Goal: Task Accomplishment & Management: Manage account settings

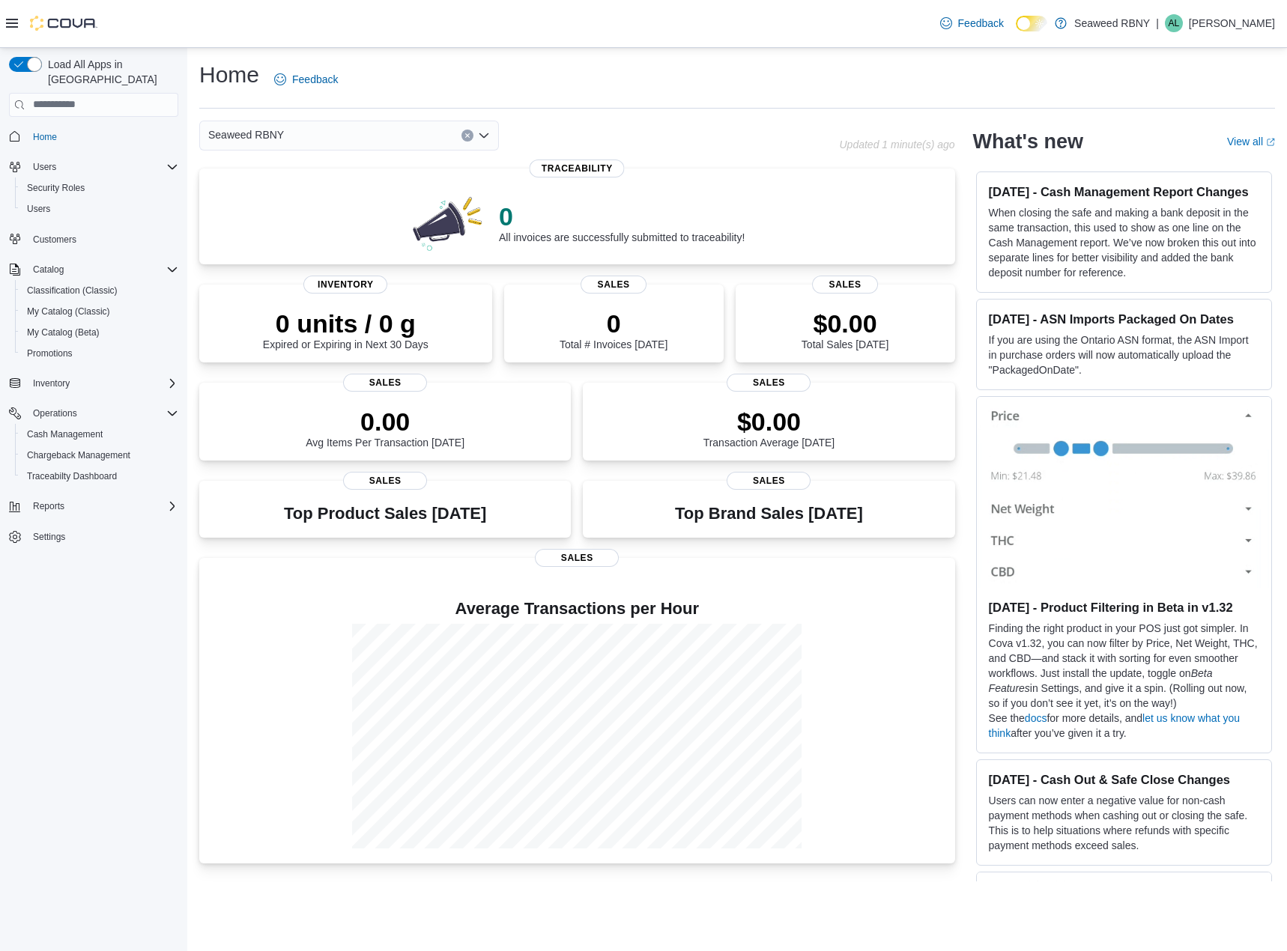
click at [1085, 25] on div "Feedback Dark Mode Seaweed RBNY | AL Adam Linet" at bounding box center [1104, 23] width 341 height 30
click at [1068, 25] on link at bounding box center [1060, 22] width 15 height 30
click at [43, 531] on span "Settings" at bounding box center [49, 537] width 32 height 12
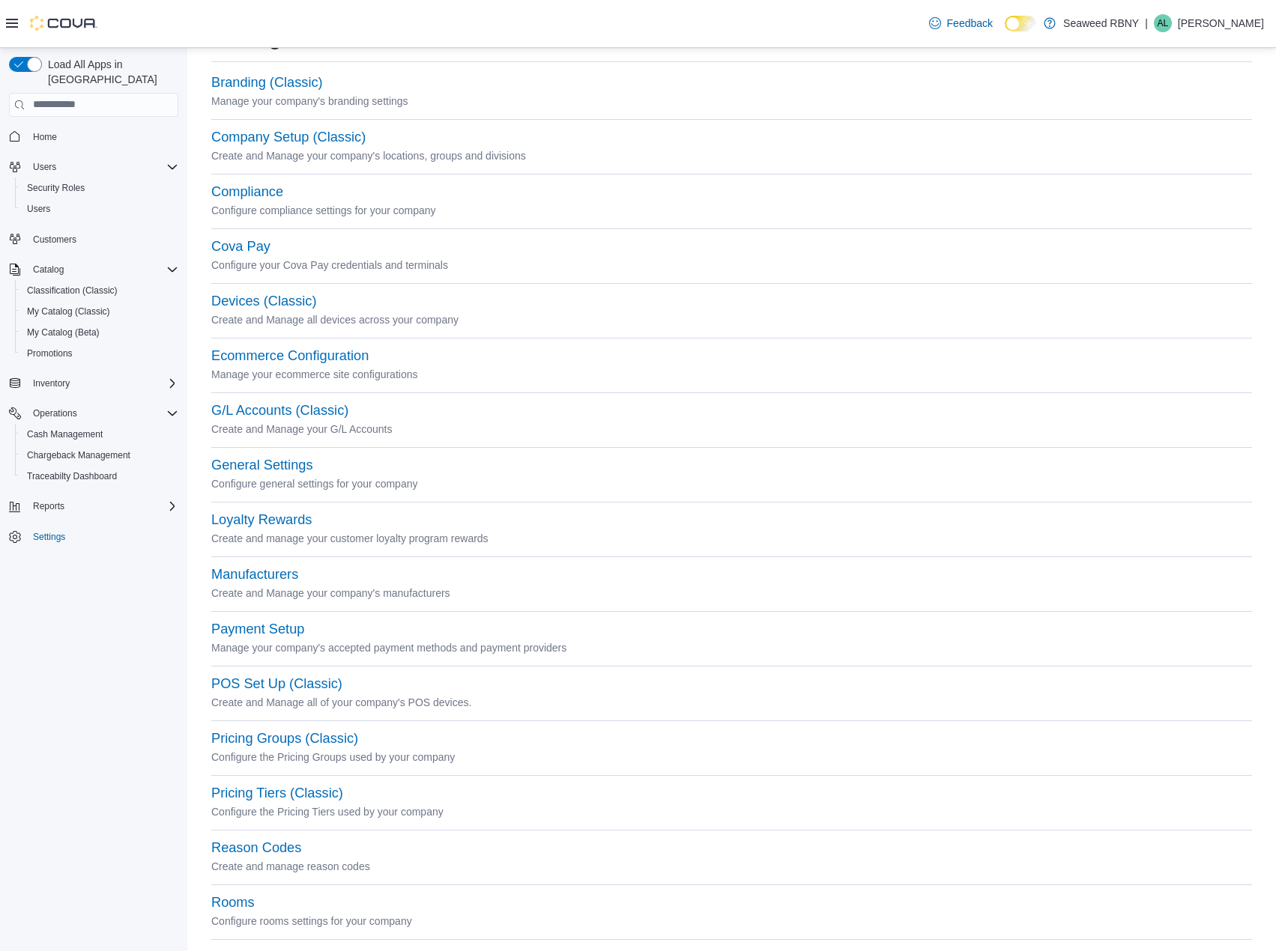
scroll to position [75, 0]
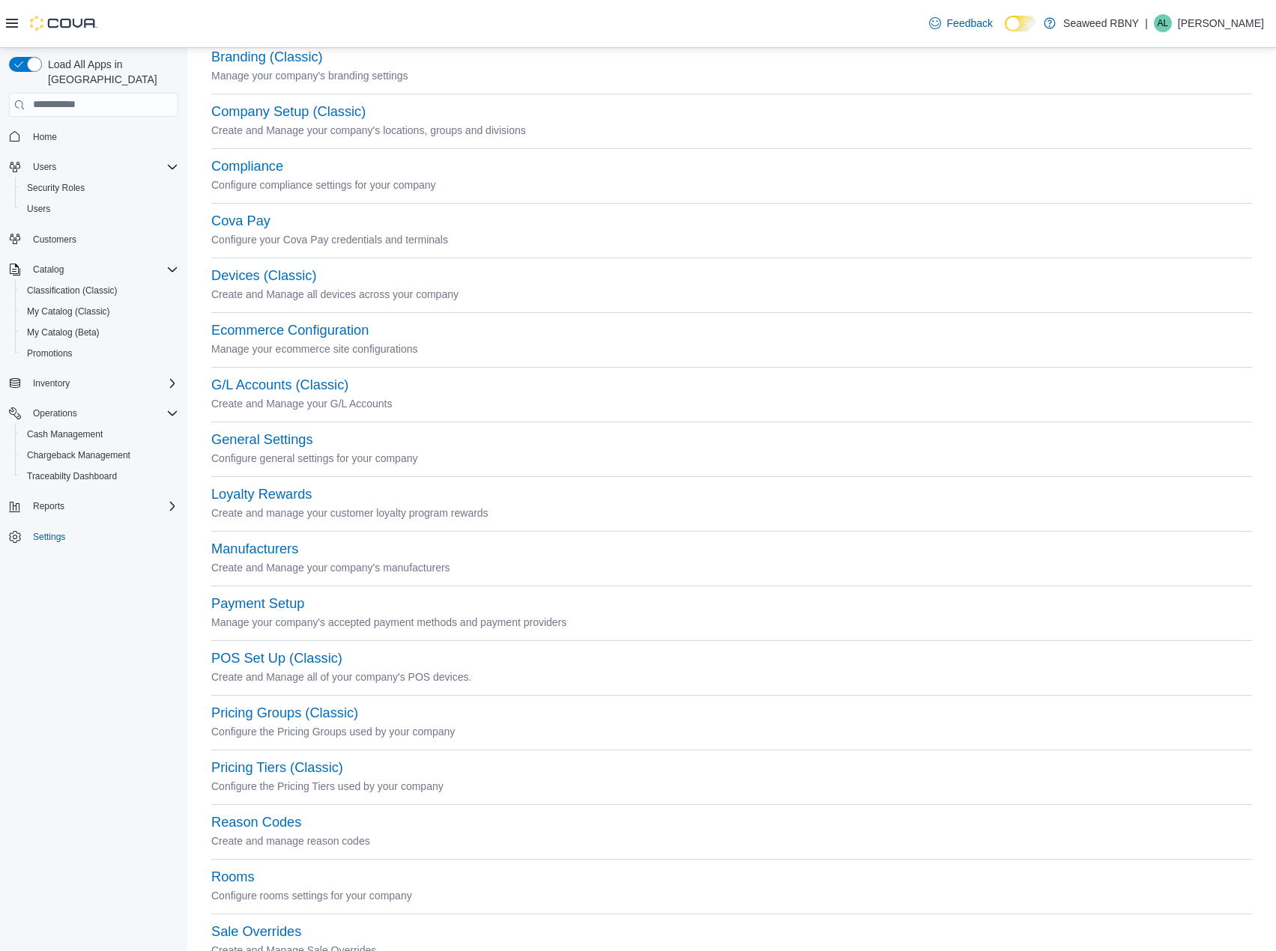
click at [297, 645] on div "Payment Setup Manage your company's accepted payment methods and payment provid…" at bounding box center [731, 623] width 1041 height 55
click at [297, 658] on button "POS Set Up (Classic)" at bounding box center [276, 659] width 131 height 16
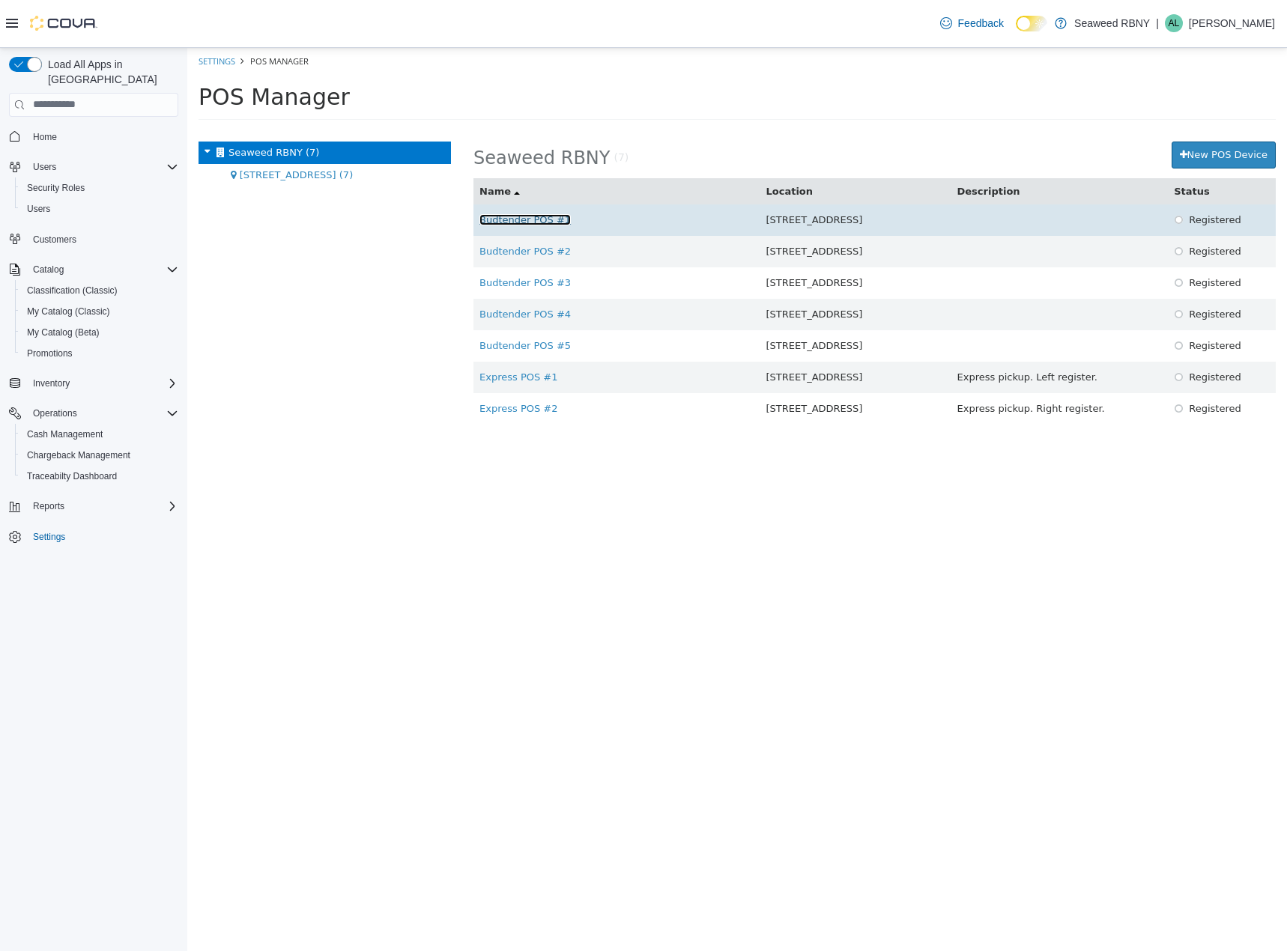
click at [503, 218] on link "Budtender POS #1" at bounding box center [524, 219] width 91 height 11
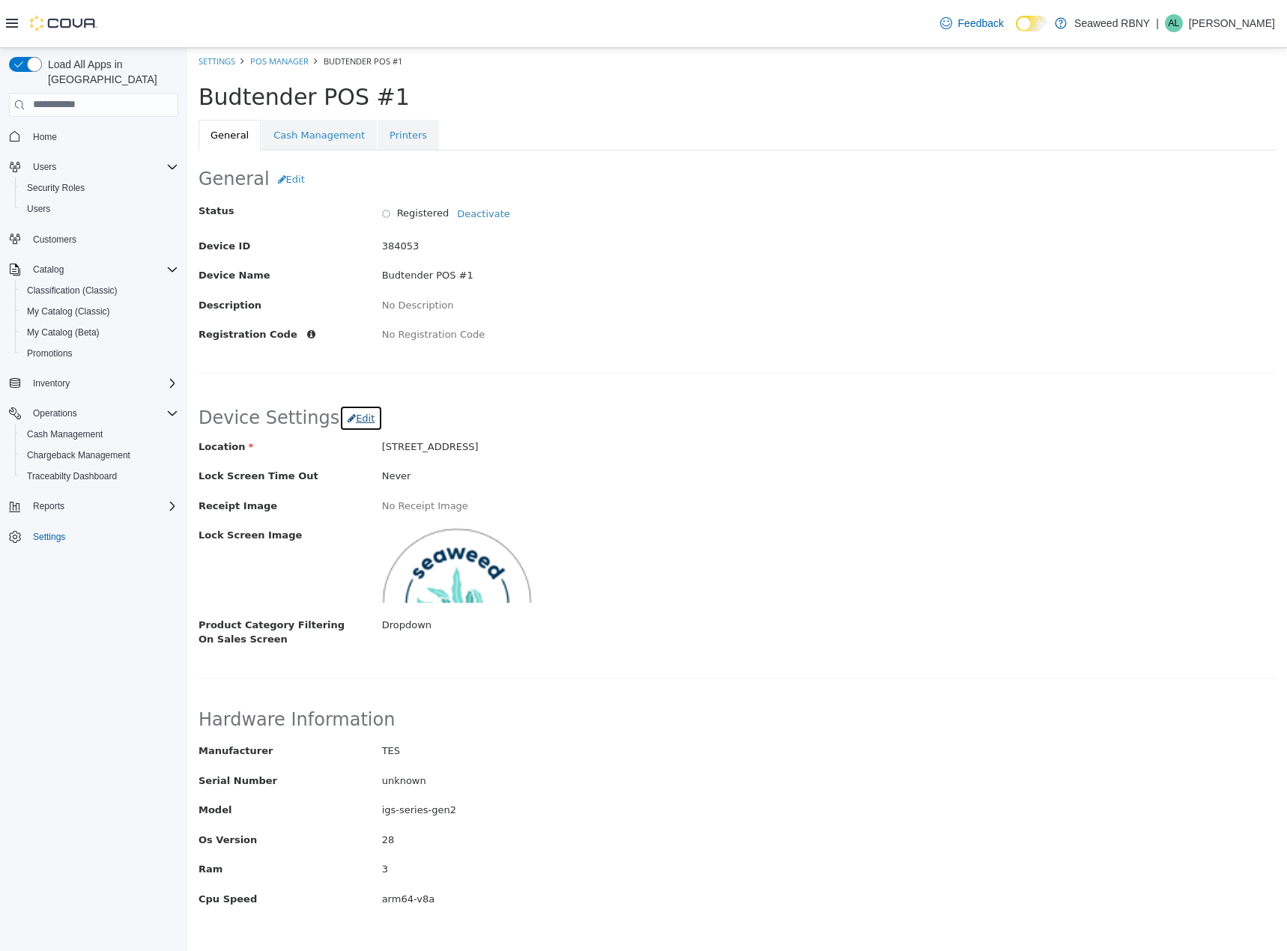
click at [356, 414] on span "Edit" at bounding box center [365, 417] width 19 height 11
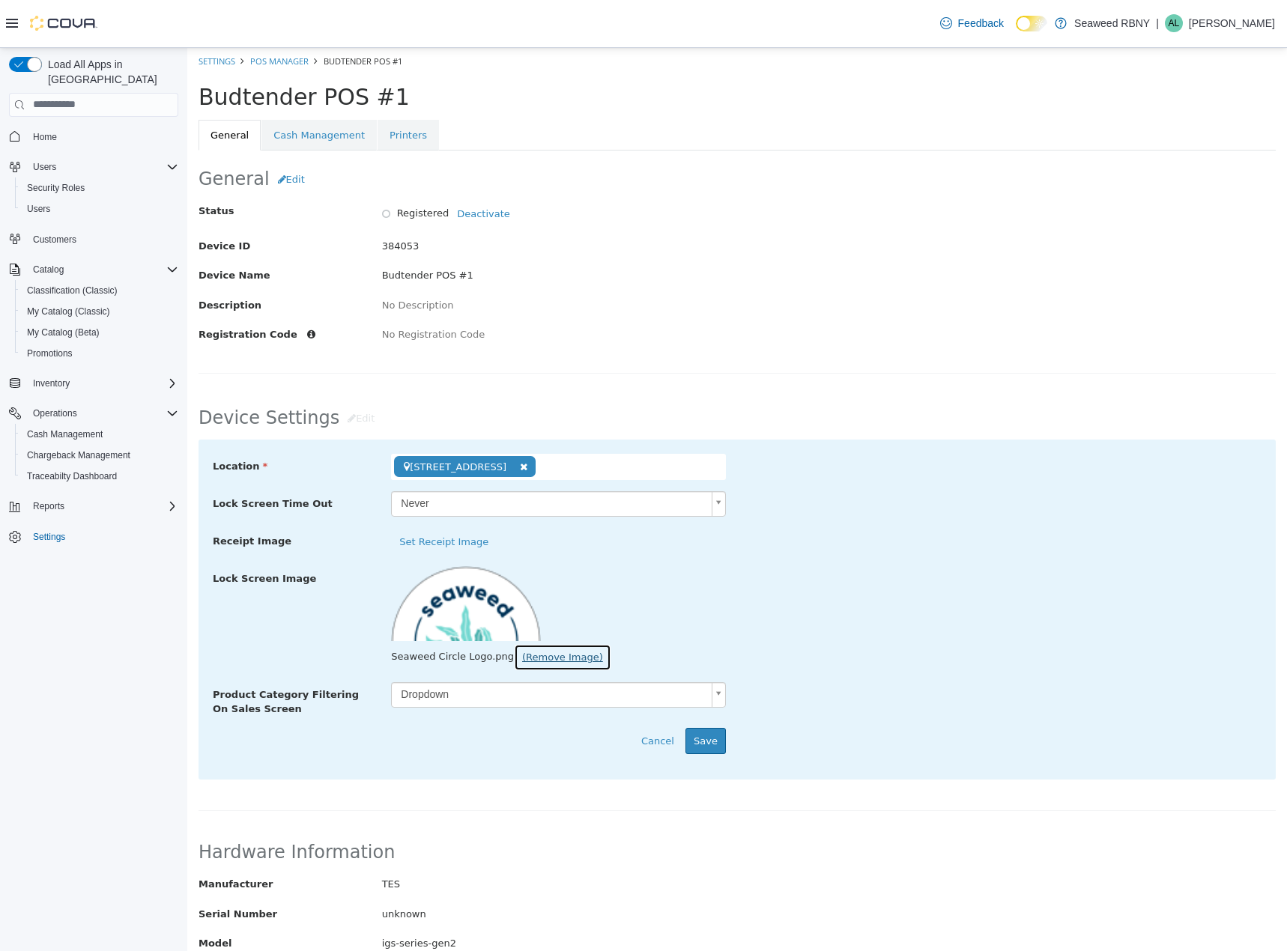
click at [530, 657] on button "(Remove Image)" at bounding box center [562, 656] width 97 height 27
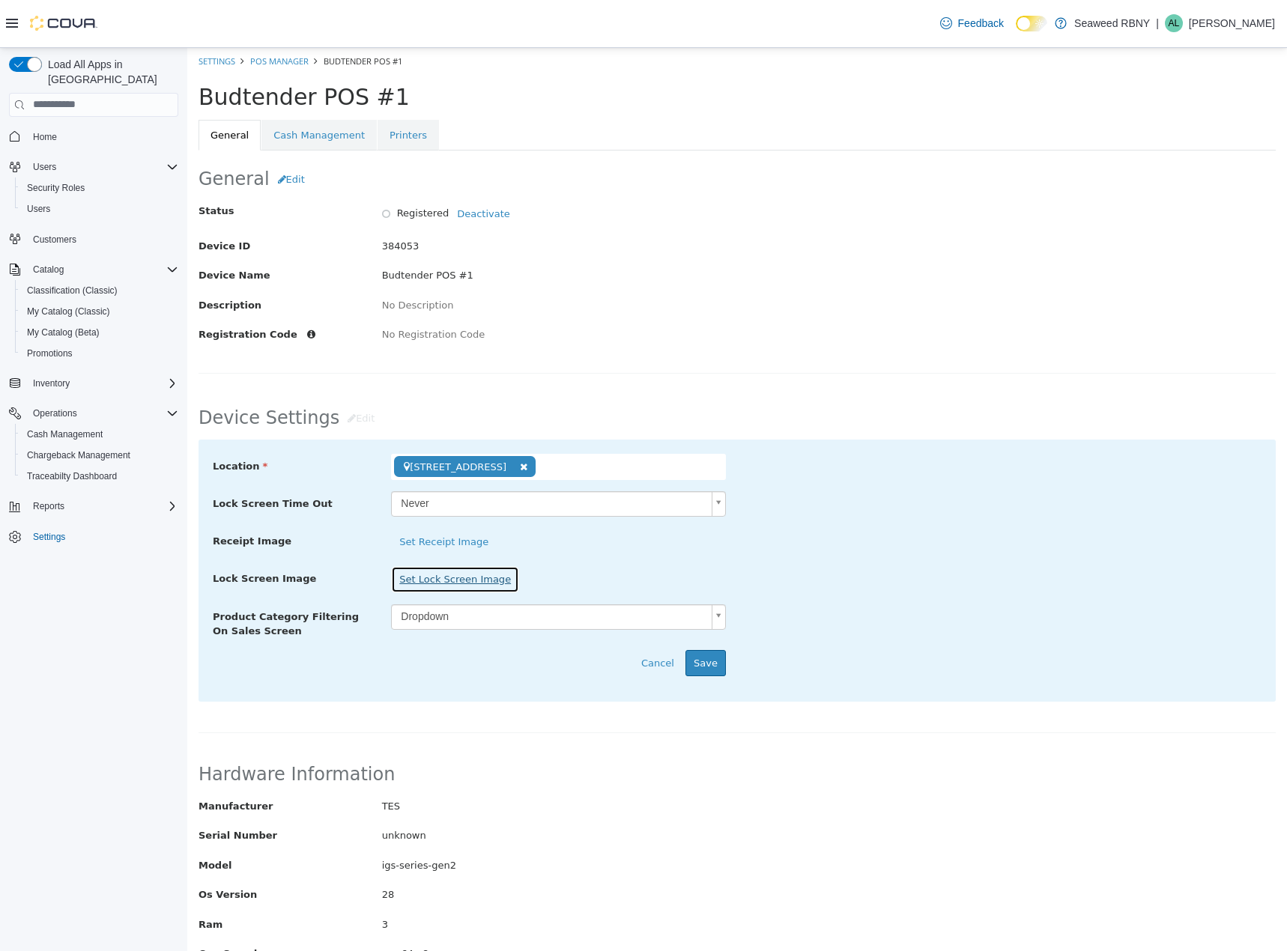
click at [464, 579] on button "Set Lock Screen Image" at bounding box center [455, 579] width 128 height 27
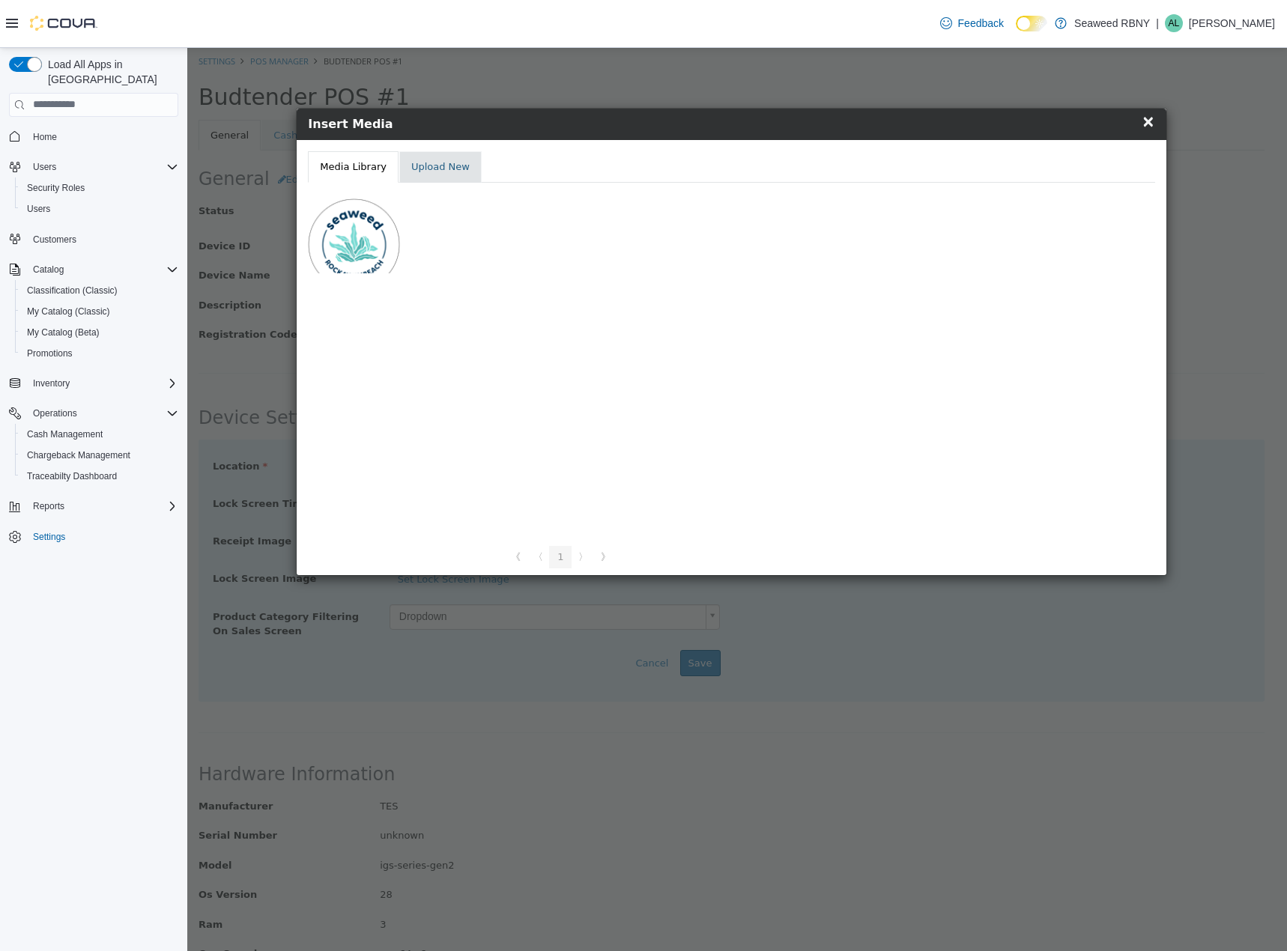
click at [432, 168] on link "Upload New" at bounding box center [440, 166] width 82 height 31
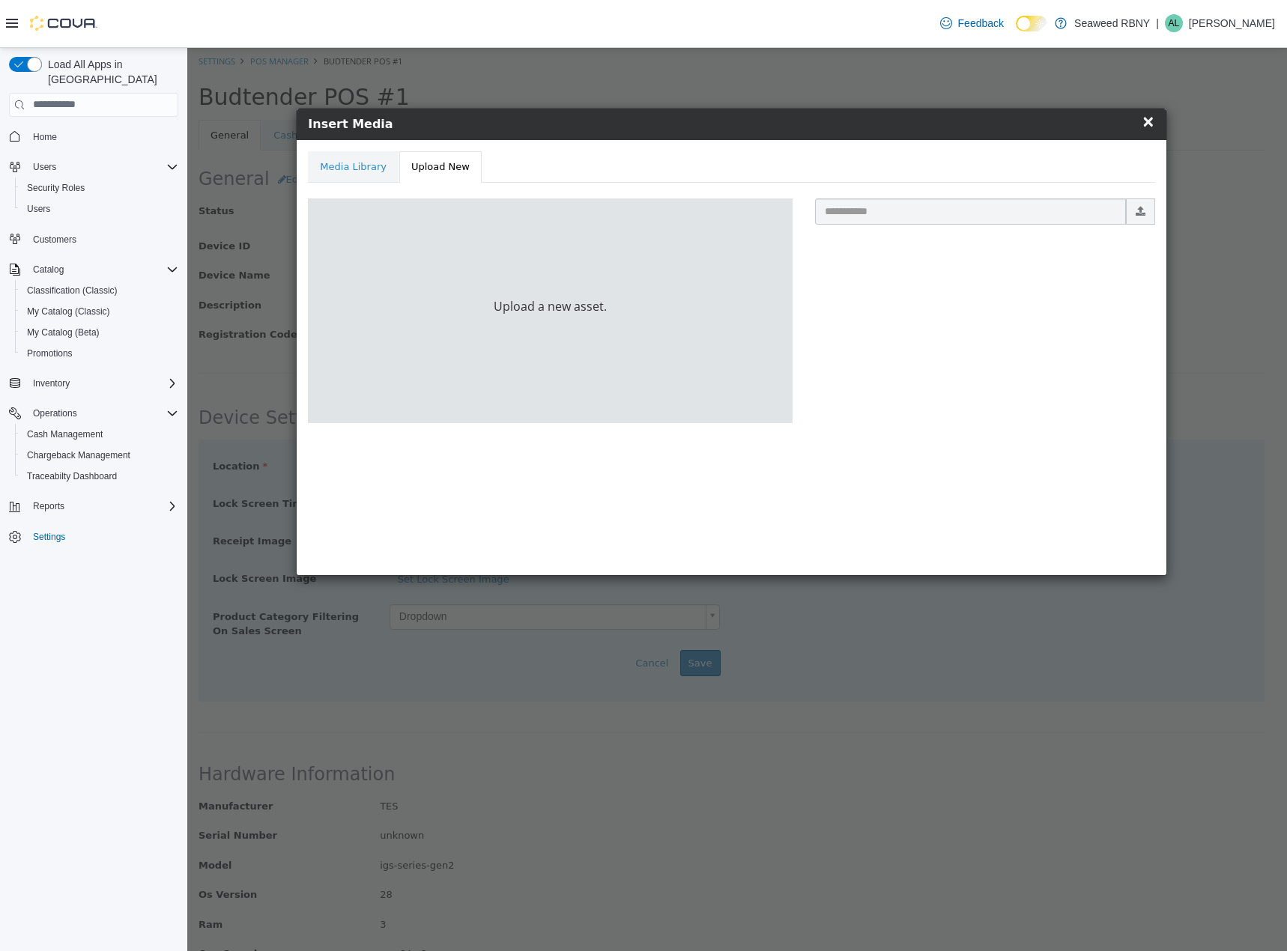
click at [617, 272] on div "Upload a new asset." at bounding box center [550, 310] width 485 height 225
click at [906, 214] on input "text" at bounding box center [970, 211] width 310 height 26
click at [1130, 211] on input "file" at bounding box center [319, 211] width 1672 height 26
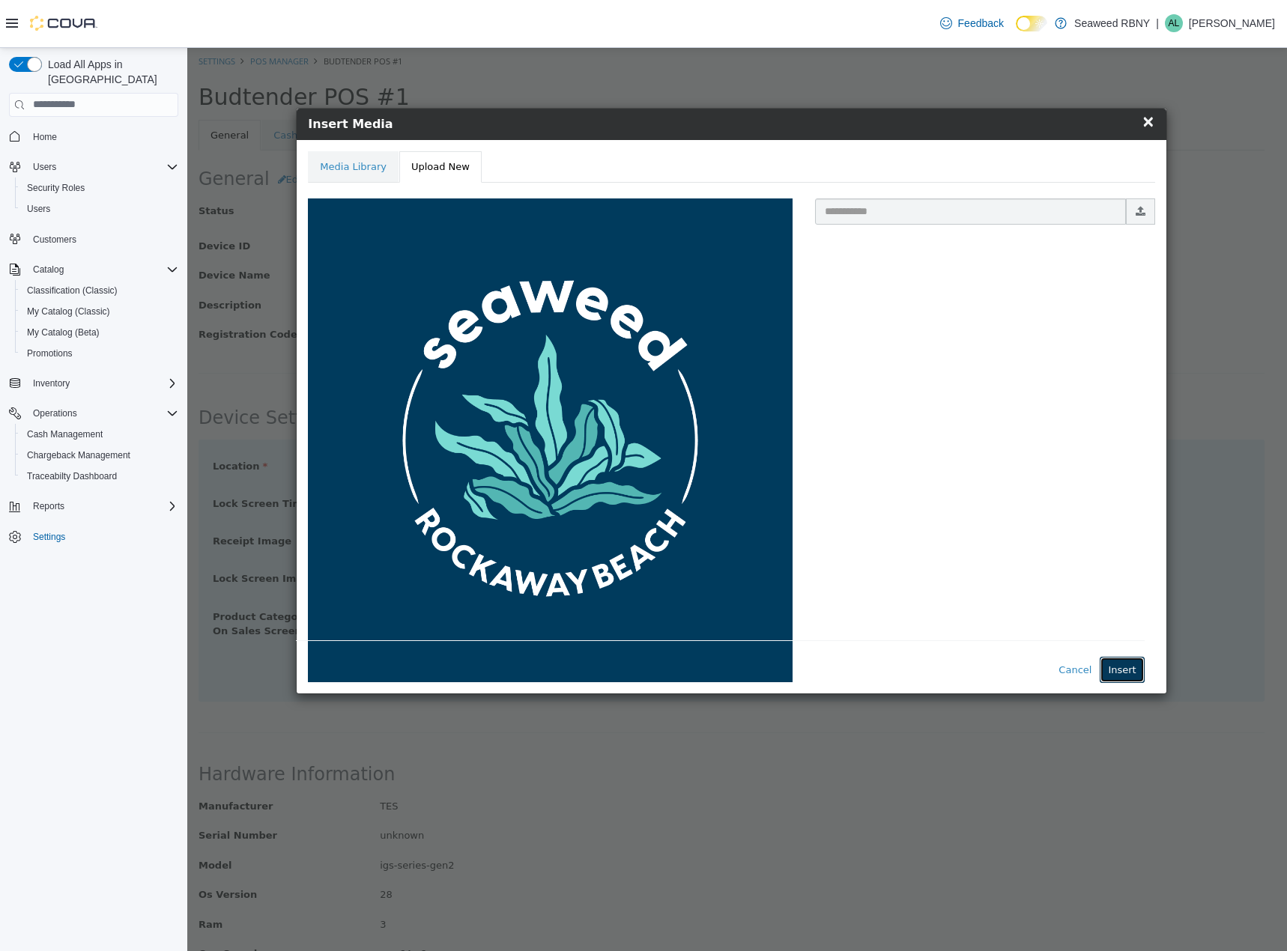
click at [1121, 666] on button "Insert" at bounding box center [1122, 669] width 44 height 27
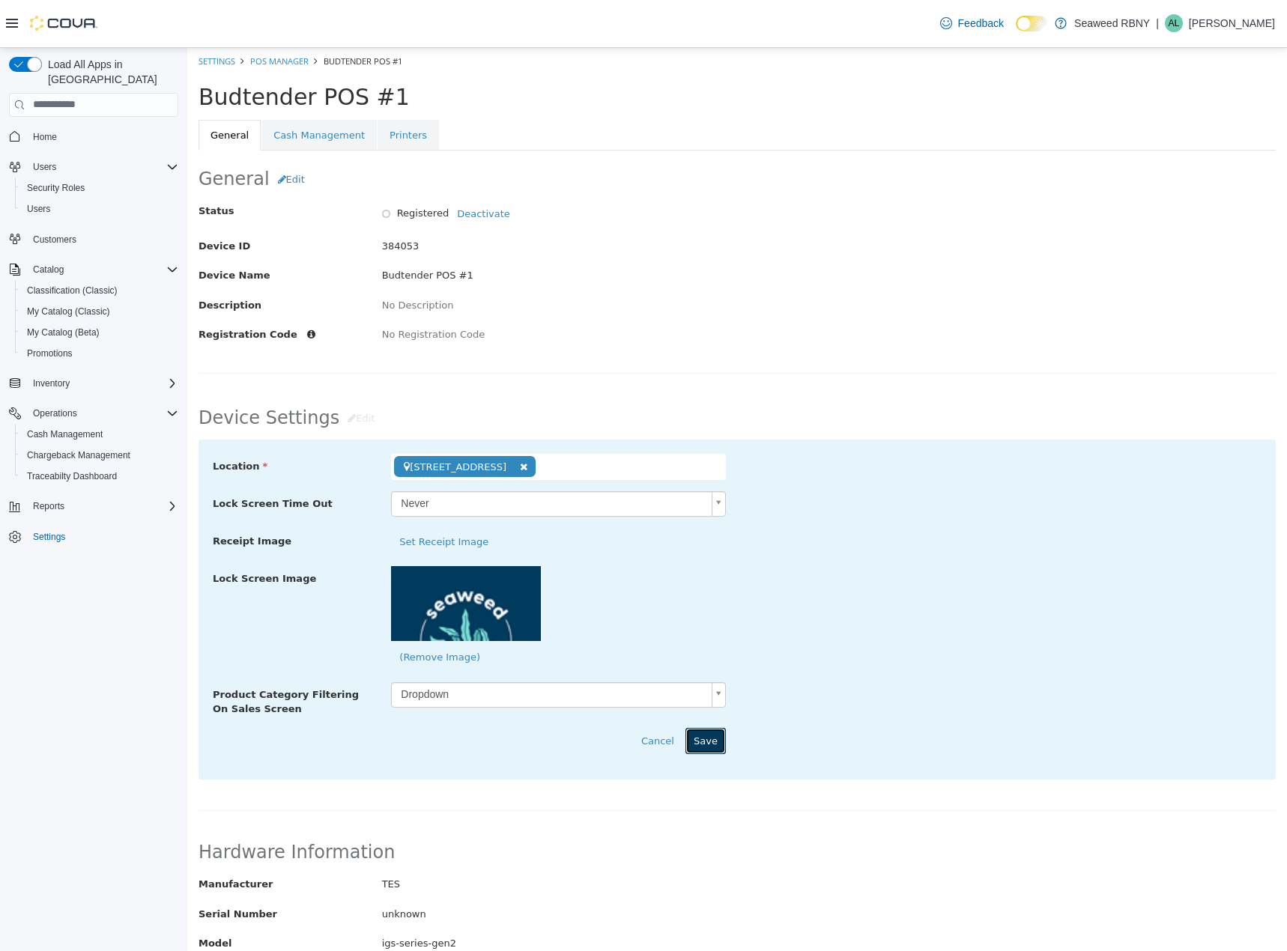
click at [696, 753] on button "Save" at bounding box center [705, 740] width 40 height 27
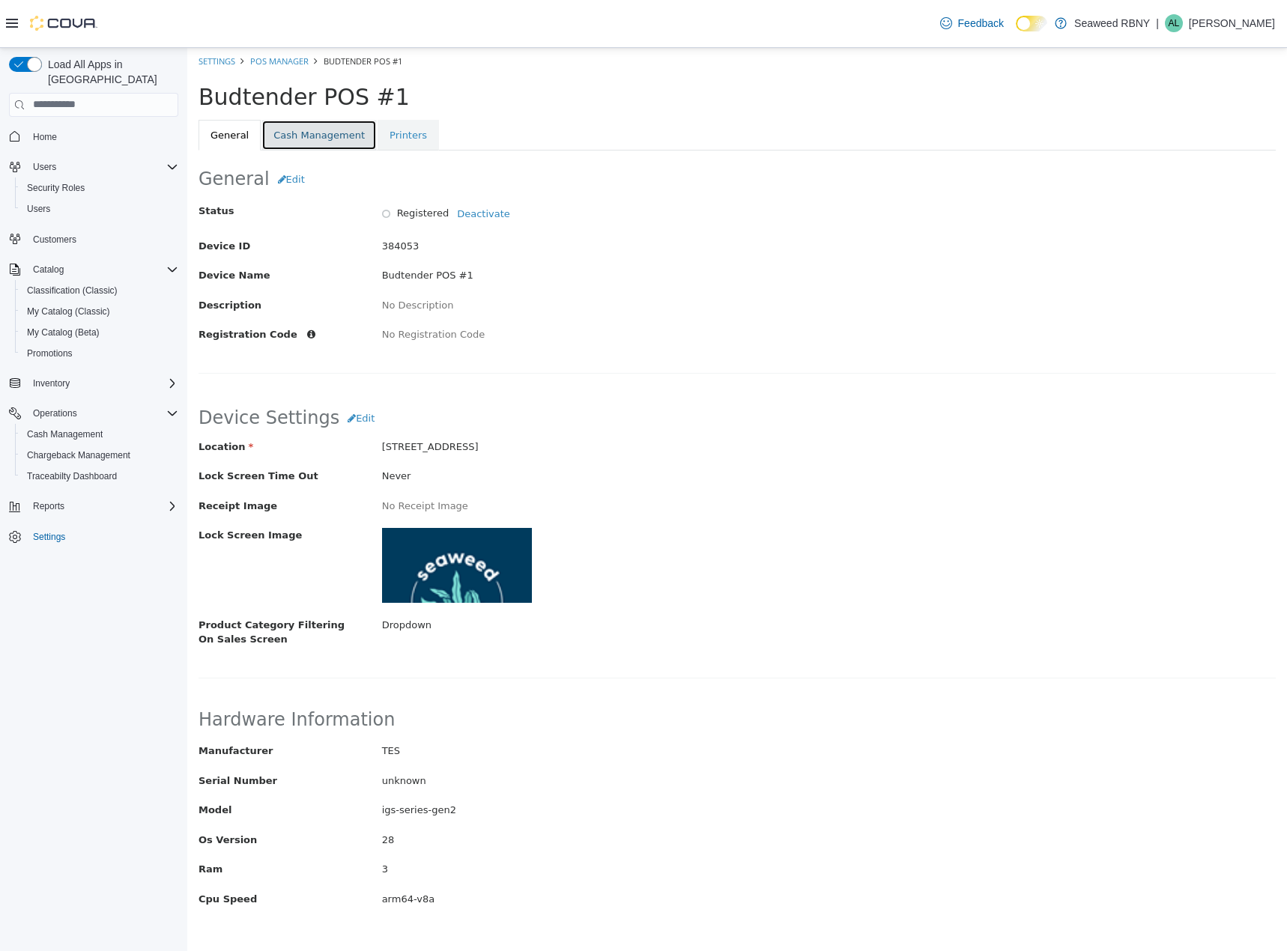
click at [315, 137] on link "Cash Management" at bounding box center [318, 134] width 115 height 31
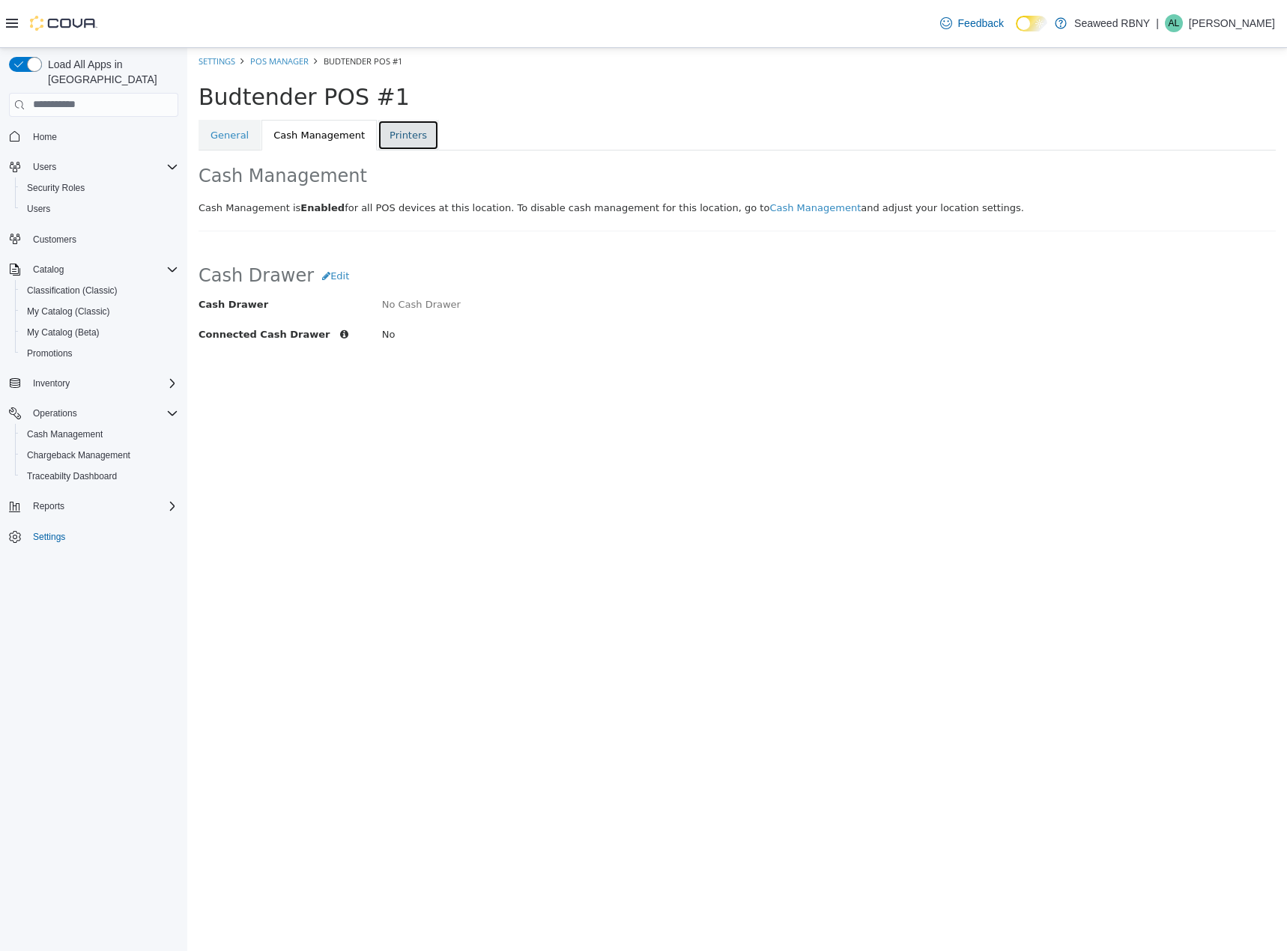
click at [395, 136] on link "Printers" at bounding box center [408, 134] width 61 height 31
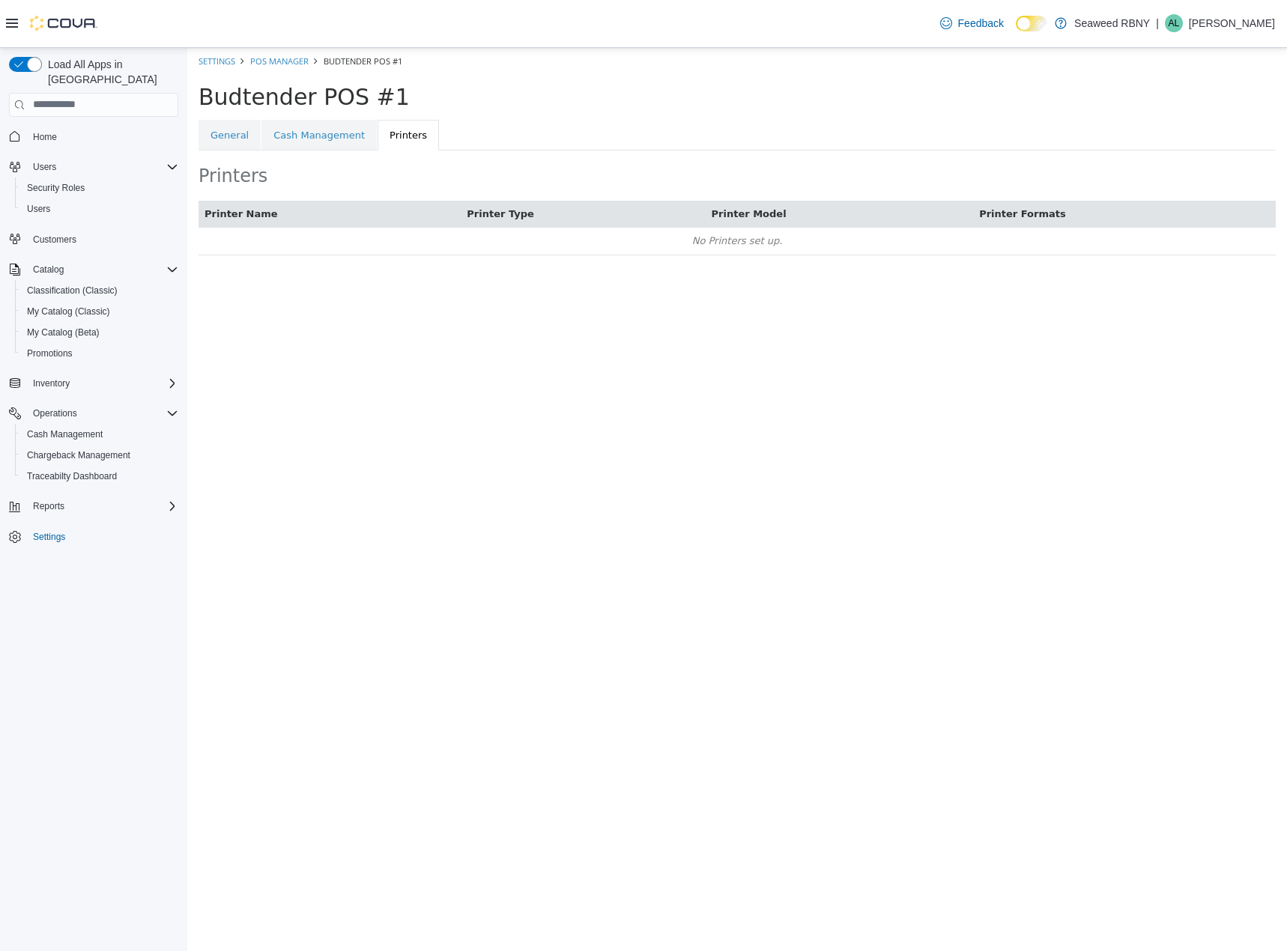
click at [742, 256] on div "Printer Name Printer Type Printer Model Printer Formats No Printers set up." at bounding box center [737, 235] width 1100 height 70
click at [741, 246] on span "No Printers set up." at bounding box center [737, 239] width 91 height 11
click at [330, 136] on link "Cash Management" at bounding box center [318, 134] width 115 height 31
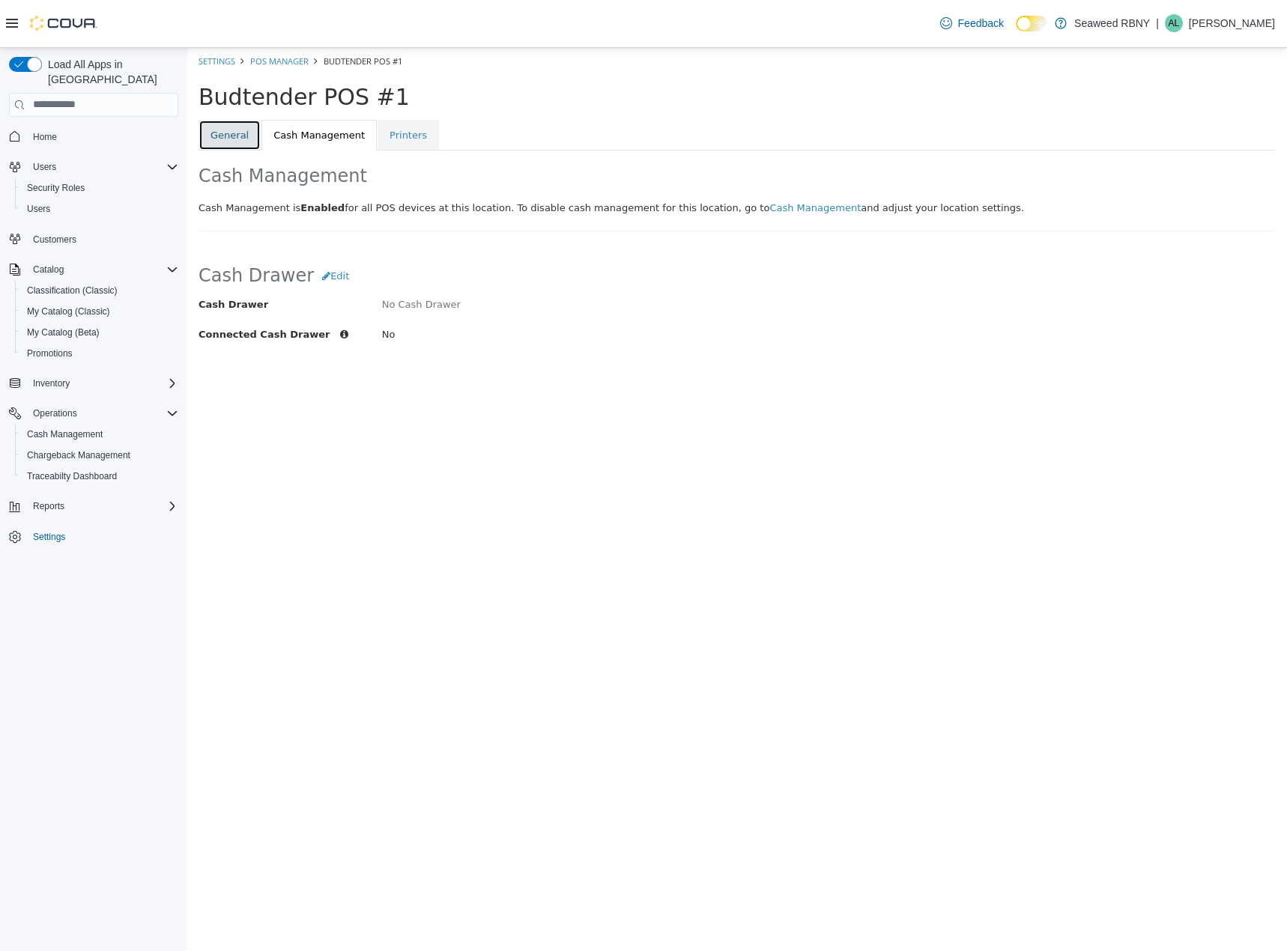
click at [212, 136] on link "General" at bounding box center [230, 134] width 62 height 31
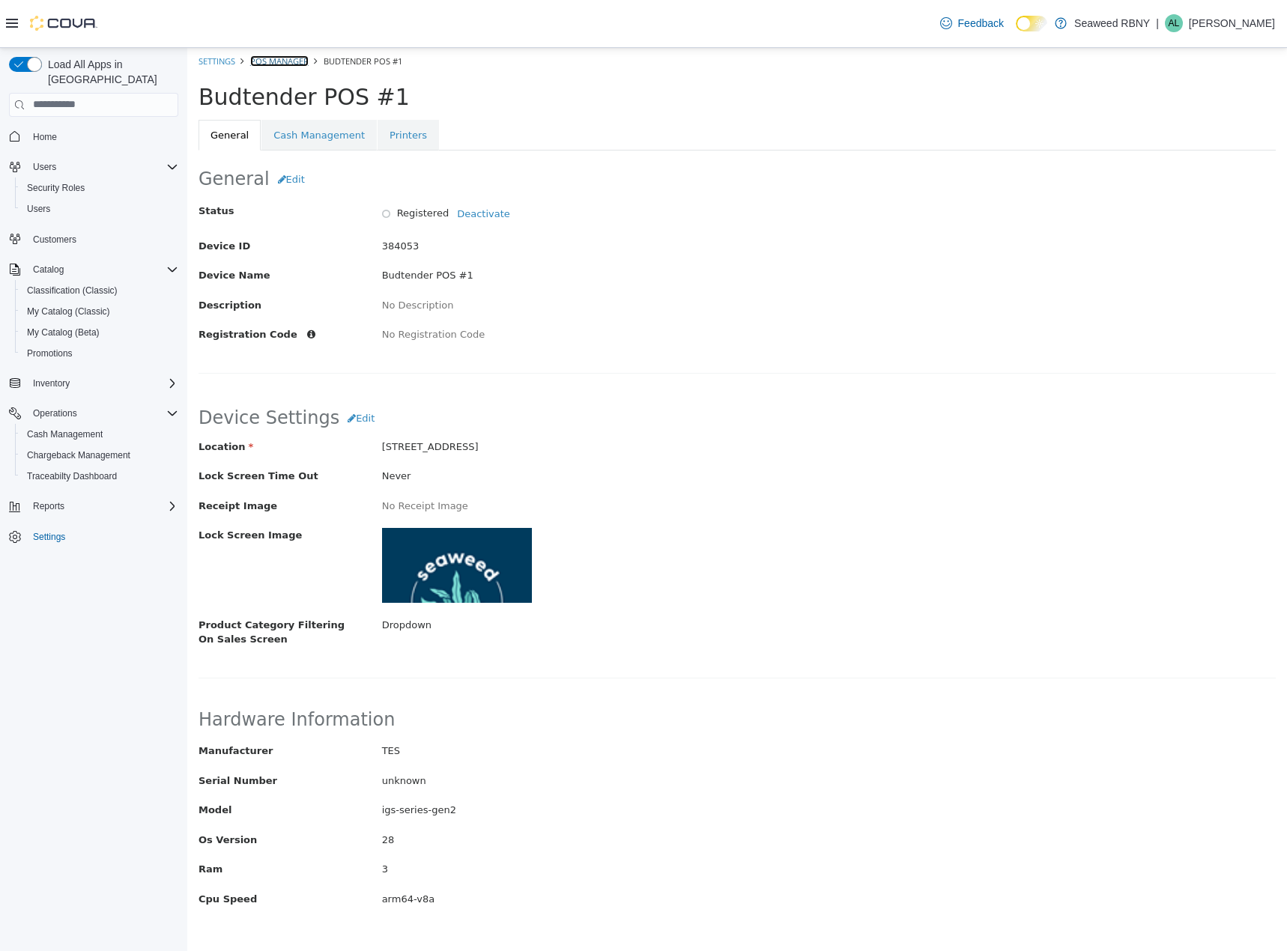
click at [298, 61] on link "POS Manager" at bounding box center [279, 60] width 58 height 11
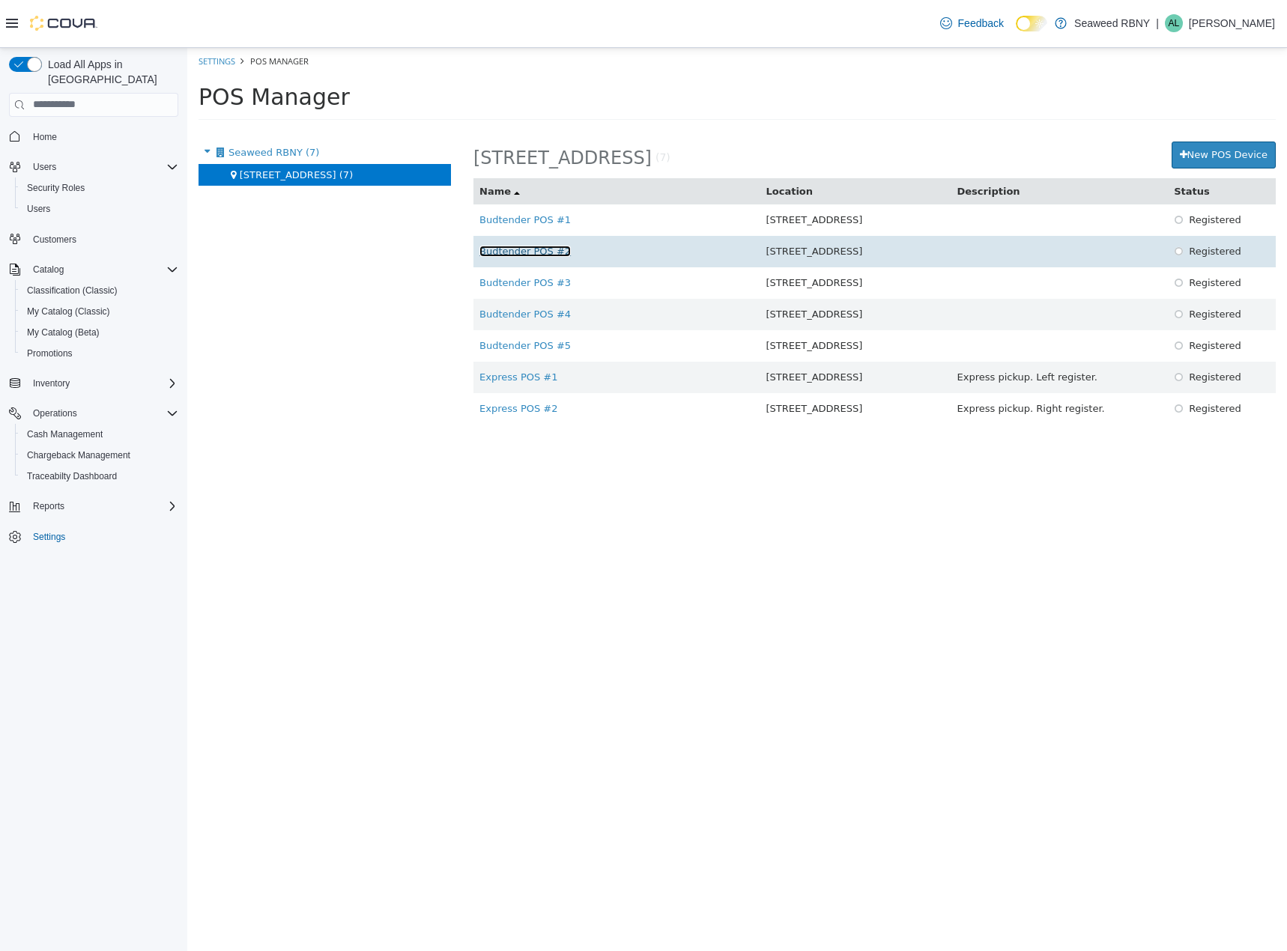
click at [539, 249] on link "Budtender POS #2" at bounding box center [524, 250] width 91 height 11
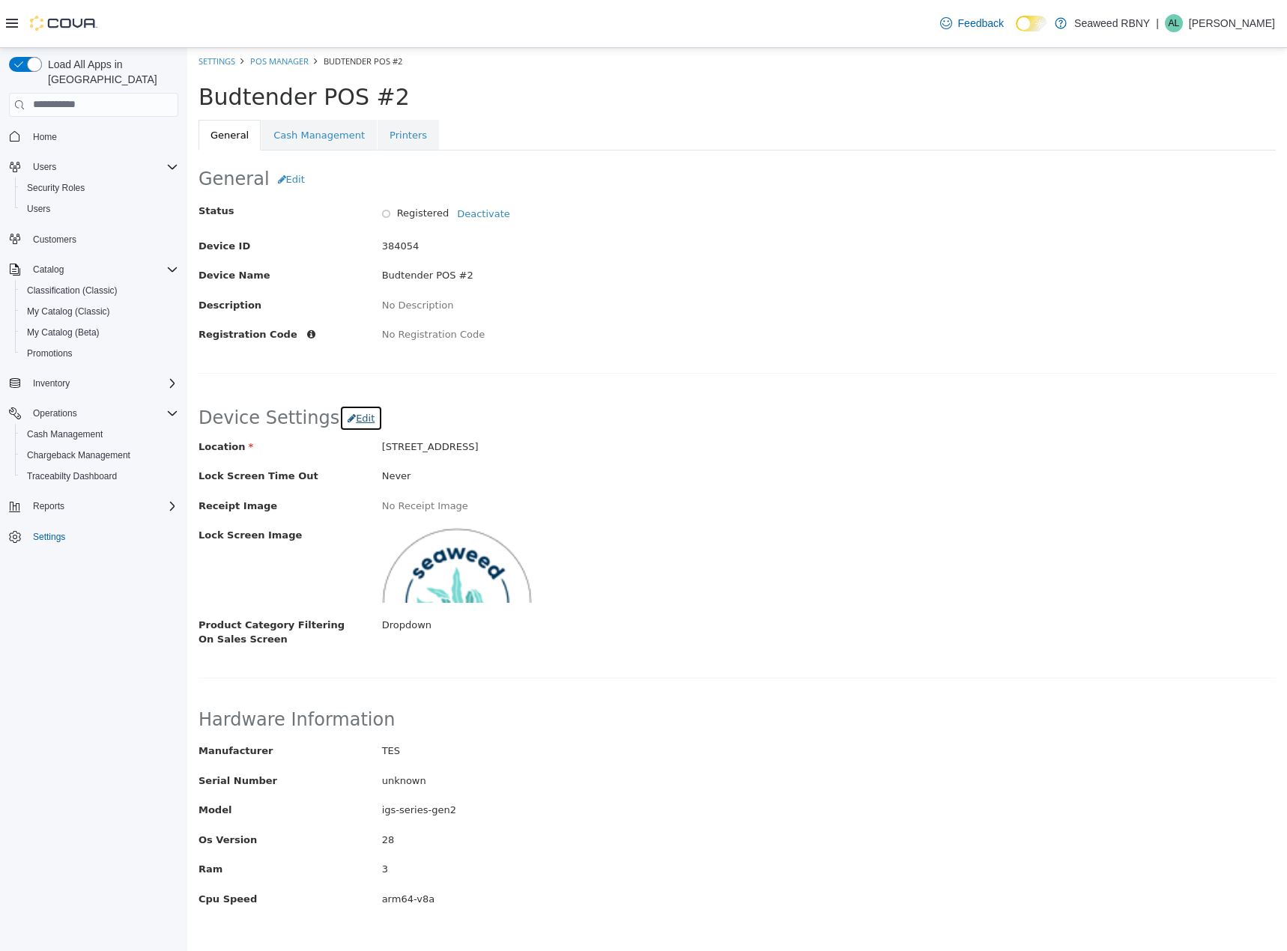
click at [356, 423] on span "Edit" at bounding box center [365, 417] width 19 height 11
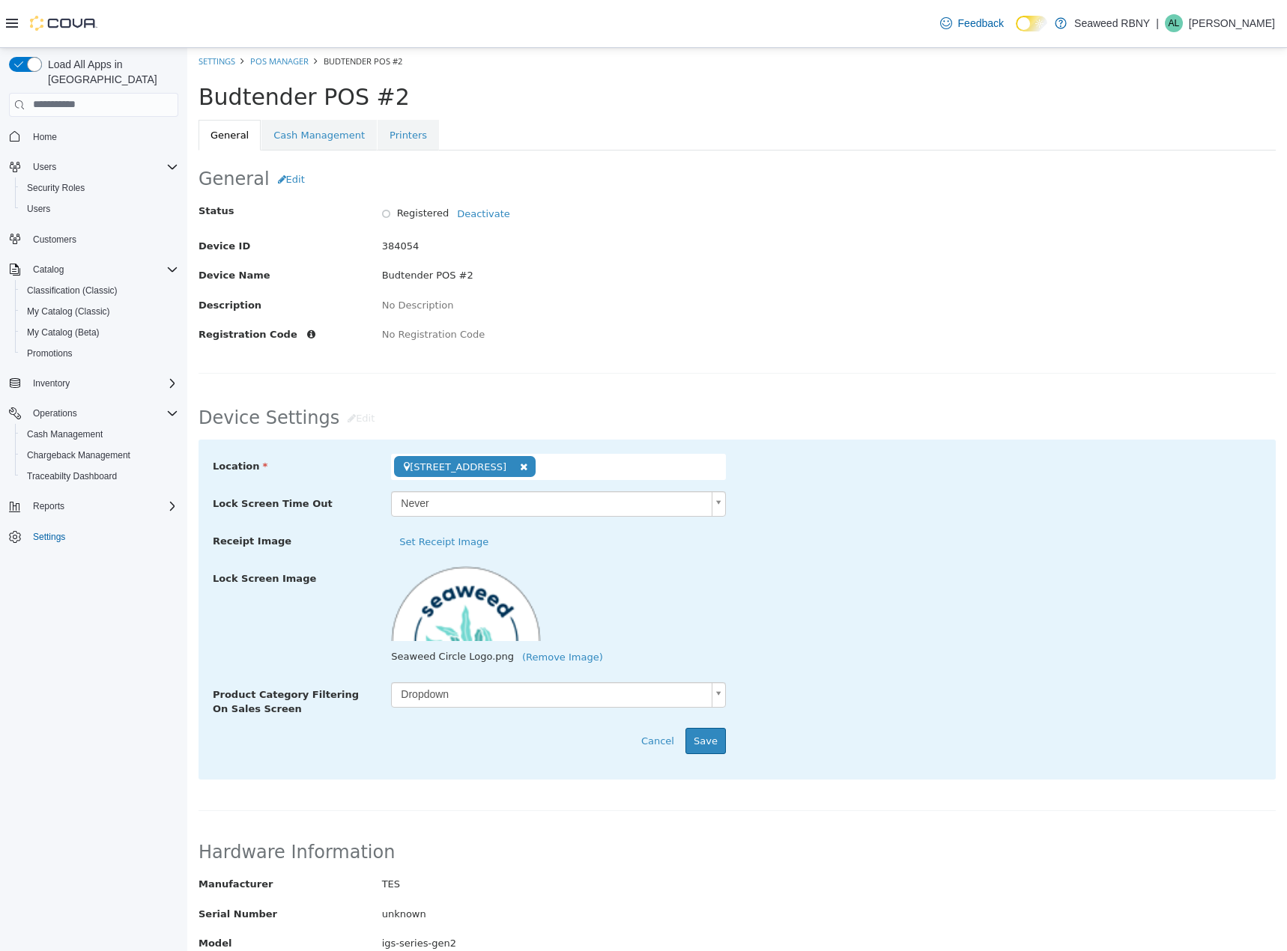
click at [496, 604] on div at bounding box center [466, 603] width 150 height 75
click at [530, 659] on button "(Remove Image)" at bounding box center [562, 656] width 97 height 27
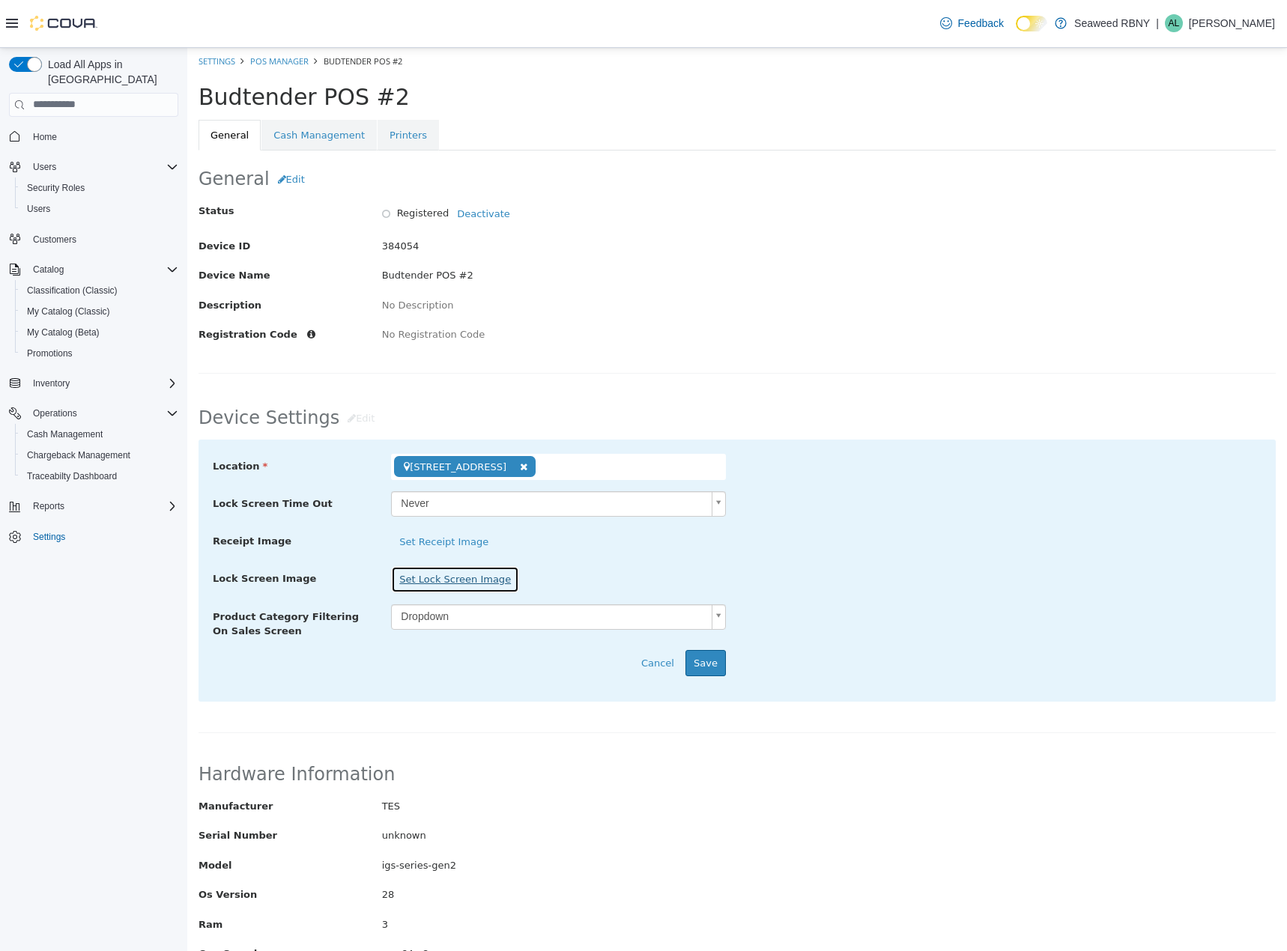
click at [458, 579] on button "Set Lock Screen Image" at bounding box center [455, 579] width 128 height 27
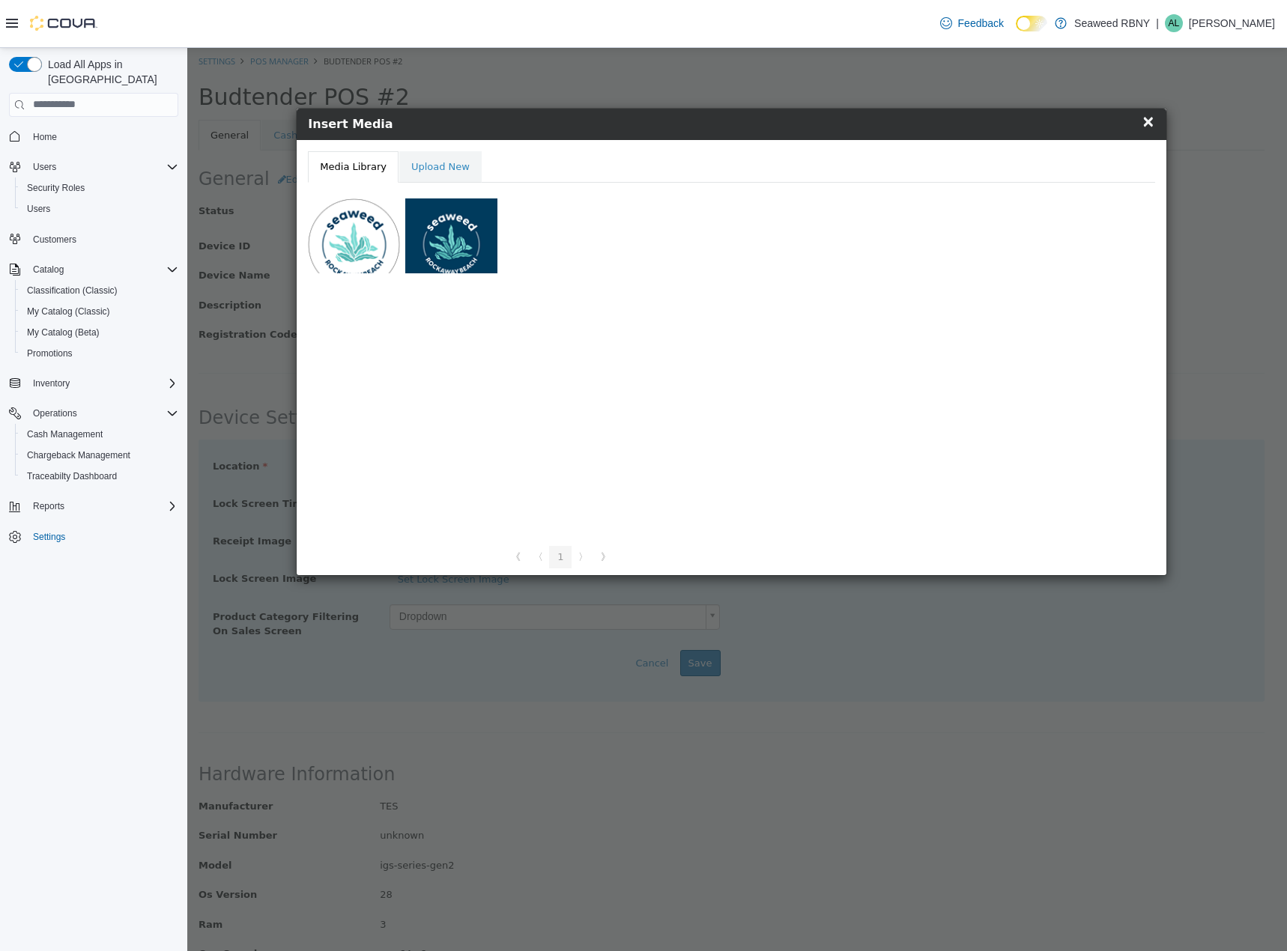
click at [446, 268] on div at bounding box center [451, 235] width 92 height 75
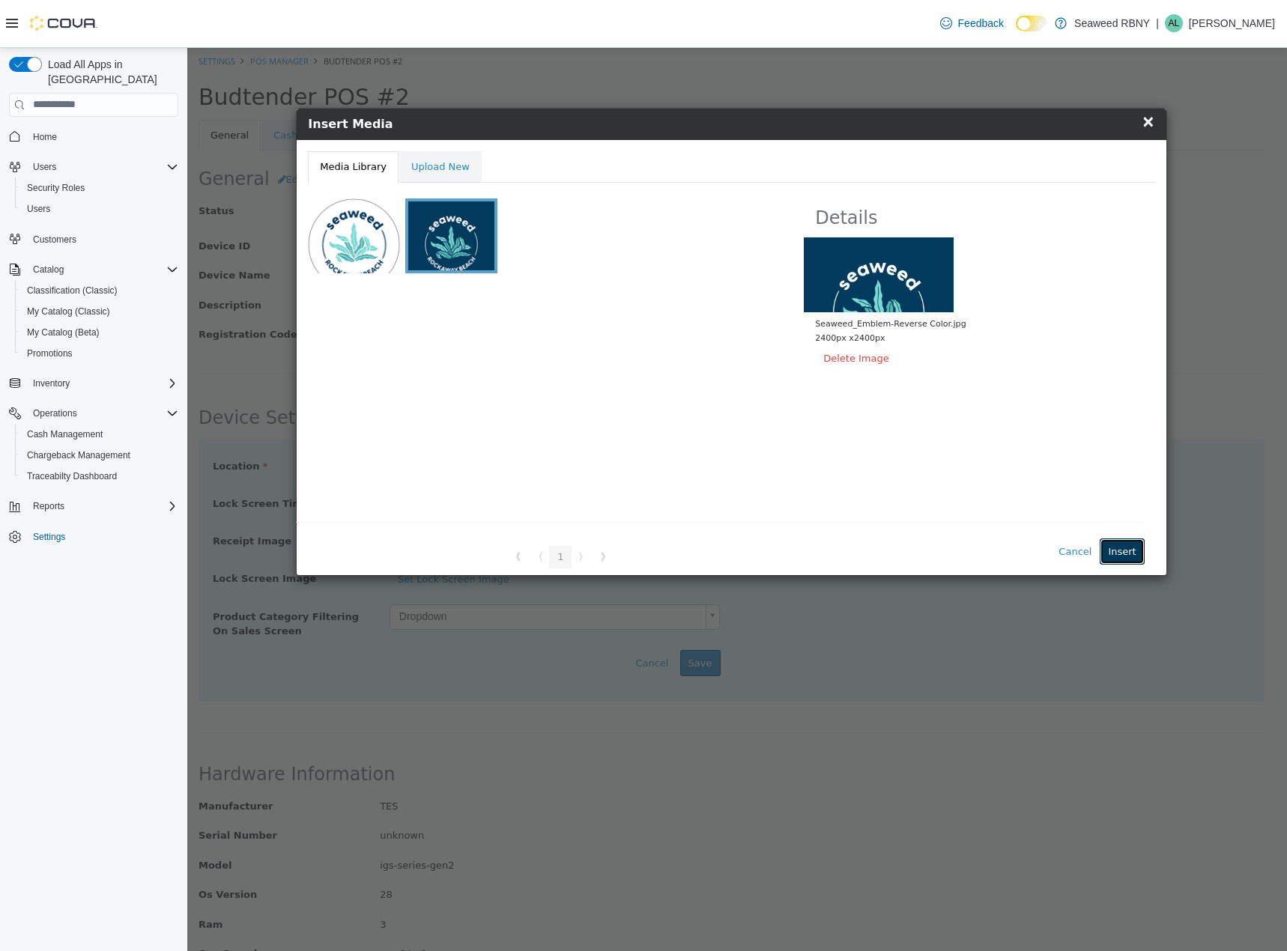
click at [1131, 538] on button "Insert" at bounding box center [1122, 551] width 44 height 27
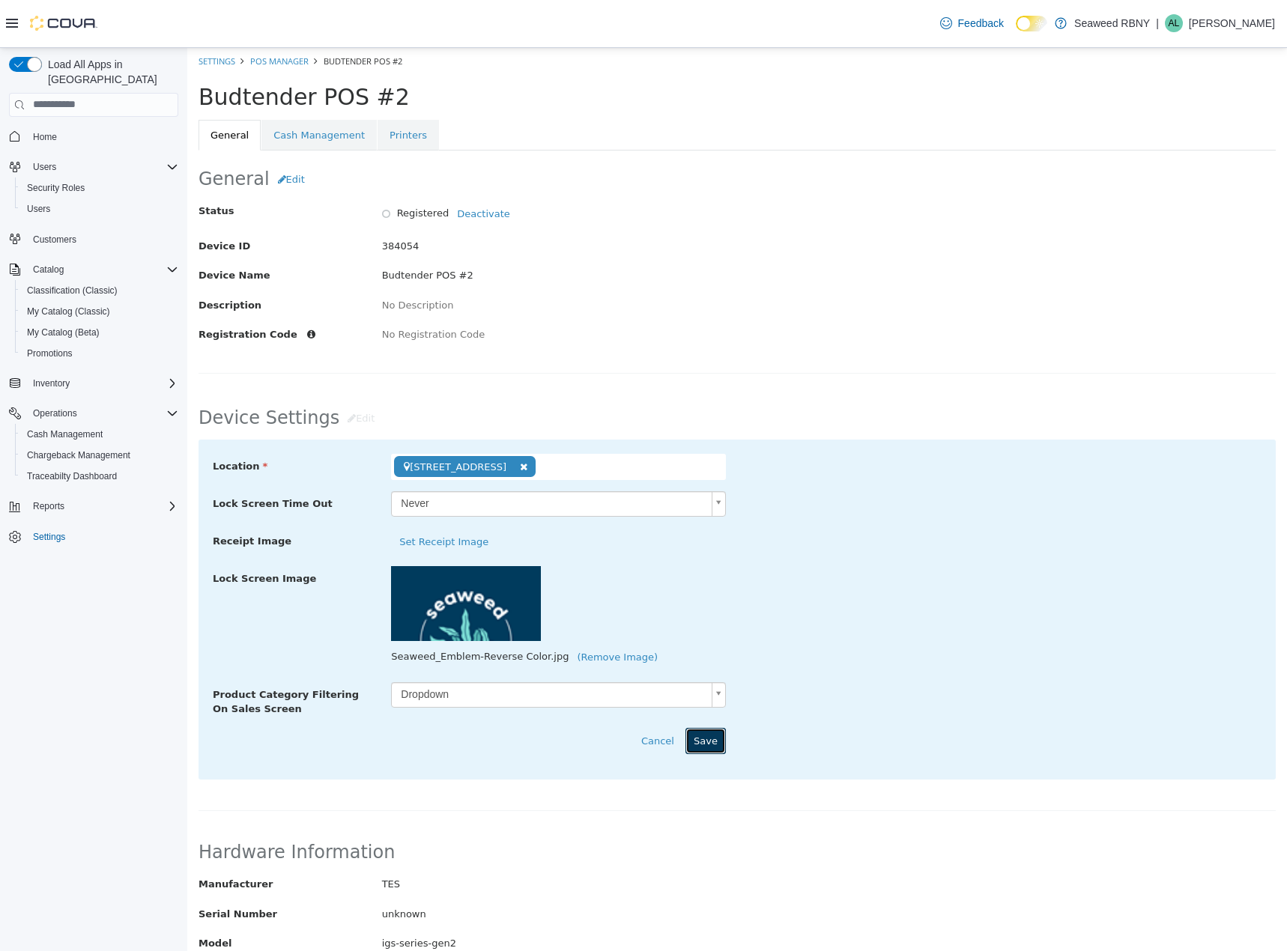
click at [708, 736] on button "Save" at bounding box center [705, 740] width 40 height 27
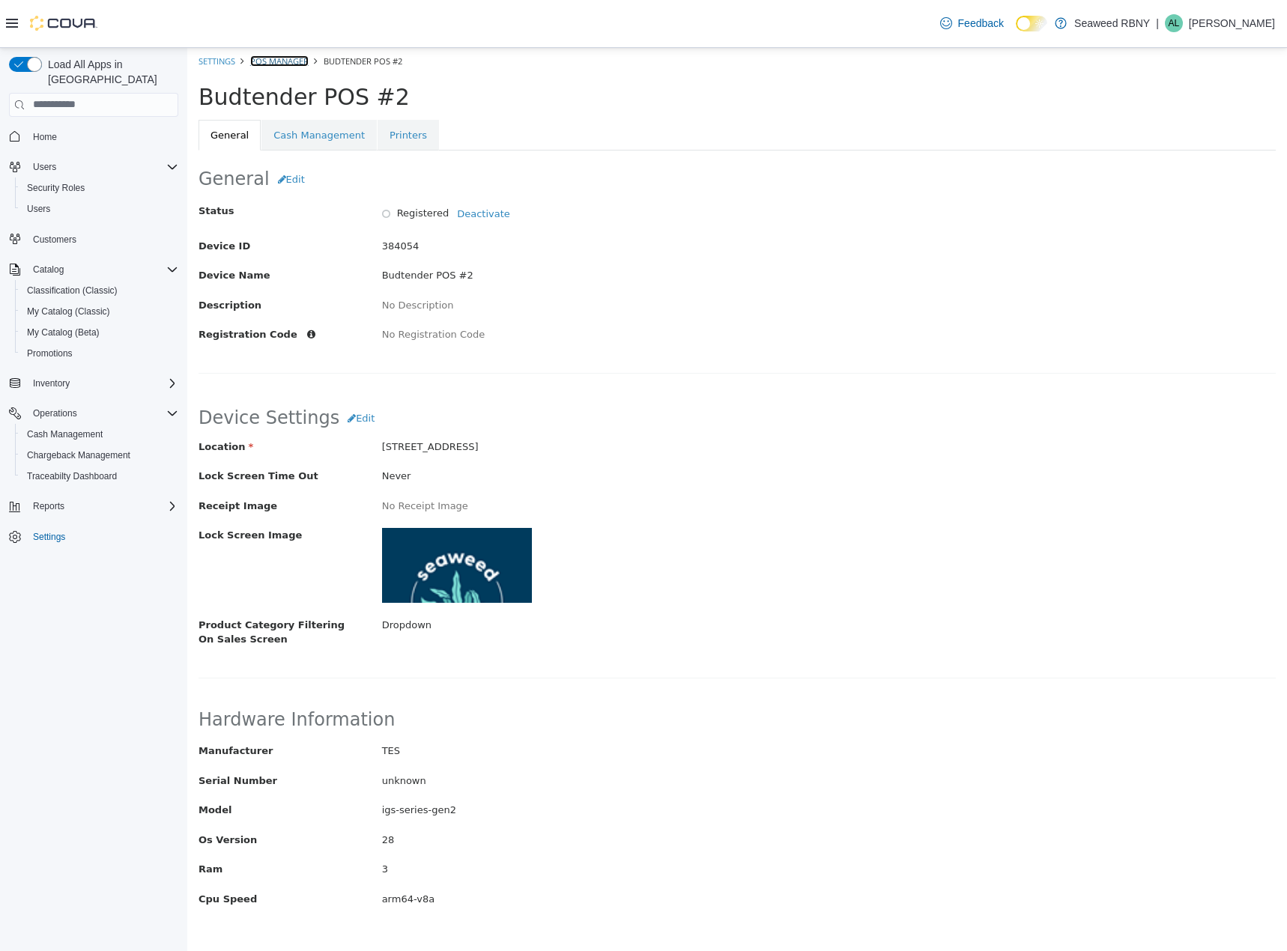
click at [262, 61] on link "POS Manager" at bounding box center [279, 60] width 58 height 11
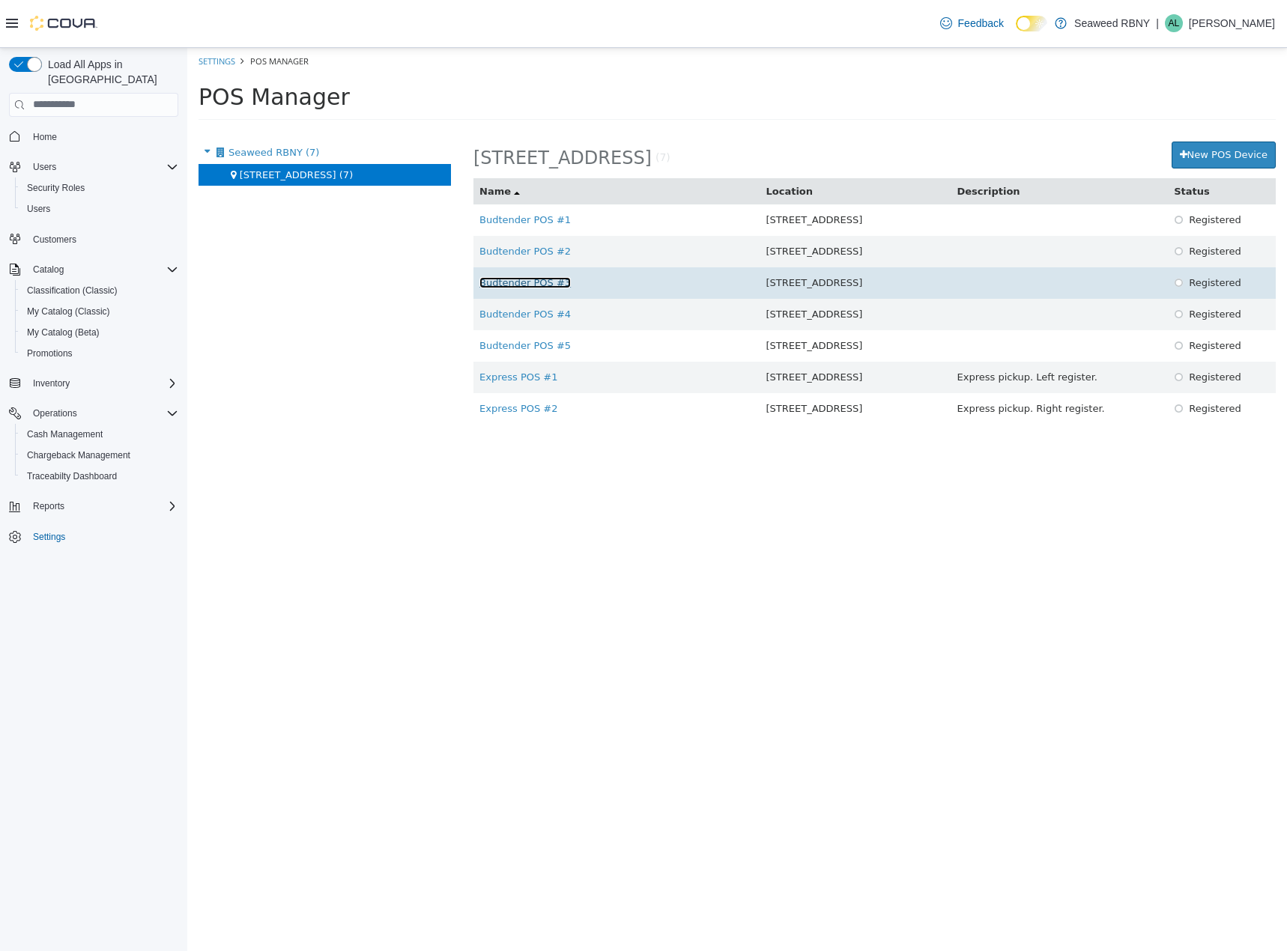
click at [536, 282] on link "Budtender POS #3" at bounding box center [524, 281] width 91 height 11
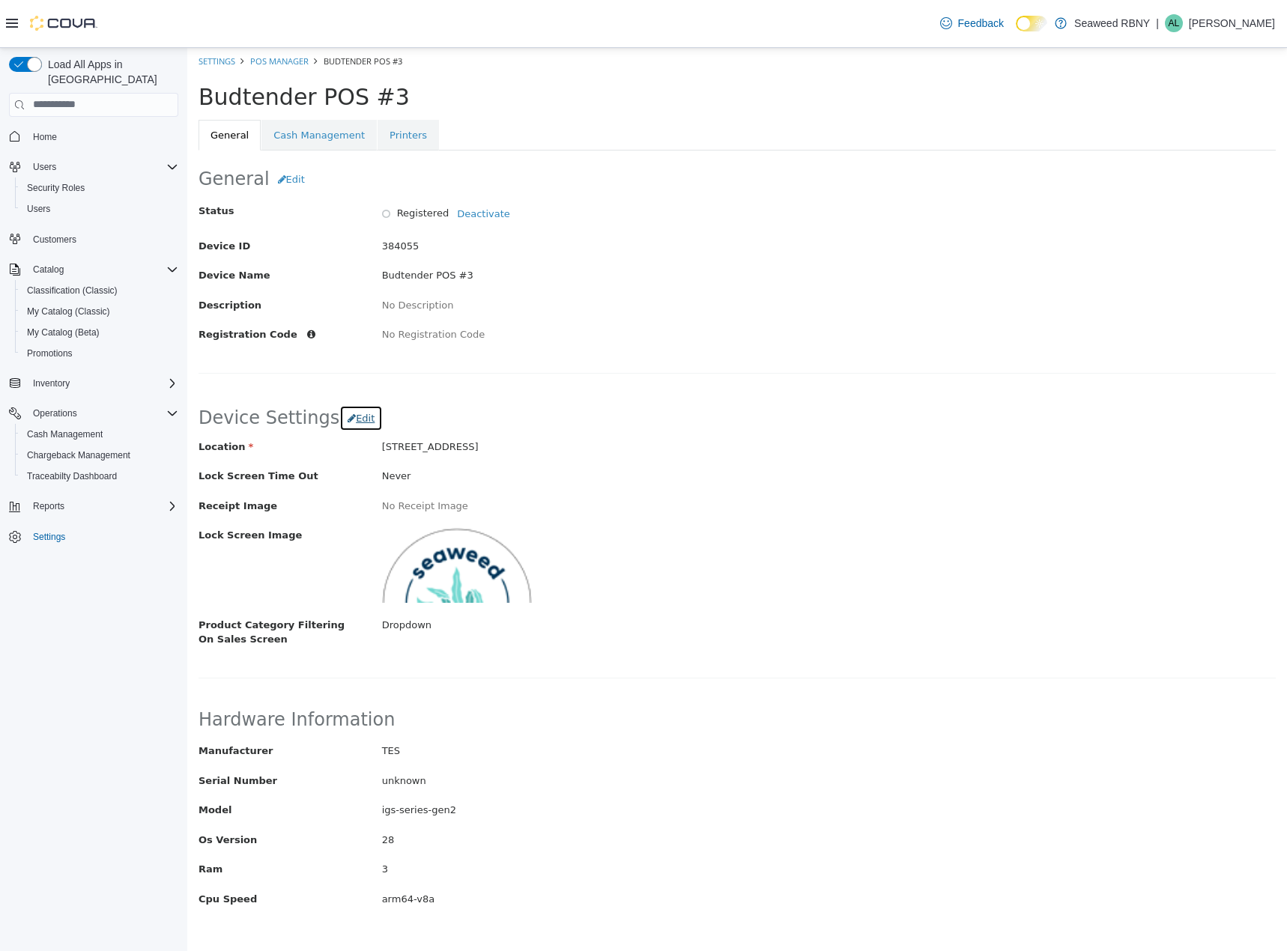
click at [356, 420] on span "Edit" at bounding box center [365, 417] width 19 height 11
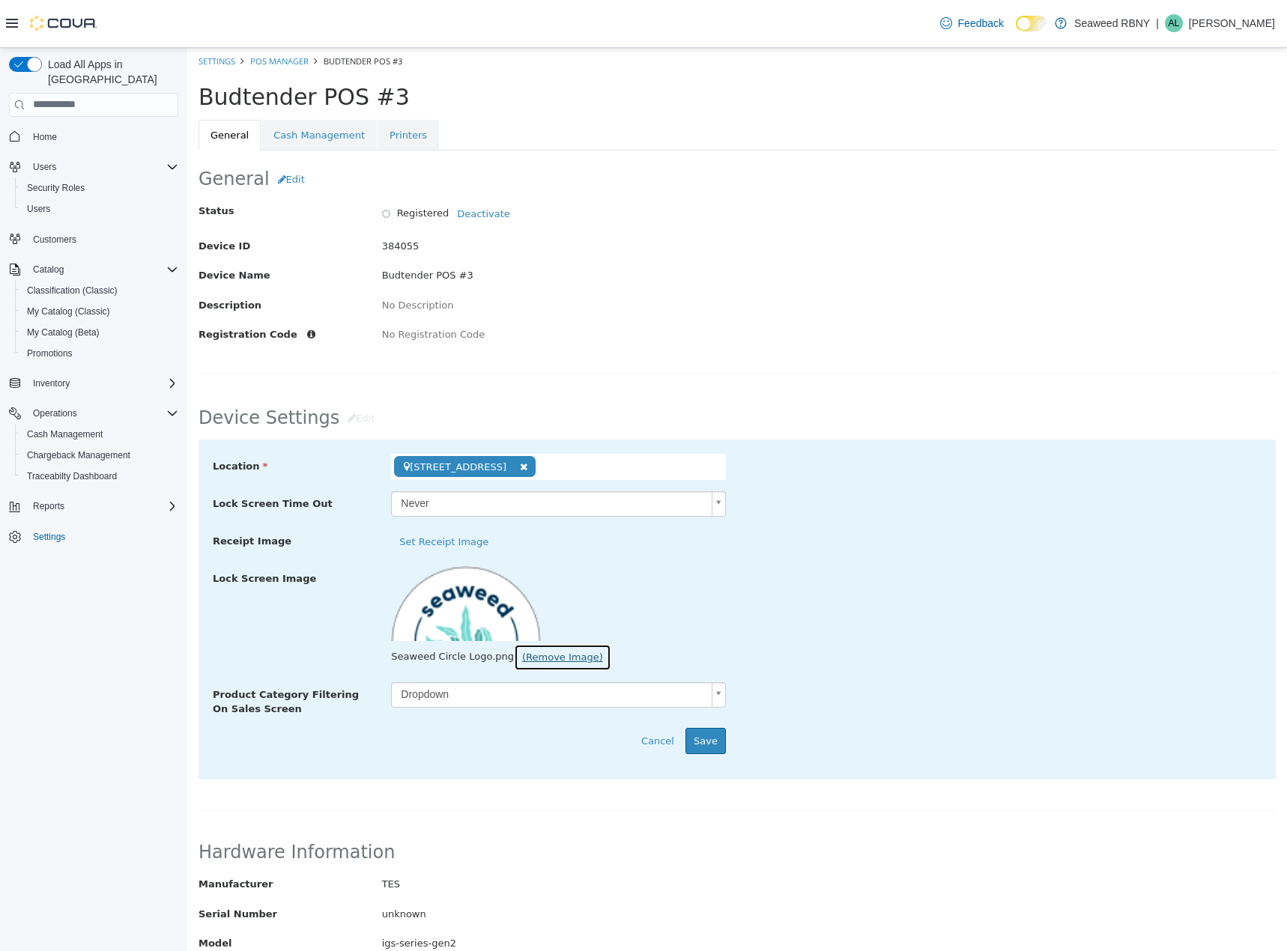
click at [521, 658] on button "(Remove Image)" at bounding box center [562, 656] width 97 height 27
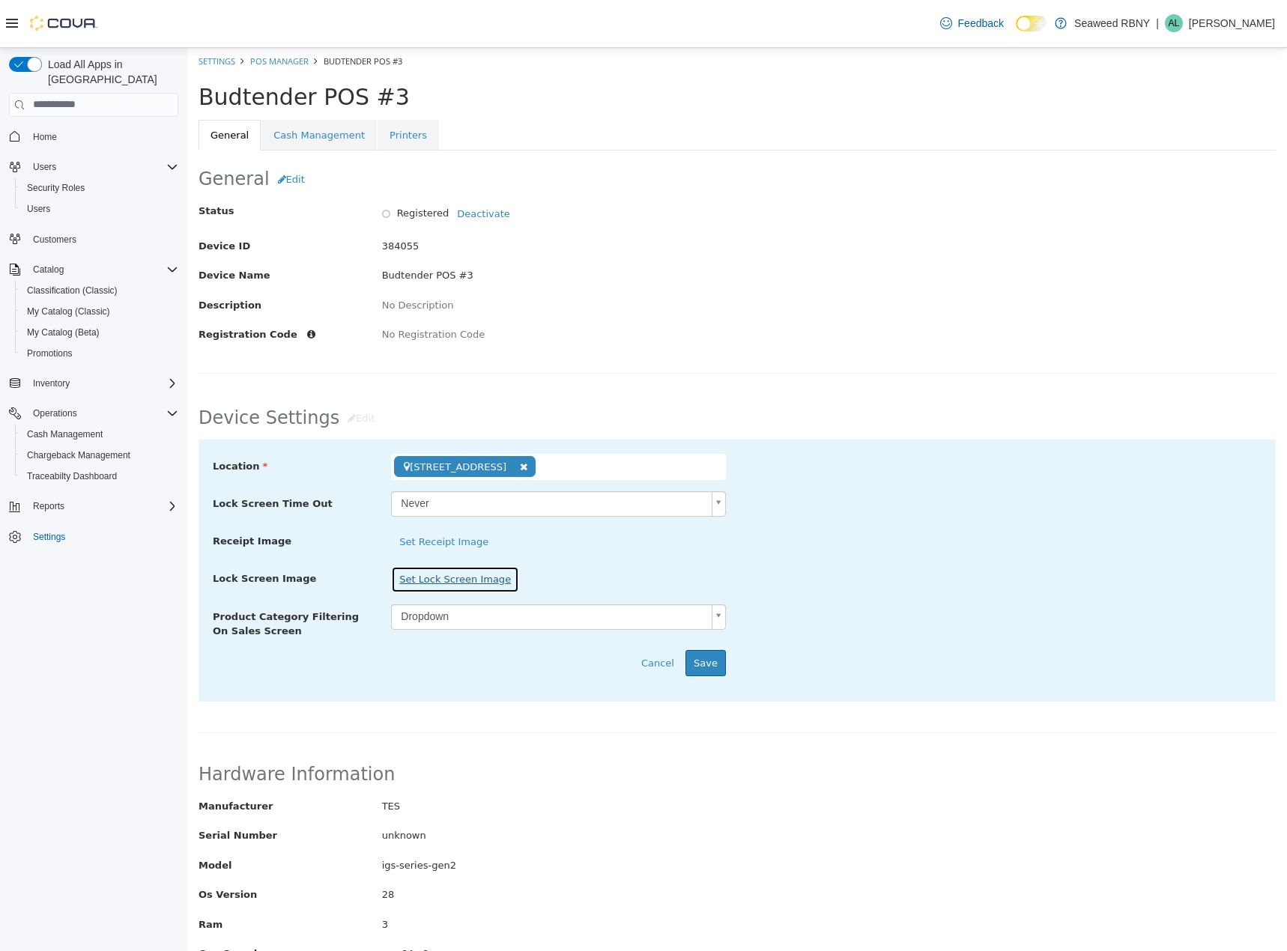
click at [451, 581] on button "Set Lock Screen Image" at bounding box center [455, 579] width 128 height 27
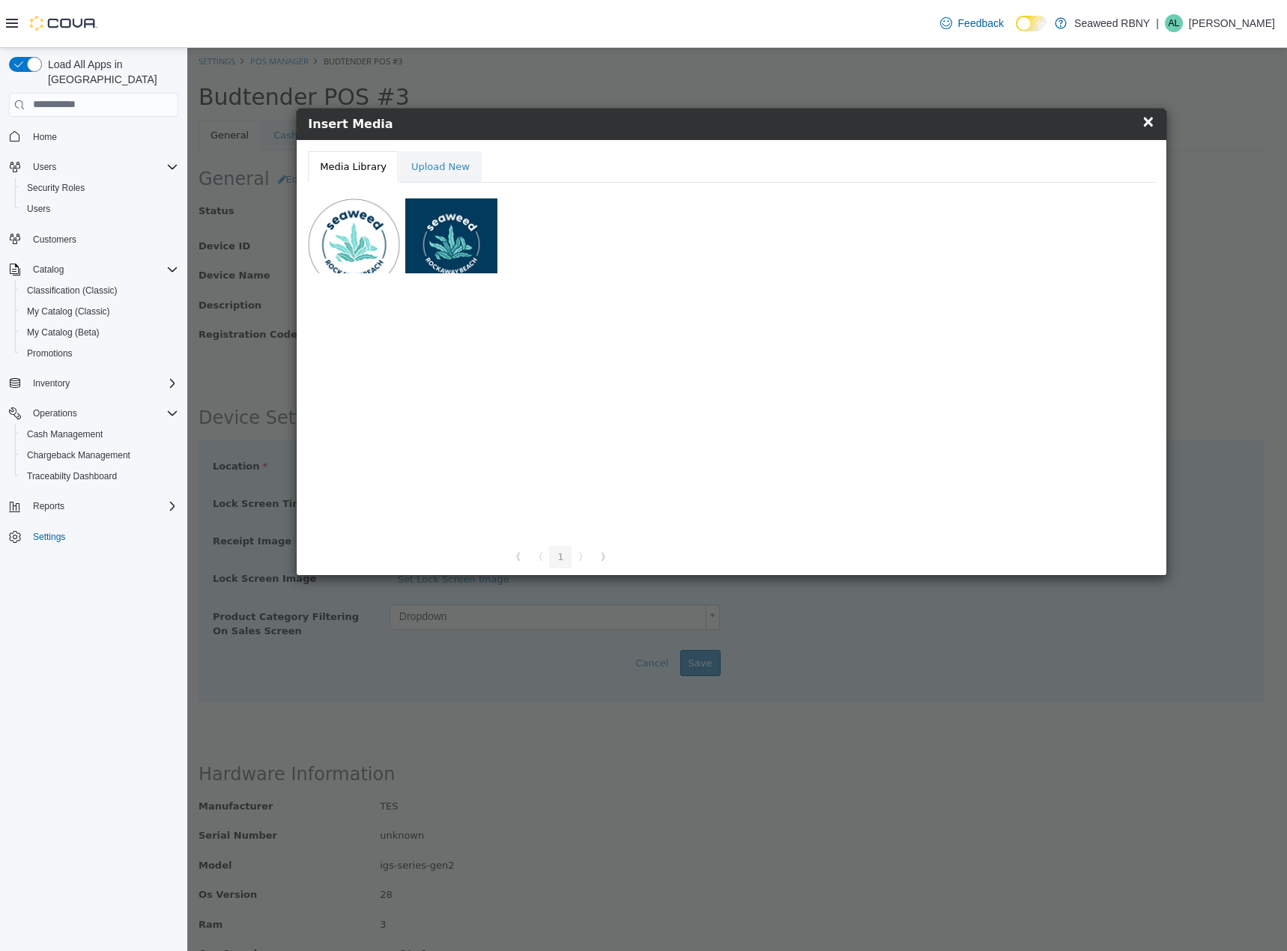
click at [458, 238] on div at bounding box center [451, 235] width 92 height 75
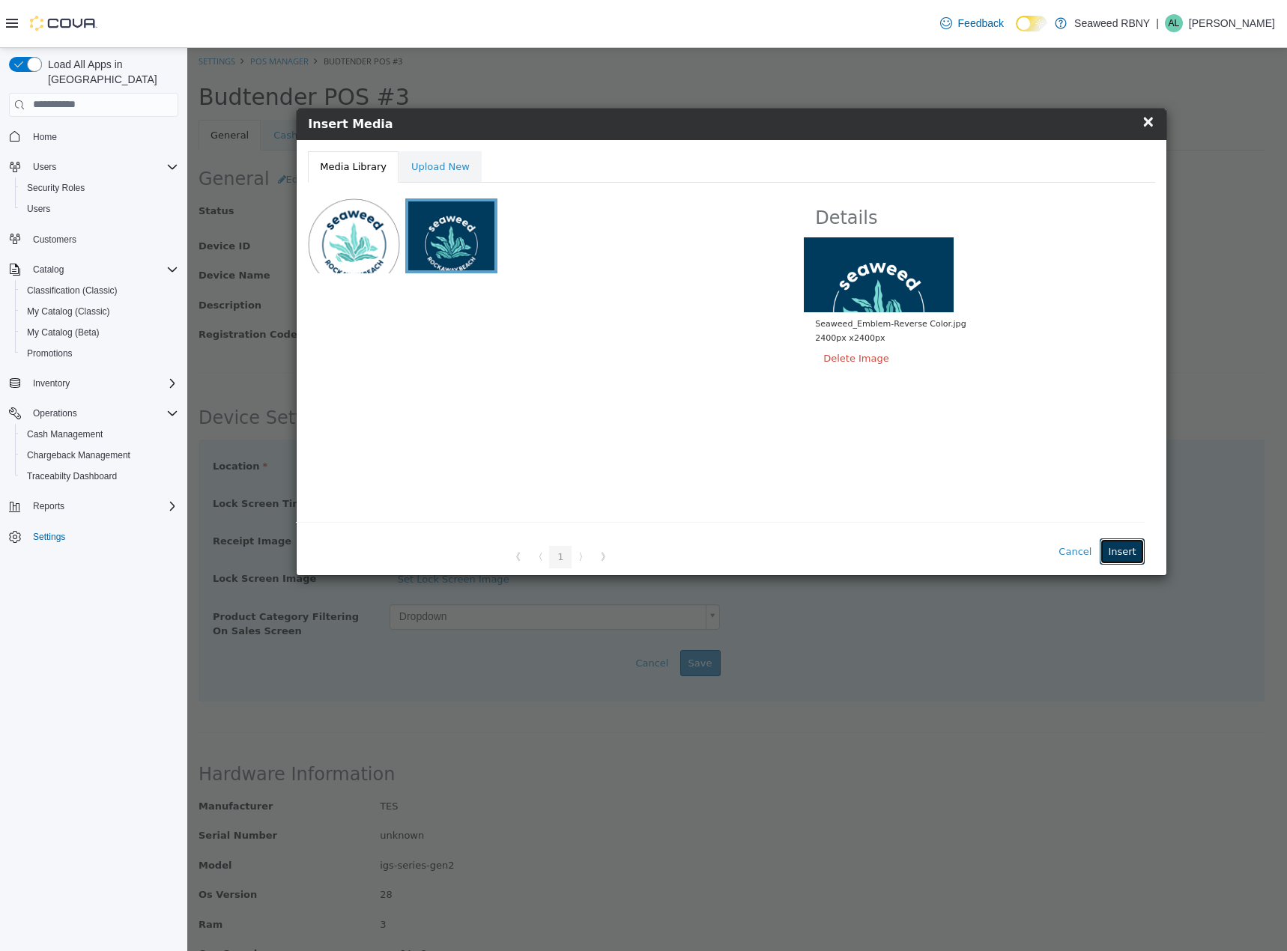
click at [1117, 549] on button "Insert" at bounding box center [1122, 551] width 44 height 27
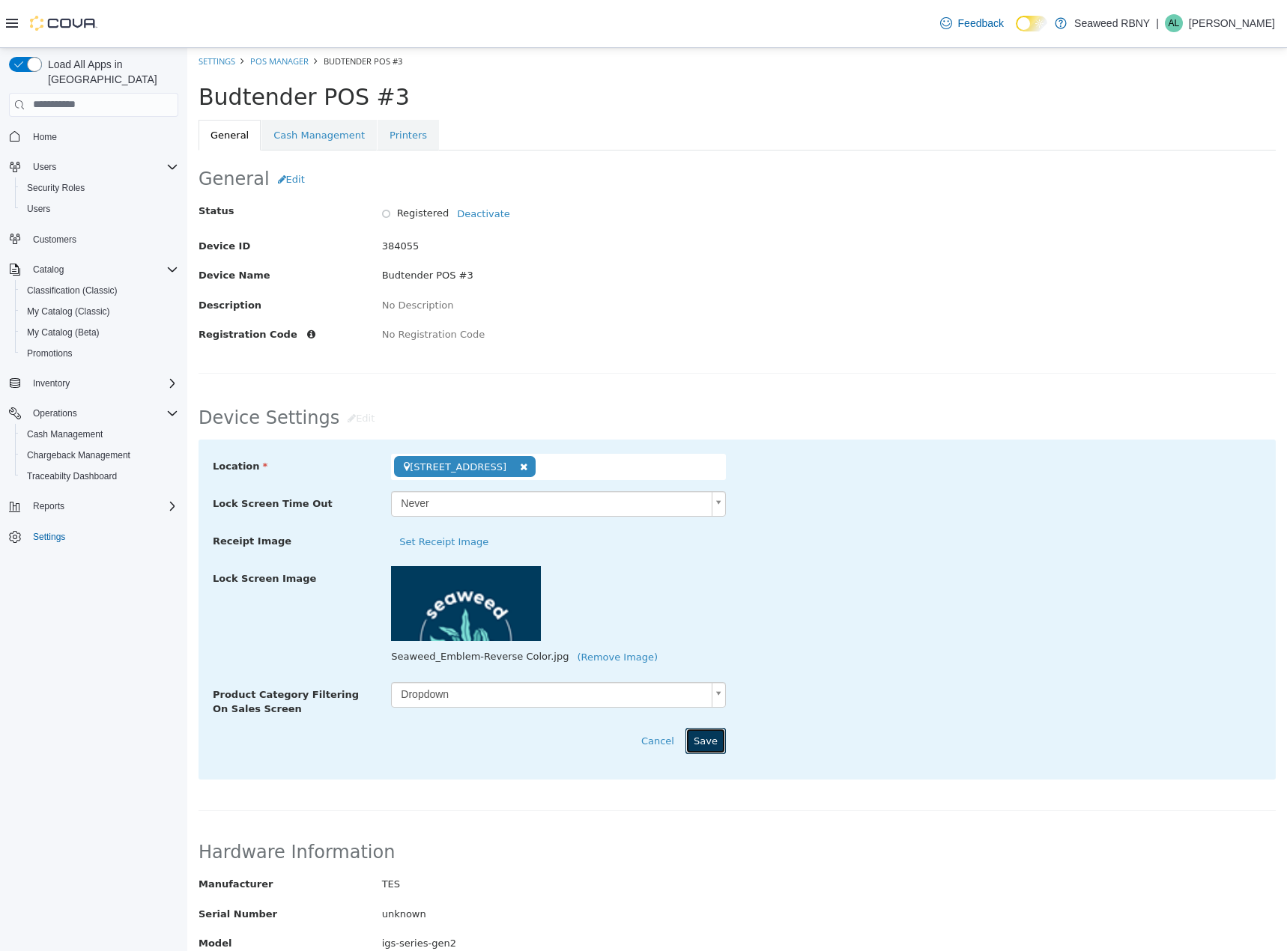
click at [706, 744] on button "Save" at bounding box center [705, 740] width 40 height 27
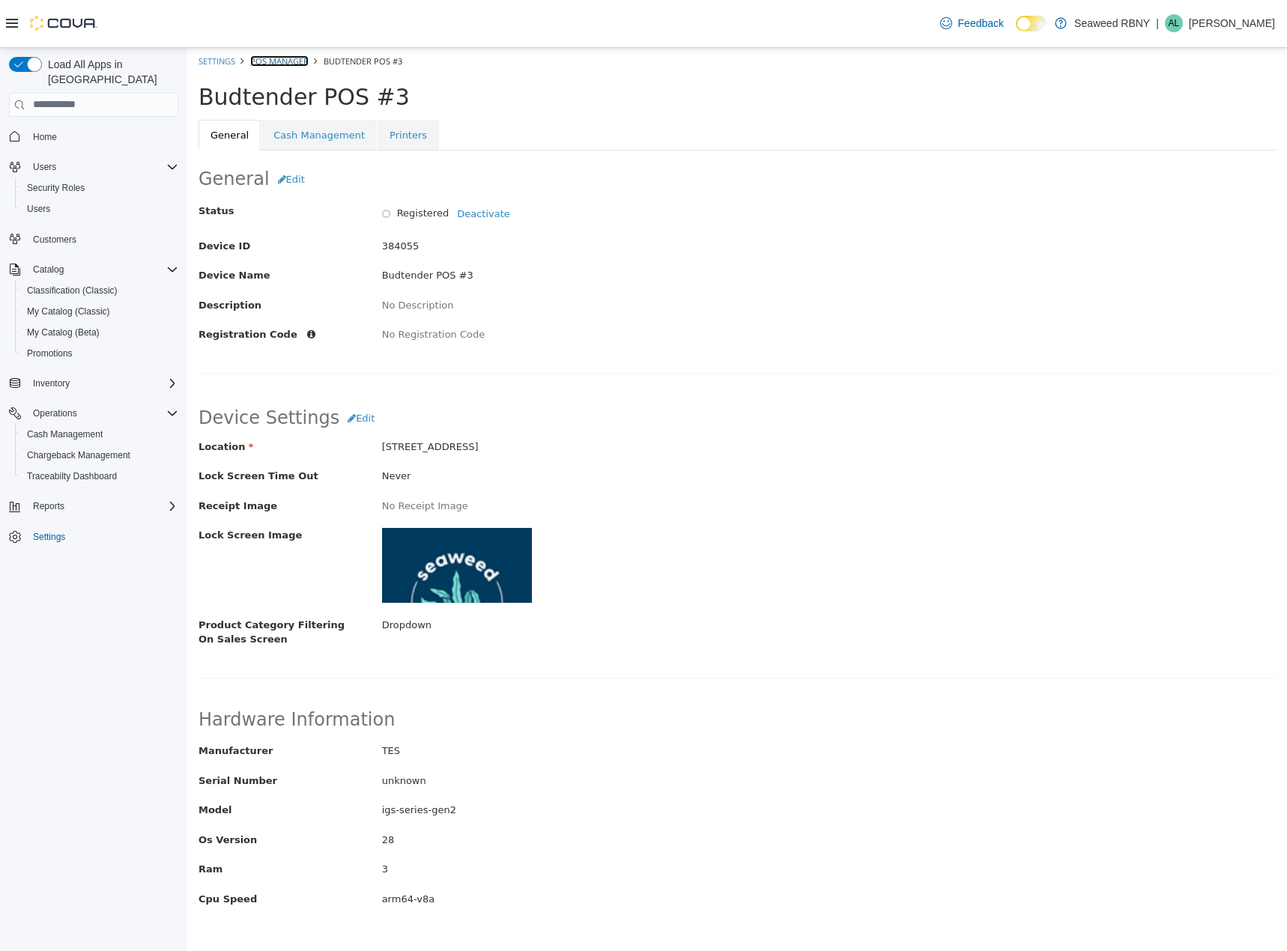
click at [287, 60] on link "POS Manager" at bounding box center [279, 60] width 58 height 11
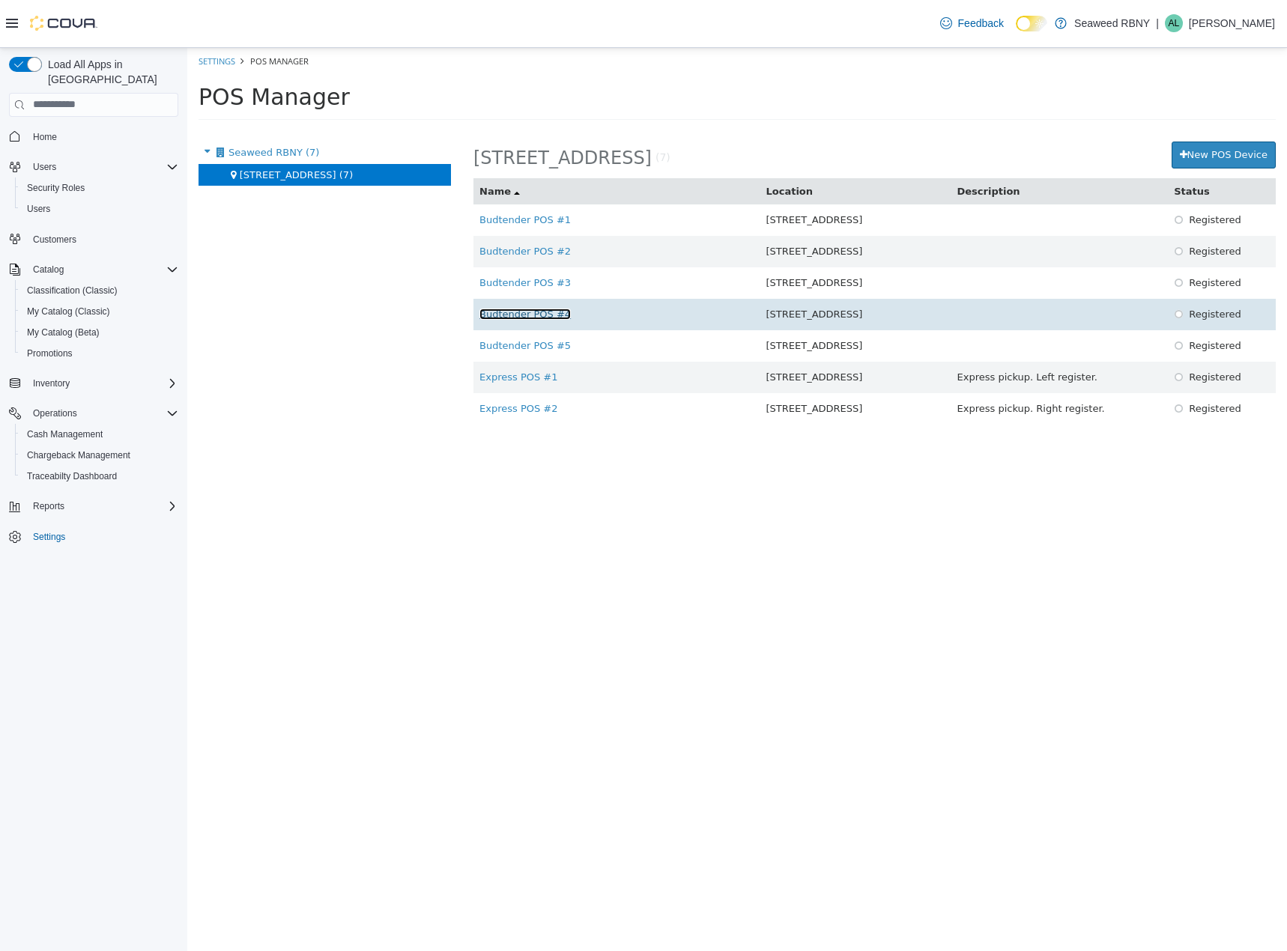
click at [533, 317] on link "Budtender POS #4" at bounding box center [524, 313] width 91 height 11
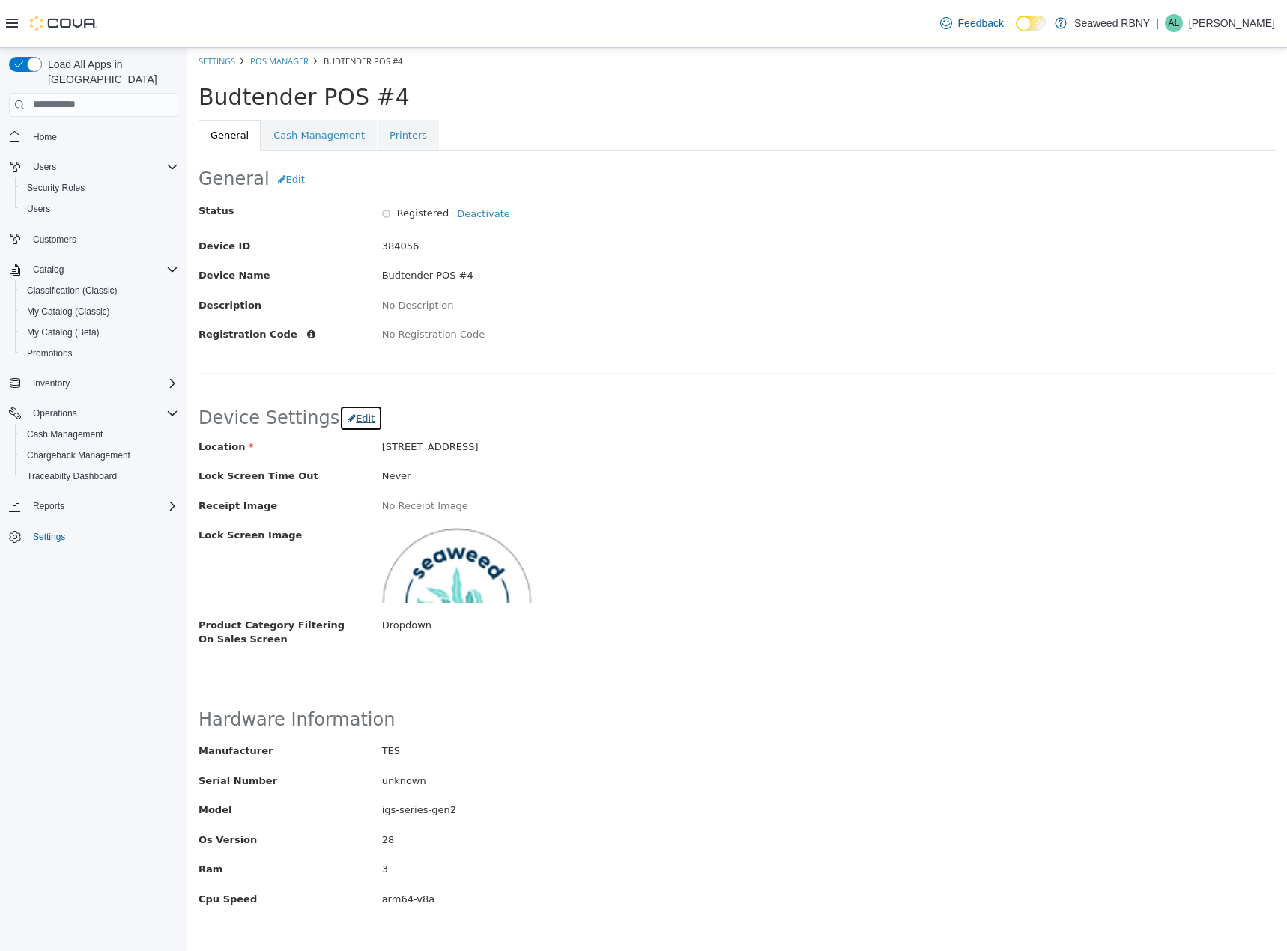
click at [356, 421] on span "Edit" at bounding box center [365, 417] width 19 height 11
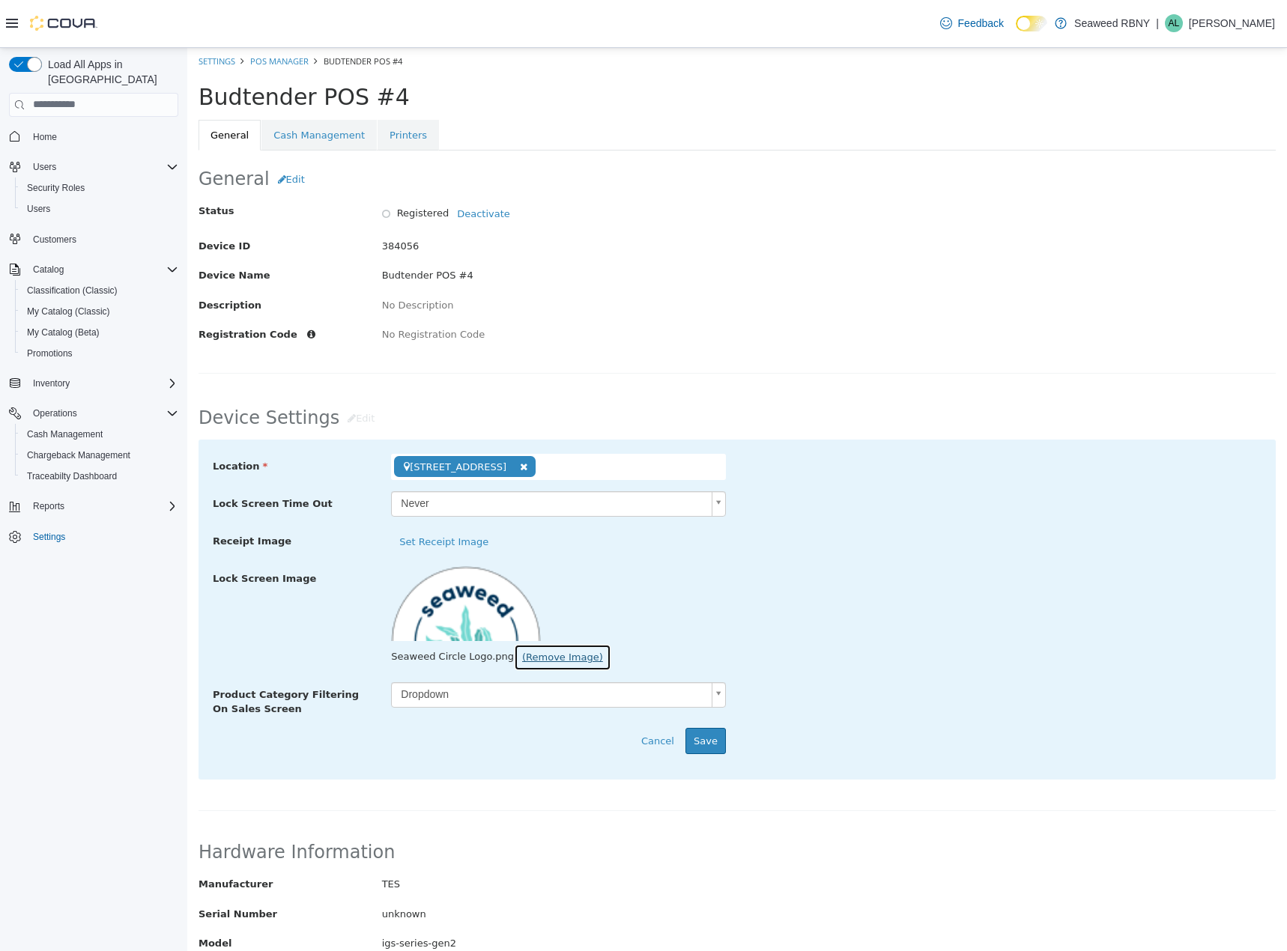
click at [530, 651] on button "(Remove Image)" at bounding box center [562, 656] width 97 height 27
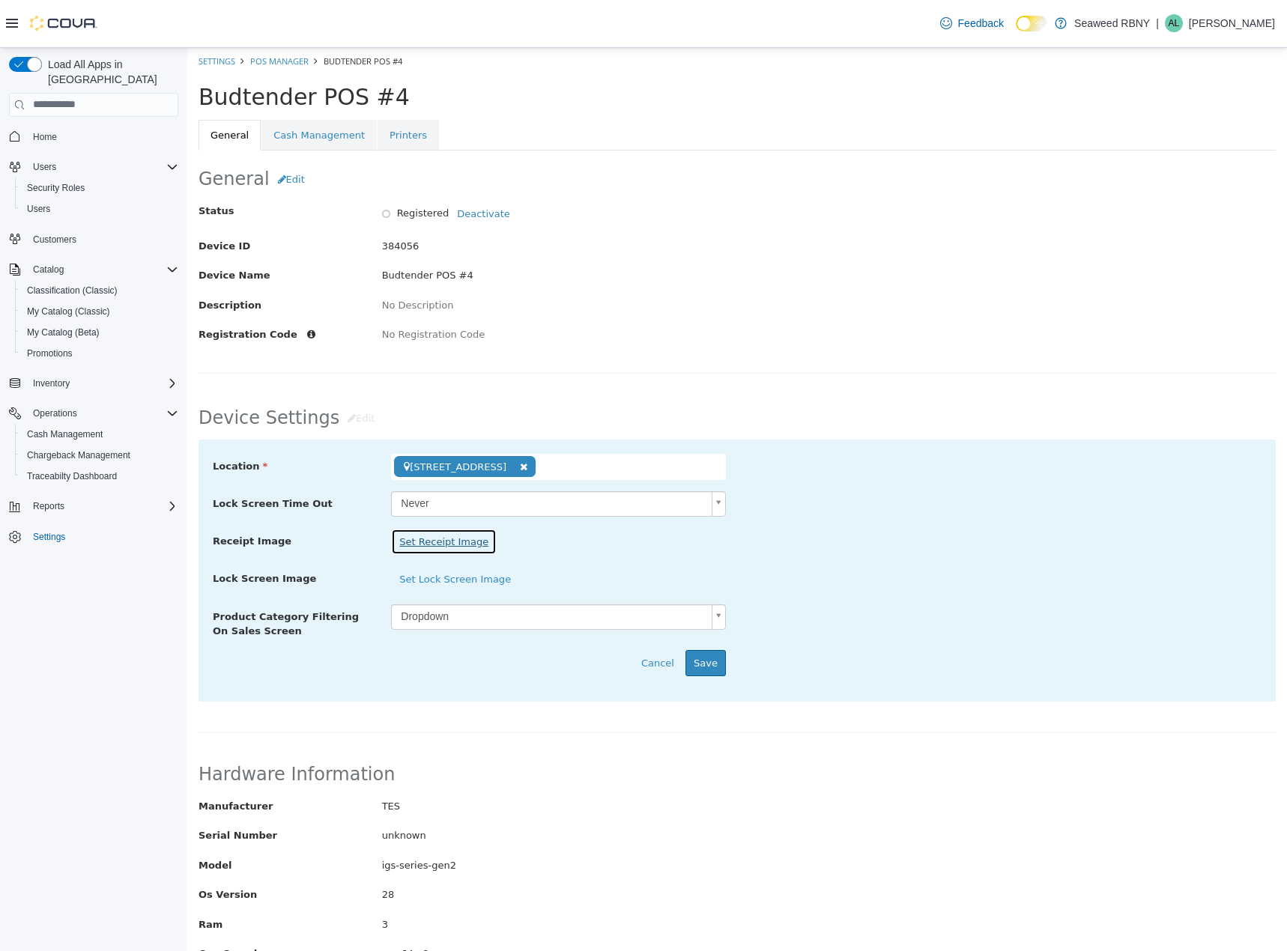
click at [442, 545] on button "Set Receipt Image" at bounding box center [444, 541] width 106 height 27
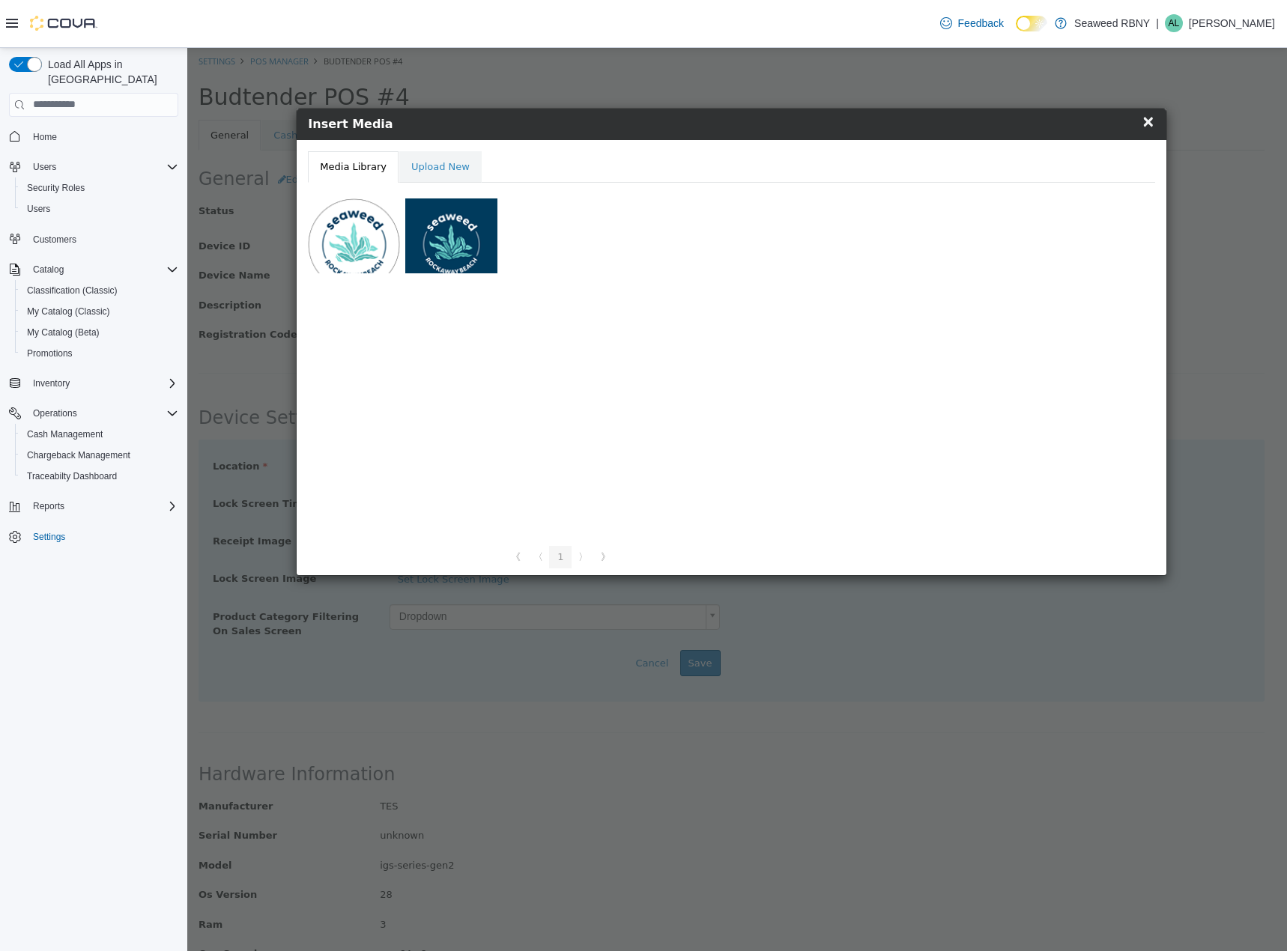
click at [1146, 122] on span "×" at bounding box center [1148, 121] width 13 height 18
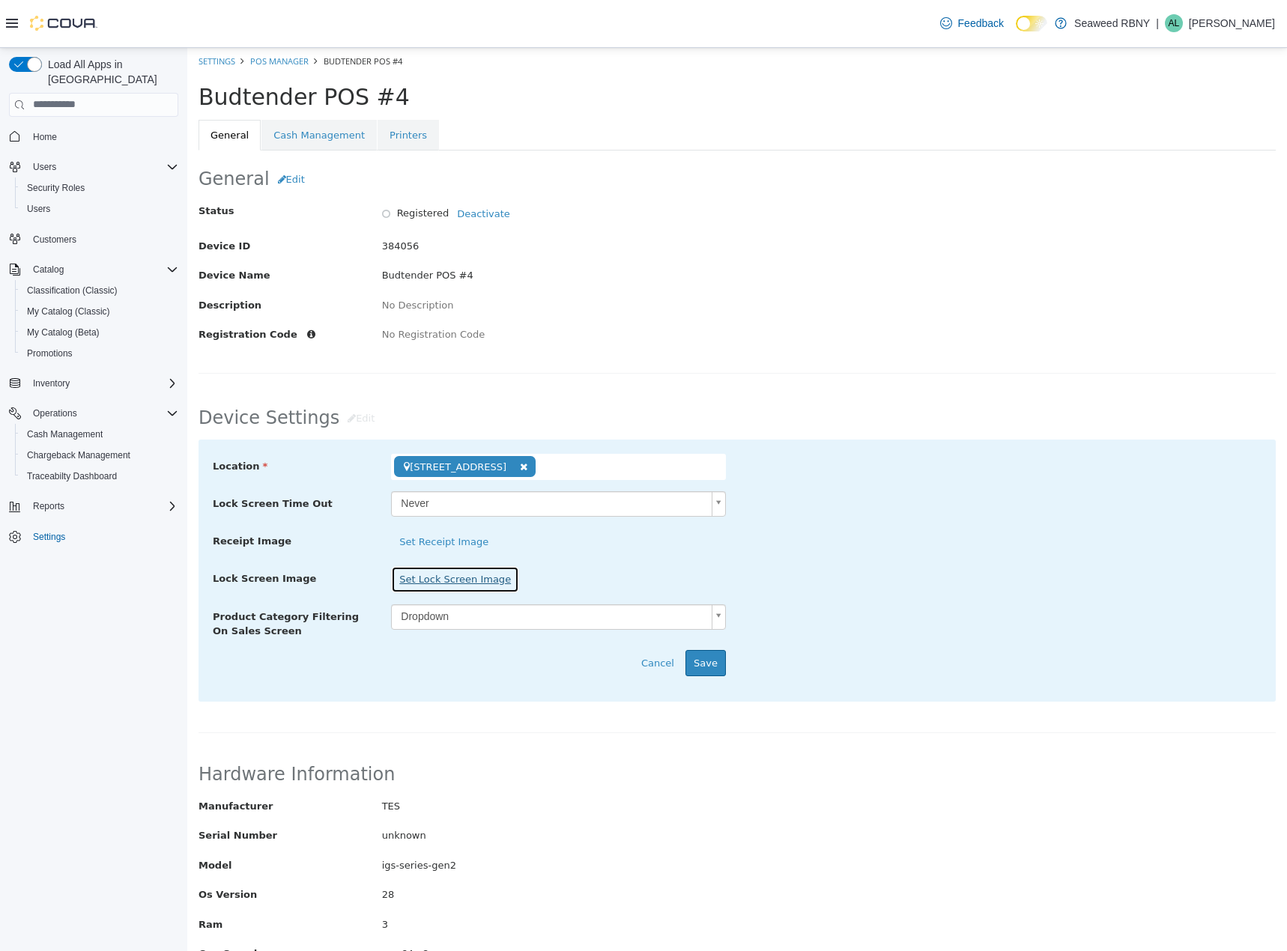
click at [437, 581] on button "Set Lock Screen Image" at bounding box center [455, 579] width 128 height 27
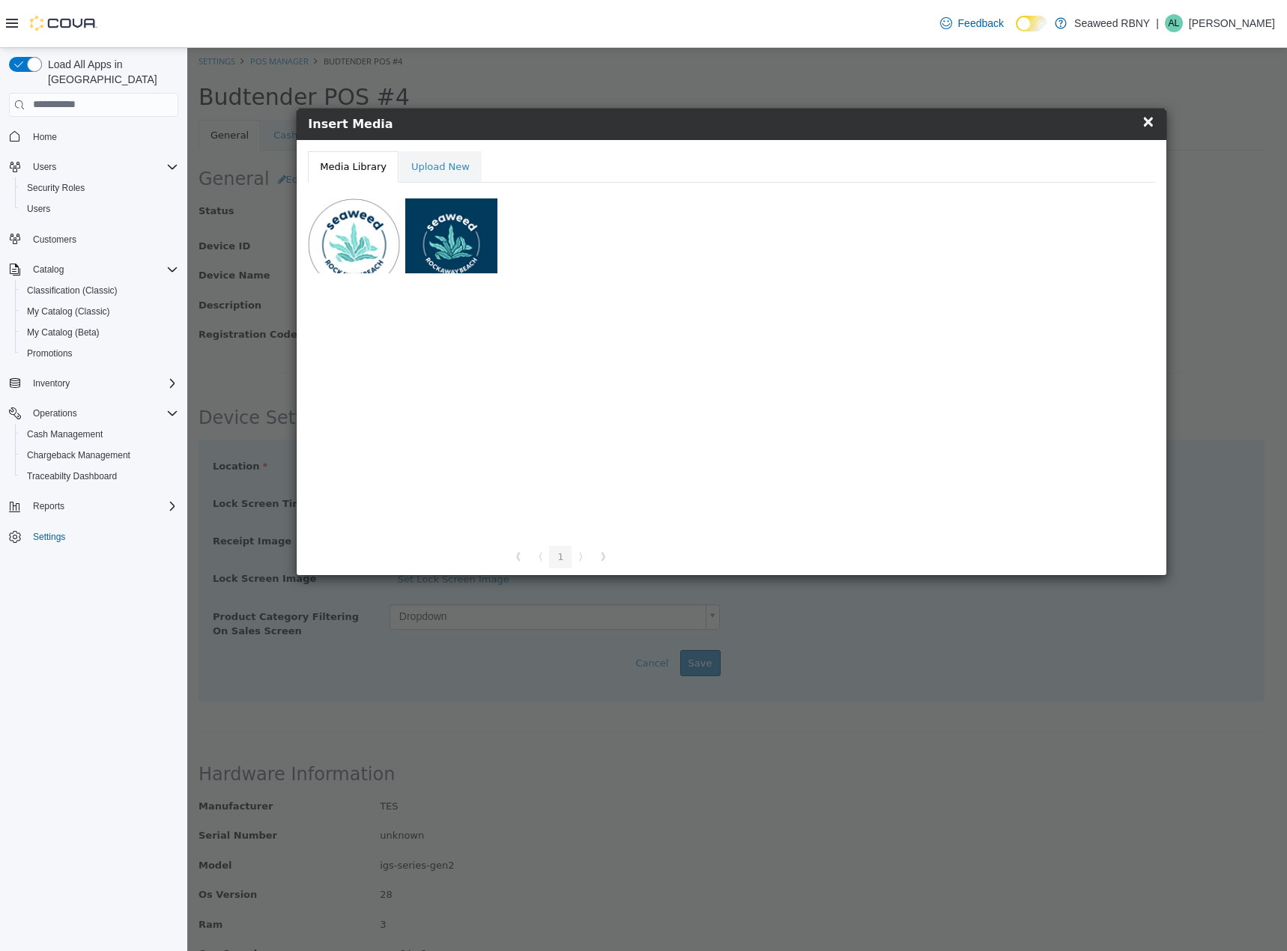
click at [467, 259] on div at bounding box center [451, 235] width 92 height 75
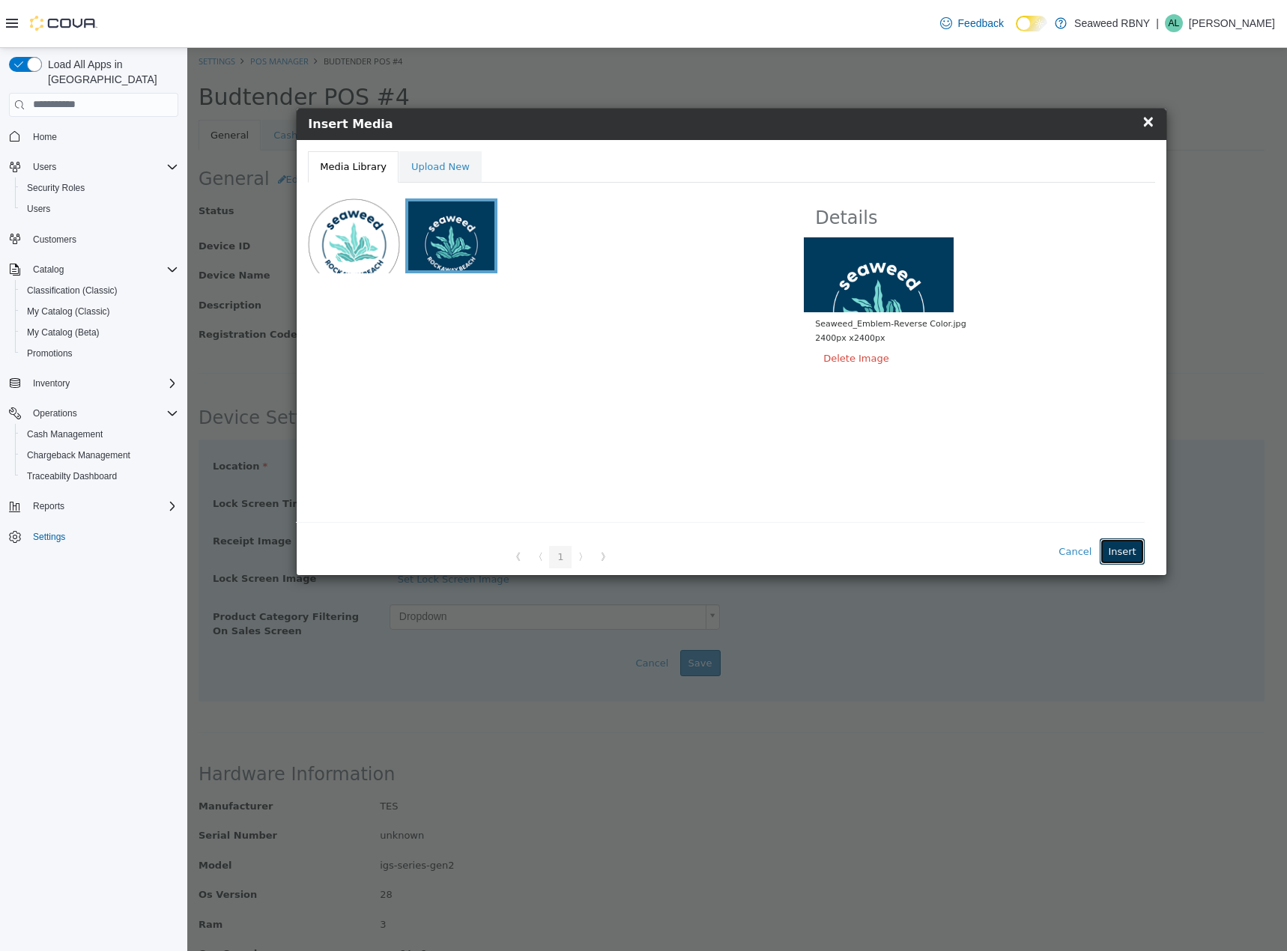
click at [1109, 542] on button "Insert" at bounding box center [1122, 551] width 44 height 27
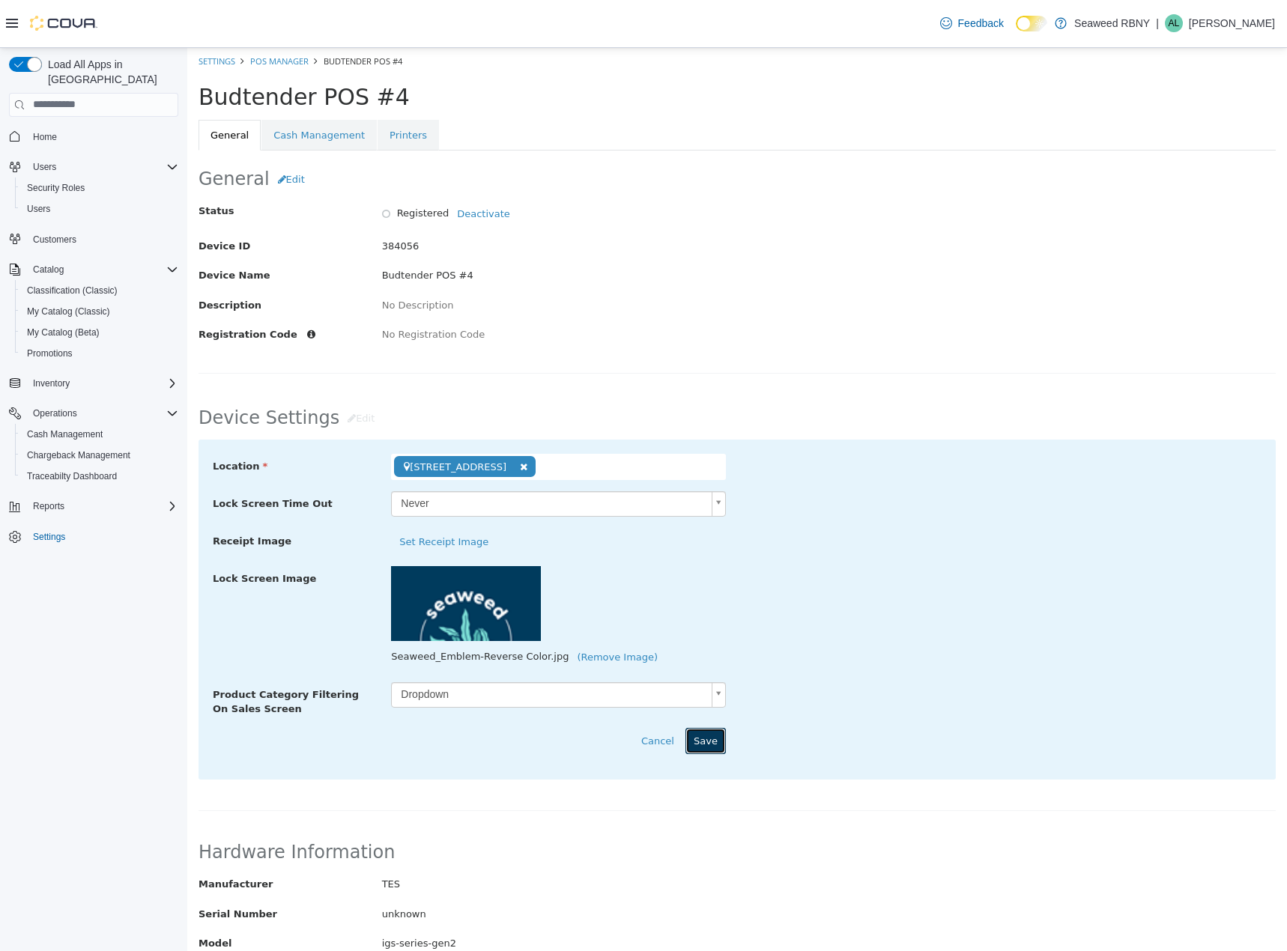
click at [697, 744] on button "Save" at bounding box center [705, 740] width 40 height 27
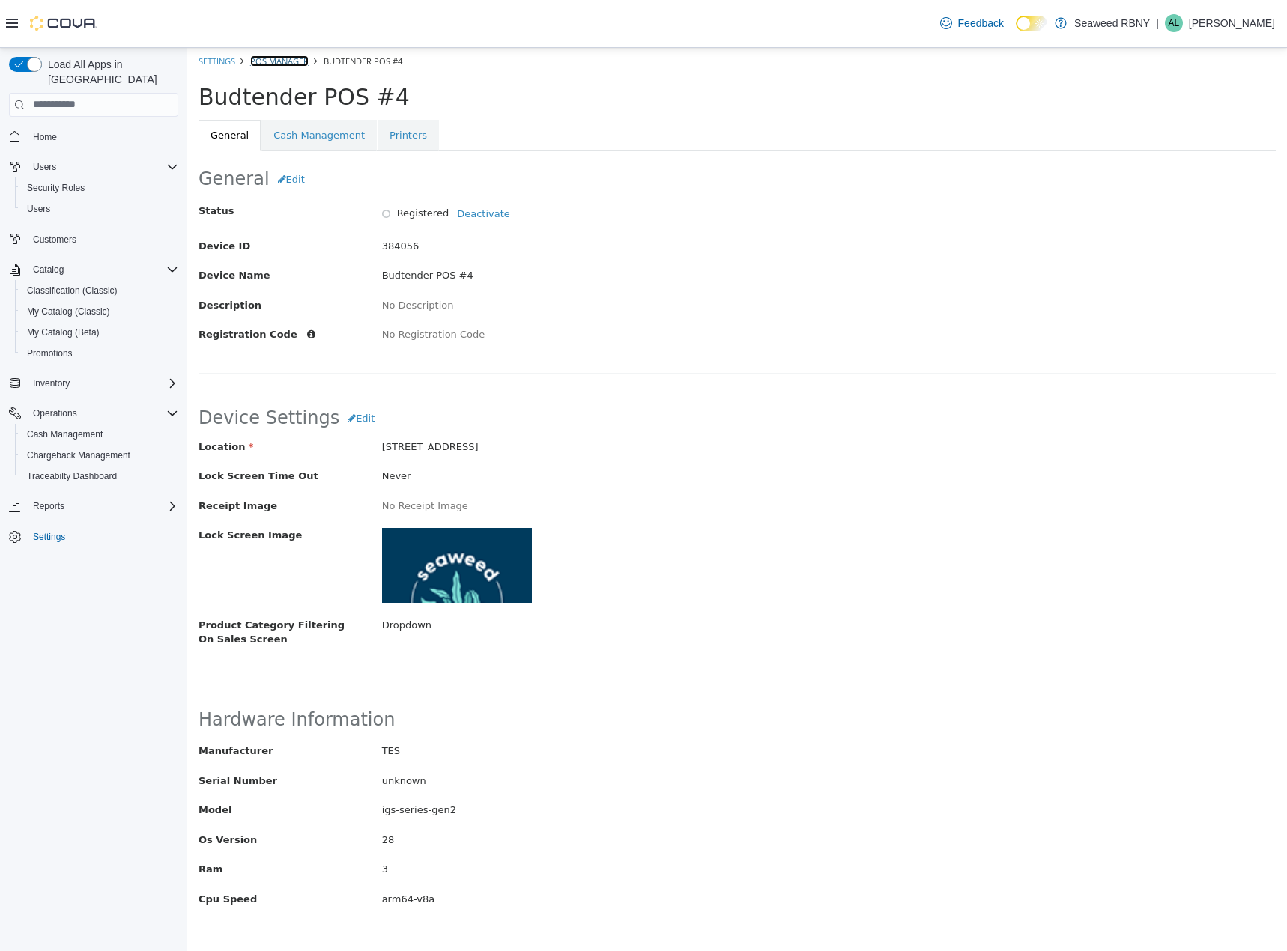
click at [268, 64] on link "POS Manager" at bounding box center [279, 60] width 58 height 11
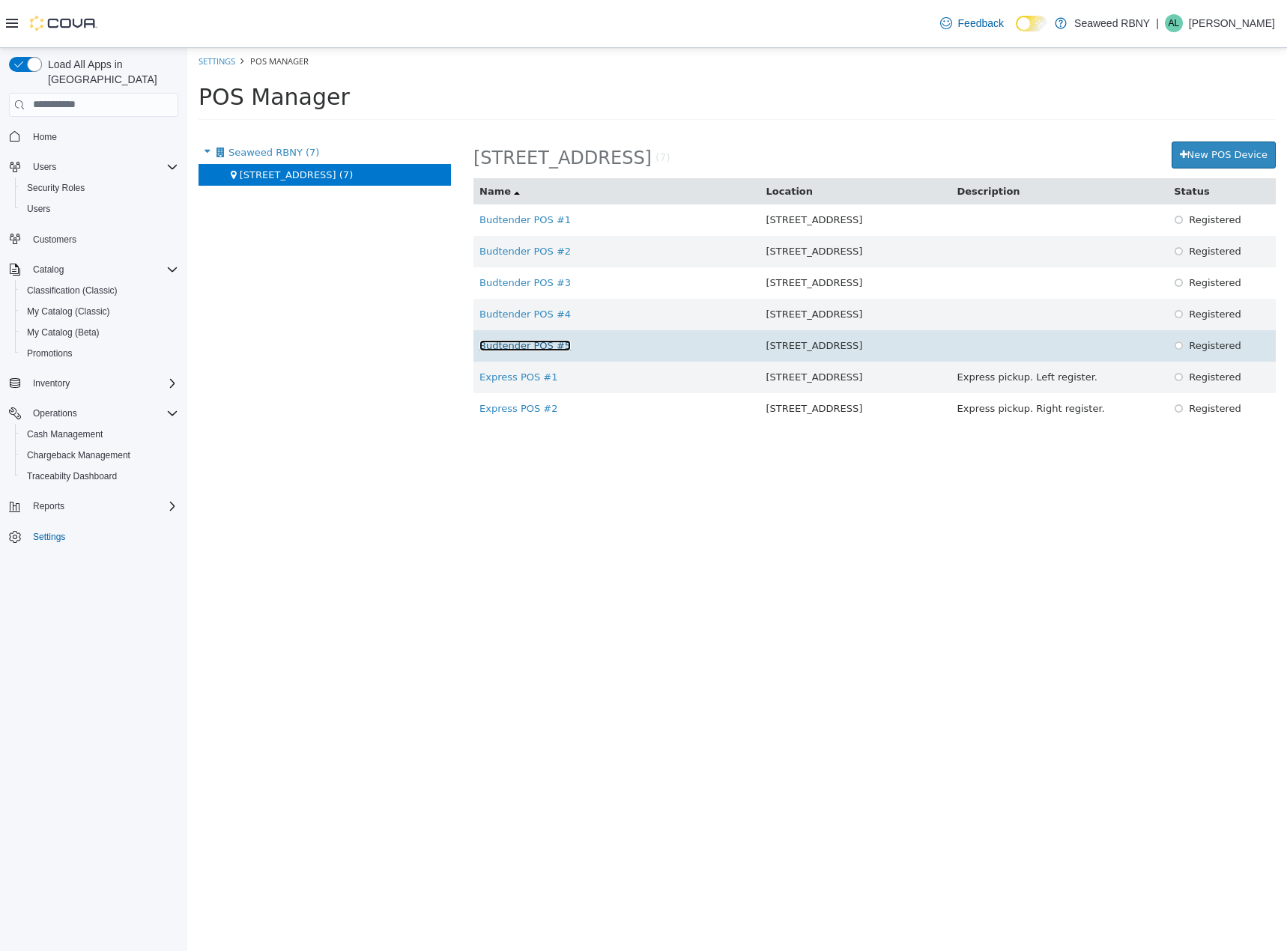
click at [514, 348] on link "Budtender POS #5" at bounding box center [524, 344] width 91 height 11
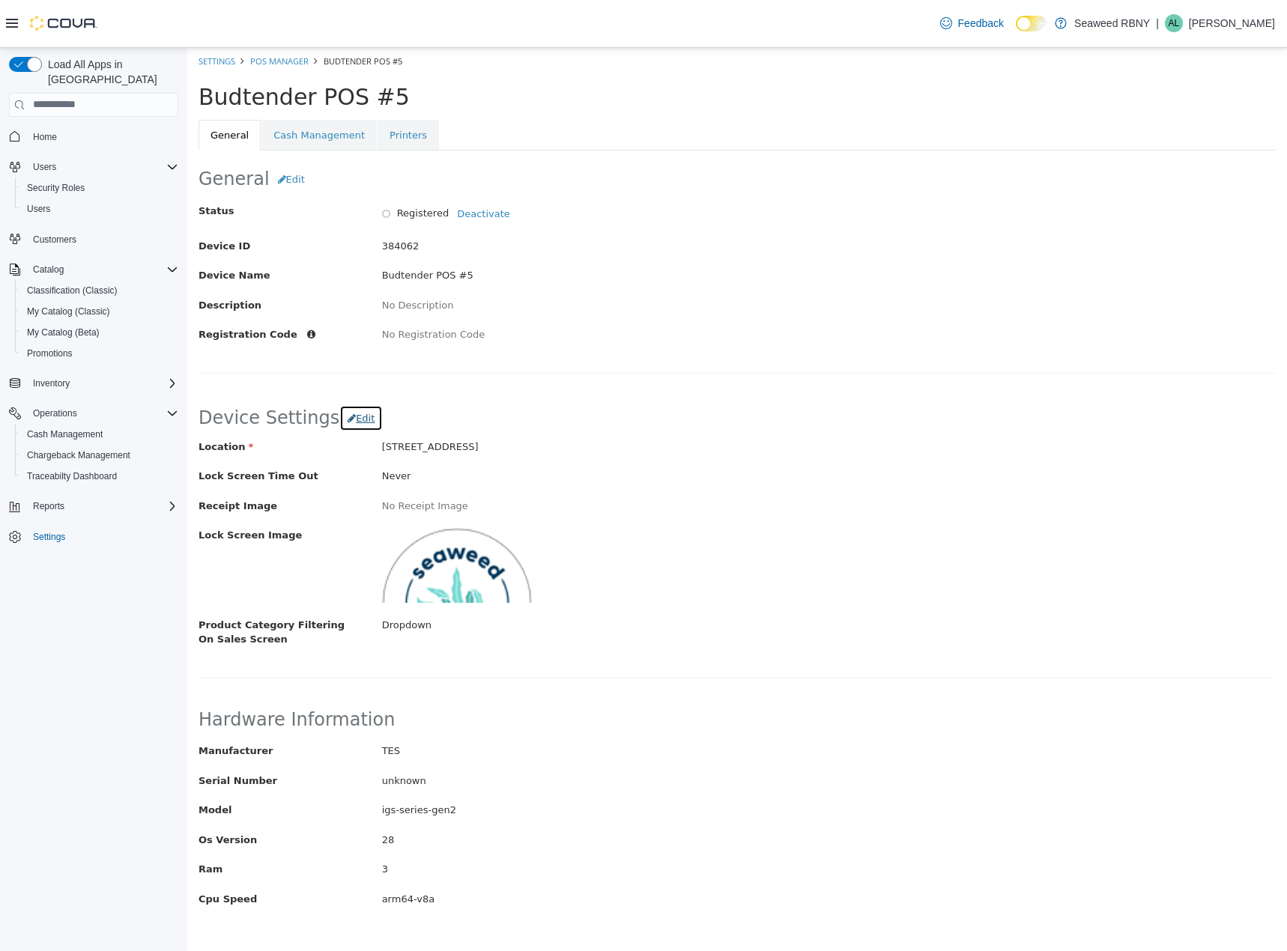
click at [356, 416] on span "Edit" at bounding box center [365, 417] width 19 height 11
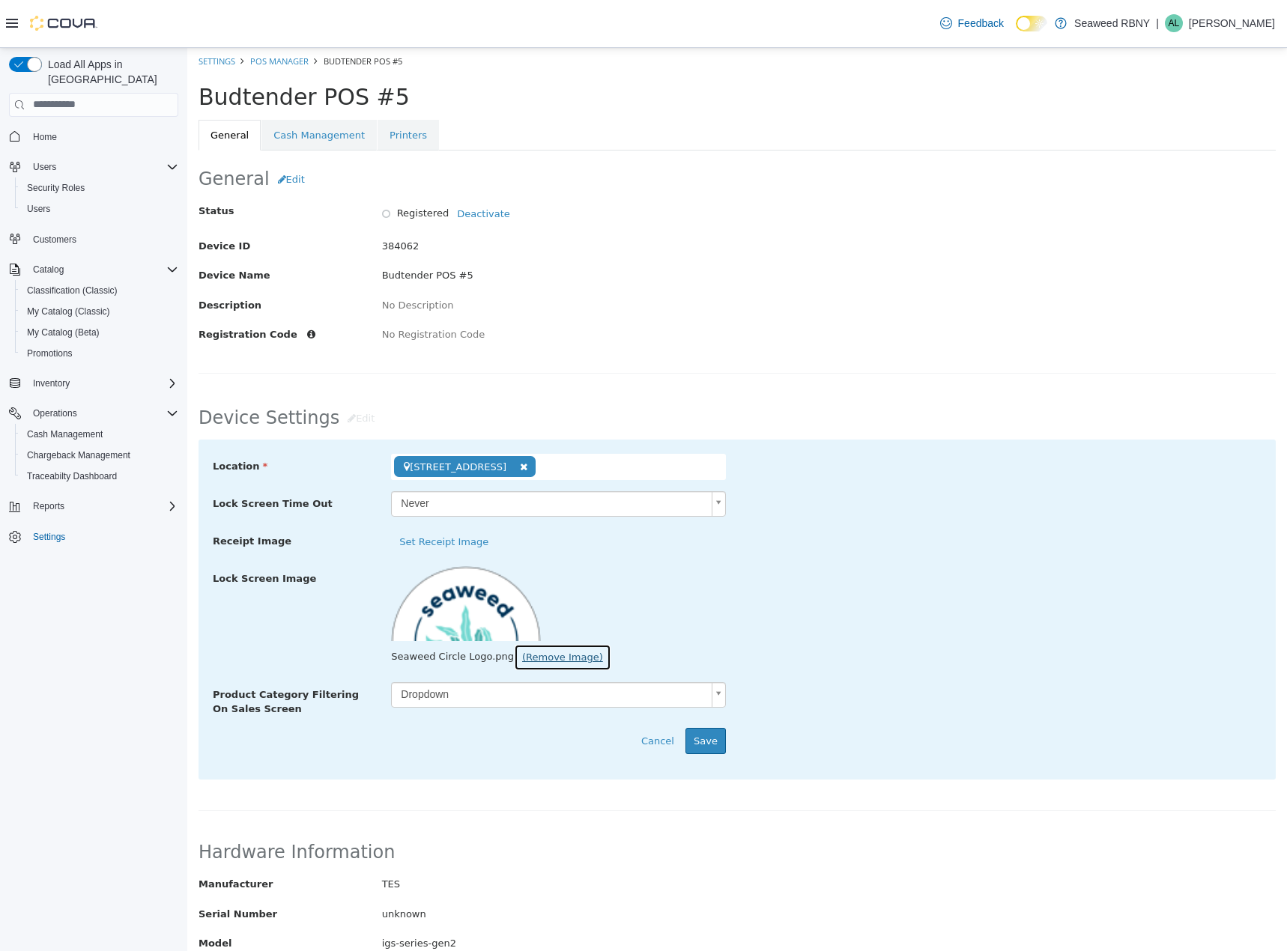
click at [536, 653] on button "(Remove Image)" at bounding box center [562, 656] width 97 height 27
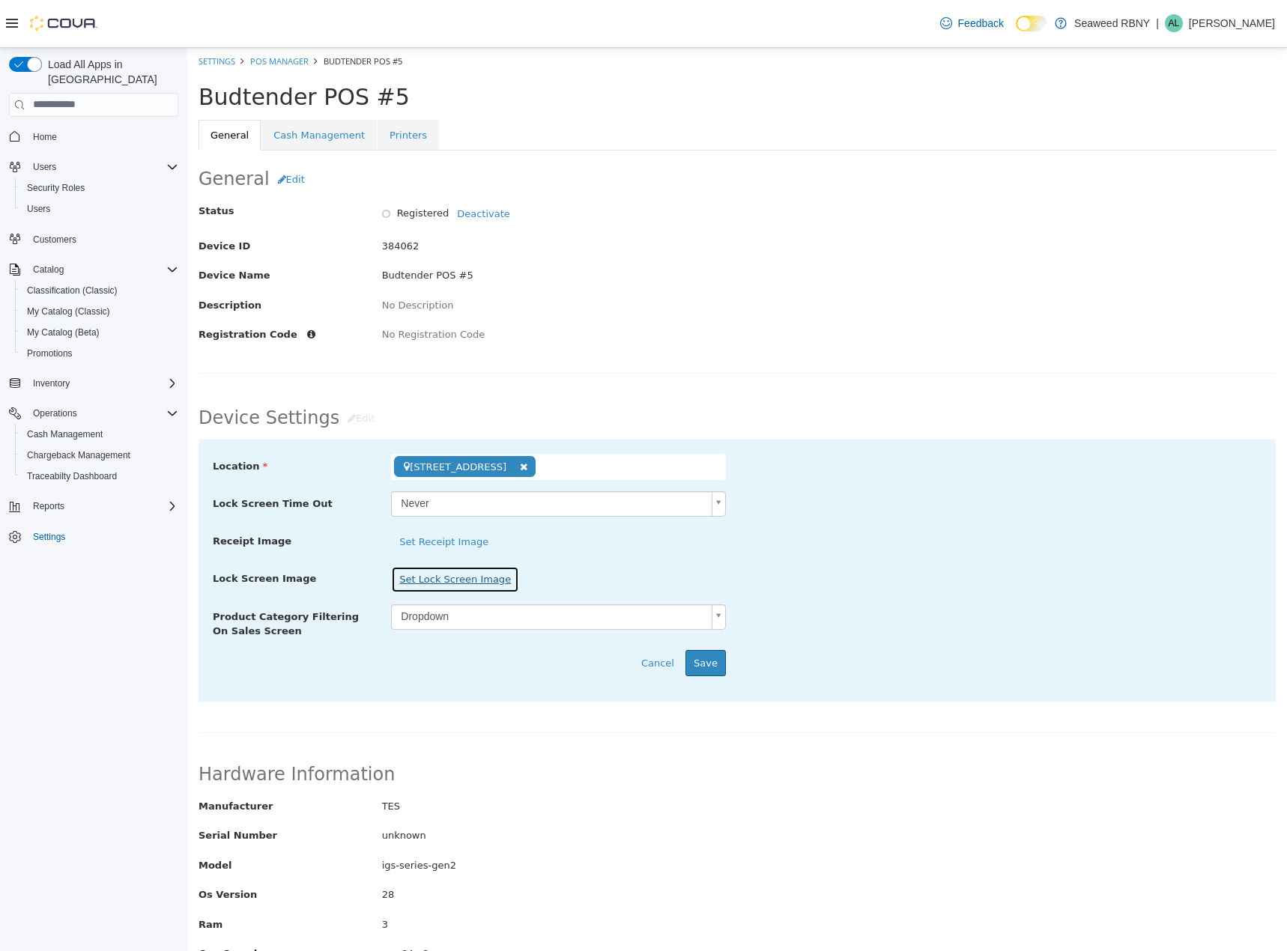
click at [480, 584] on button "Set Lock Screen Image" at bounding box center [455, 579] width 128 height 27
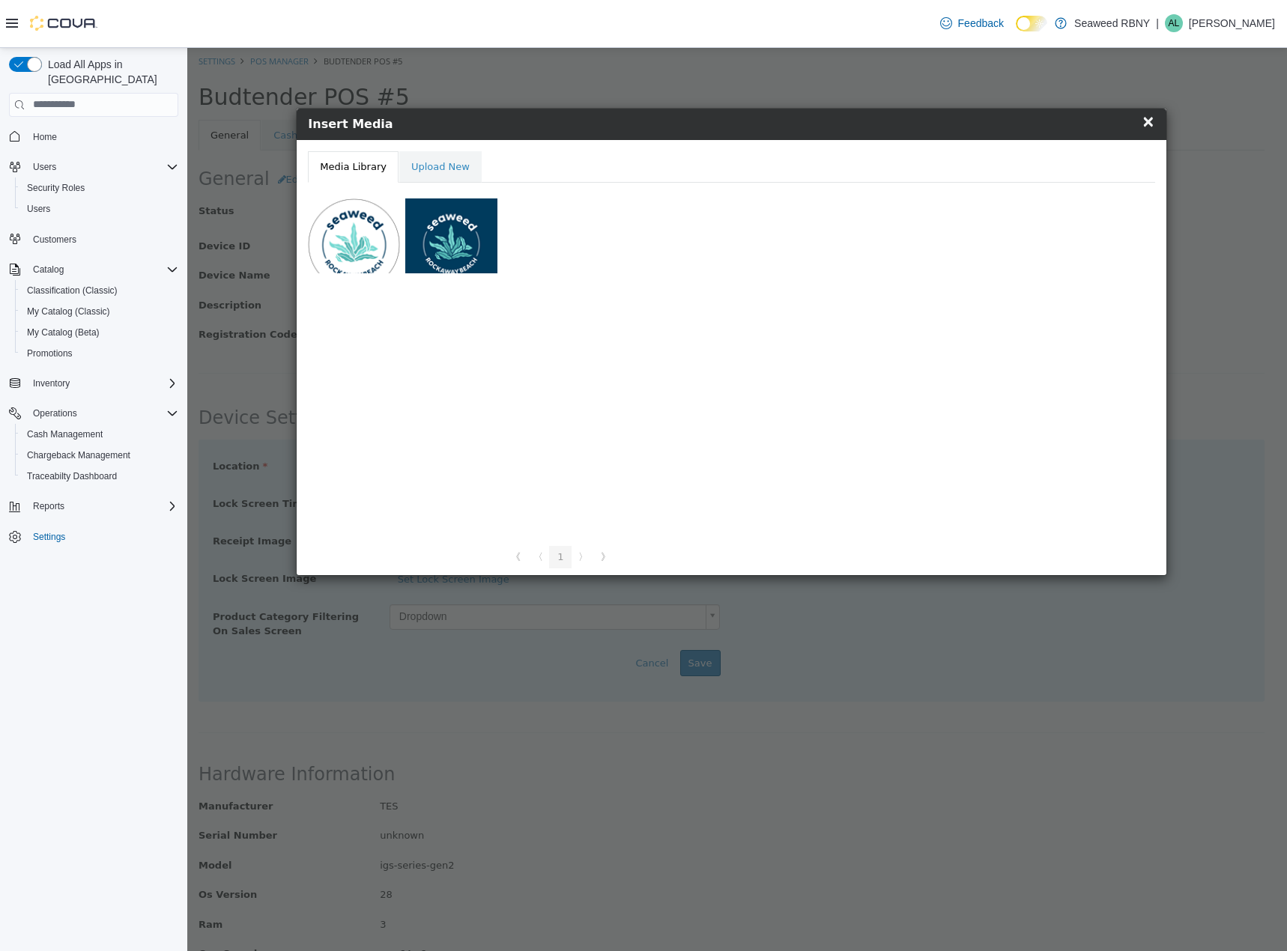
click at [449, 246] on div at bounding box center [451, 235] width 92 height 75
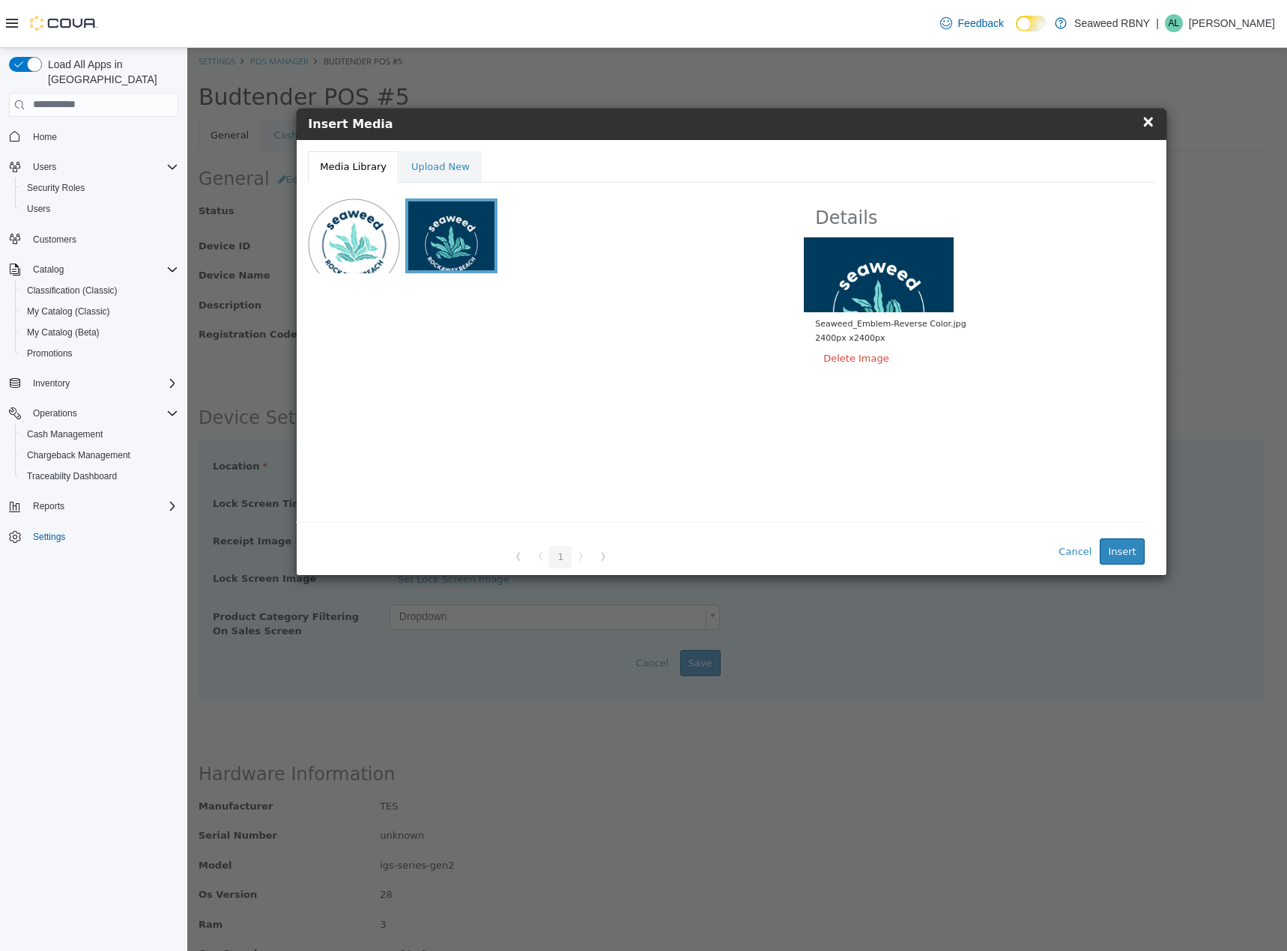
drag, startPoint x: 933, startPoint y: 269, endPoint x: 912, endPoint y: 225, distance: 48.6
click at [912, 225] on div "Details Seaweed_Emblem-Reverse Color.jpg 2400 px x 2400 px Delete Image Cancel …" at bounding box center [985, 293] width 362 height 190
click at [1128, 554] on button "Insert" at bounding box center [1122, 551] width 44 height 27
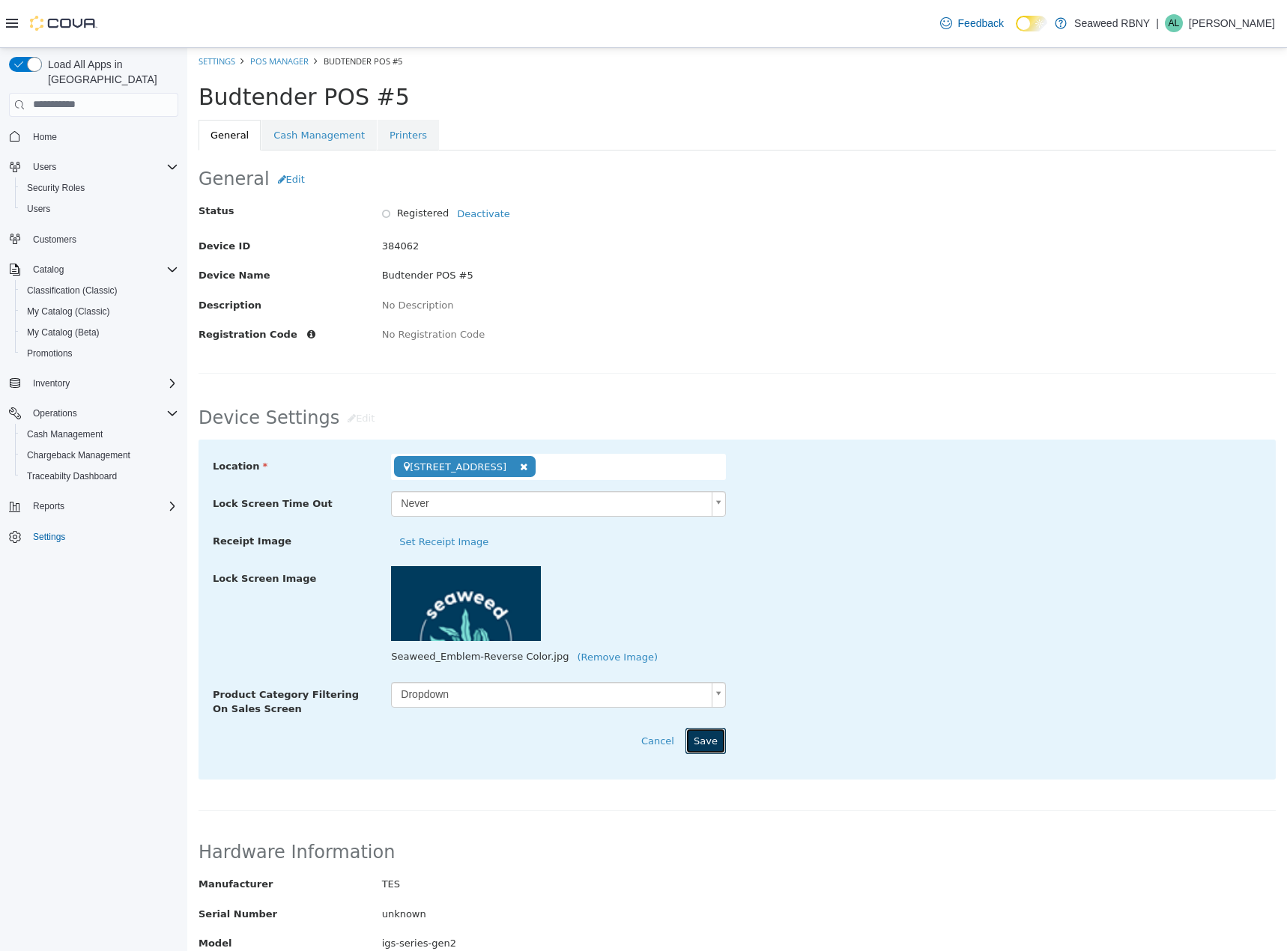
drag, startPoint x: 703, startPoint y: 746, endPoint x: 777, endPoint y: 715, distance: 79.9
click at [703, 746] on button "Save" at bounding box center [705, 740] width 40 height 27
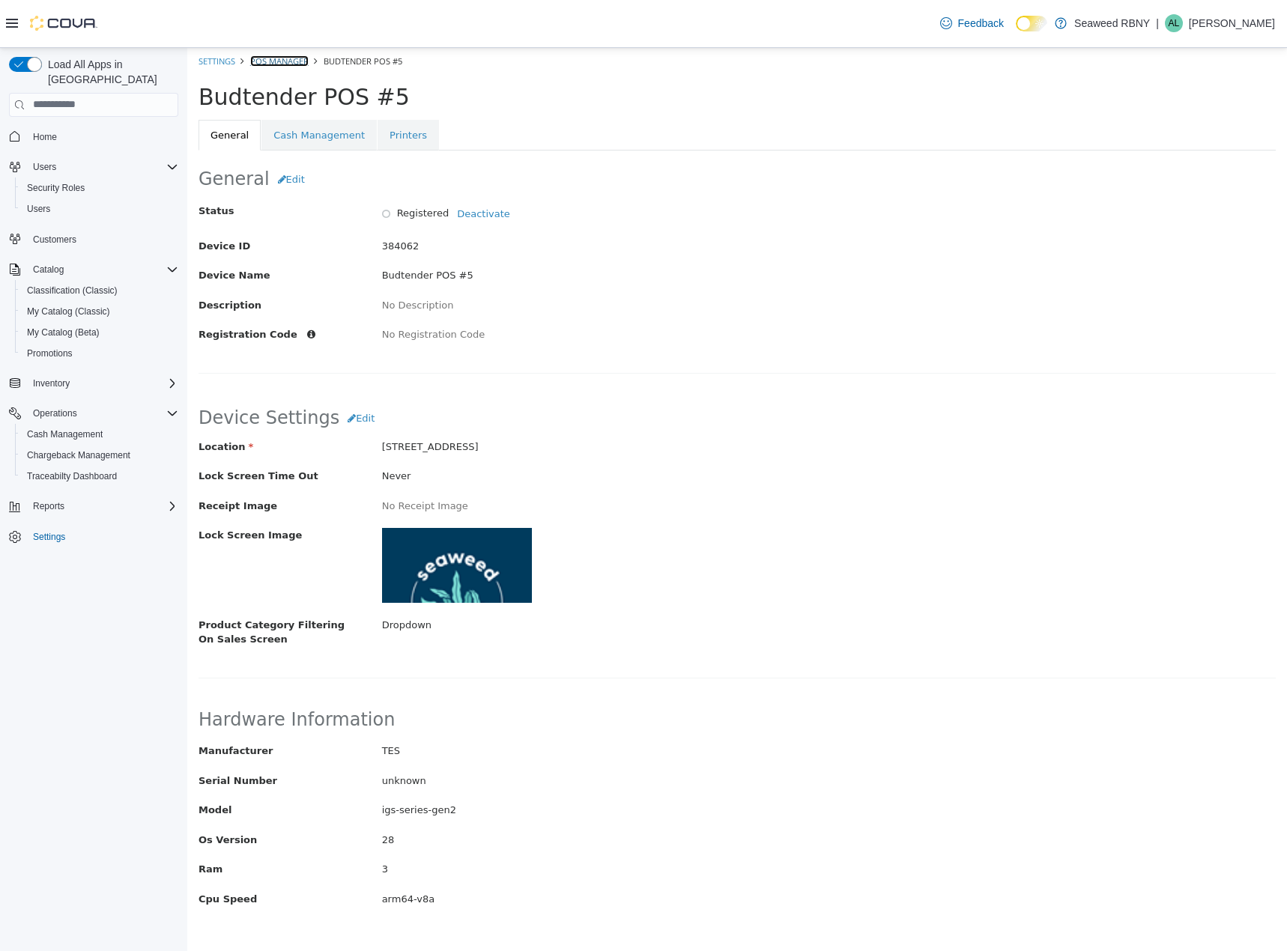
click at [278, 61] on link "POS Manager" at bounding box center [279, 60] width 58 height 11
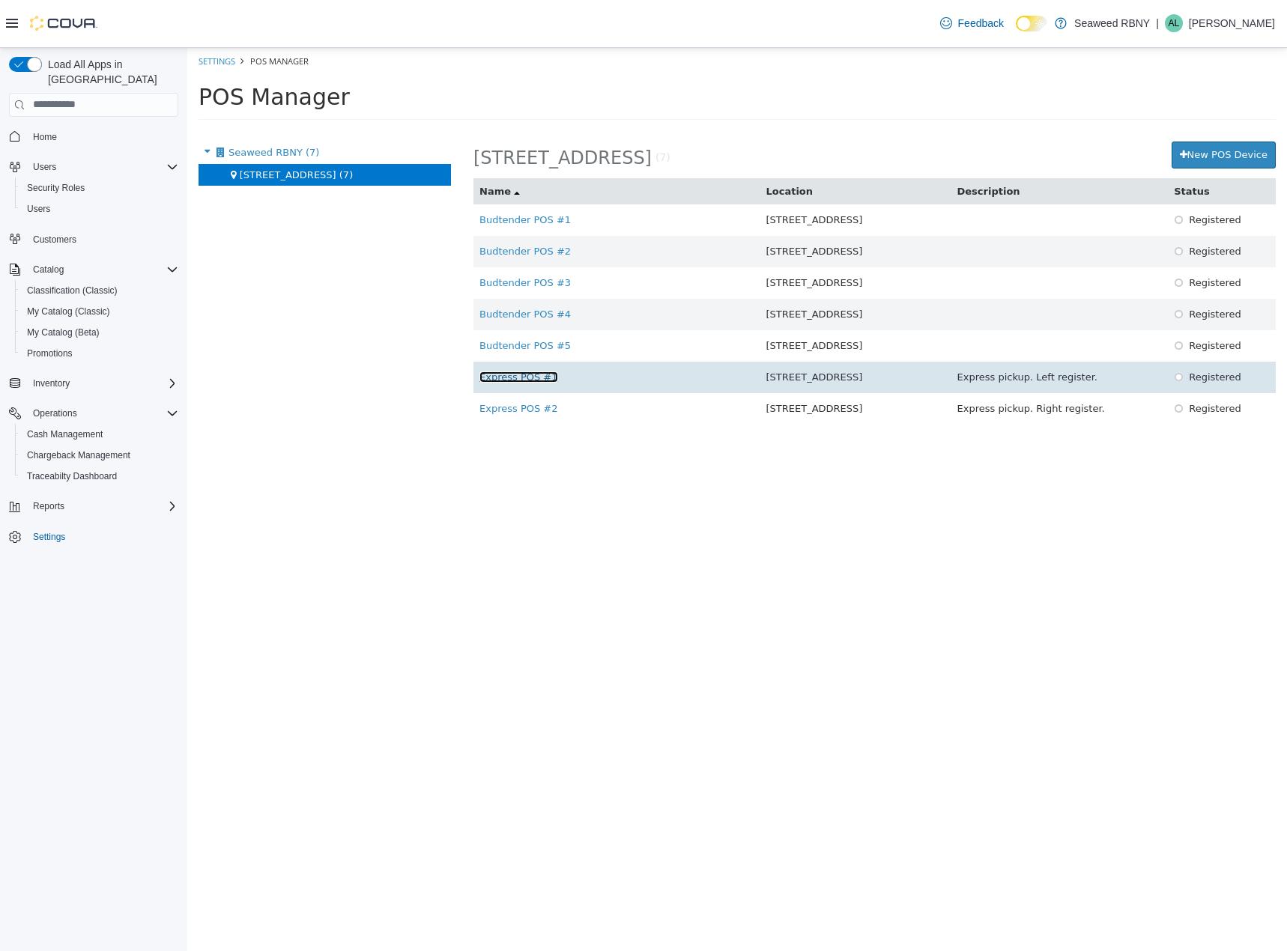
click at [506, 381] on link "Express POS #1" at bounding box center [518, 376] width 79 height 11
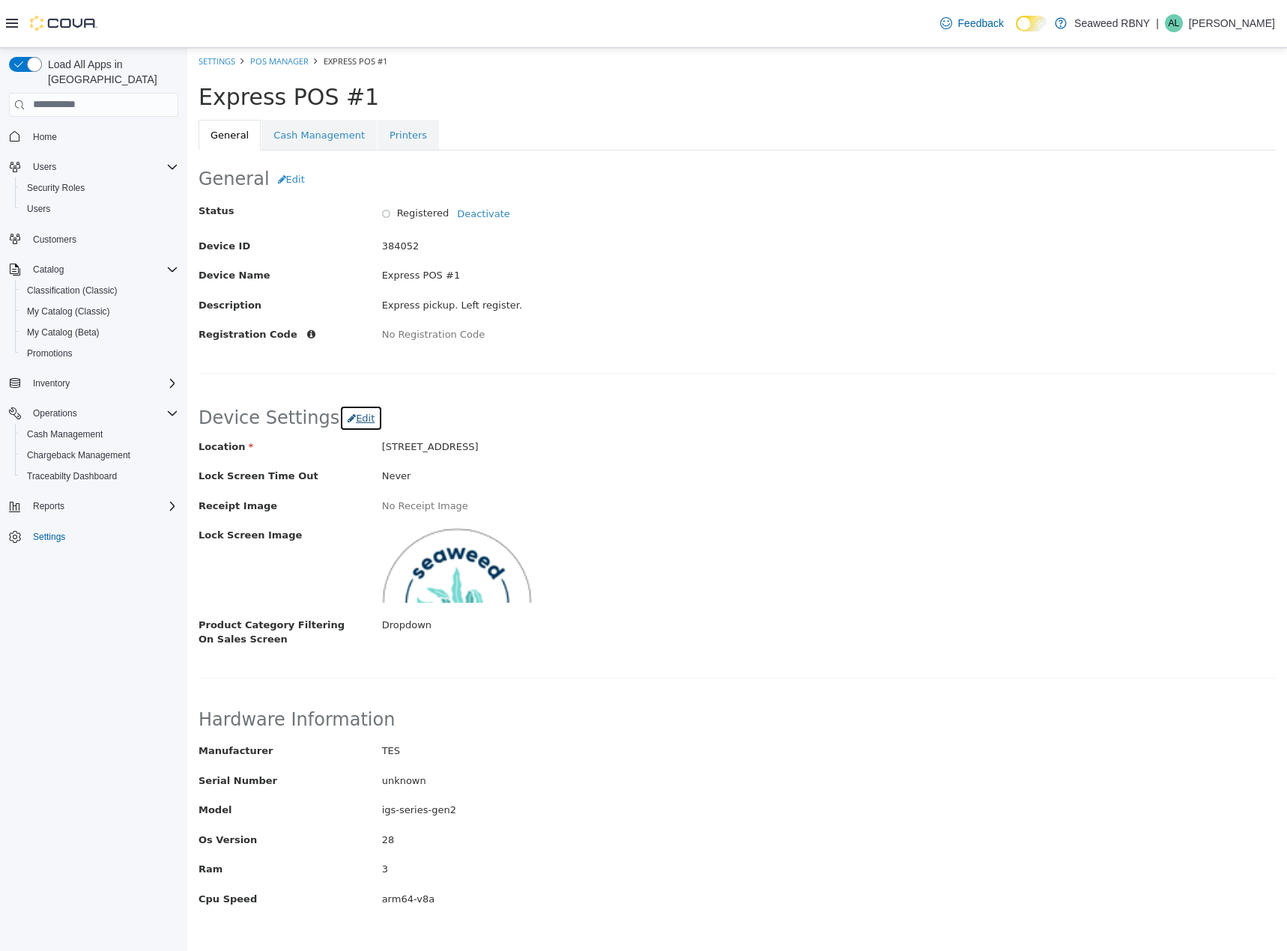
click at [356, 421] on span "Edit" at bounding box center [365, 417] width 19 height 11
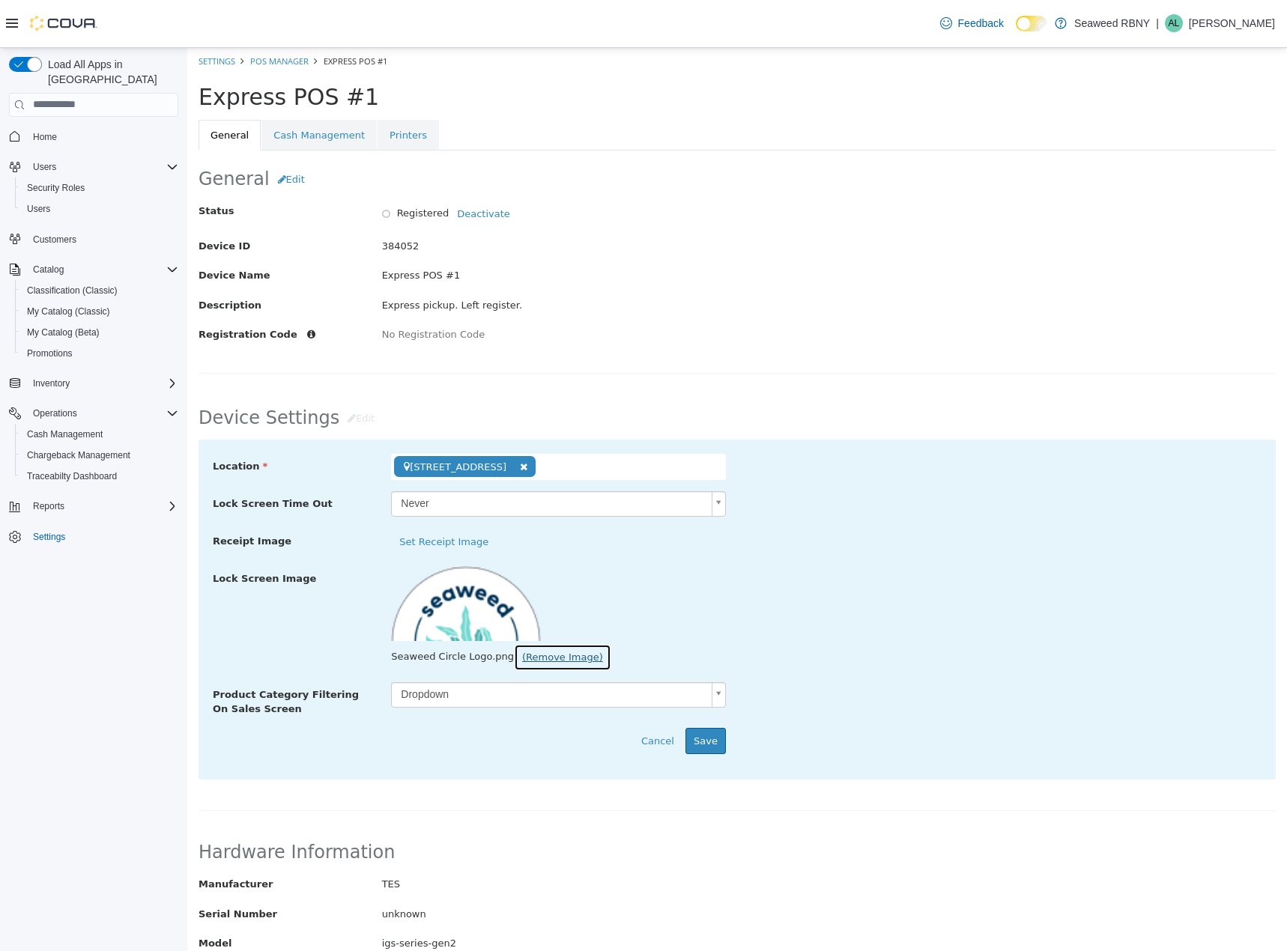
click at [539, 659] on button "(Remove Image)" at bounding box center [562, 656] width 97 height 27
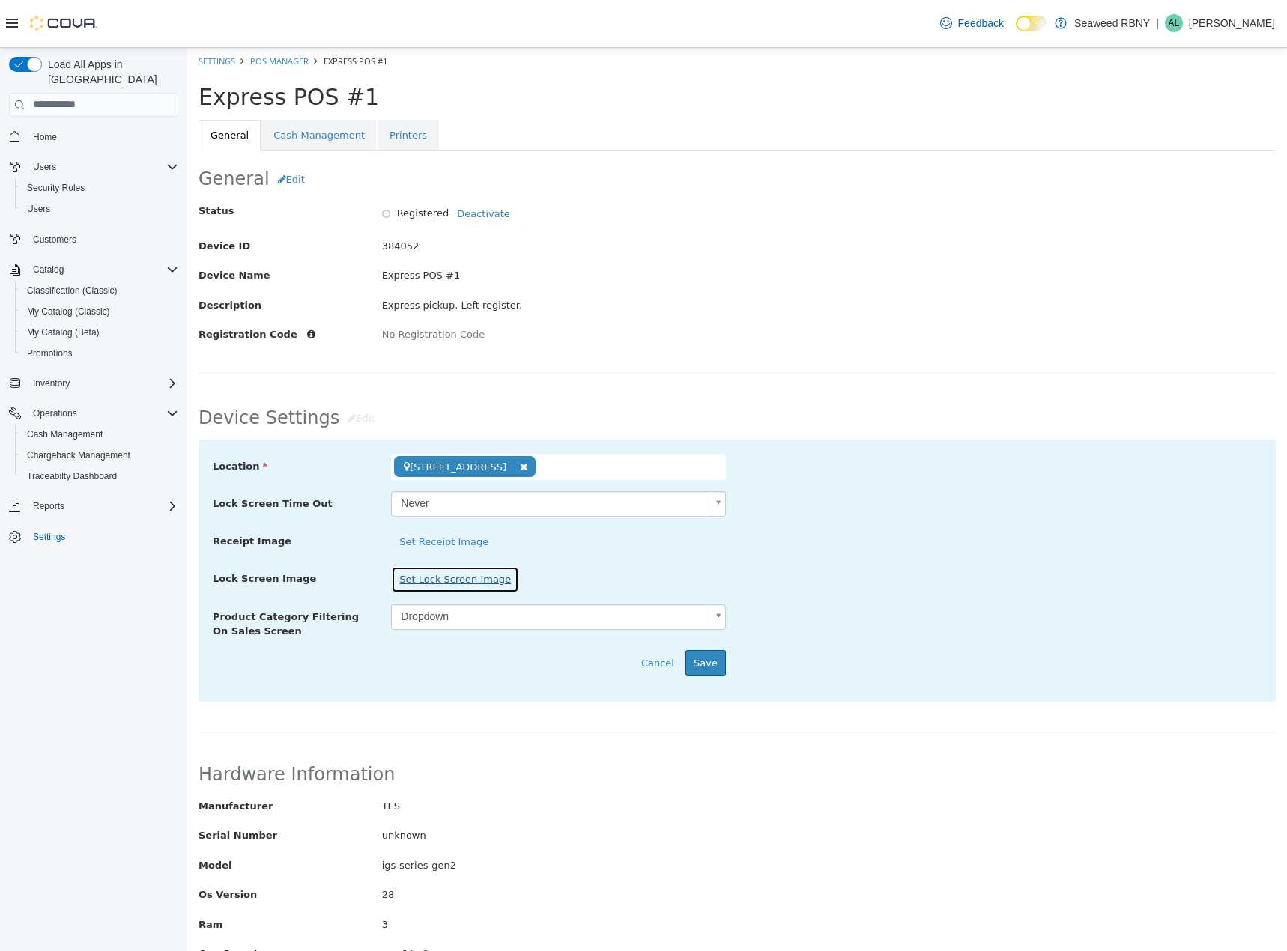
click at [458, 577] on button "Set Lock Screen Image" at bounding box center [455, 579] width 128 height 27
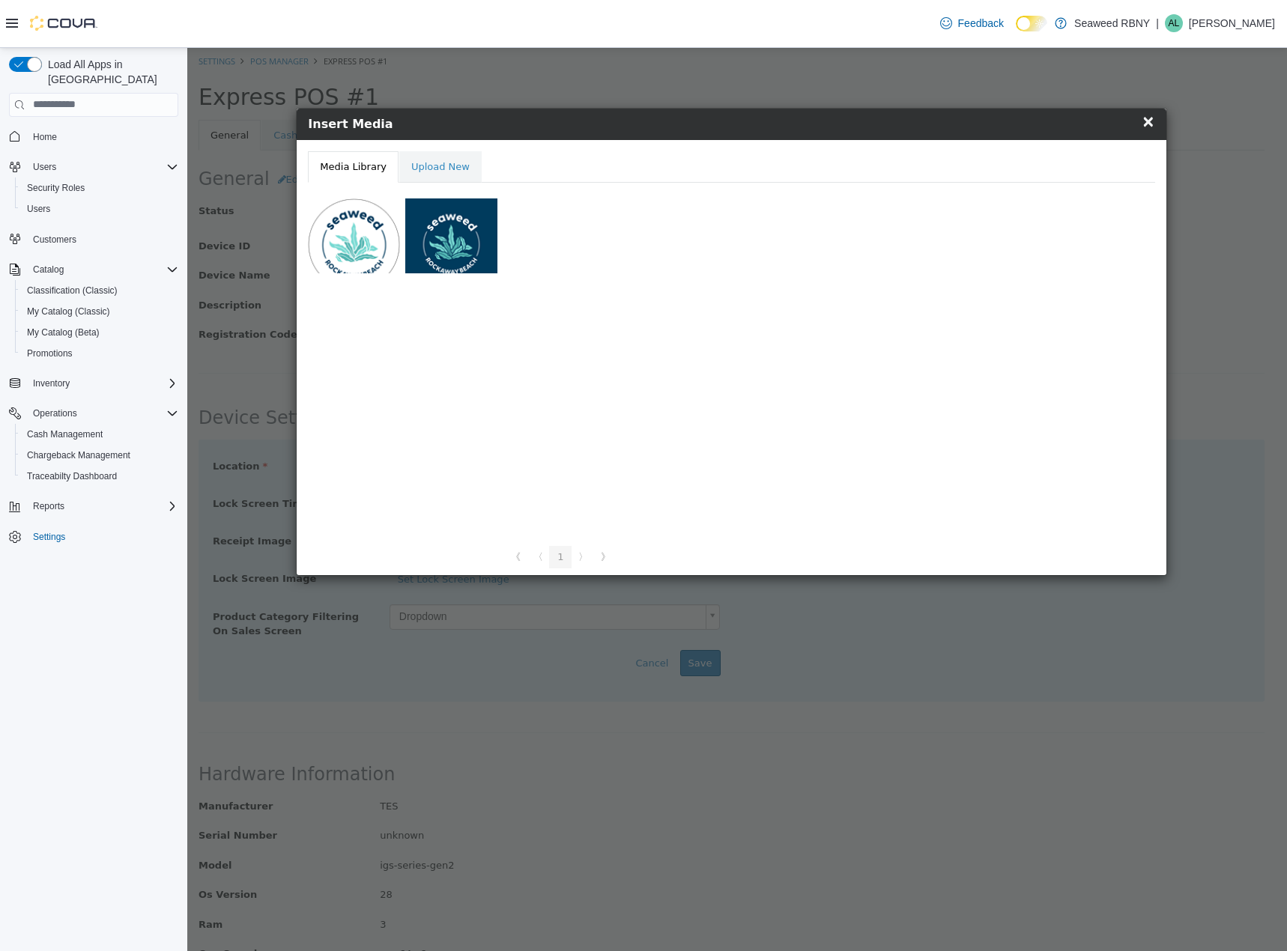
click at [460, 257] on div at bounding box center [451, 235] width 92 height 75
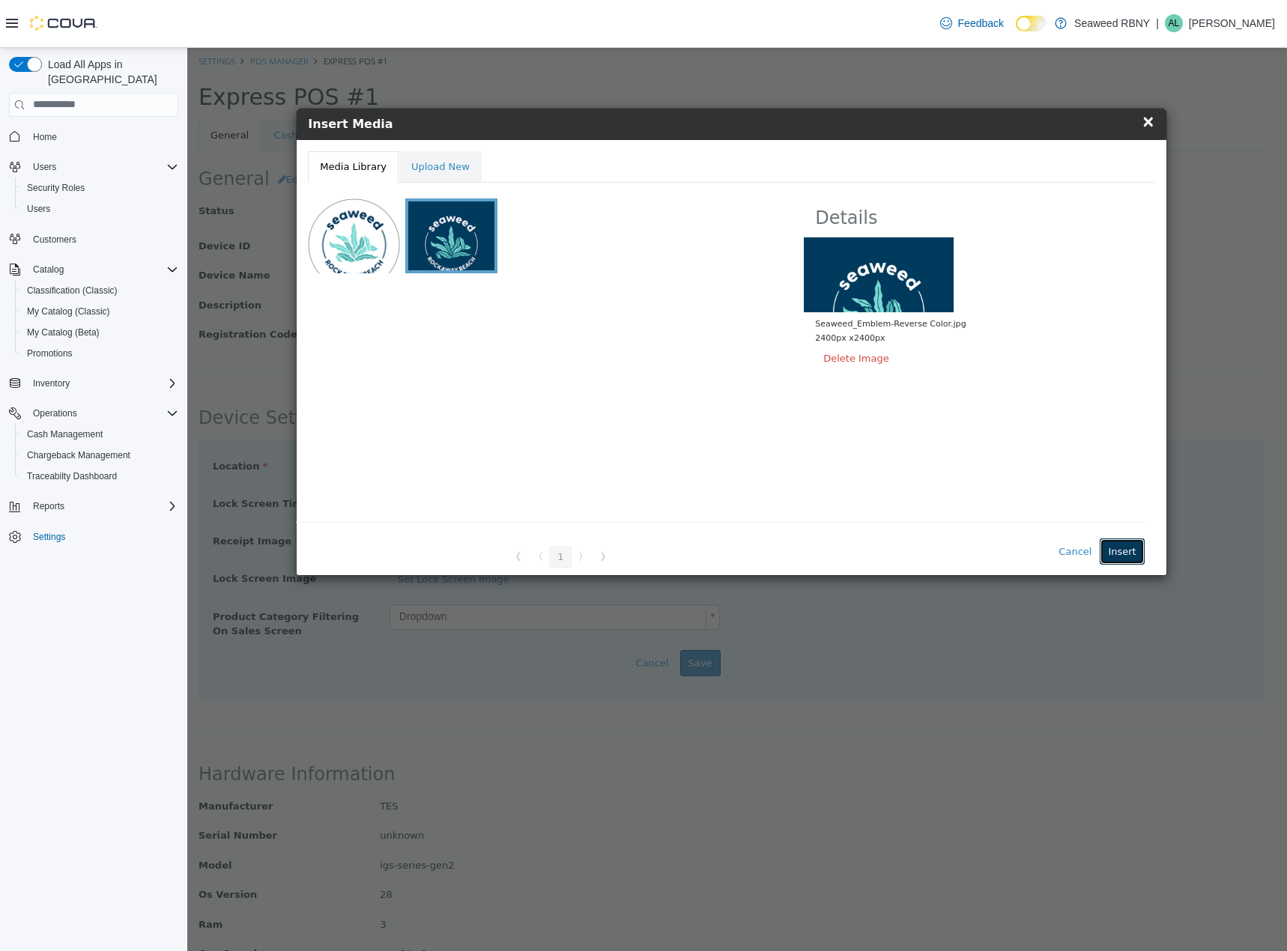
click at [1109, 547] on button "Insert" at bounding box center [1122, 551] width 44 height 27
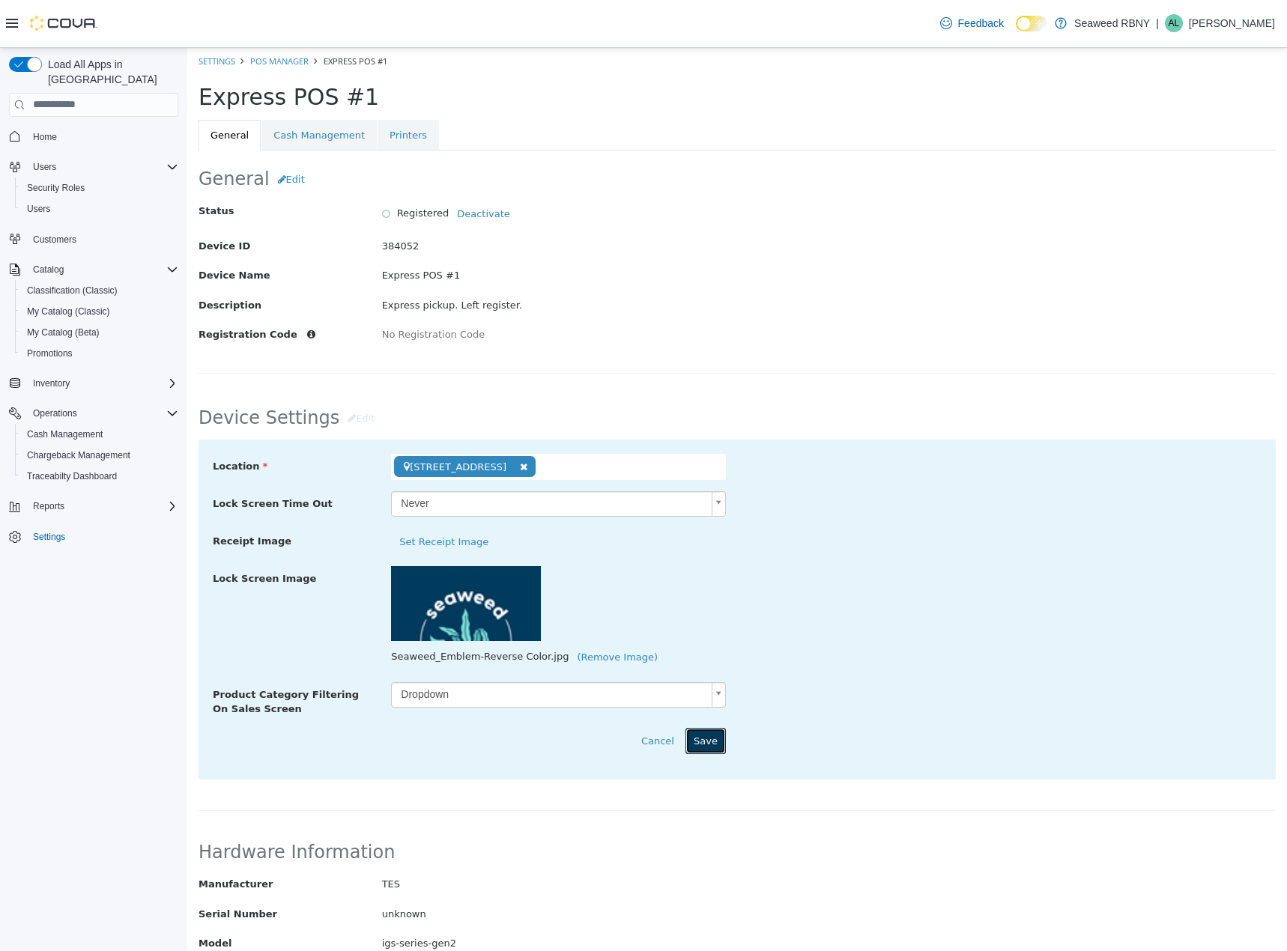
click at [709, 736] on button "Save" at bounding box center [705, 740] width 40 height 27
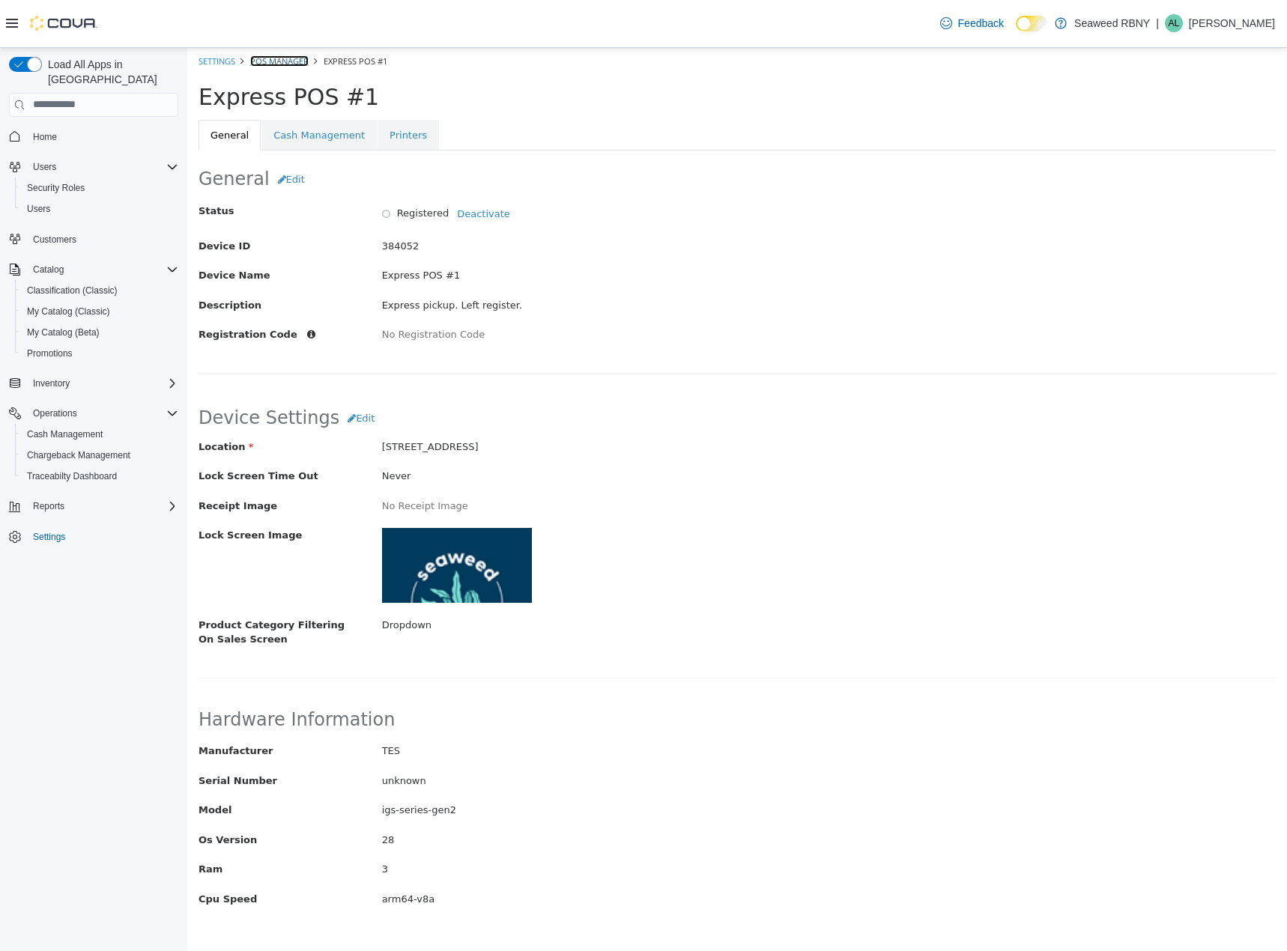
click at [254, 61] on link "POS Manager" at bounding box center [279, 60] width 58 height 11
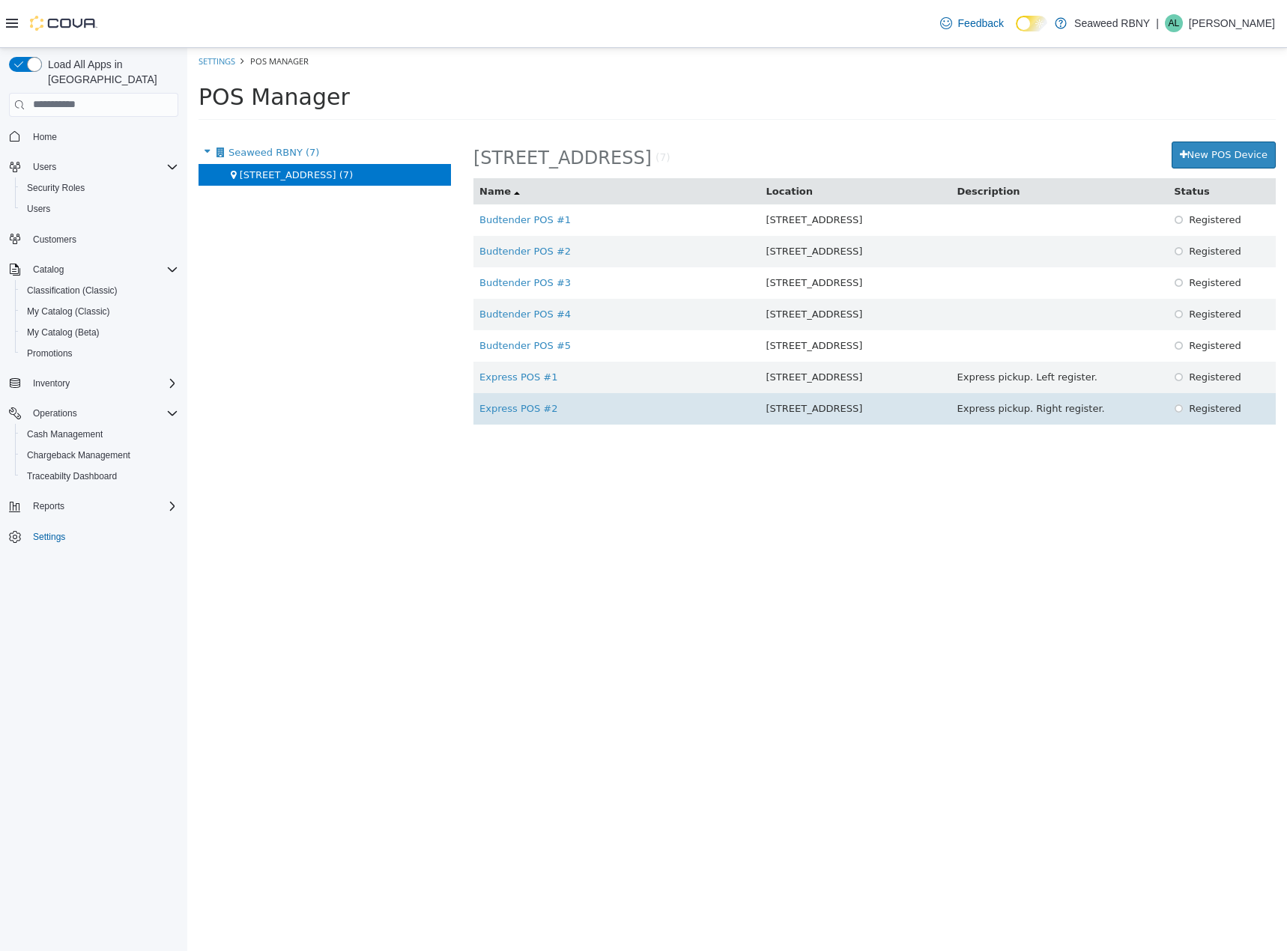
click at [524, 414] on td "Express POS #2" at bounding box center [616, 408] width 287 height 31
click at [525, 405] on link "Express POS #2" at bounding box center [518, 407] width 79 height 11
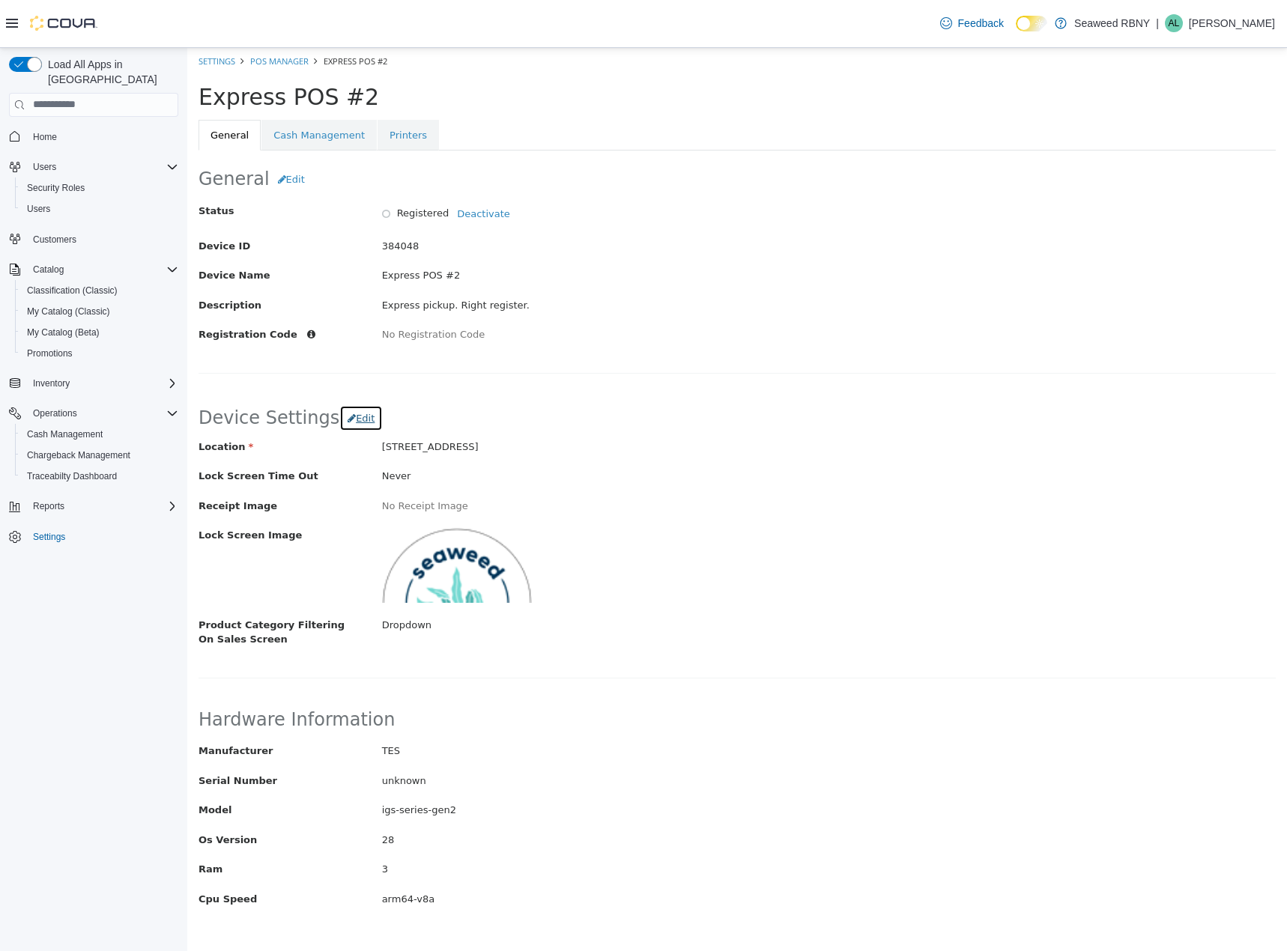
click at [356, 419] on span "Edit" at bounding box center [365, 417] width 19 height 11
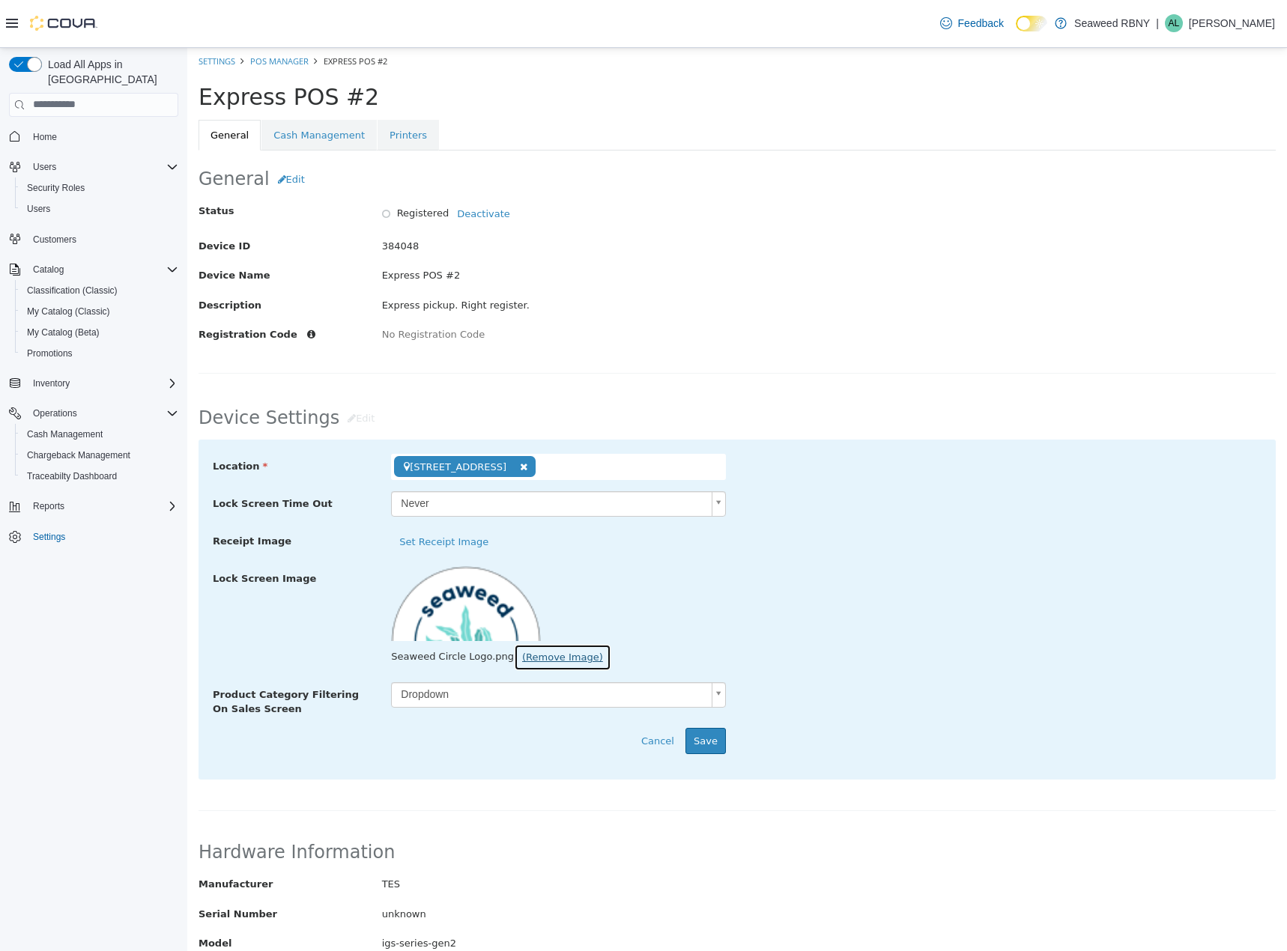
click at [545, 655] on button "(Remove Image)" at bounding box center [562, 656] width 97 height 27
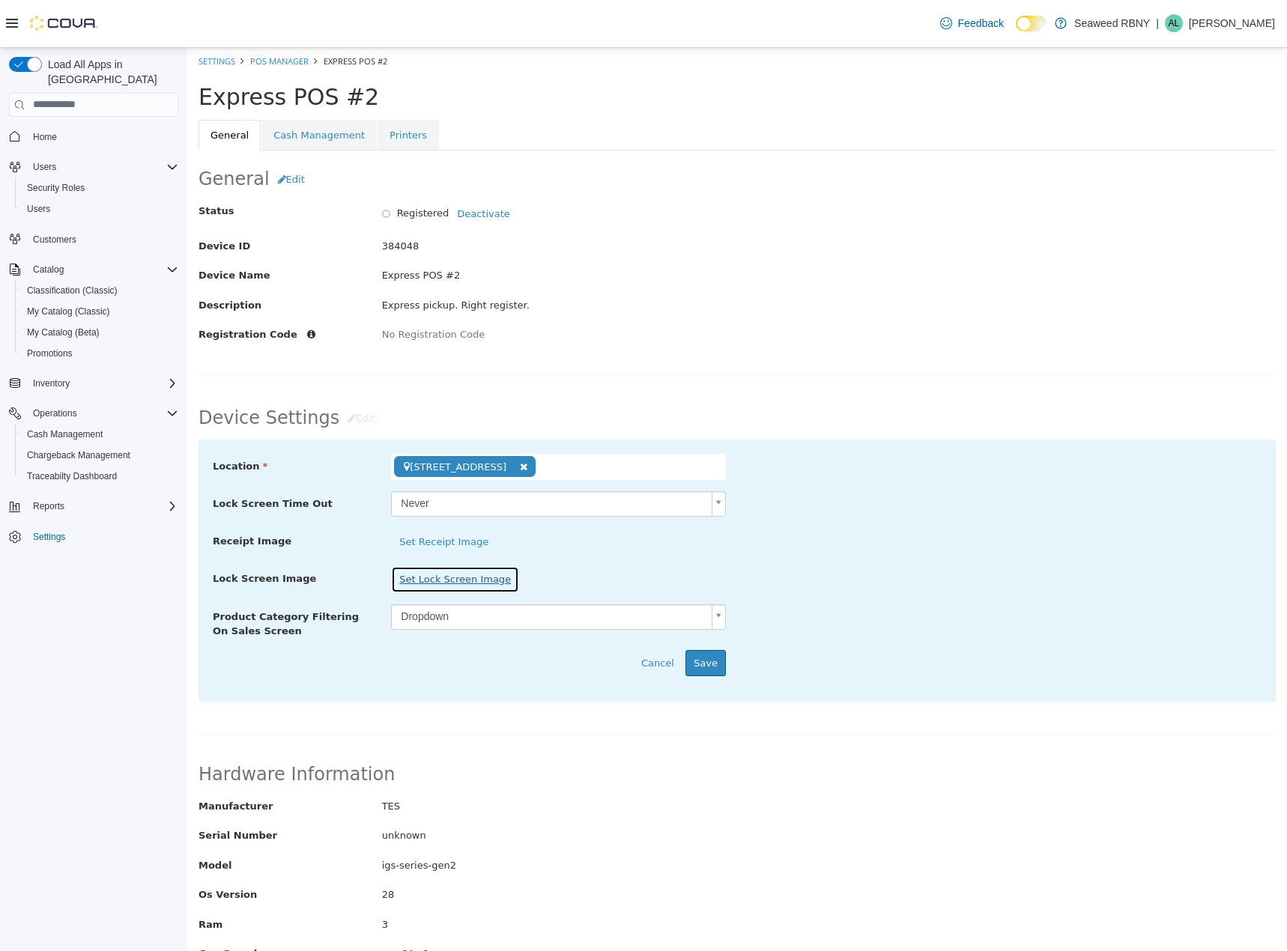
click at [475, 579] on button "Set Lock Screen Image" at bounding box center [455, 579] width 128 height 27
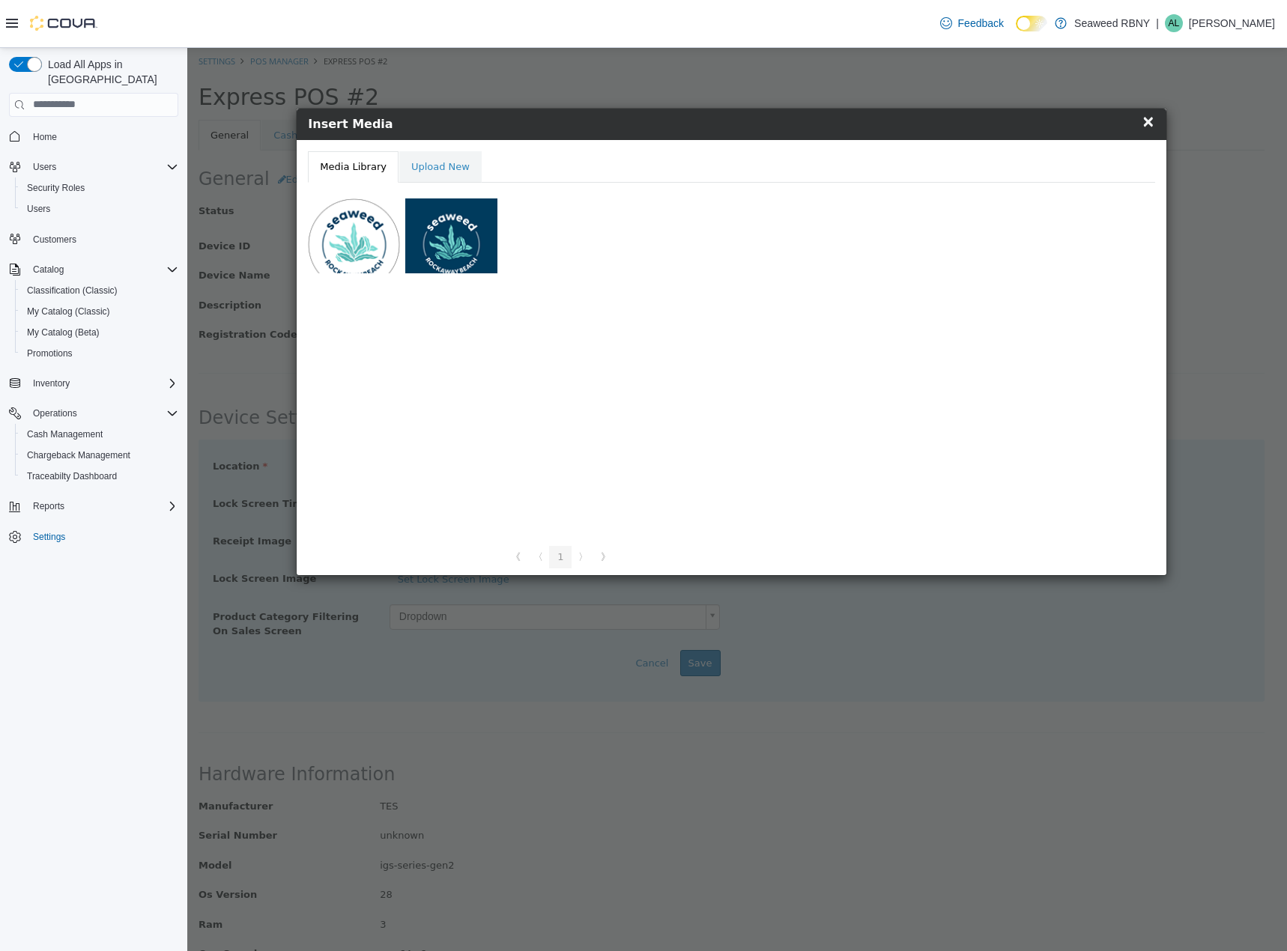
click at [475, 259] on div at bounding box center [451, 235] width 92 height 75
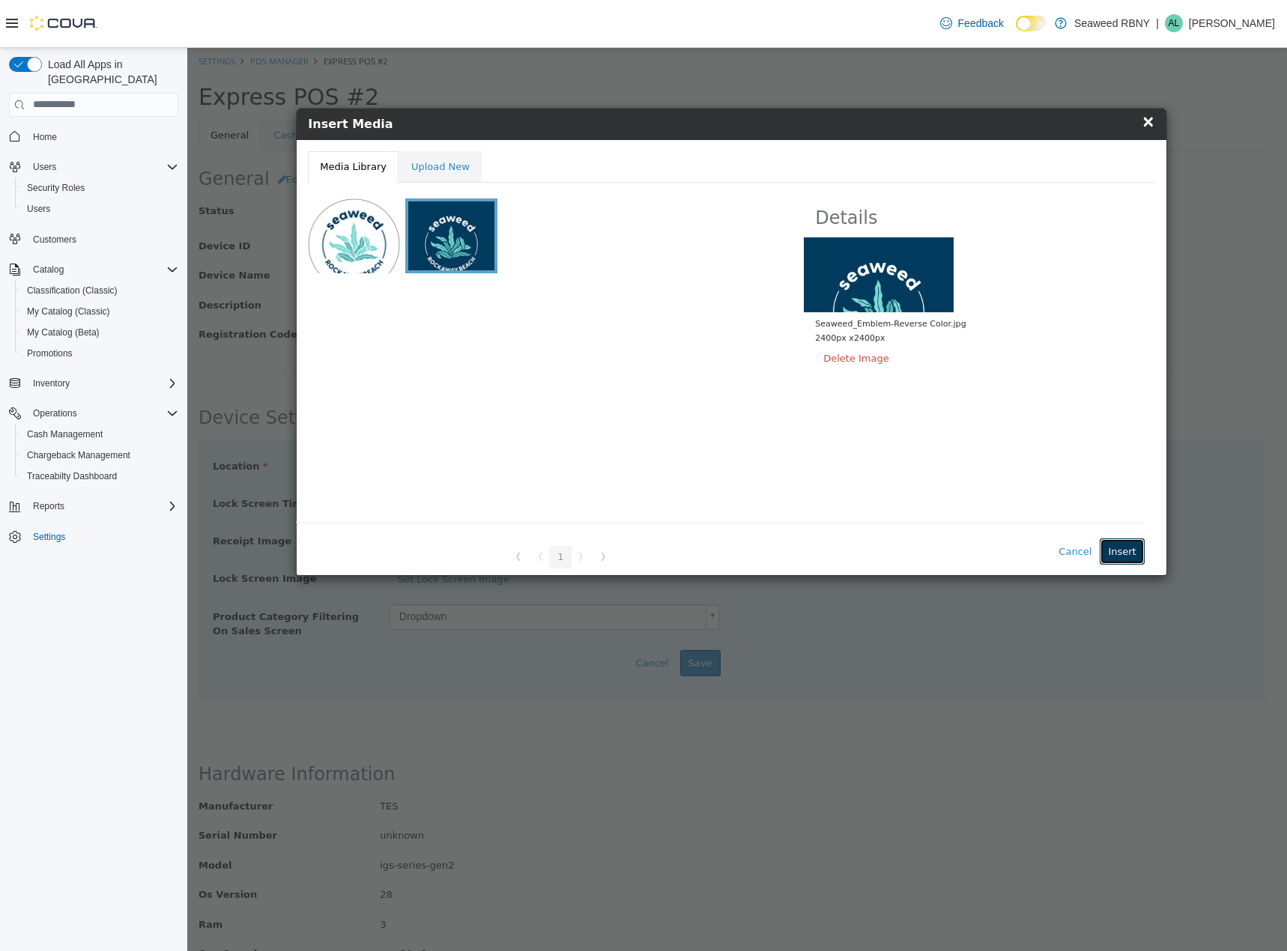
click at [1135, 554] on button "Insert" at bounding box center [1122, 551] width 44 height 27
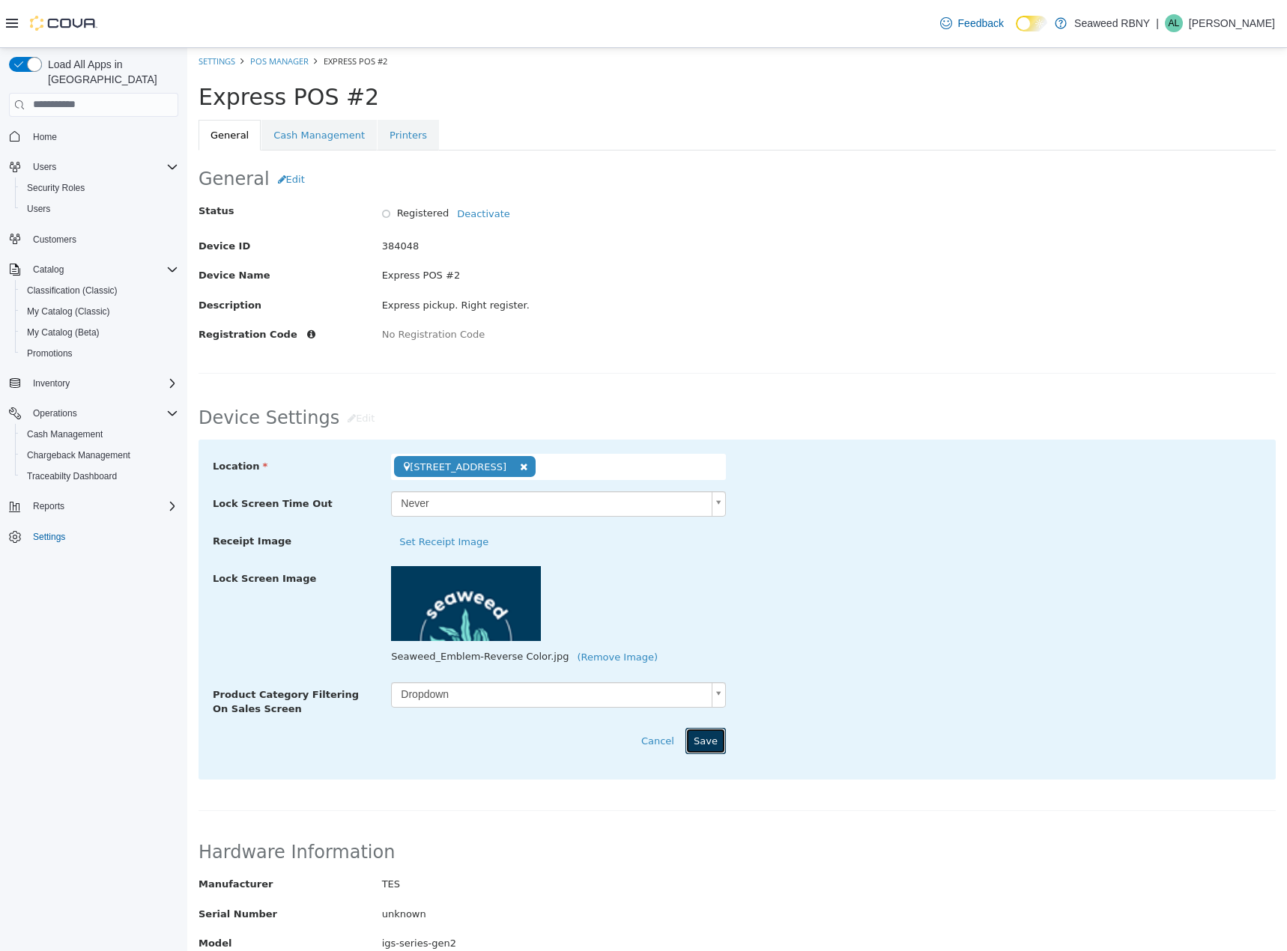
click at [710, 734] on button "Save" at bounding box center [705, 740] width 40 height 27
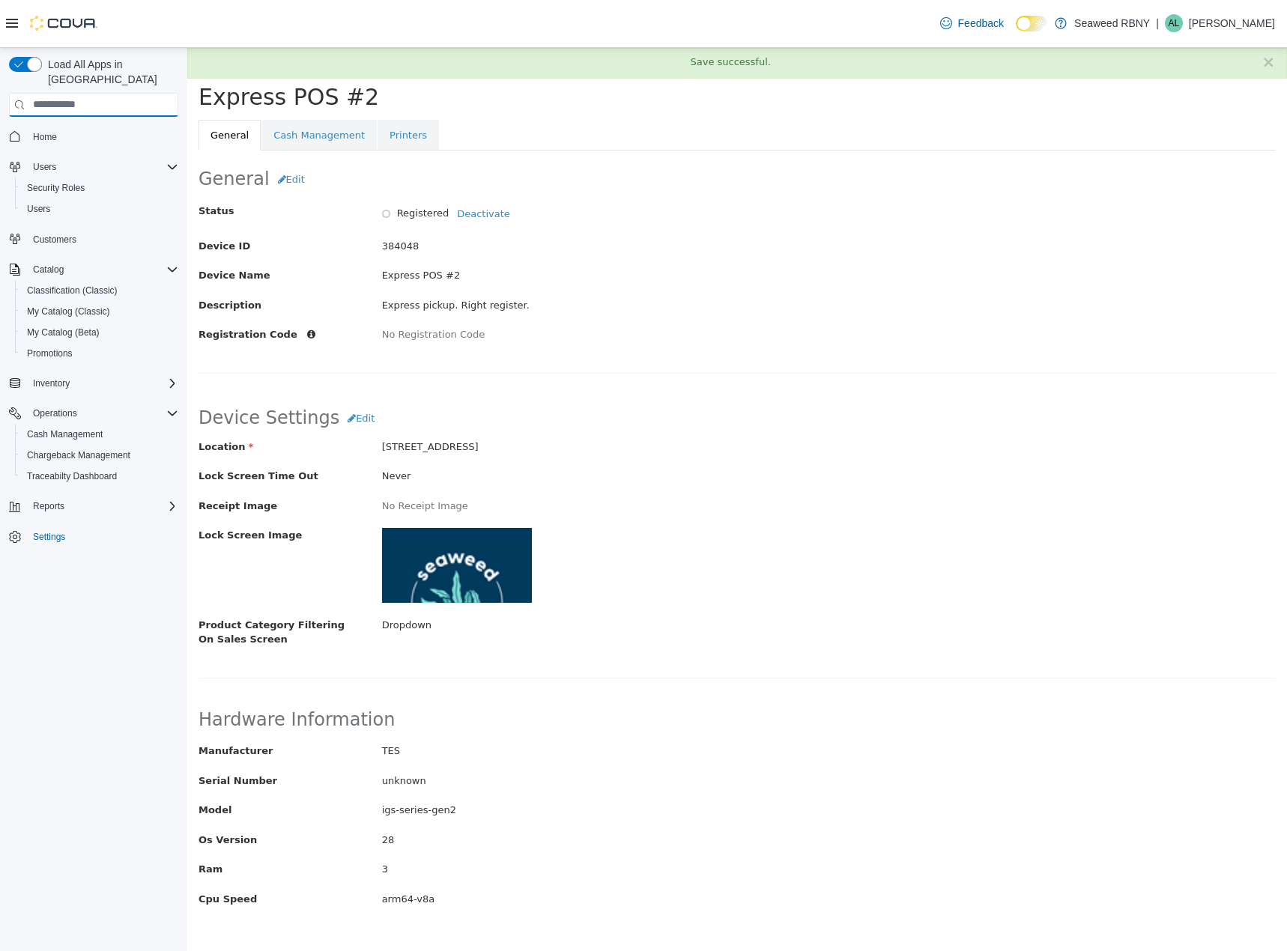
click at [126, 93] on input "search" at bounding box center [93, 105] width 169 height 24
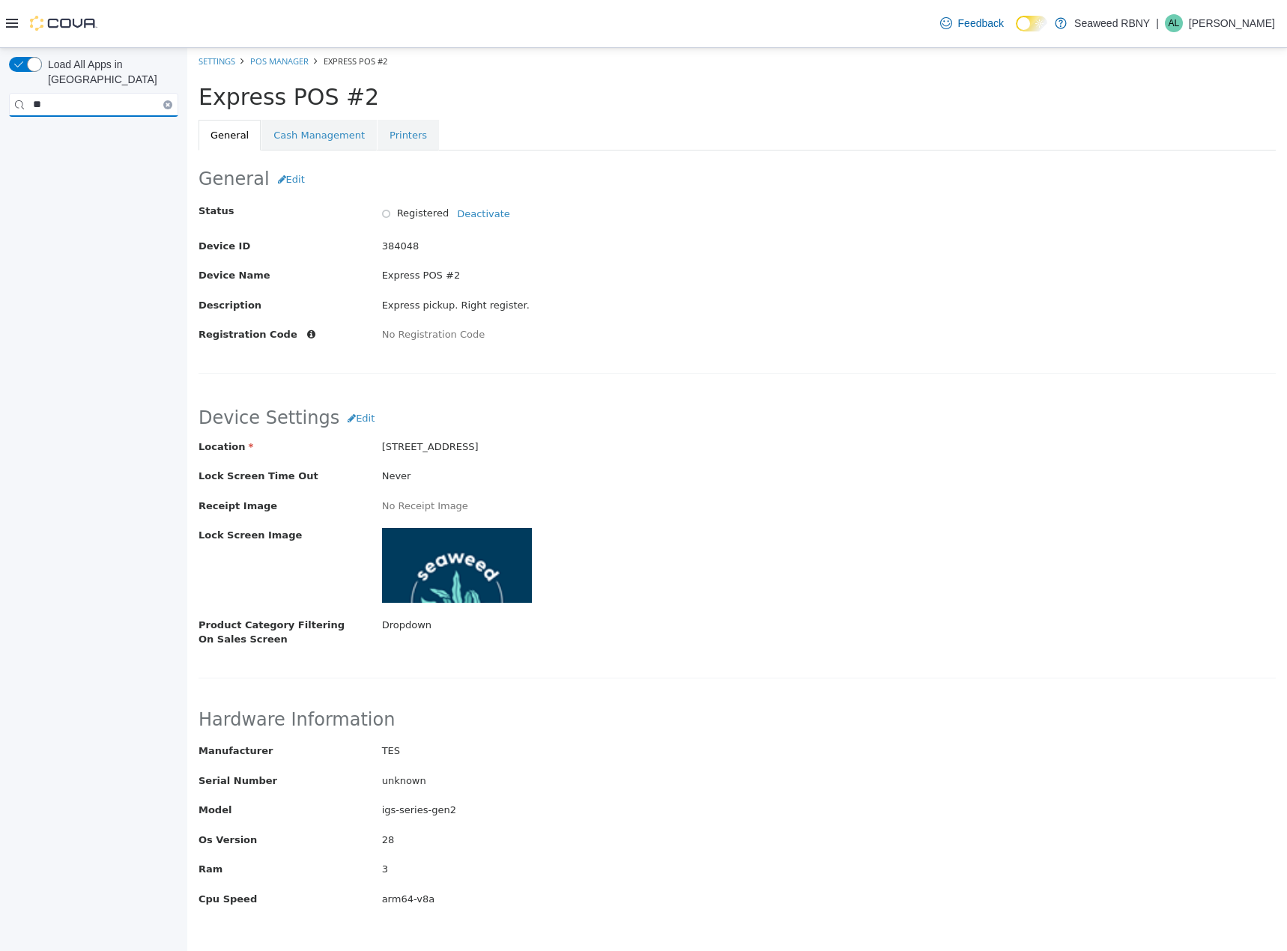
type input "*"
type input "***"
click at [161, 93] on input "***" at bounding box center [93, 105] width 169 height 24
drag, startPoint x: 54, startPoint y: 86, endPoint x: 2, endPoint y: 81, distance: 52.0
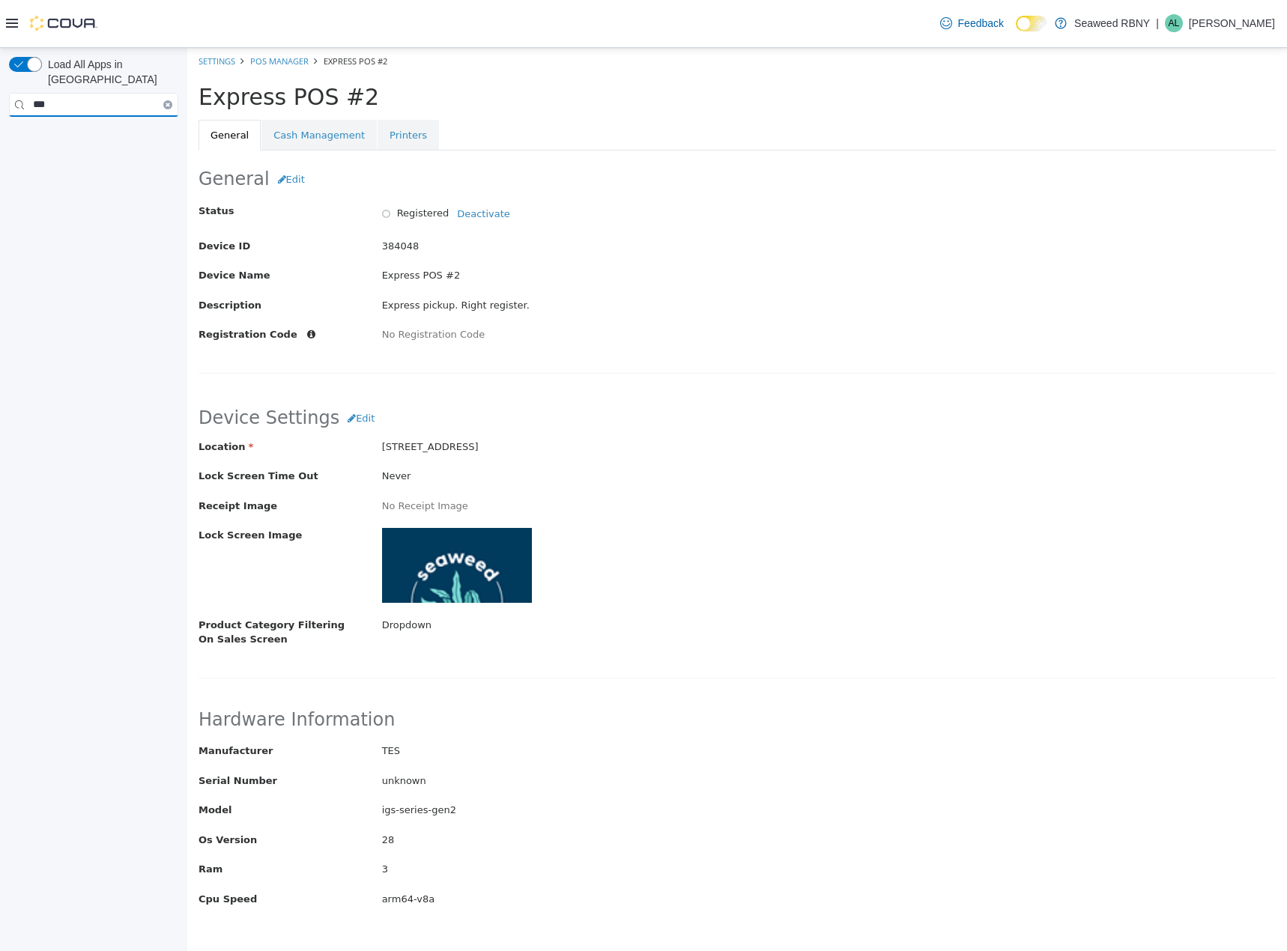
click at [2, 81] on div "Load All Apps in New Hub ***" at bounding box center [93, 504] width 187 height 913
click at [12, 22] on icon at bounding box center [12, 23] width 12 height 12
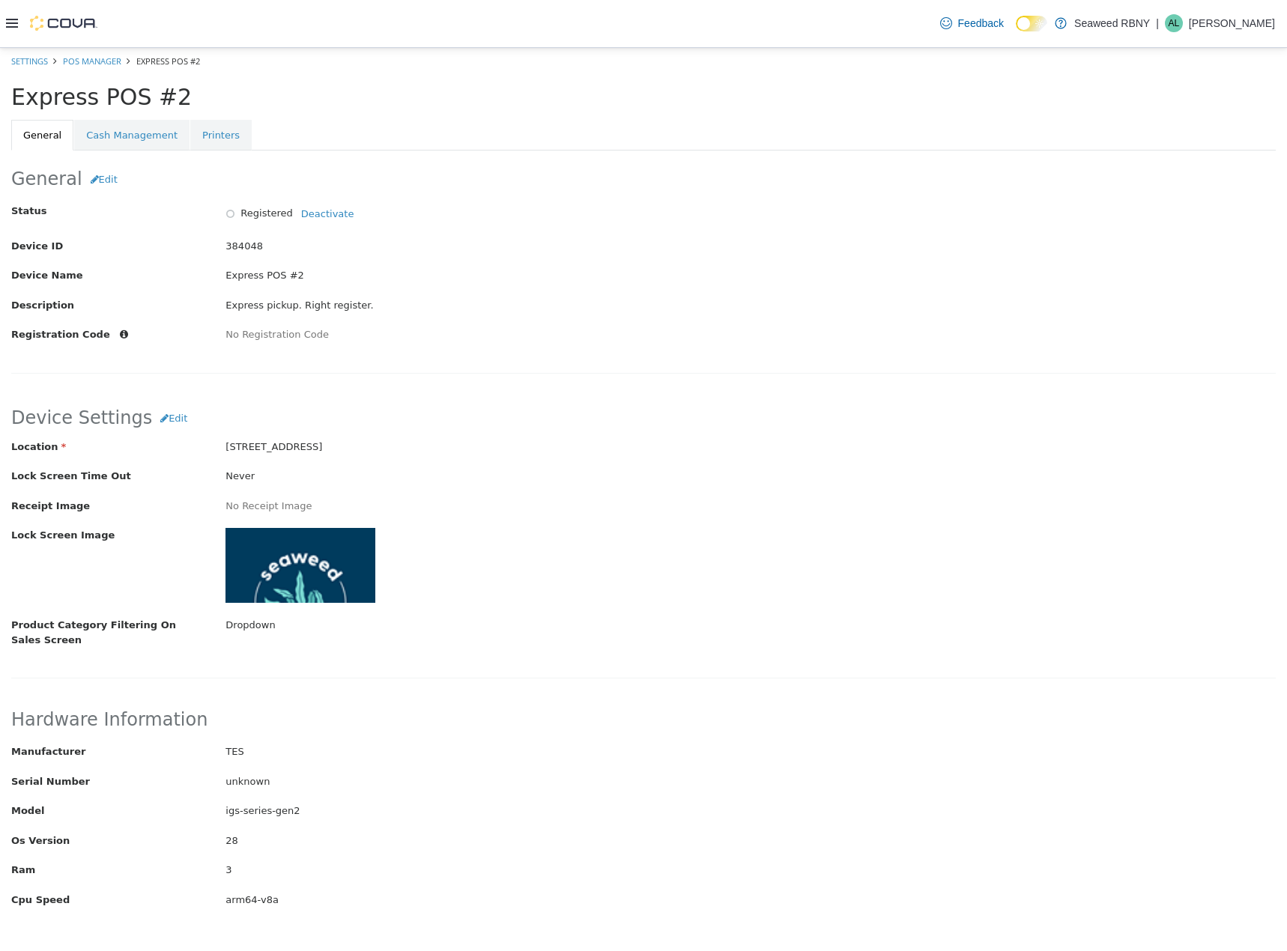
click at [12, 22] on icon at bounding box center [12, 23] width 12 height 12
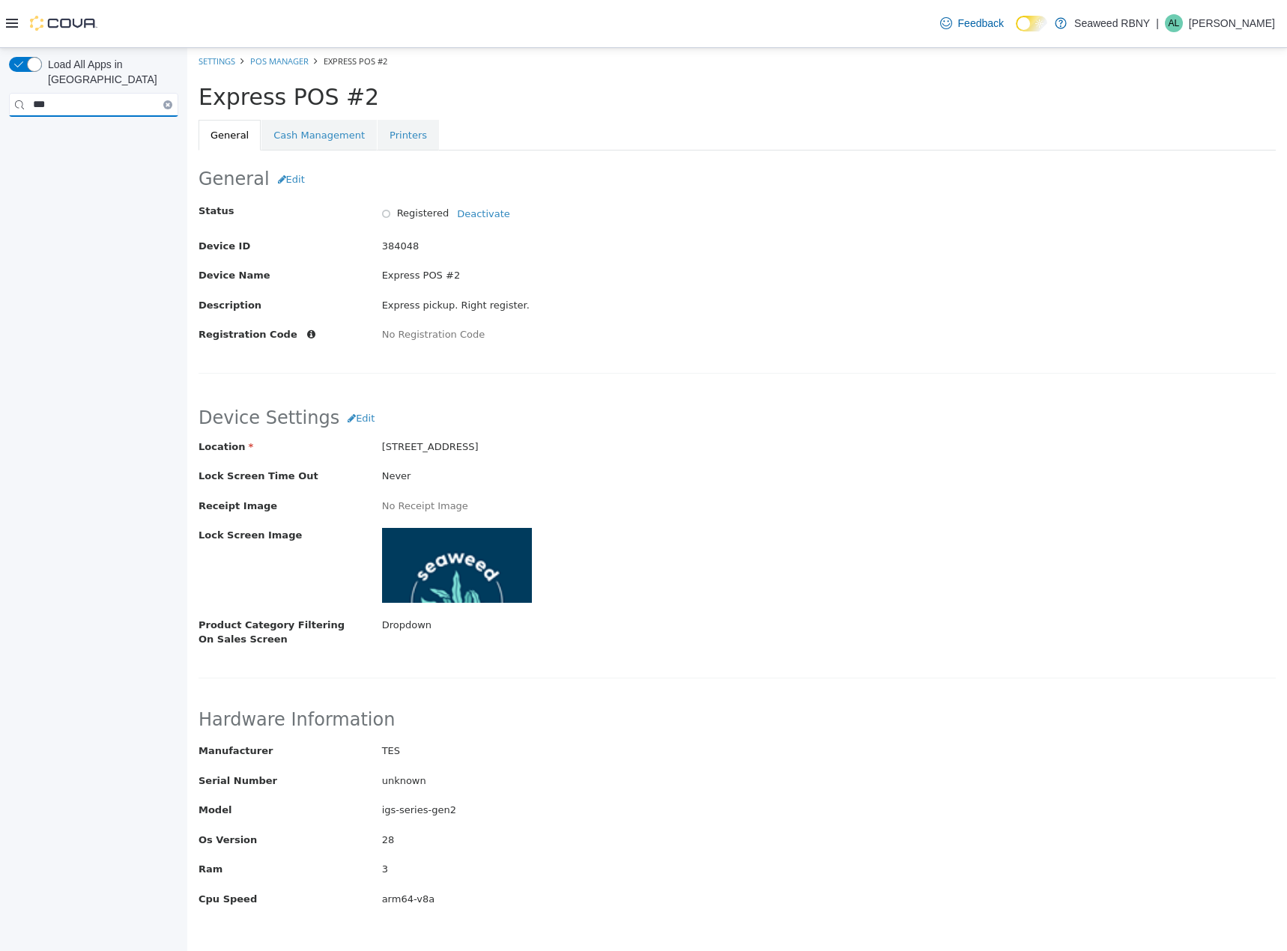
click at [80, 93] on input "***" at bounding box center [93, 105] width 169 height 24
type input "*"
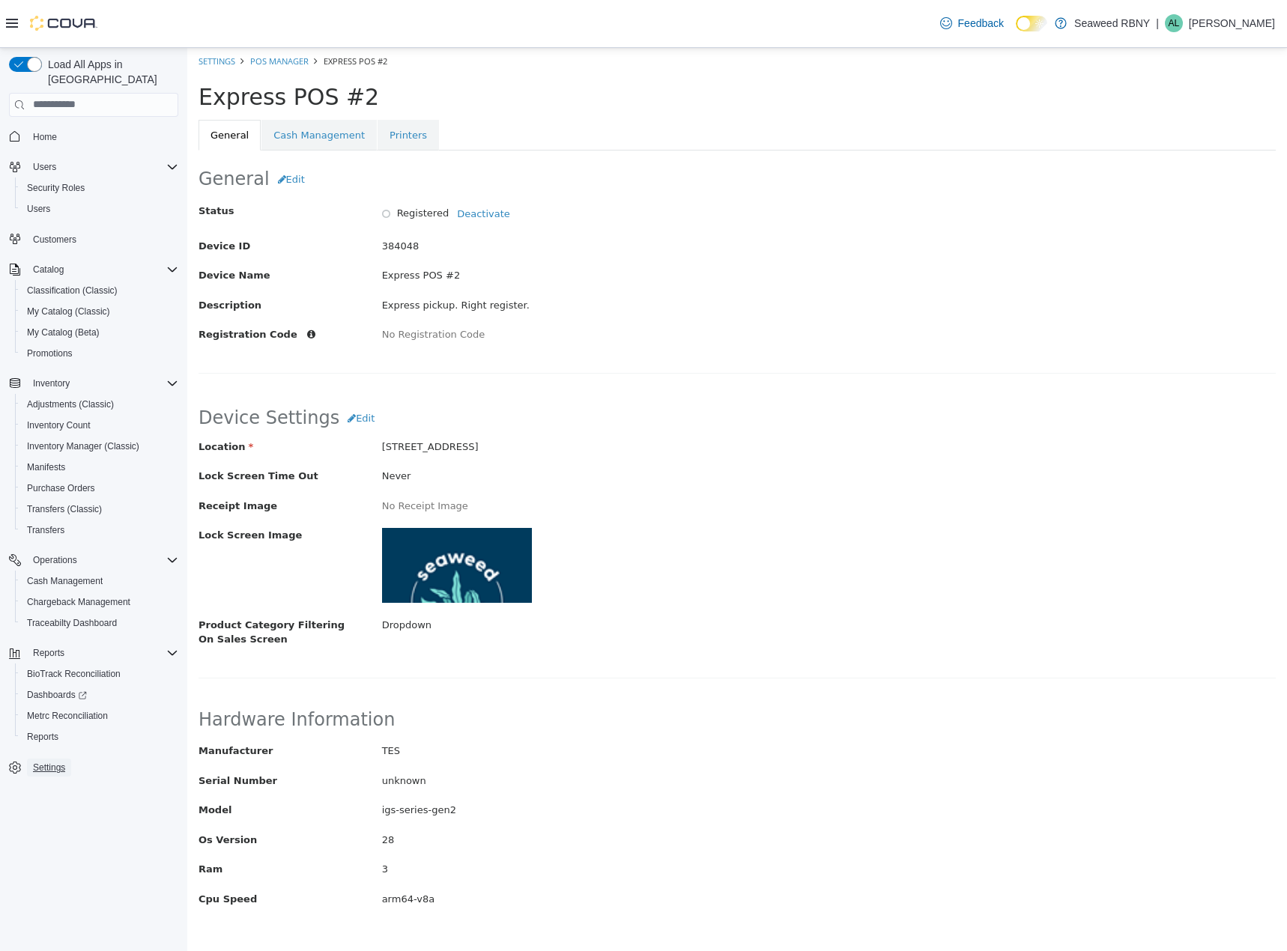
click at [65, 760] on span "Settings" at bounding box center [49, 768] width 32 height 18
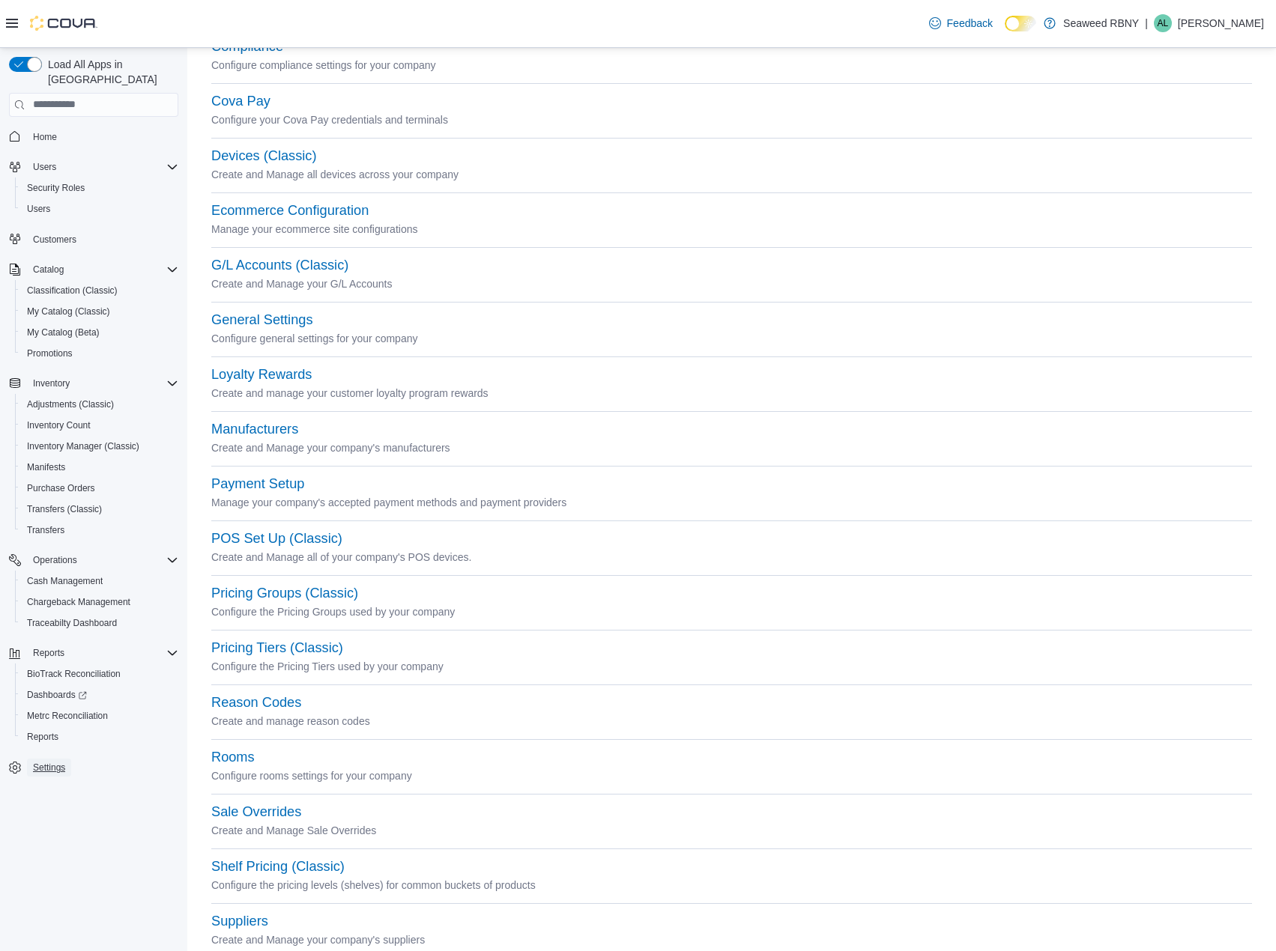
scroll to position [345, 0]
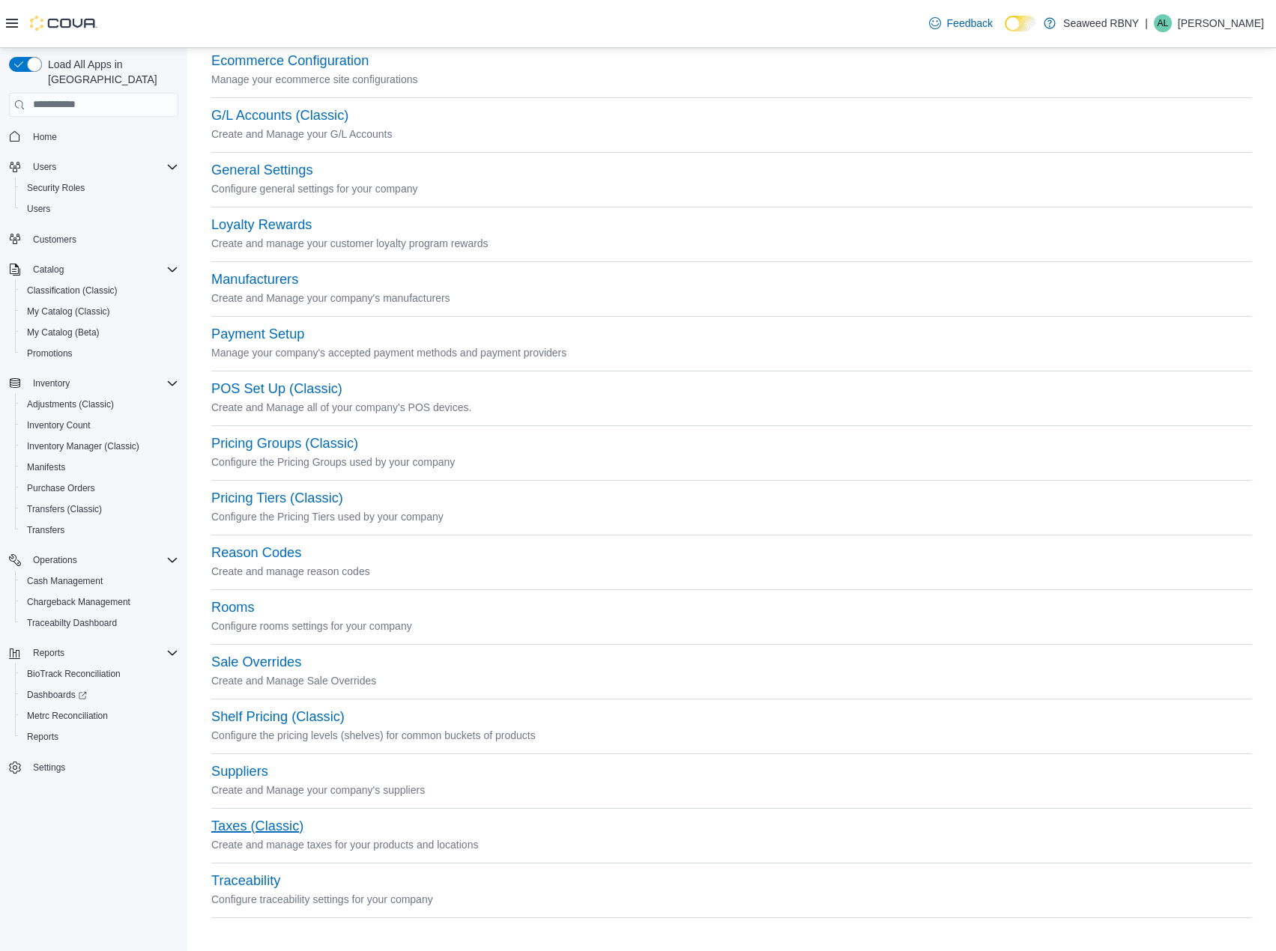
click at [278, 826] on button "Taxes (Classic)" at bounding box center [257, 827] width 92 height 16
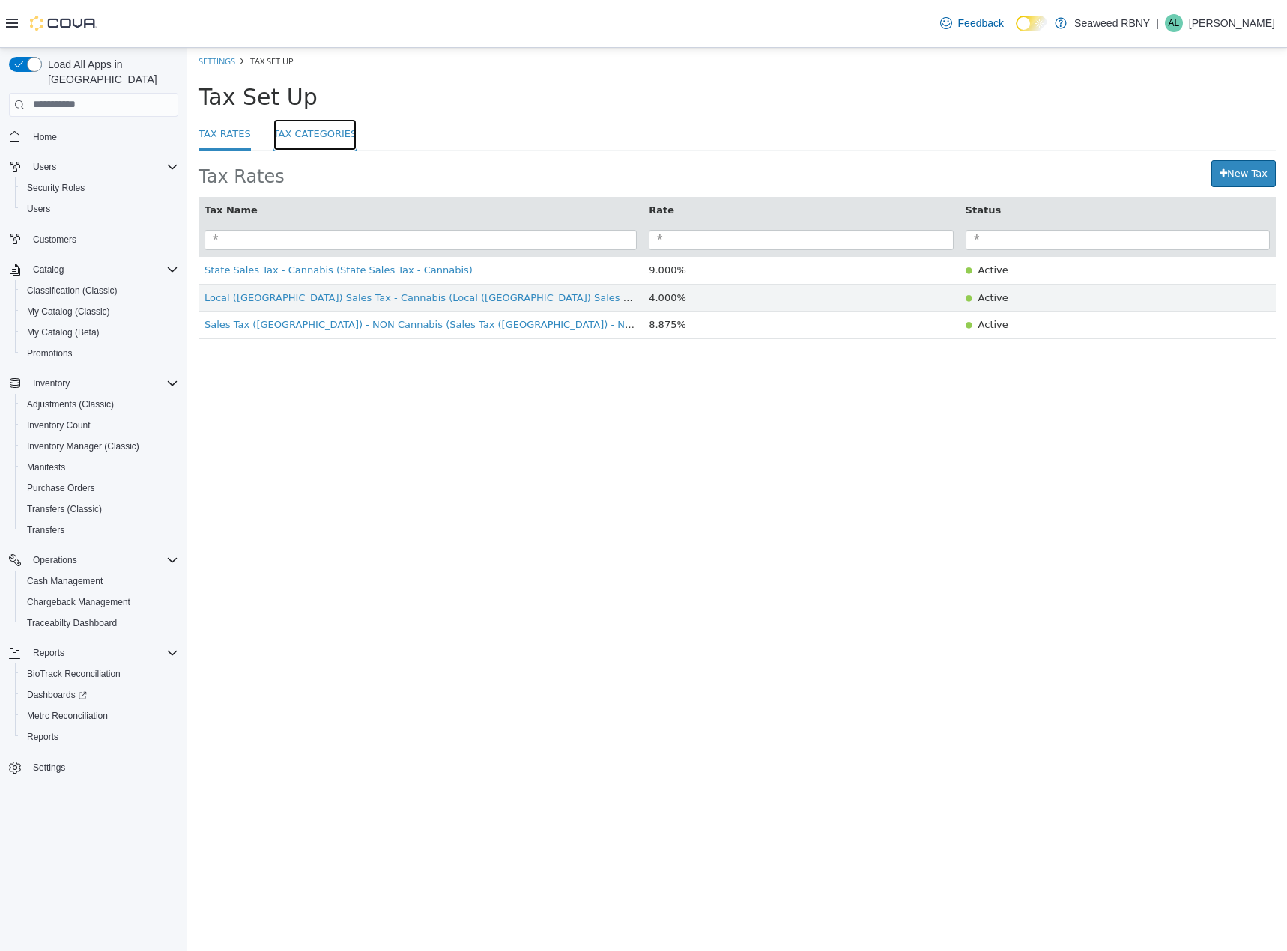
click at [278, 133] on link "Tax Categories" at bounding box center [315, 134] width 84 height 32
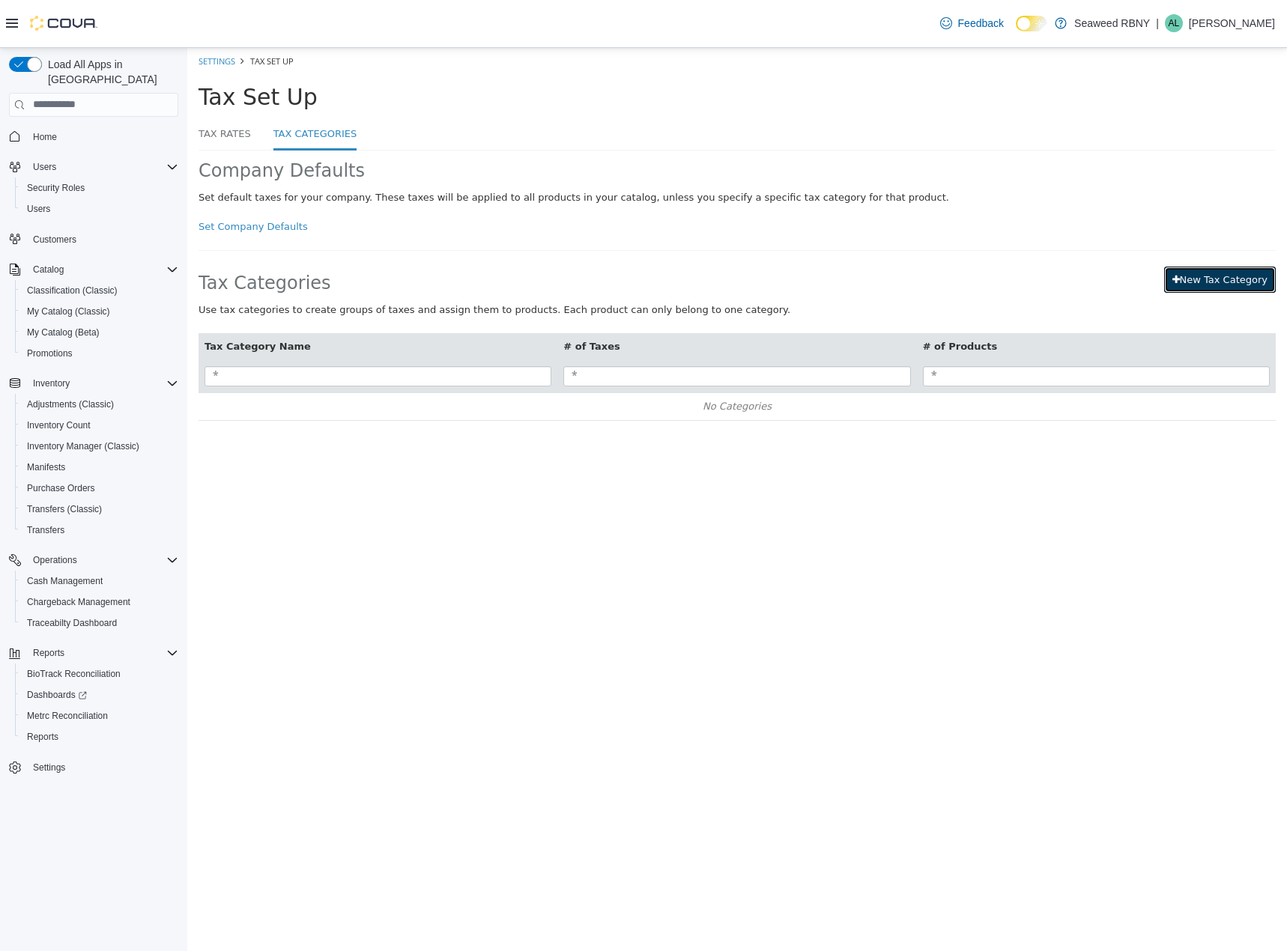
click at [1211, 282] on link "New Tax Category" at bounding box center [1220, 279] width 112 height 27
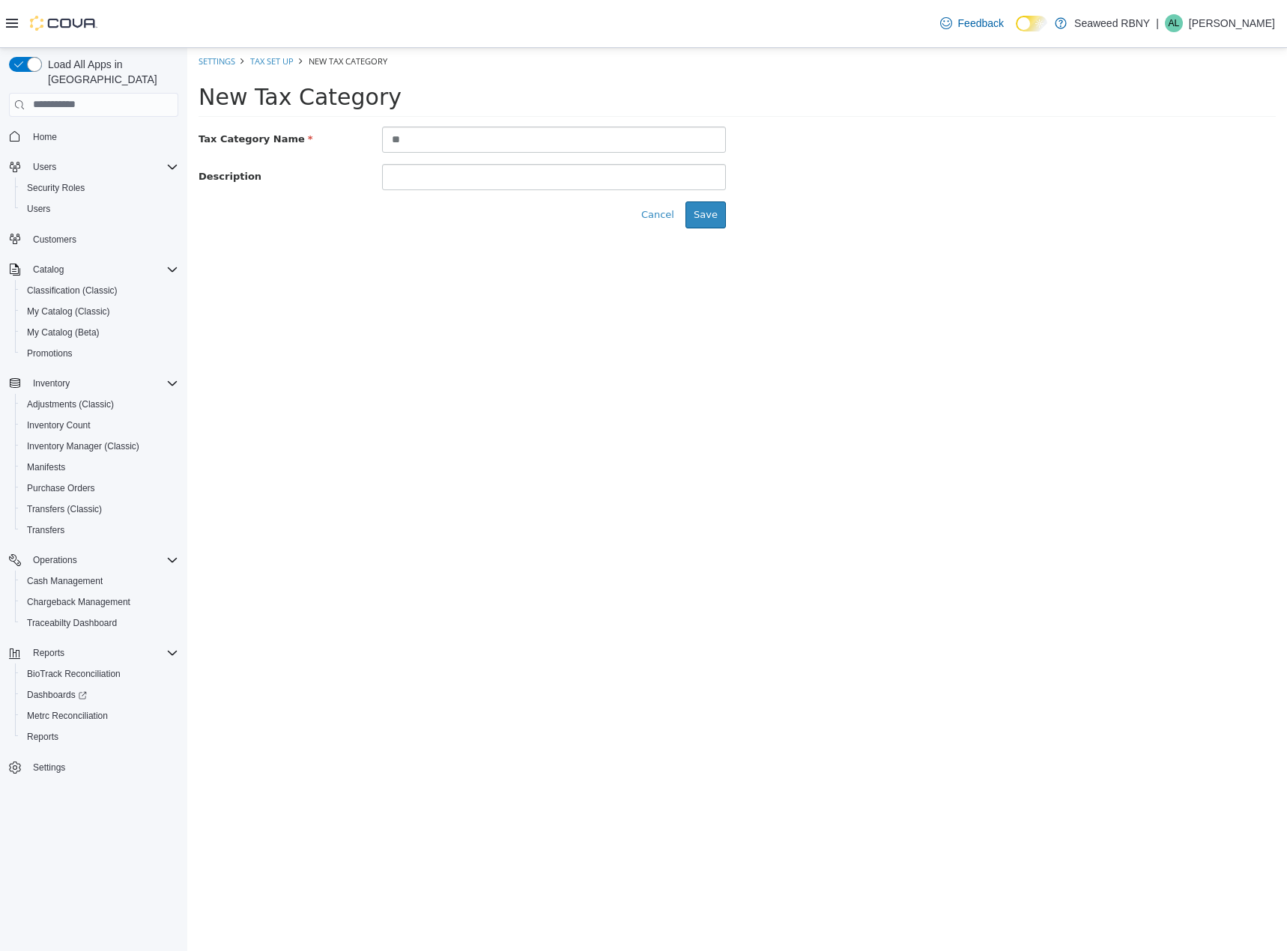
type input "*"
type input "********"
type input "*"
click at [556, 137] on input "********" at bounding box center [554, 139] width 344 height 26
type input "**********"
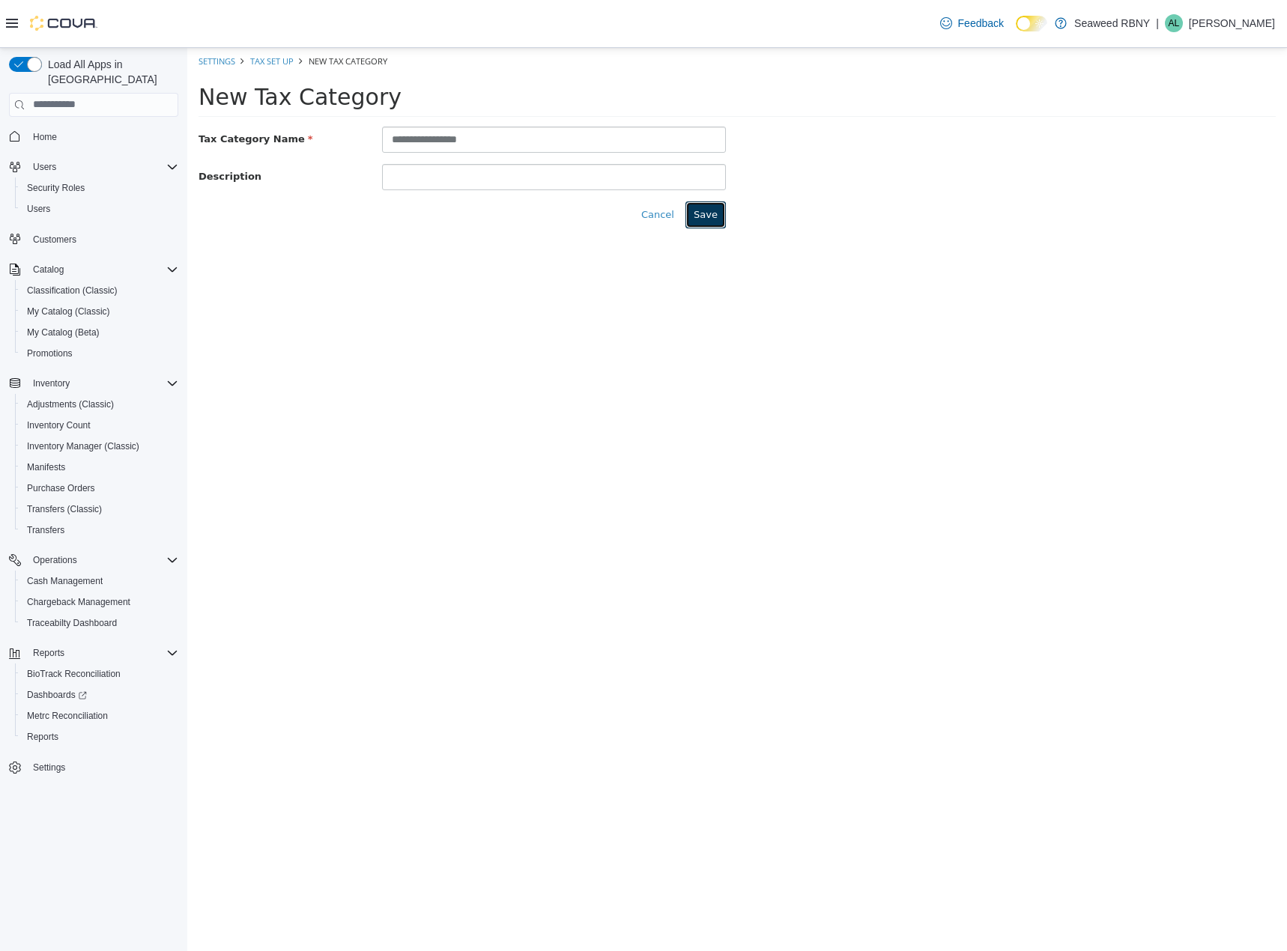
click at [710, 207] on button "Save" at bounding box center [705, 214] width 40 height 27
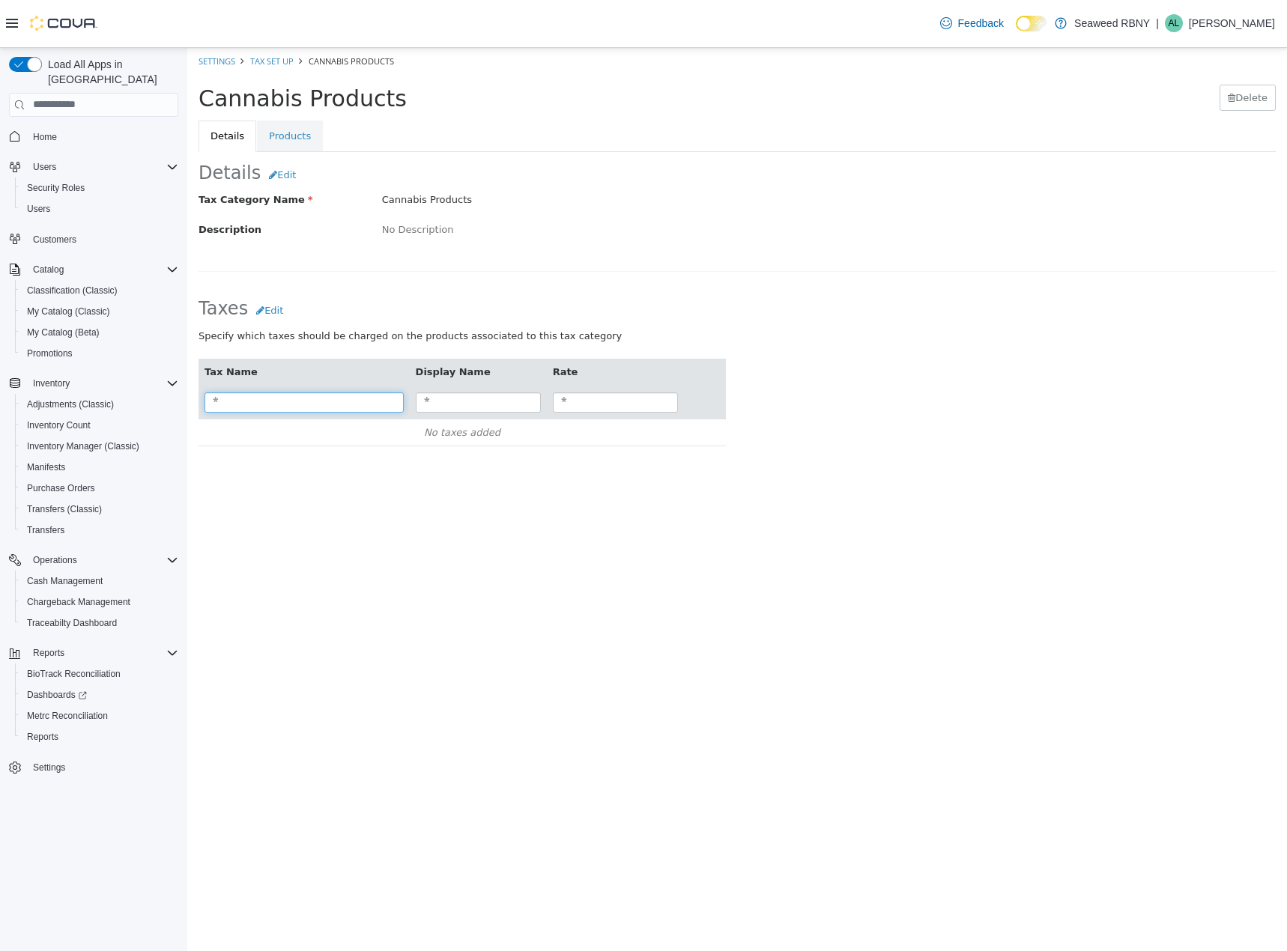
click at [375, 406] on input "search" at bounding box center [304, 402] width 199 height 20
click at [452, 398] on input "search" at bounding box center [478, 402] width 125 height 20
click at [608, 399] on input "search" at bounding box center [615, 402] width 125 height 20
click at [323, 408] on input "search" at bounding box center [304, 402] width 199 height 20
click at [213, 404] on input "search" at bounding box center [304, 402] width 199 height 20
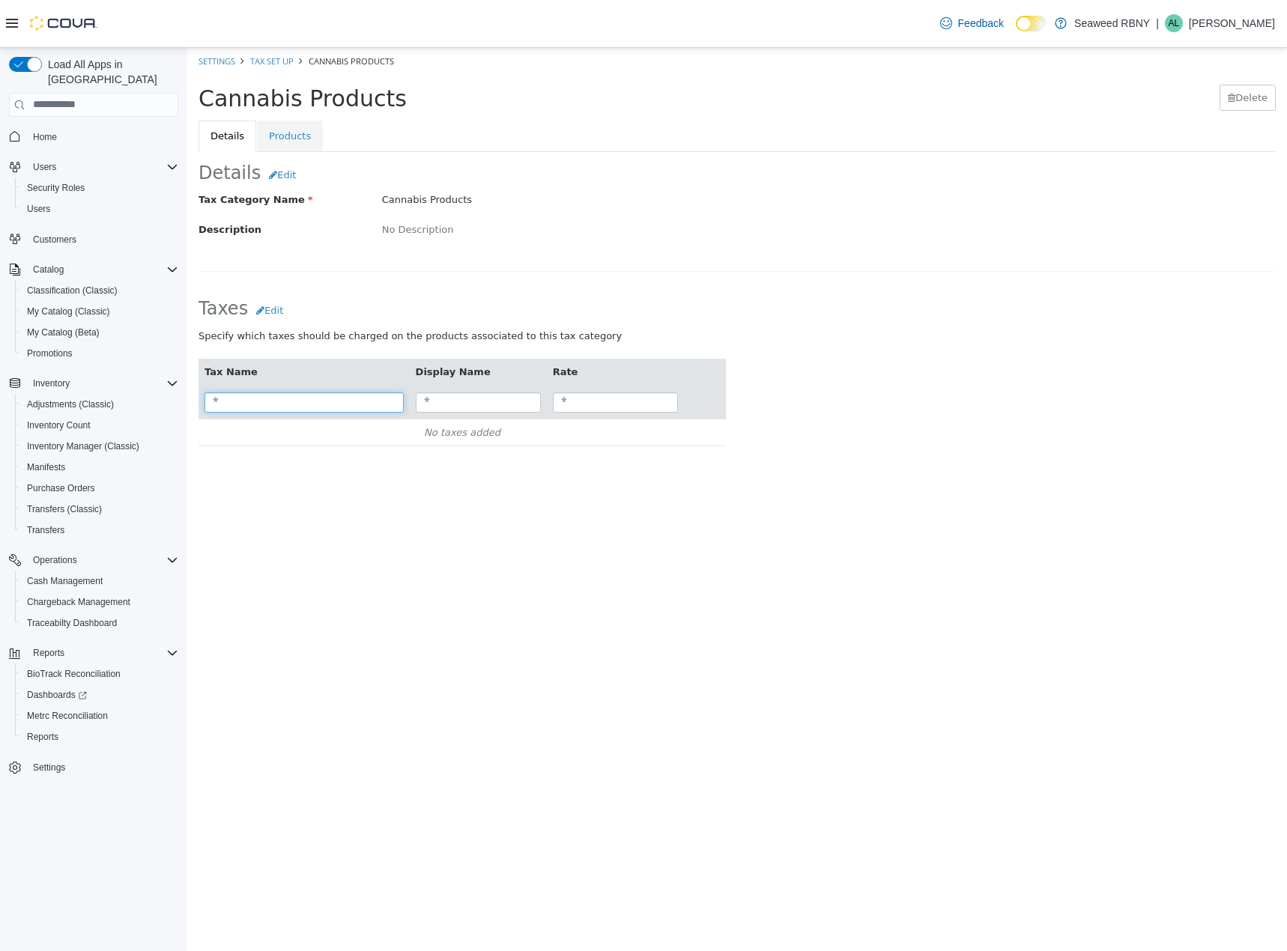
click at [261, 405] on input "search" at bounding box center [304, 402] width 199 height 20
type input "*"
click at [307, 135] on link "Products" at bounding box center [290, 135] width 66 height 31
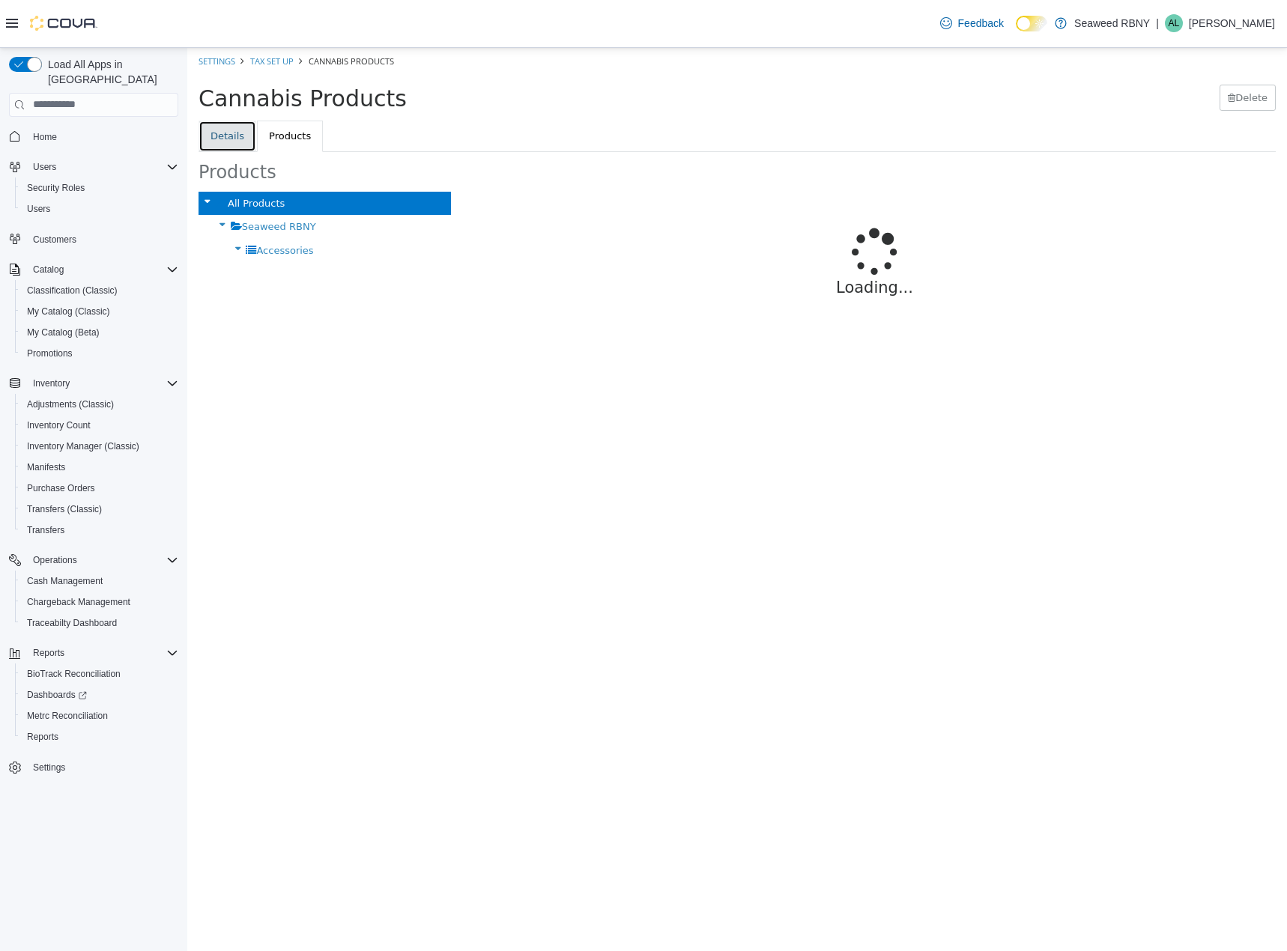
click at [210, 142] on link "Details" at bounding box center [228, 135] width 58 height 31
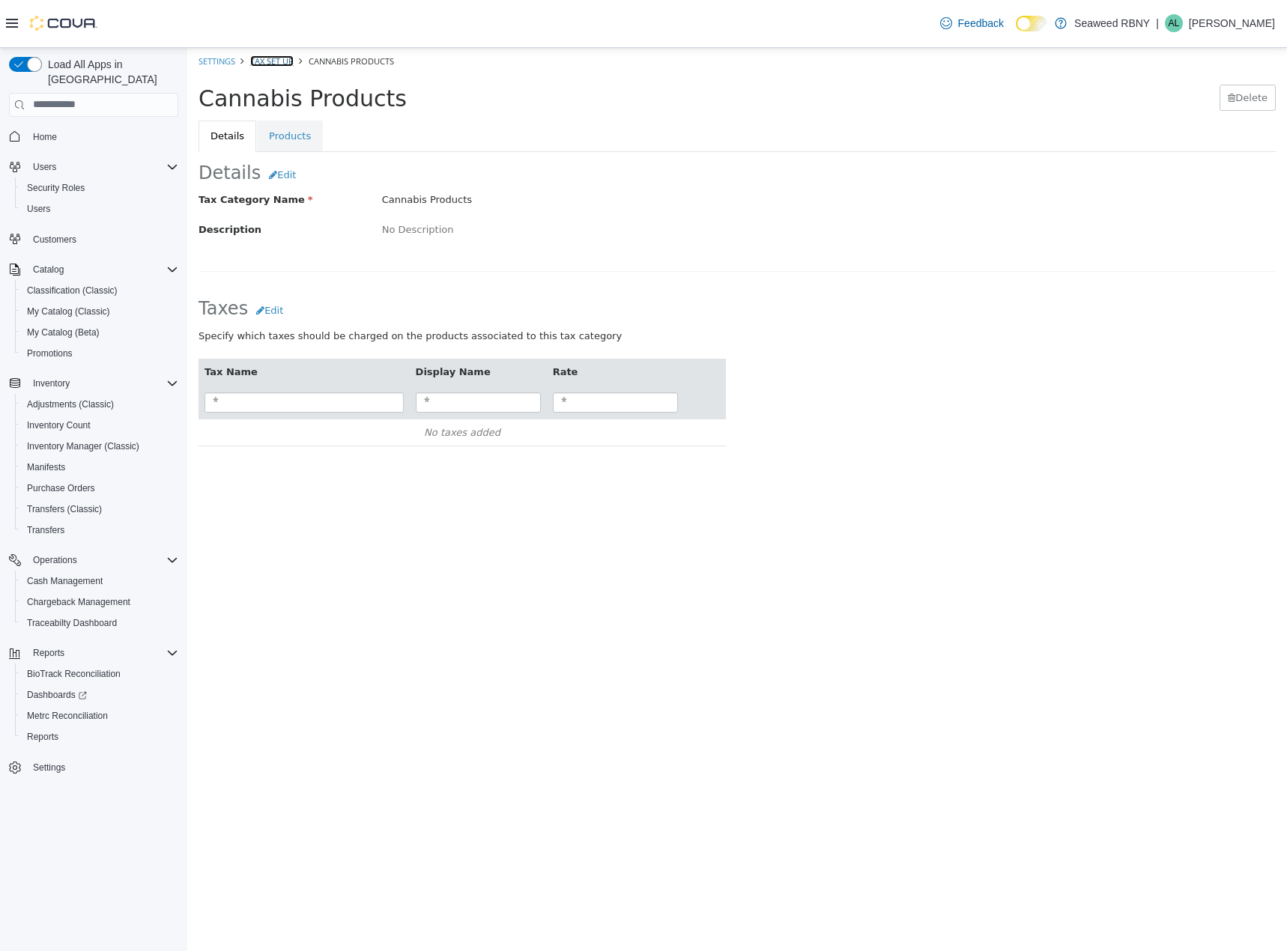
click at [262, 62] on link "Tax Set Up" at bounding box center [271, 60] width 43 height 11
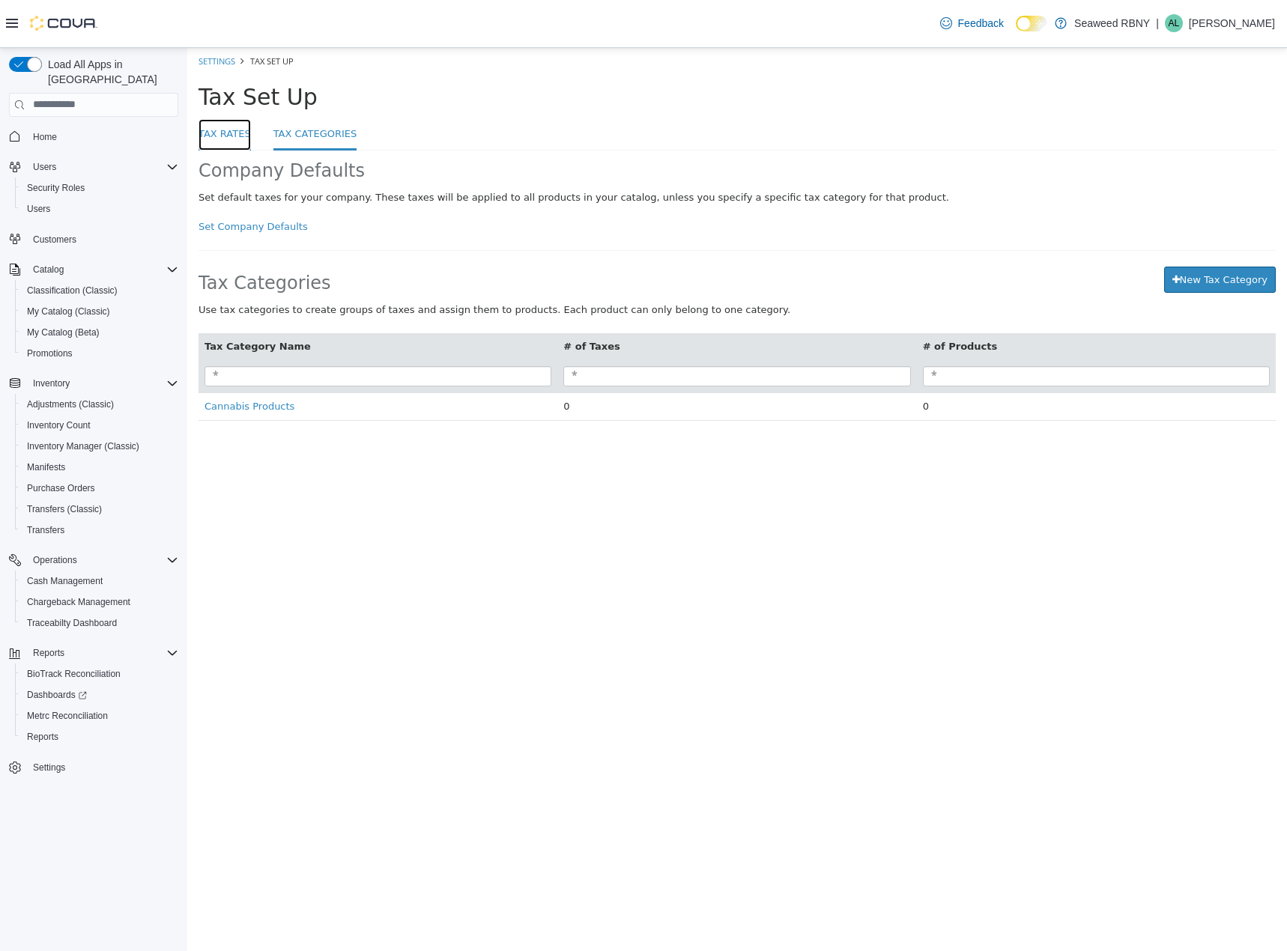
click at [225, 133] on link "Tax Rates" at bounding box center [225, 134] width 52 height 32
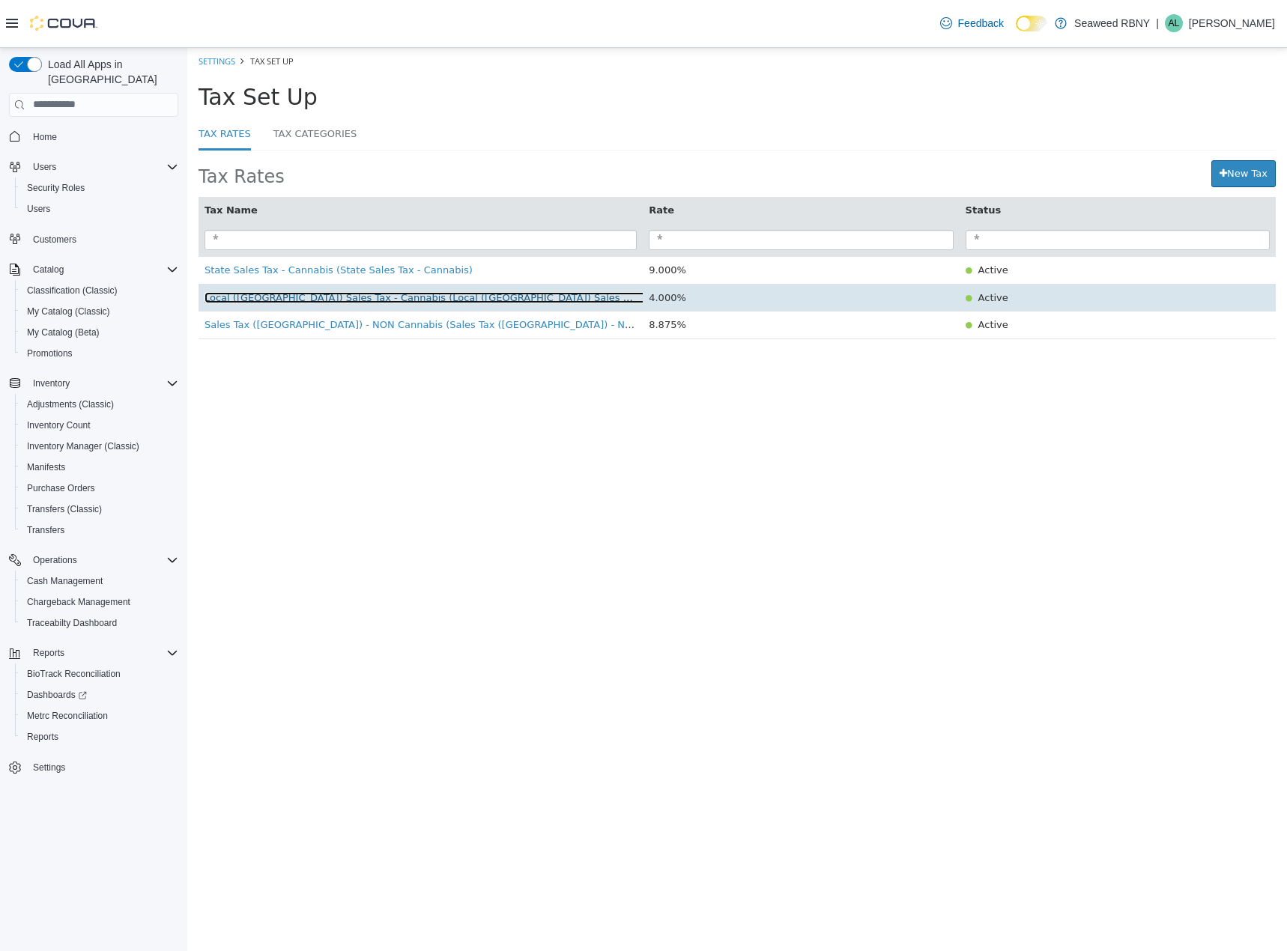
click at [459, 302] on span "Local (NYC) Sales Tax - Cannabis (Local (NYC) Sales Tax - Cannabis)" at bounding box center [451, 296] width 493 height 11
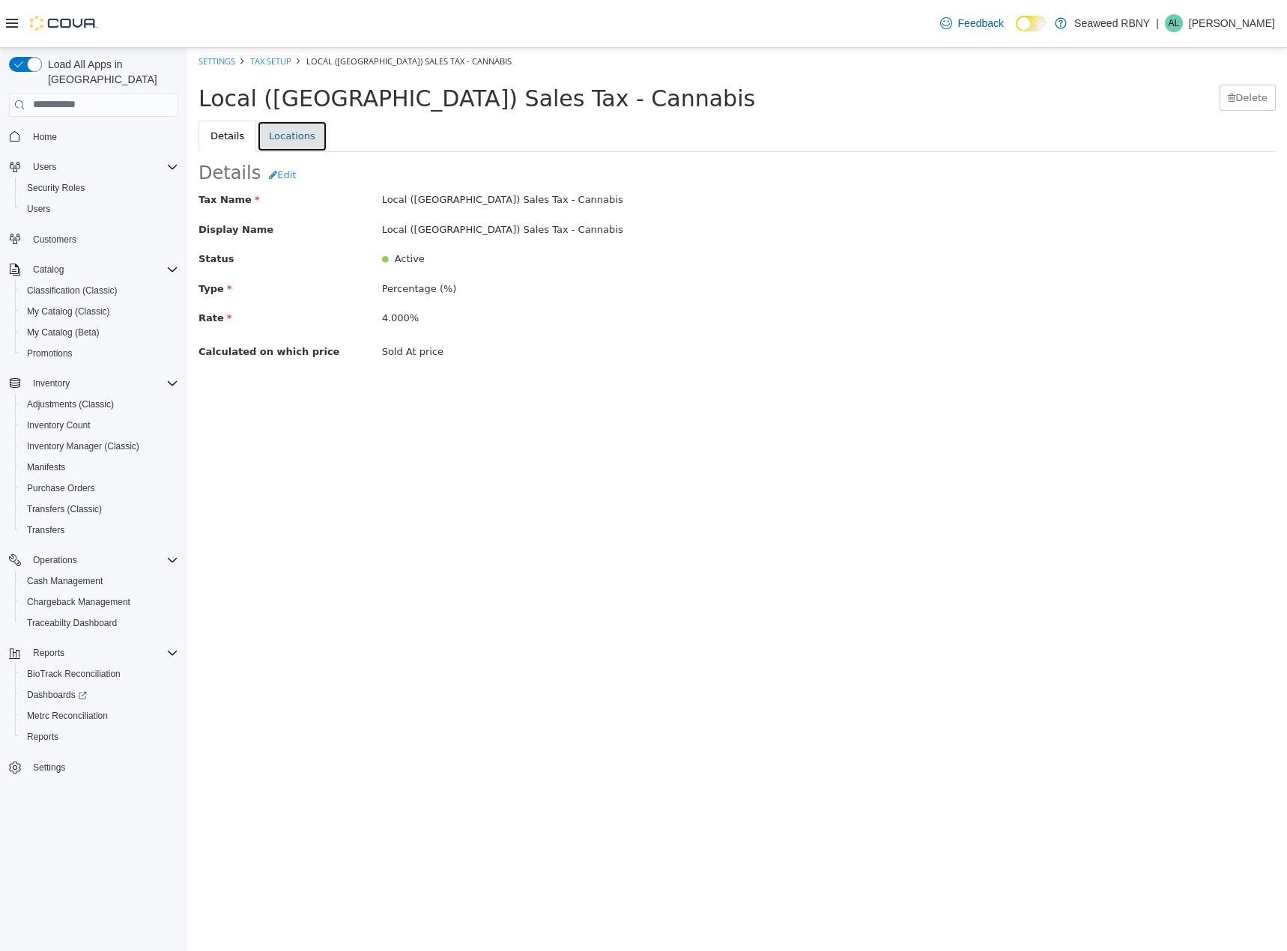
click at [274, 121] on link "Locations" at bounding box center [292, 135] width 70 height 31
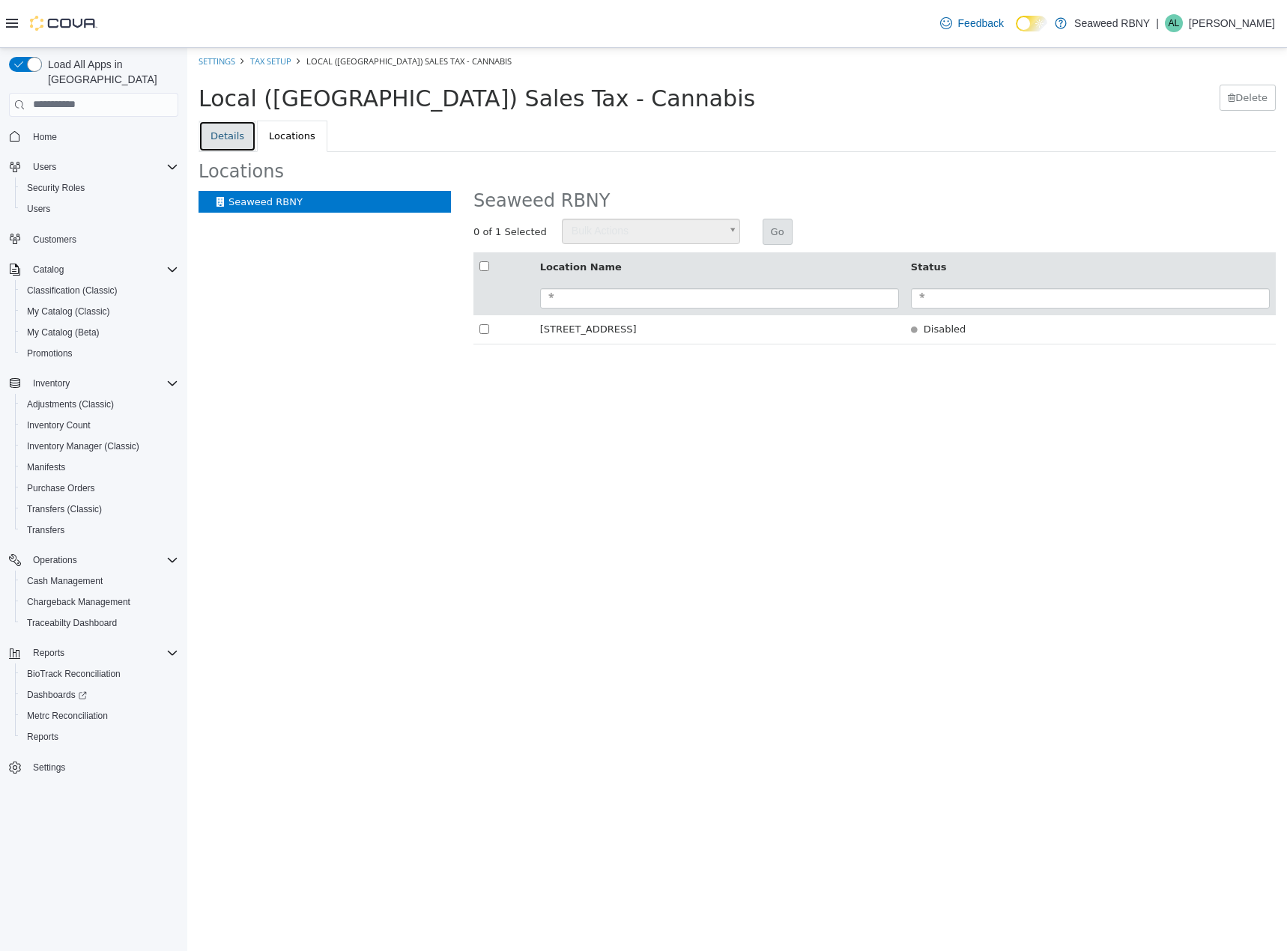
click at [228, 143] on link "Details" at bounding box center [228, 135] width 58 height 31
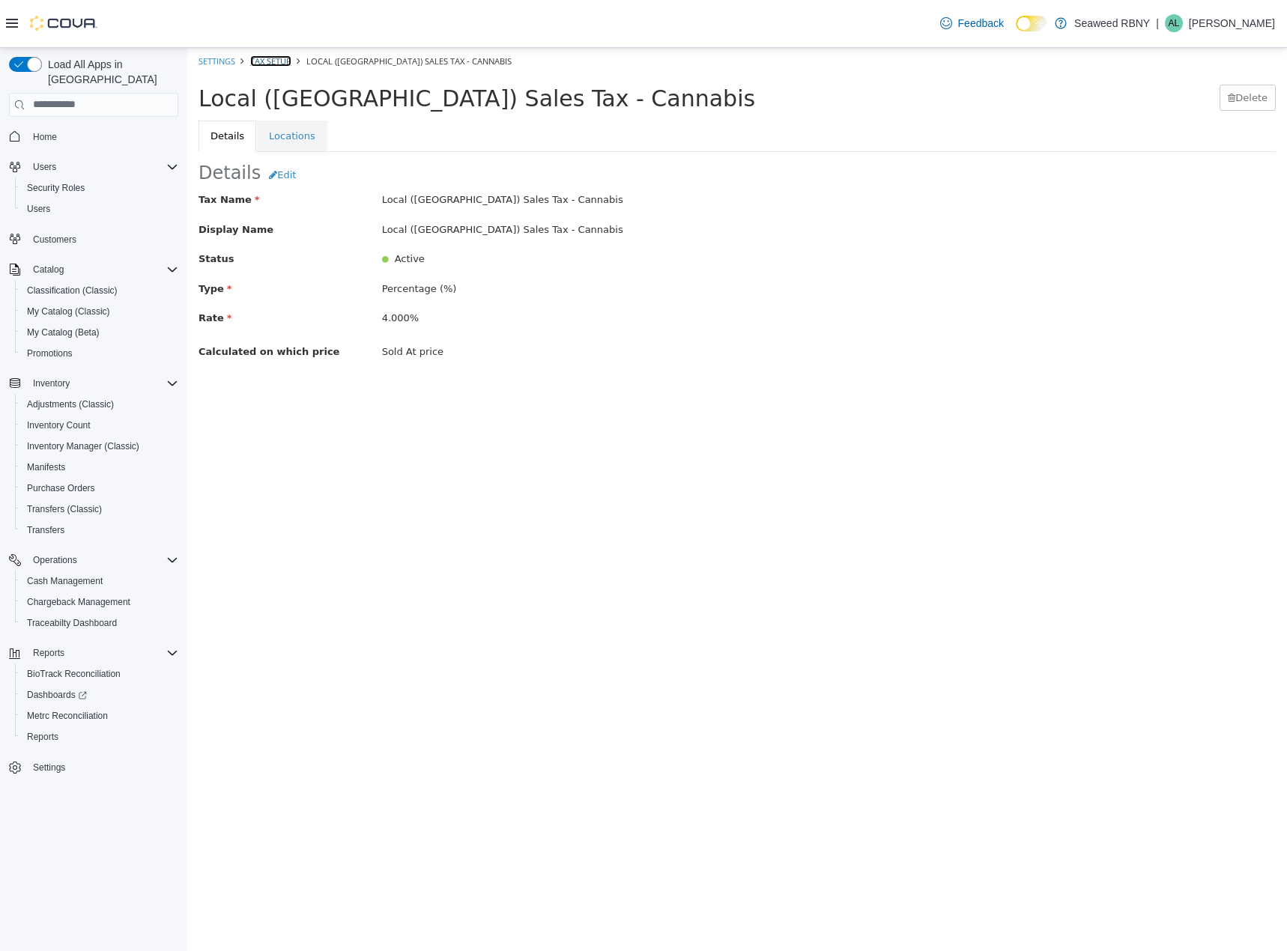
click at [264, 61] on link "Tax Setup" at bounding box center [270, 60] width 41 height 11
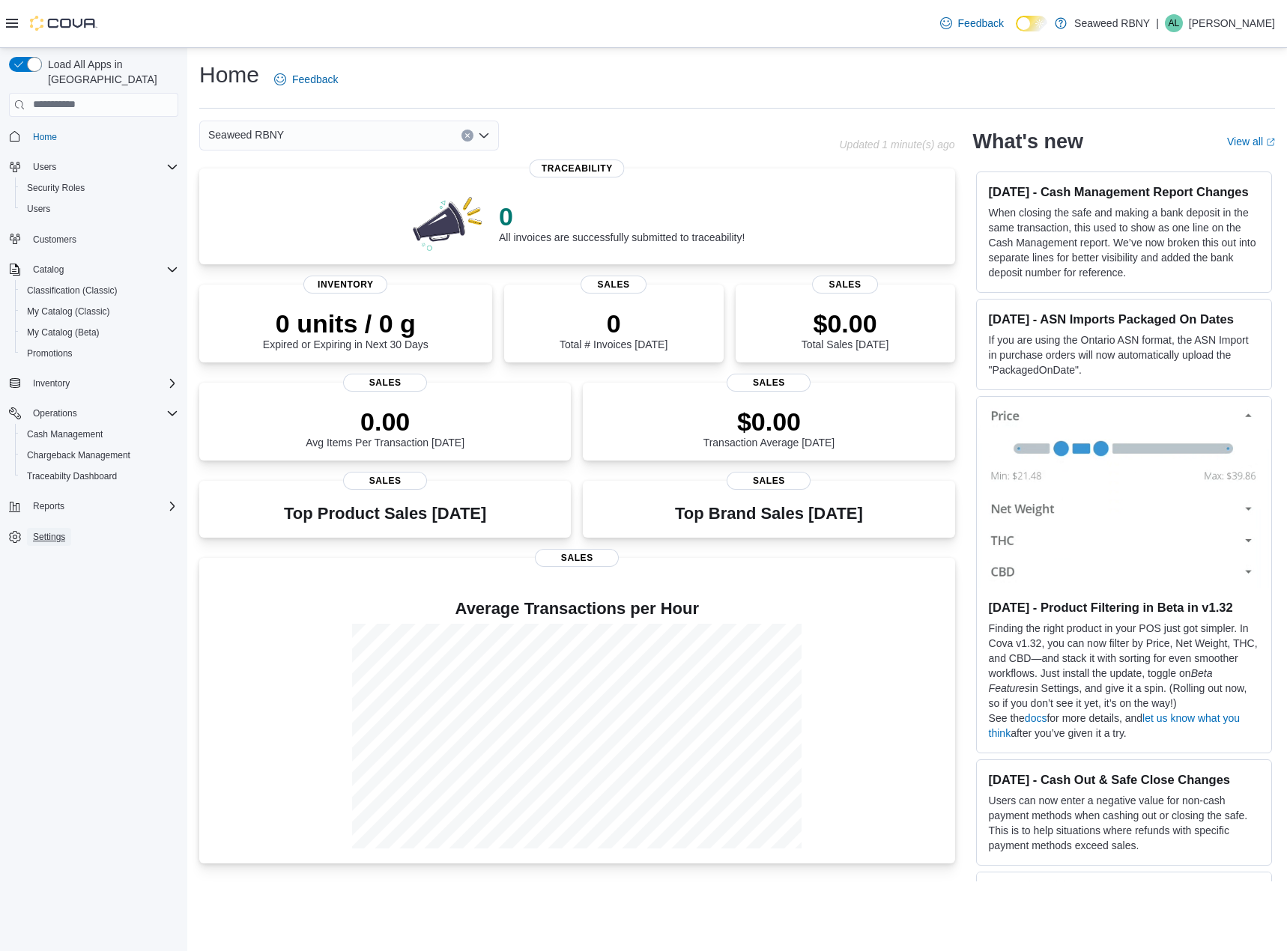
click at [70, 528] on link "Settings" at bounding box center [49, 537] width 44 height 18
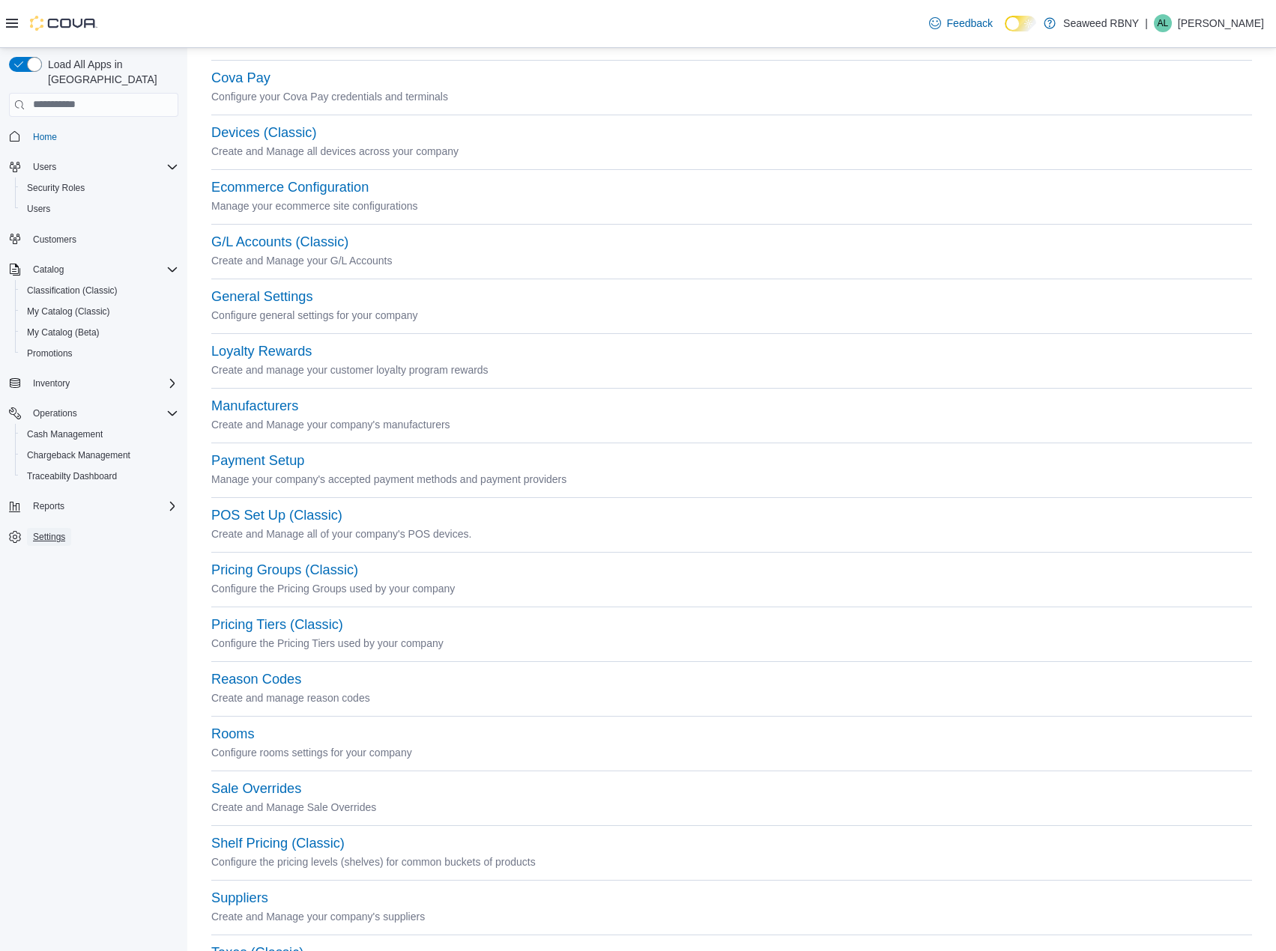
scroll to position [345, 0]
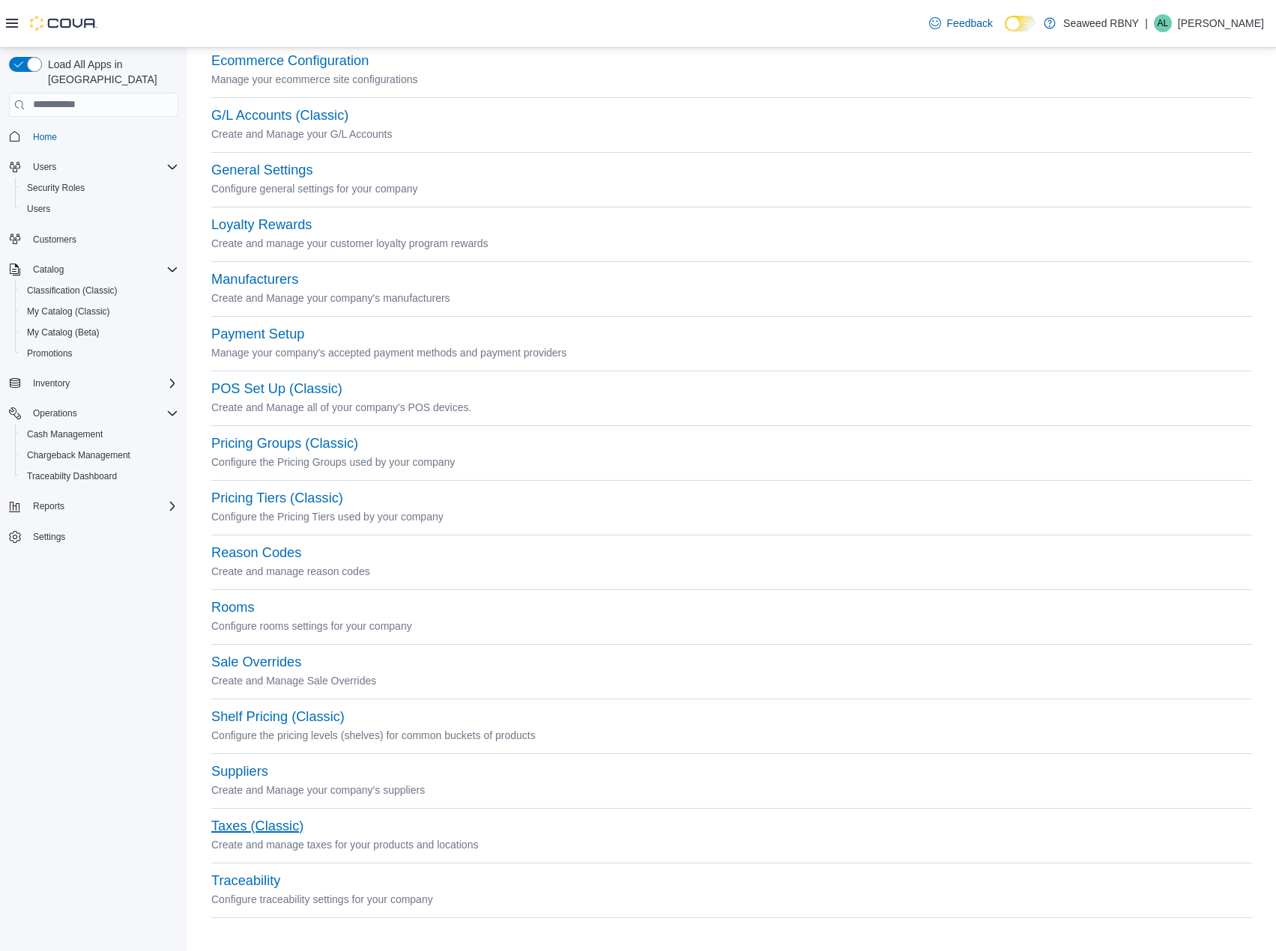
click at [291, 823] on button "Taxes (Classic)" at bounding box center [257, 827] width 92 height 16
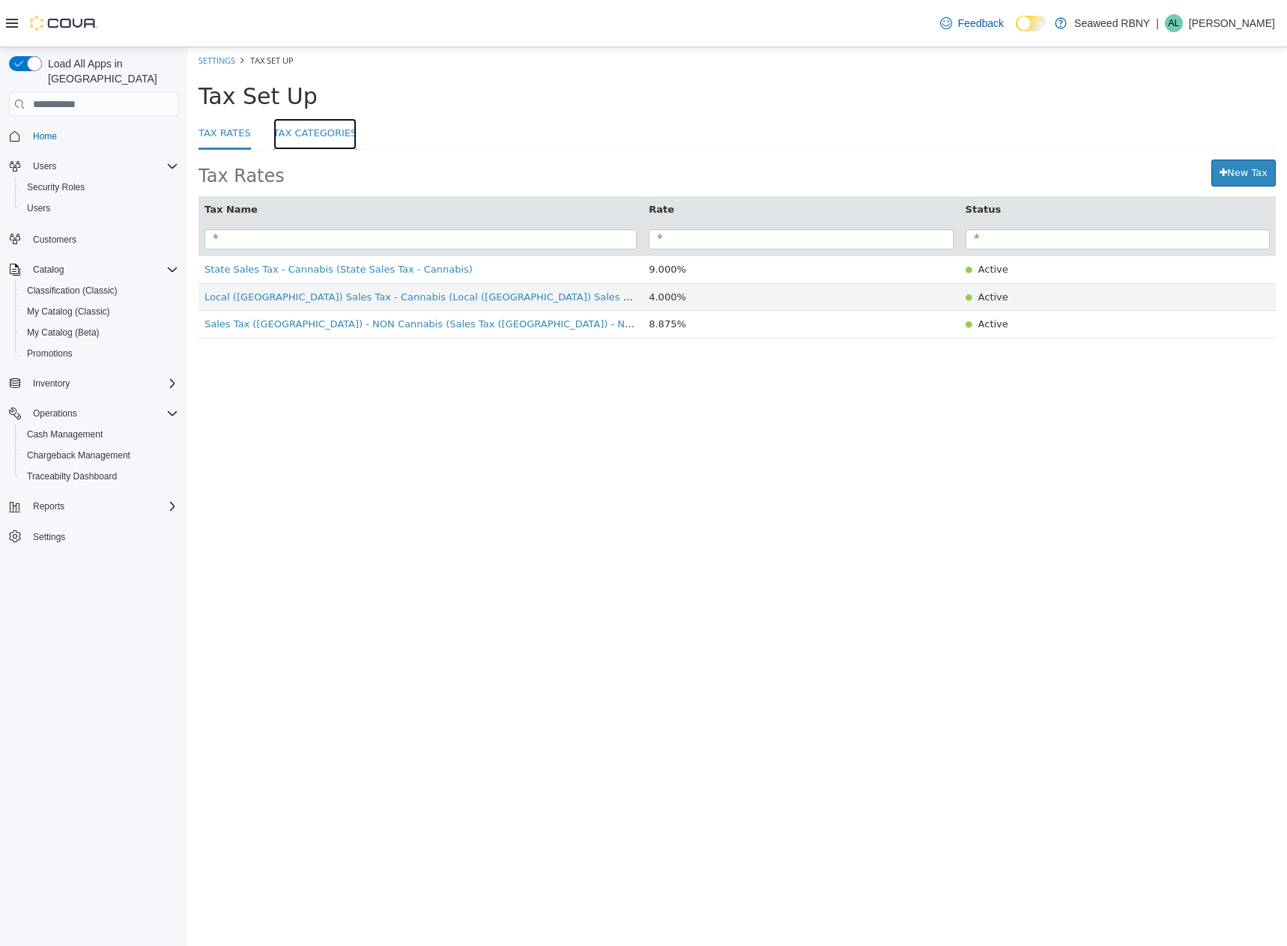
click at [330, 131] on link "Tax Categories" at bounding box center [315, 134] width 84 height 32
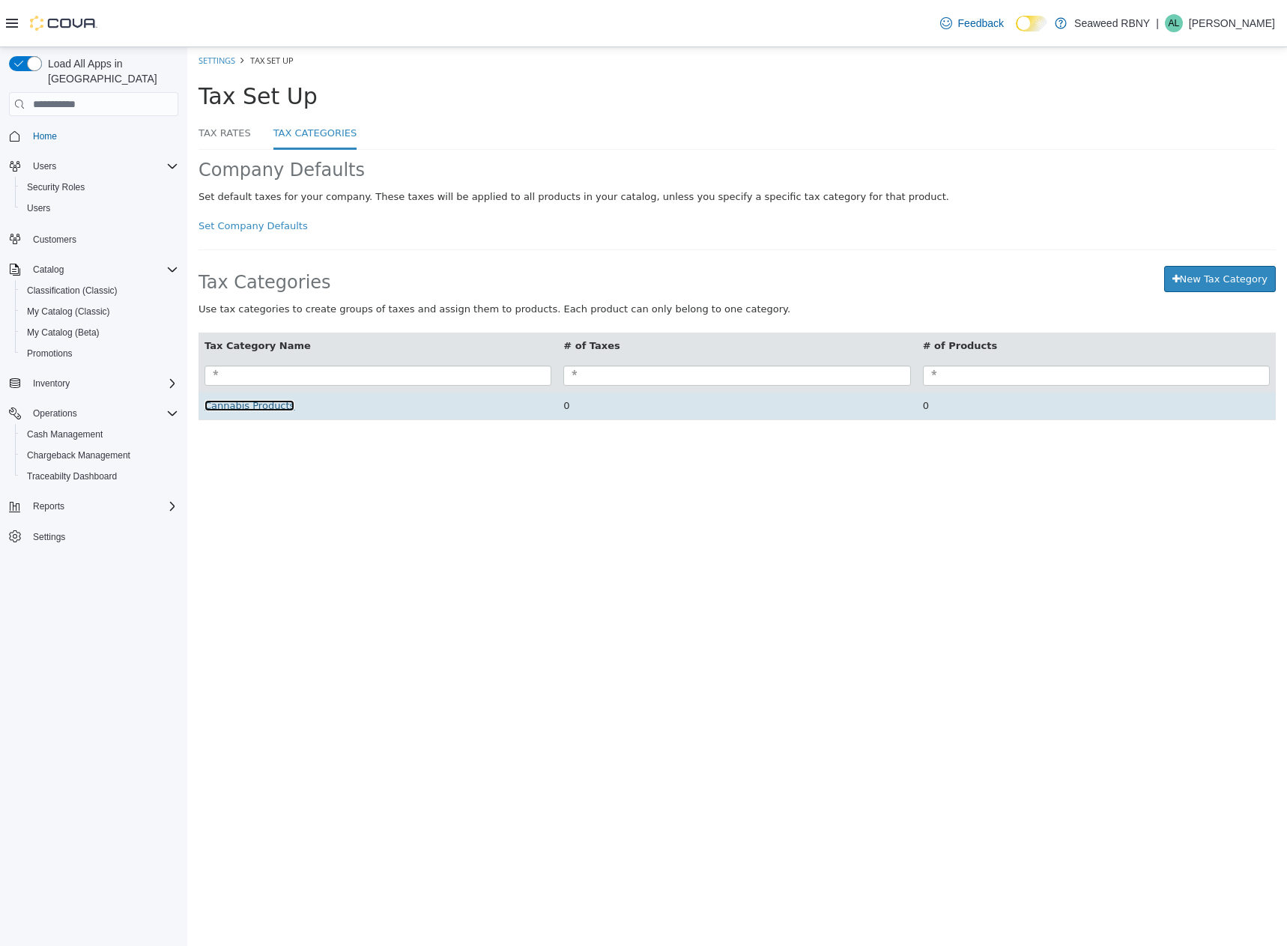
click at [226, 411] on span "Cannabis Products" at bounding box center [250, 405] width 90 height 11
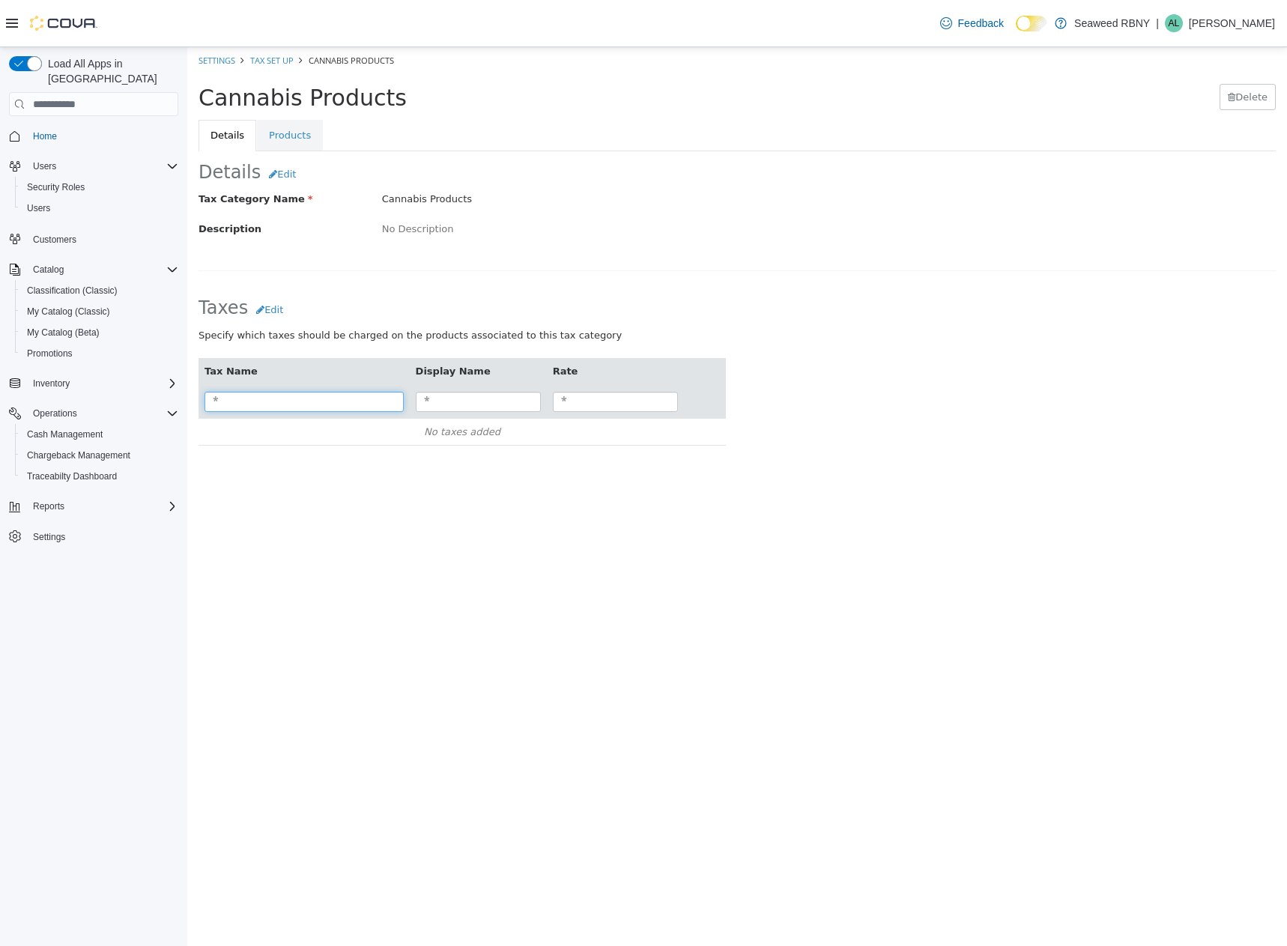
click at [302, 400] on input "search" at bounding box center [304, 402] width 199 height 20
type input "**********"
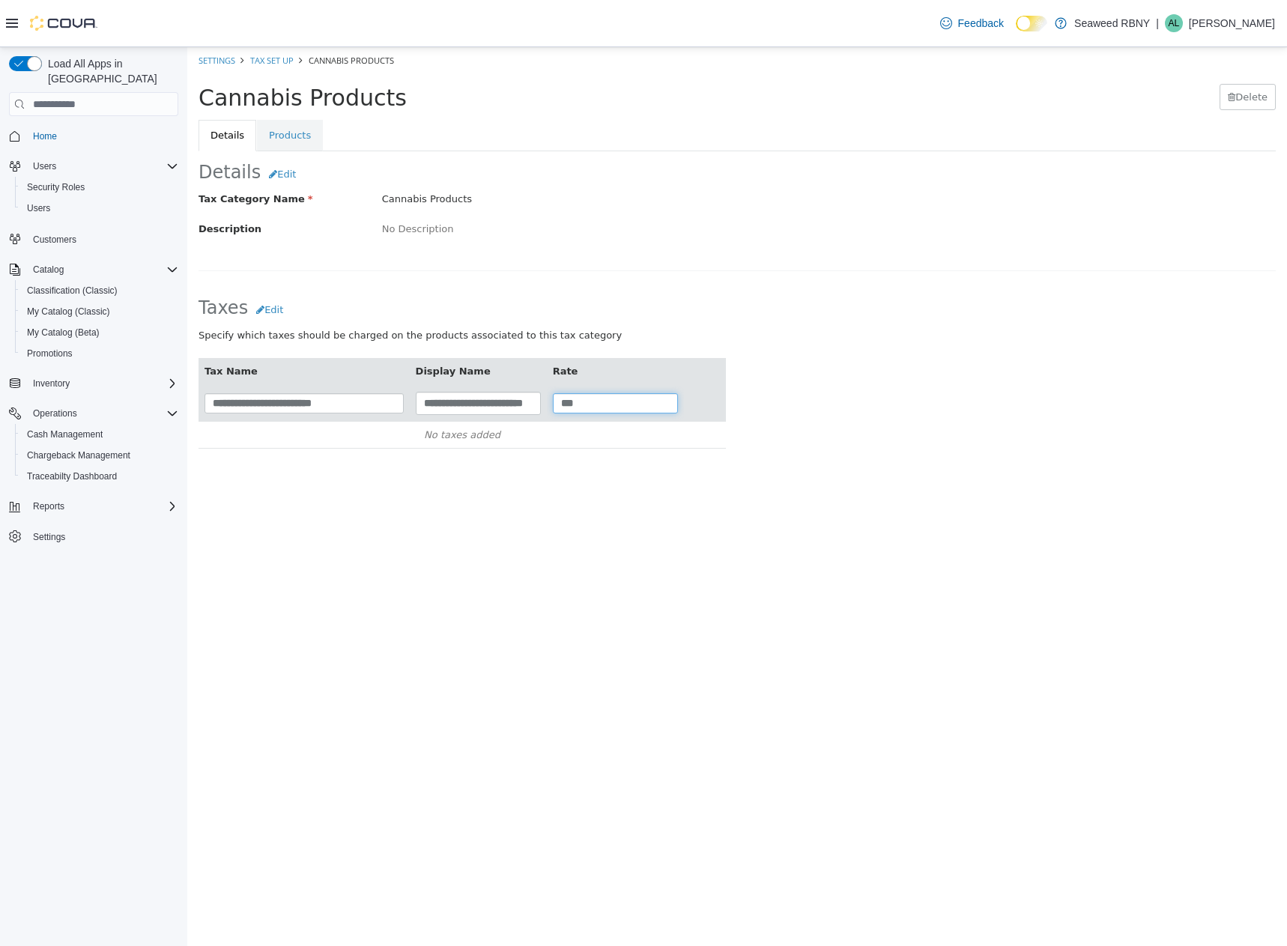
type input "***"
click at [313, 487] on html "**********" at bounding box center [737, 267] width 1100 height 440
click at [595, 395] on input "***" at bounding box center [615, 403] width 125 height 20
click at [786, 372] on div "**********" at bounding box center [737, 403] width 1100 height 122
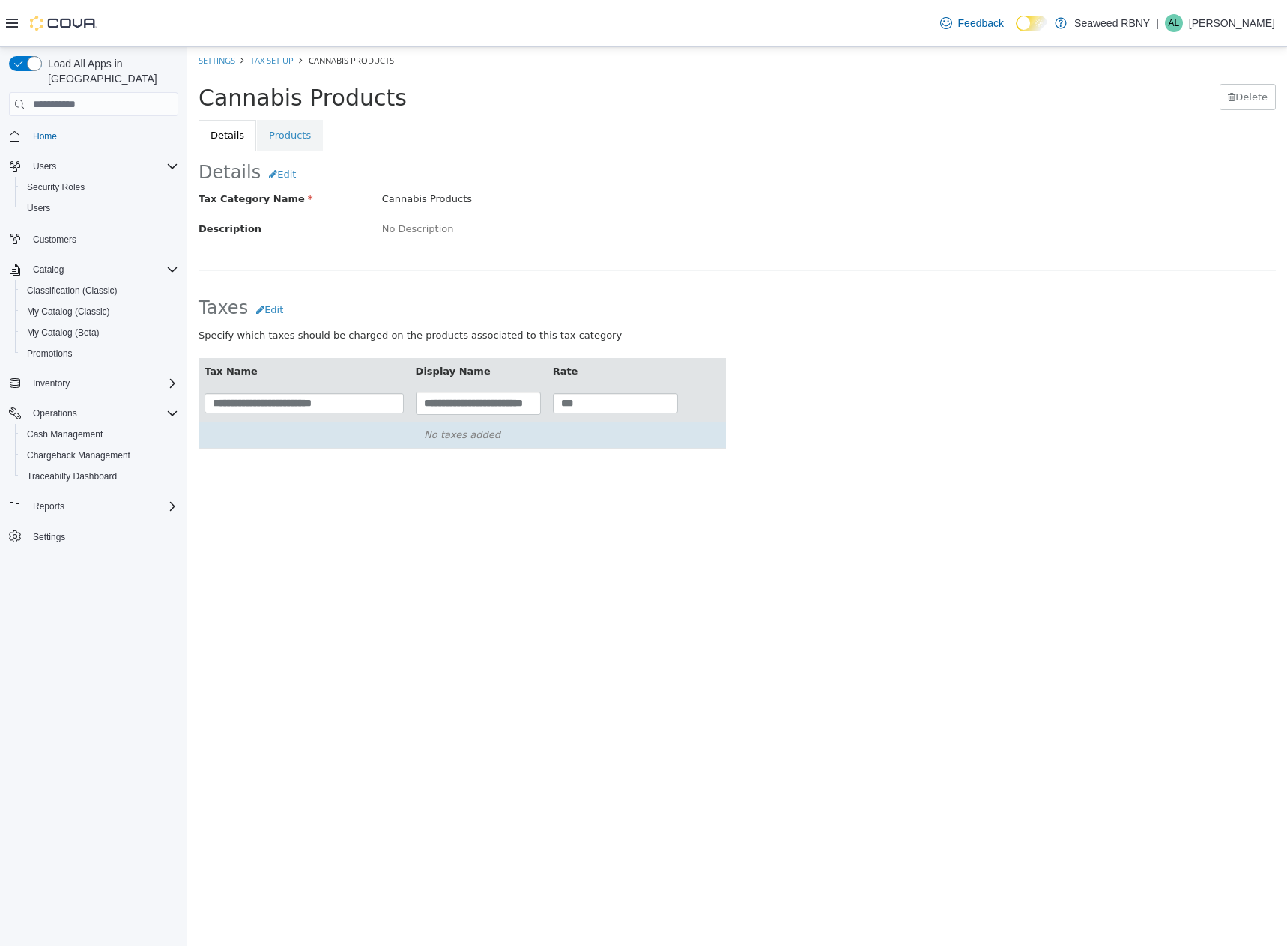
click at [502, 436] on td "No taxes added" at bounding box center [462, 435] width 527 height 28
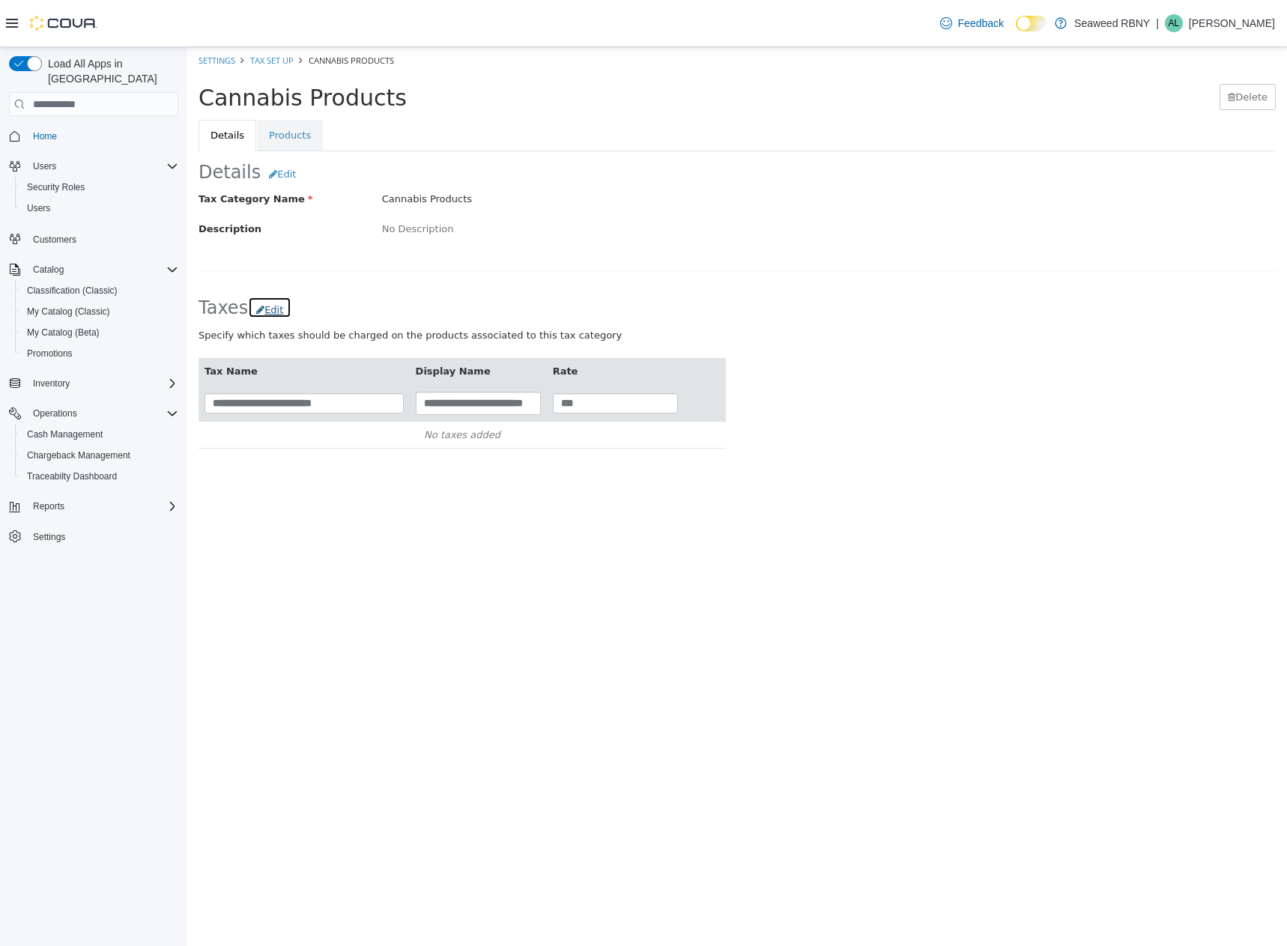
click at [263, 311] on button "Edit" at bounding box center [269, 308] width 43 height 22
click at [311, 405] on input "search" at bounding box center [304, 402] width 199 height 20
type input "*"
click at [225, 468] on button "Tax" at bounding box center [219, 471] width 40 height 27
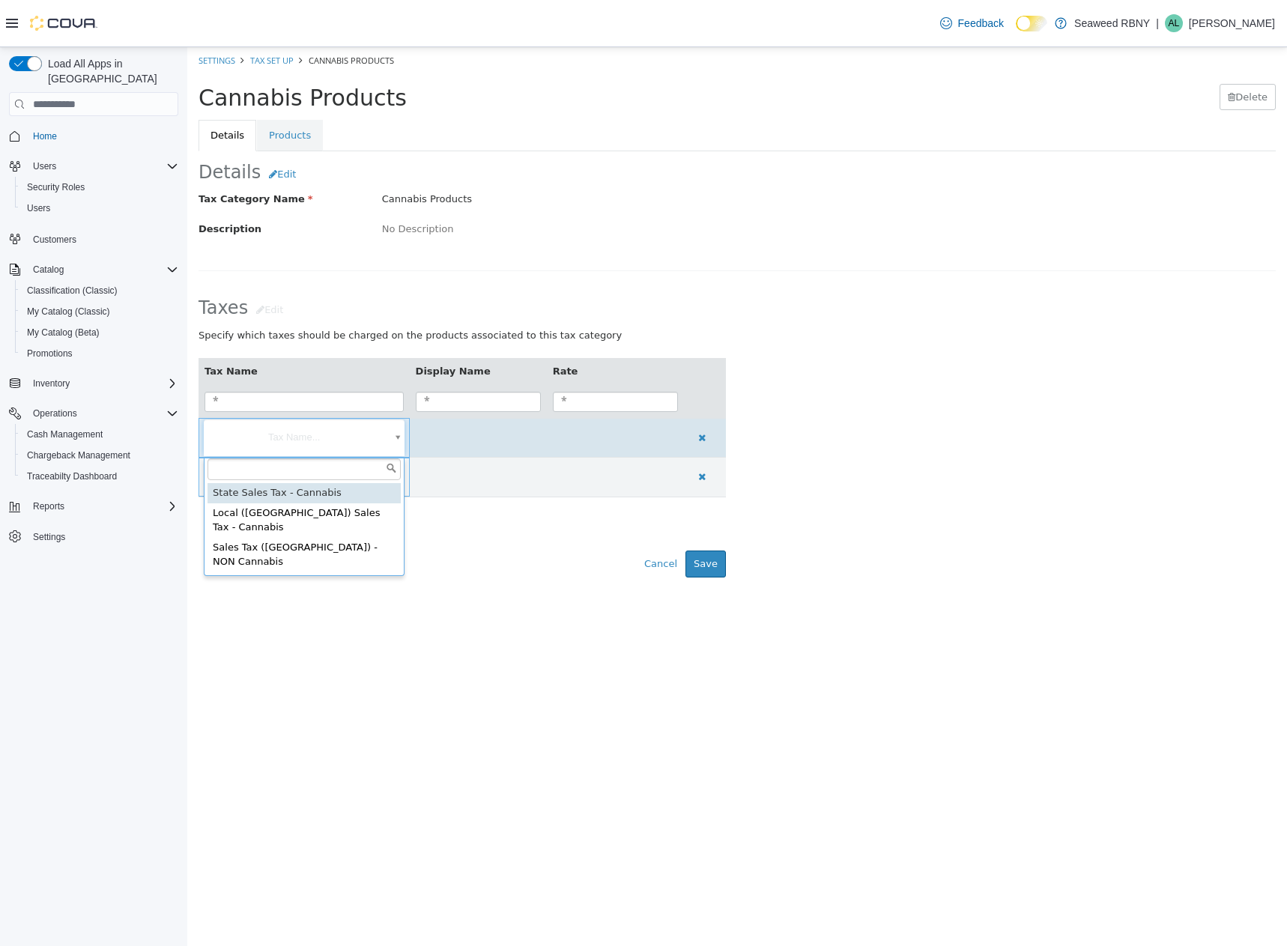
click at [309, 449] on body "× Settings Tax Set Up Cannabis Products Cannabis Products Delete Details Produc…" at bounding box center [737, 318] width 1100 height 542
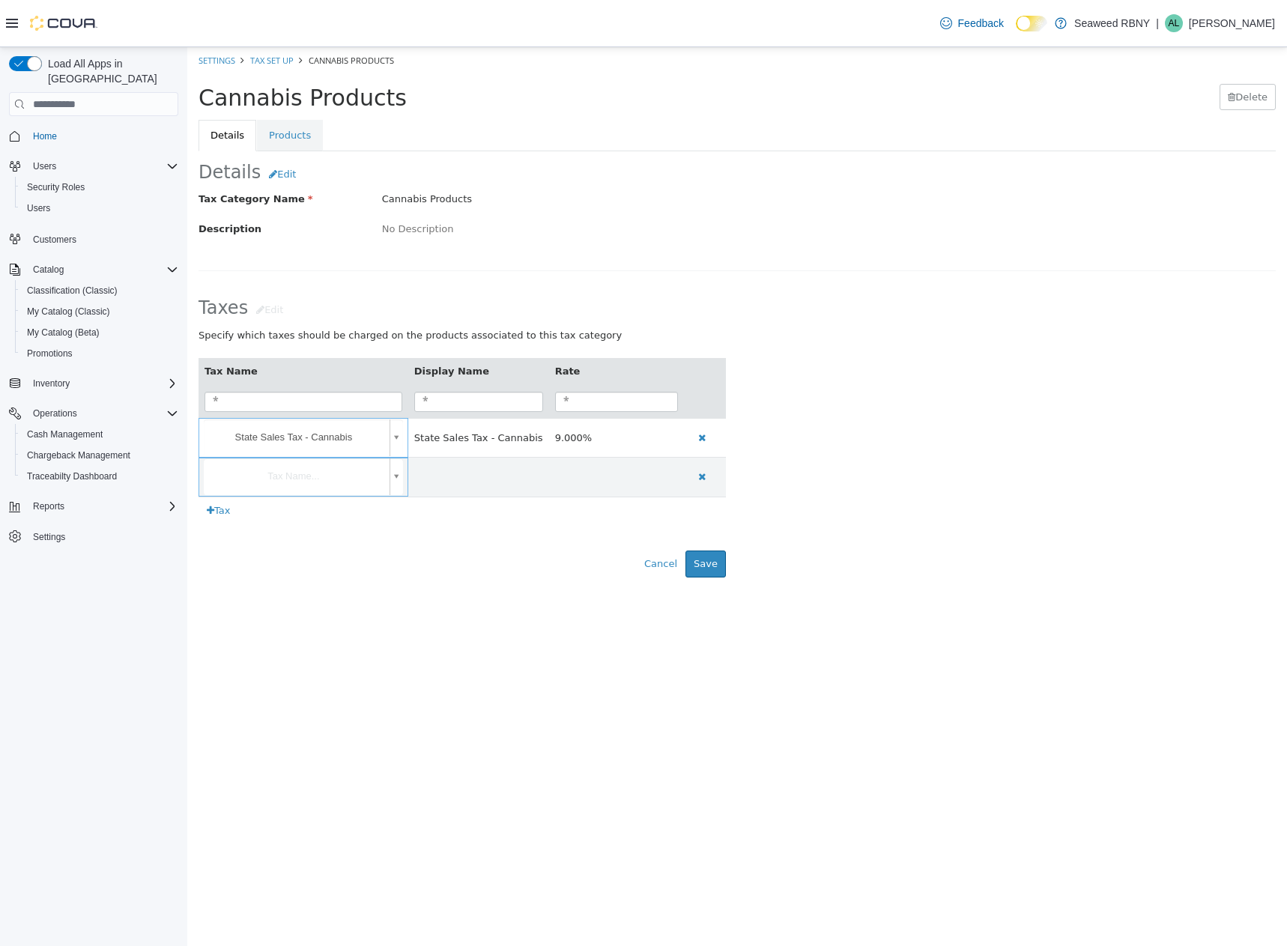
type input "**********"
click at [299, 481] on body "**********" at bounding box center [737, 318] width 1100 height 542
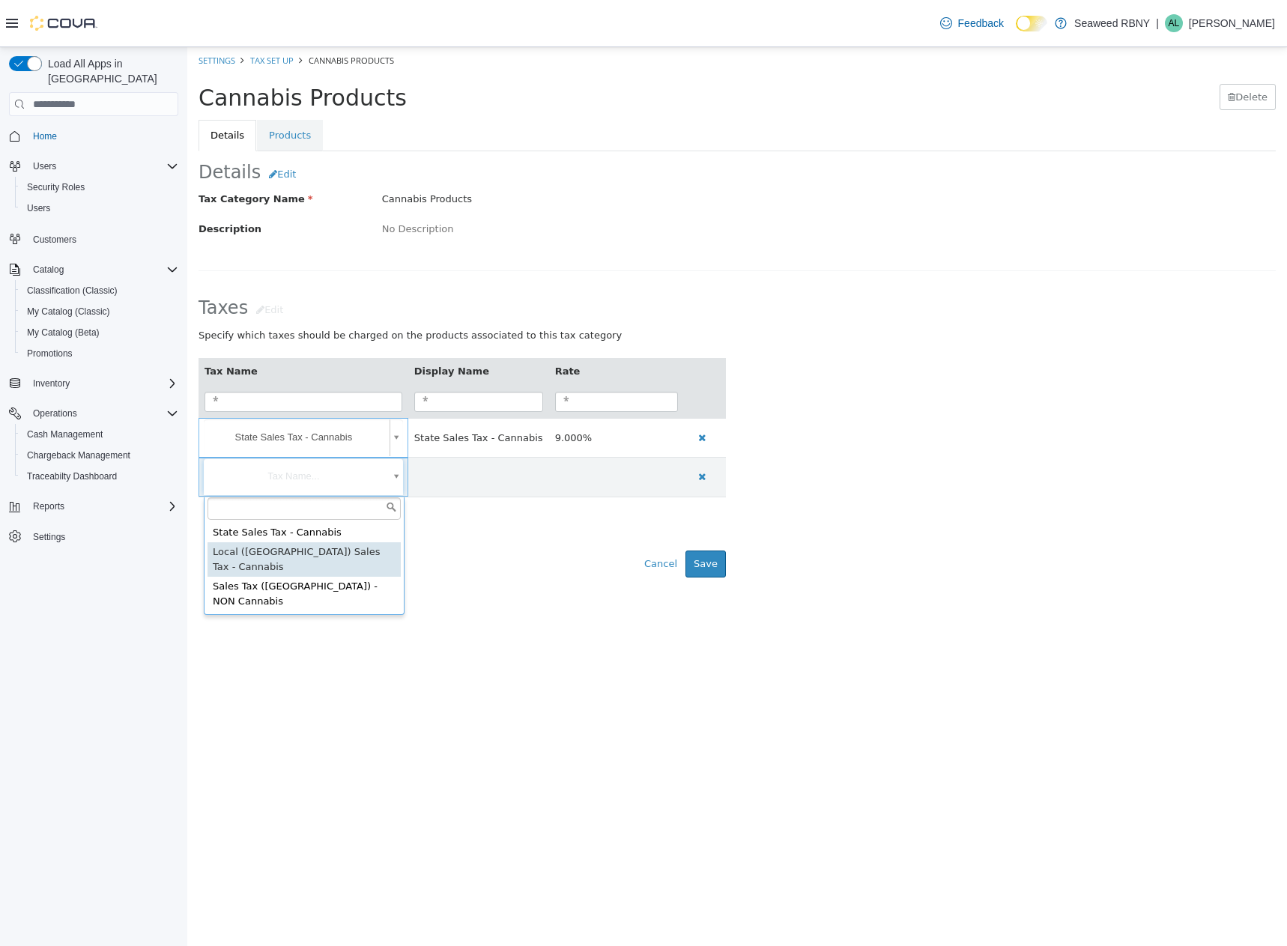
type input "**********"
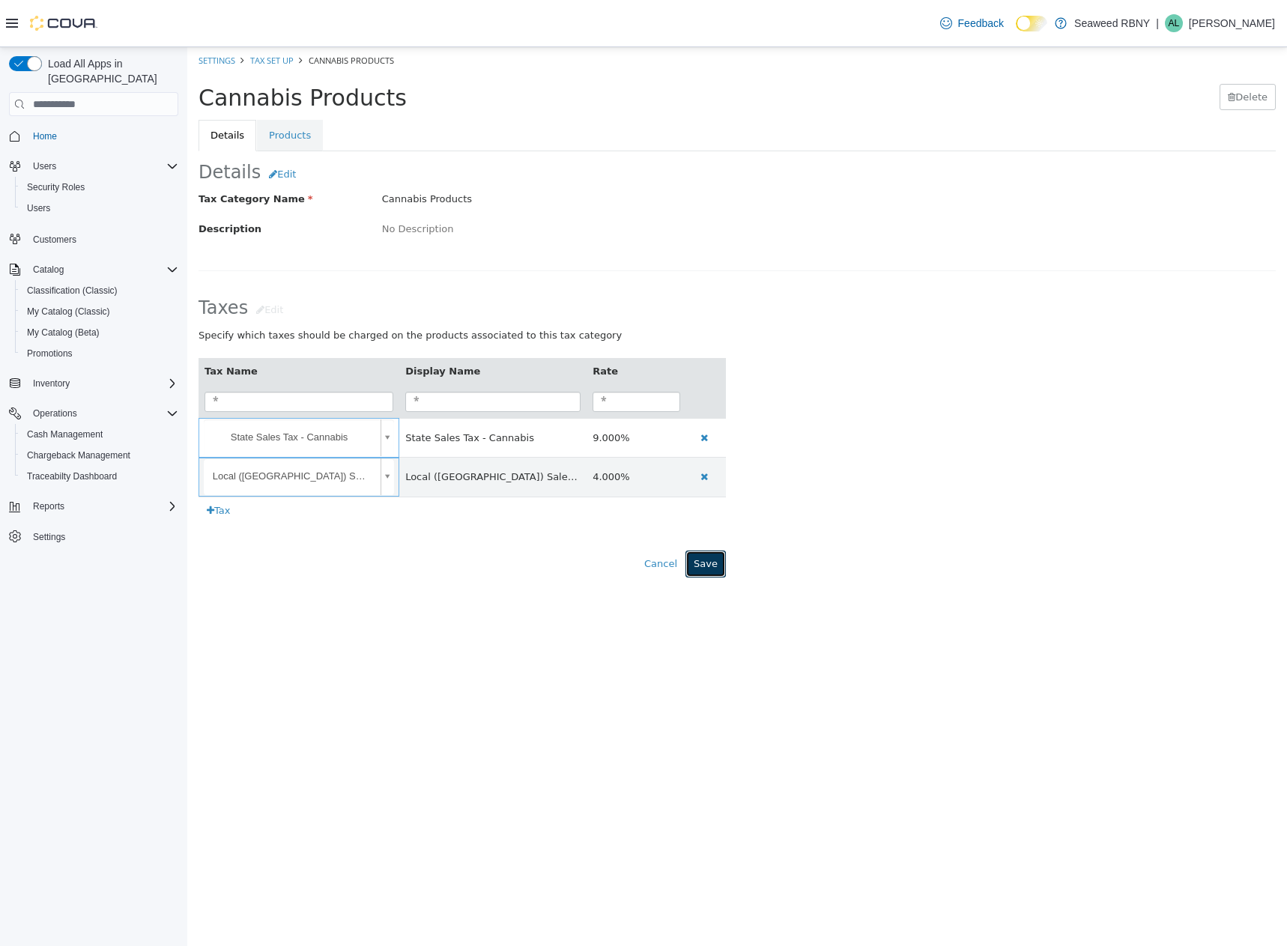
click at [700, 566] on button "Save" at bounding box center [705, 564] width 40 height 27
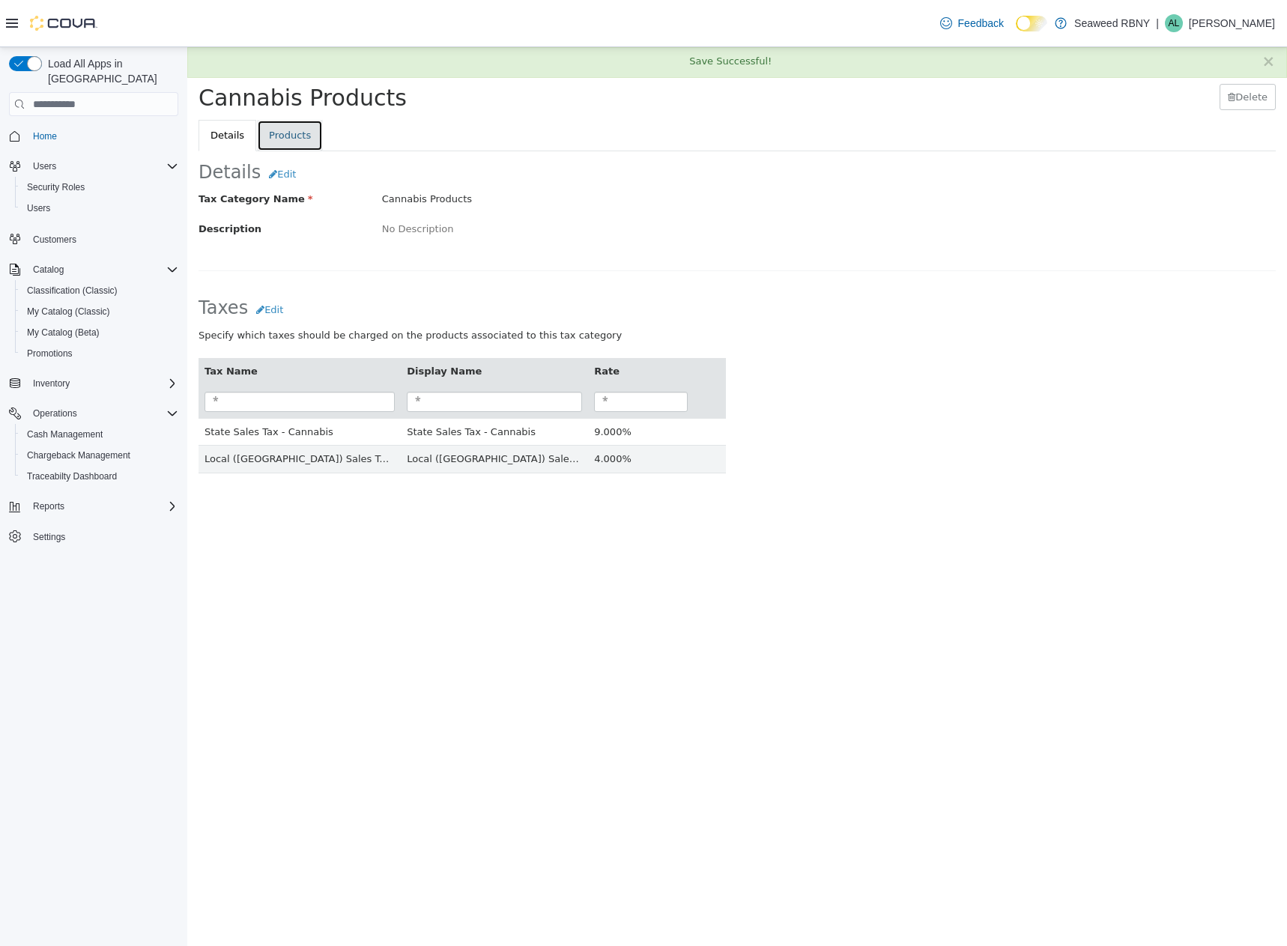
click at [274, 142] on link "Products" at bounding box center [290, 135] width 66 height 31
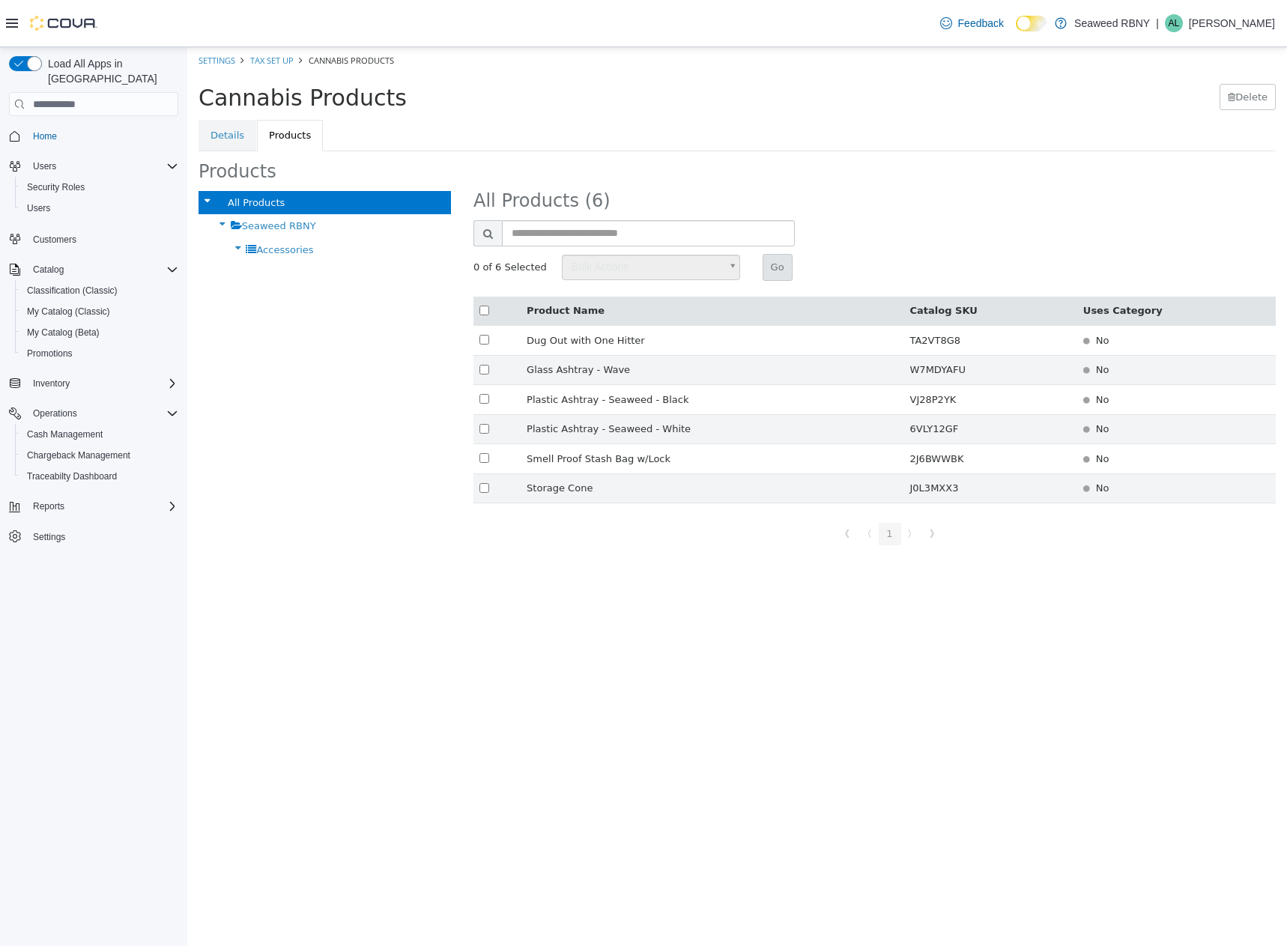
click at [214, 228] on icon at bounding box center [222, 223] width 16 height 19
click at [208, 128] on link "Details" at bounding box center [228, 135] width 58 height 31
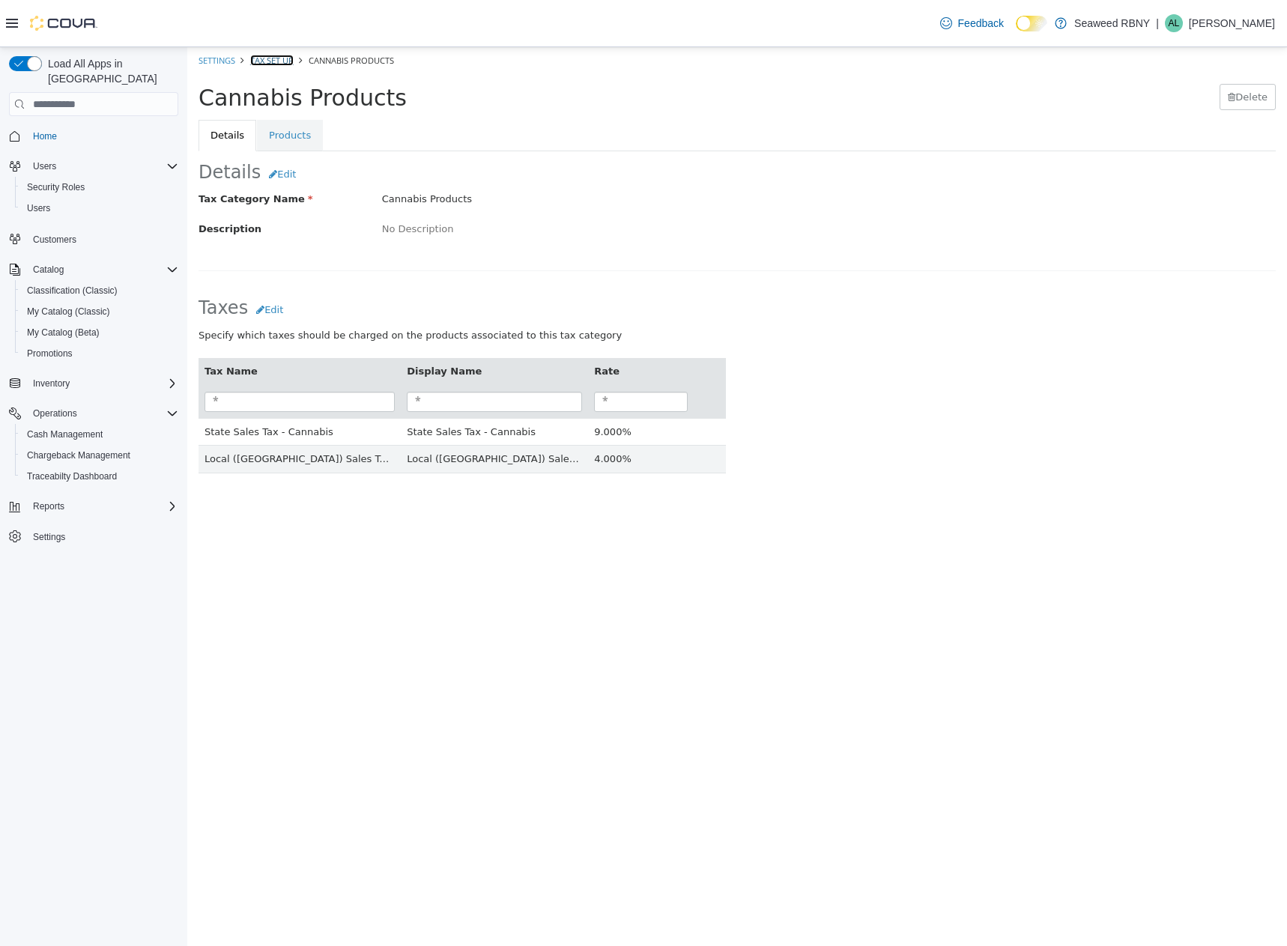
click at [276, 64] on link "Tax Set Up" at bounding box center [271, 60] width 43 height 11
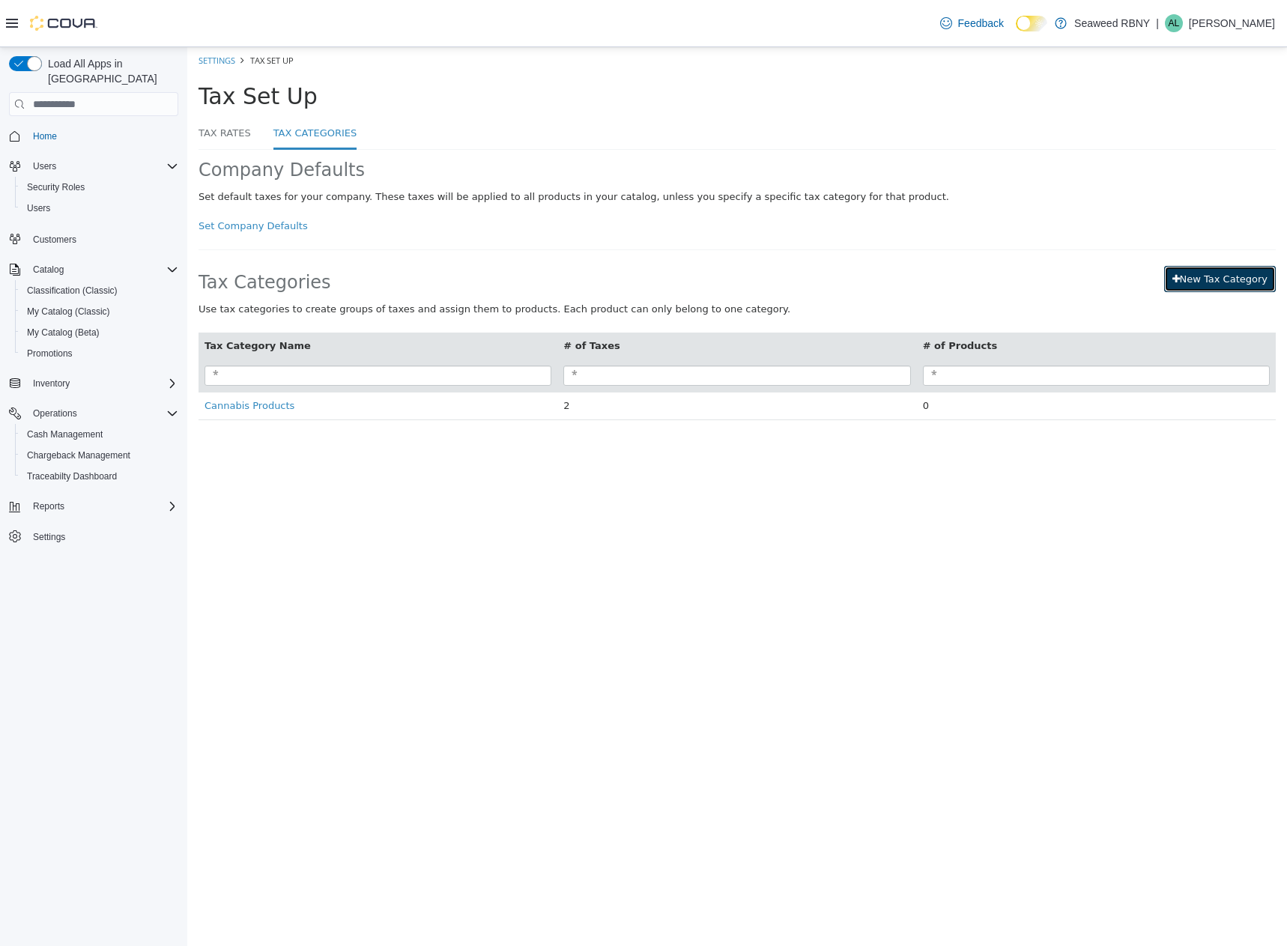
click at [1203, 279] on link "New Tax Category" at bounding box center [1220, 279] width 112 height 27
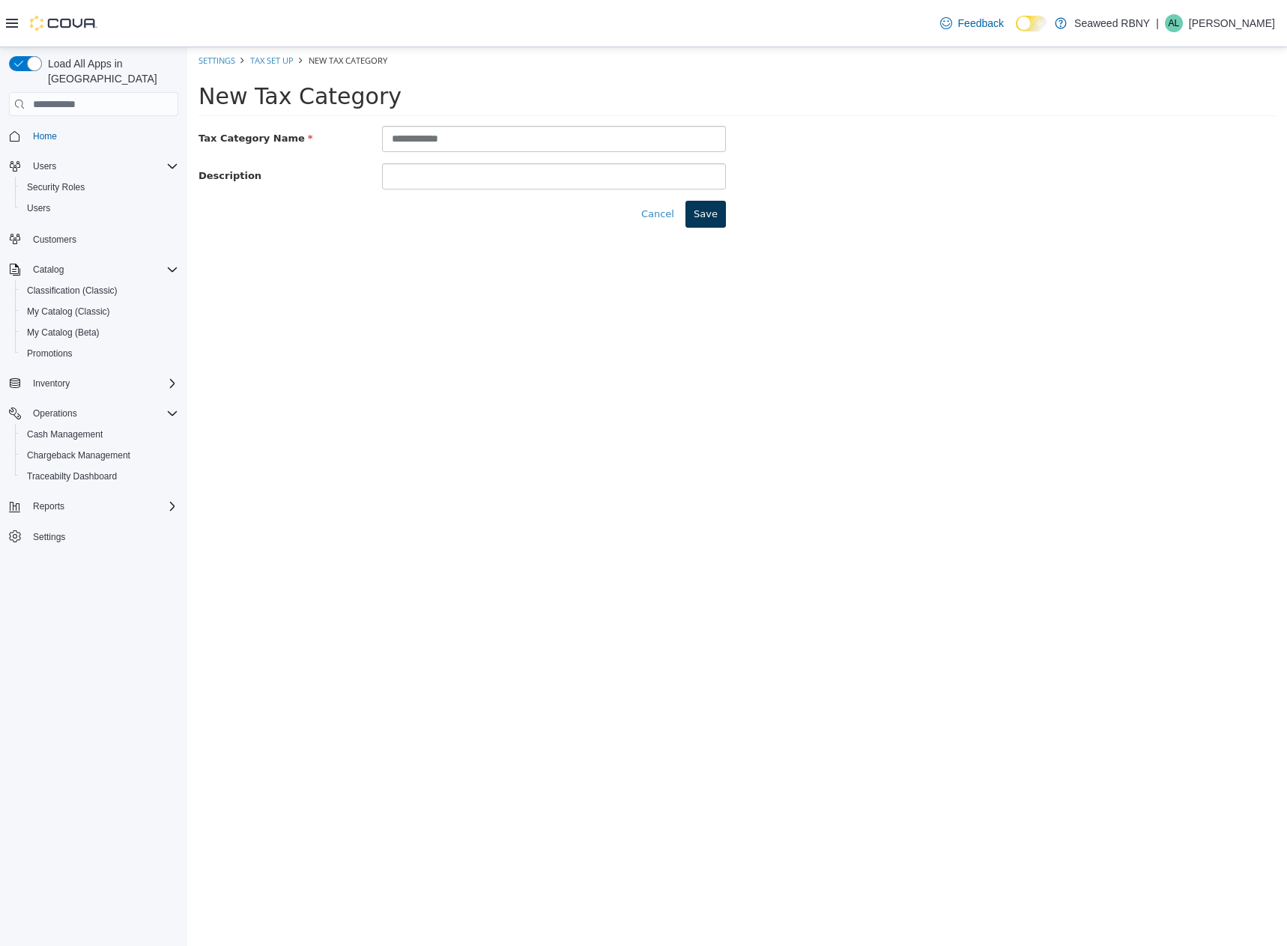
type input "**********"
click at [697, 205] on button "Save" at bounding box center [705, 214] width 40 height 27
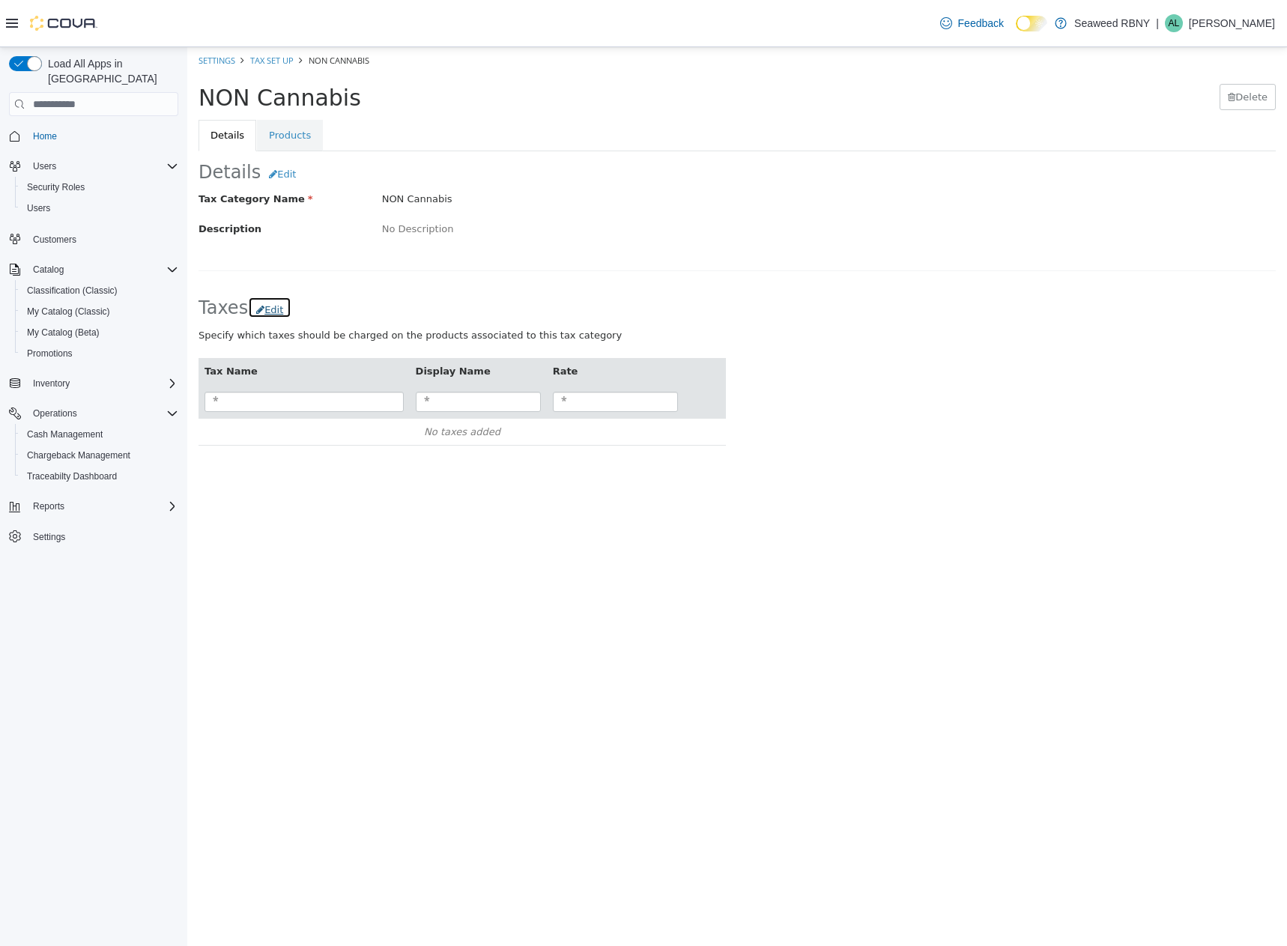
click at [265, 312] on button "Edit" at bounding box center [269, 308] width 43 height 22
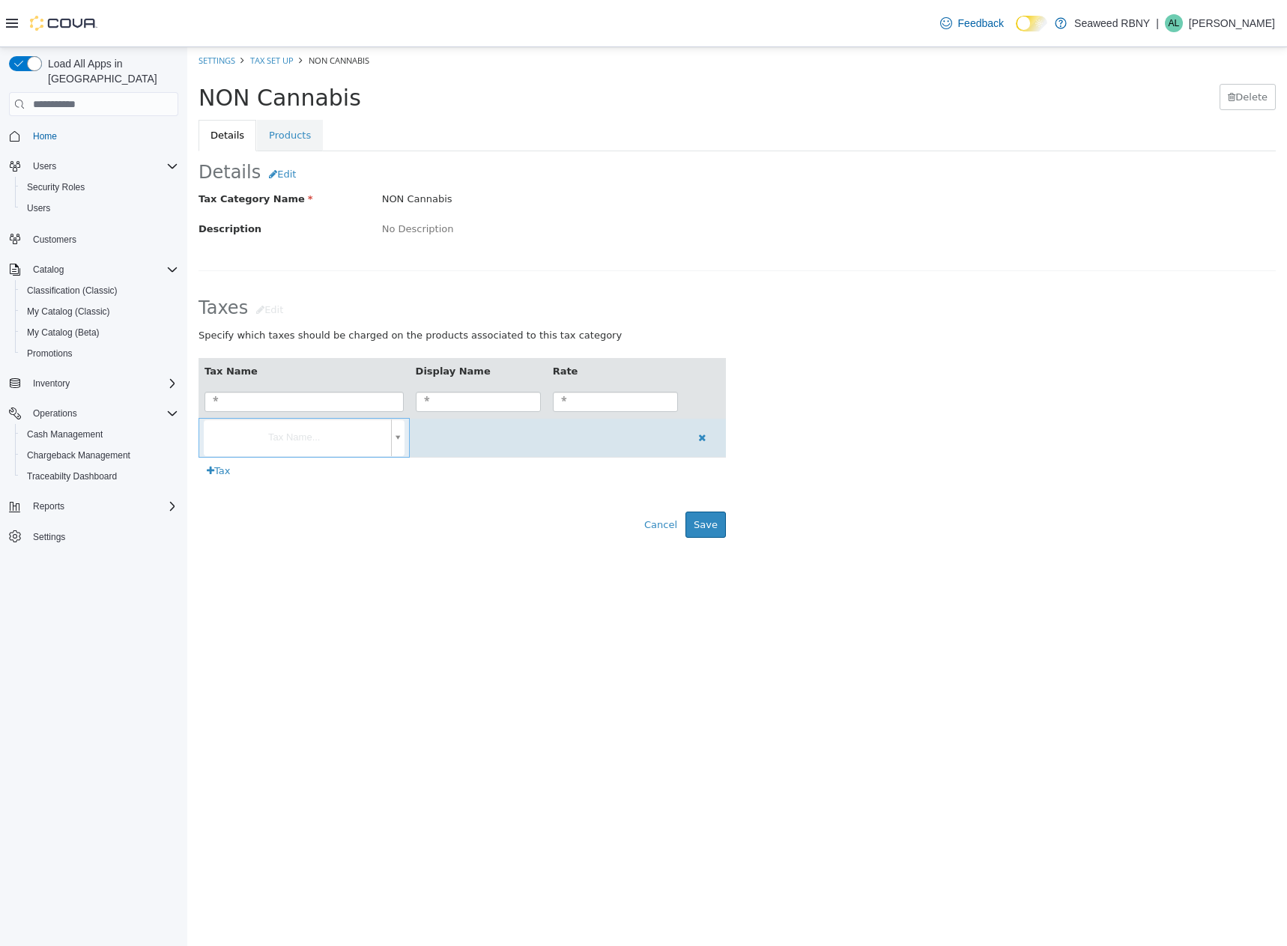
click at [278, 443] on body "× Save Successful! Settings Tax Set Up NON Cannabis NON Cannabis Delete Details…" at bounding box center [737, 298] width 1100 height 502
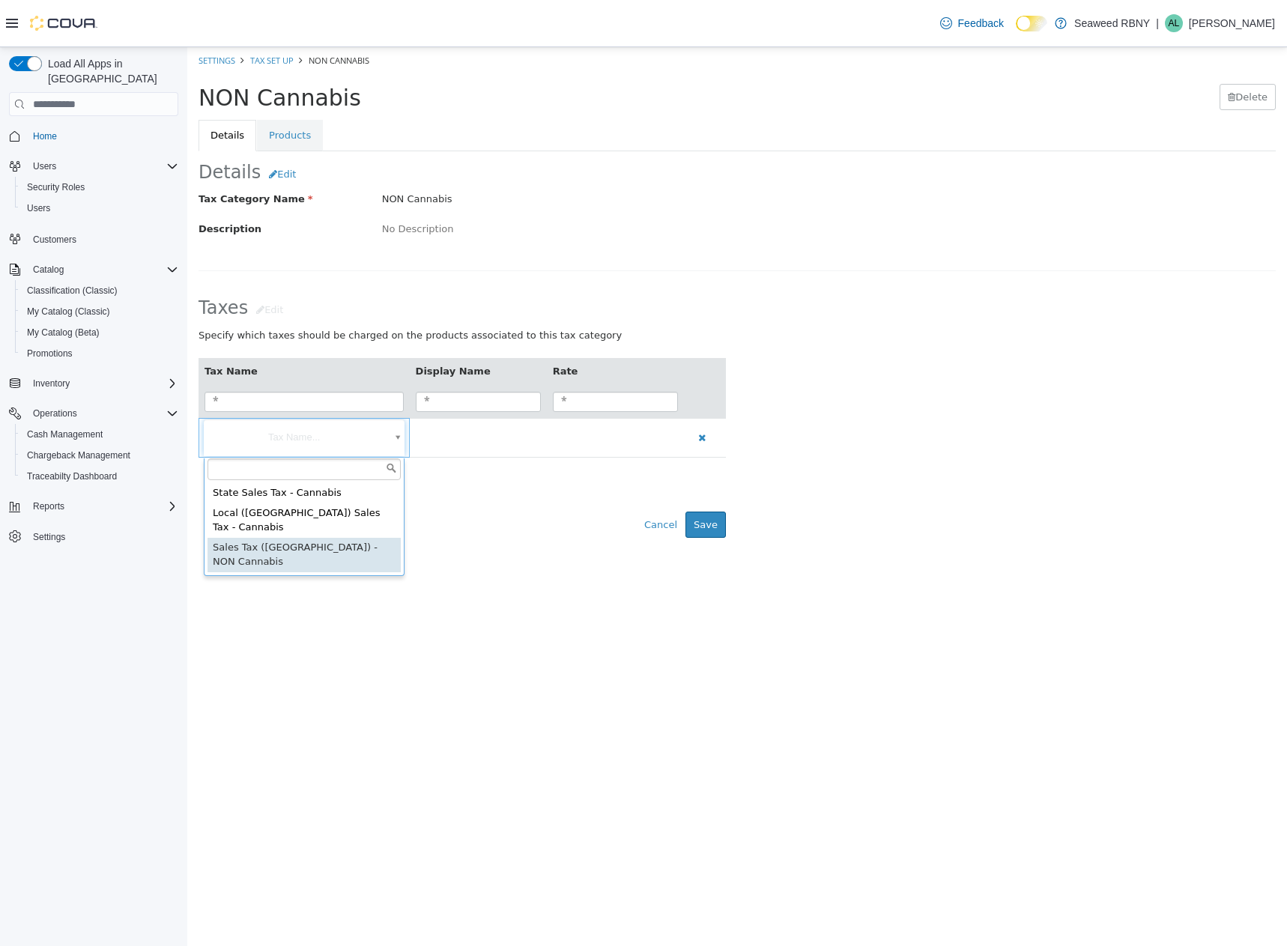
type input "**********"
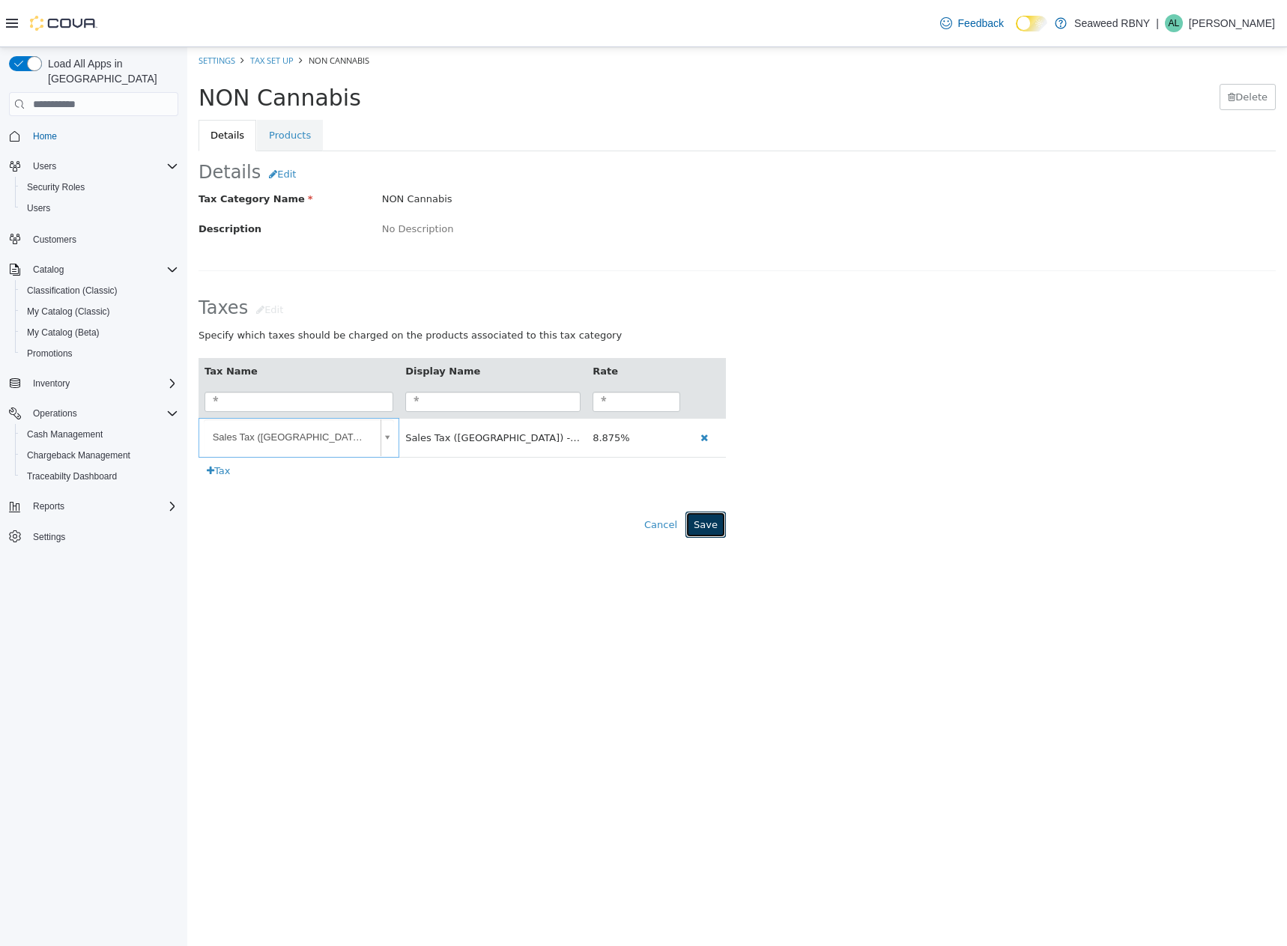
click at [715, 533] on button "Save" at bounding box center [705, 525] width 40 height 27
click at [282, 62] on link "Tax Set Up" at bounding box center [271, 60] width 43 height 11
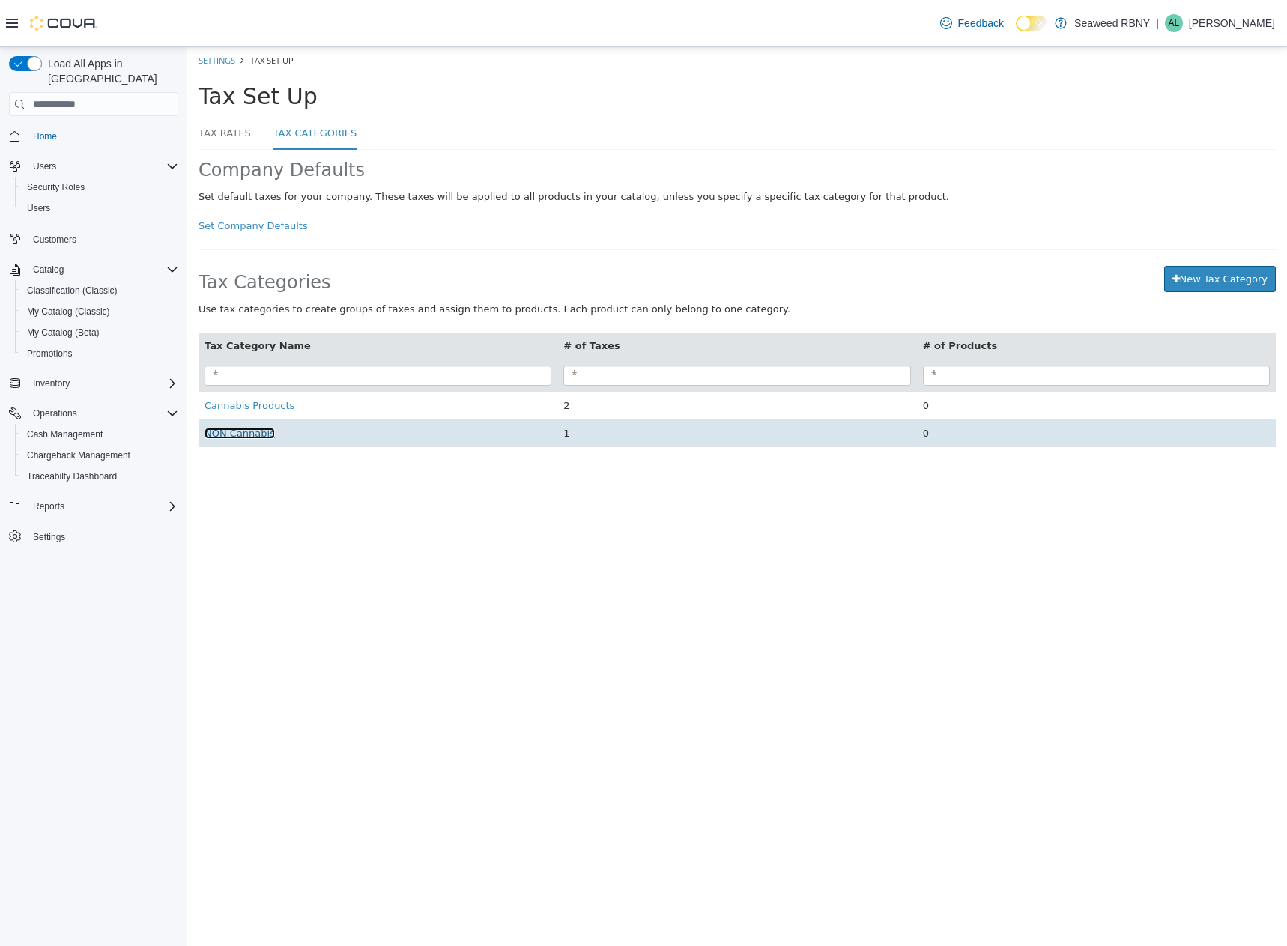
click at [234, 438] on span "NON Cannabis" at bounding box center [240, 433] width 70 height 11
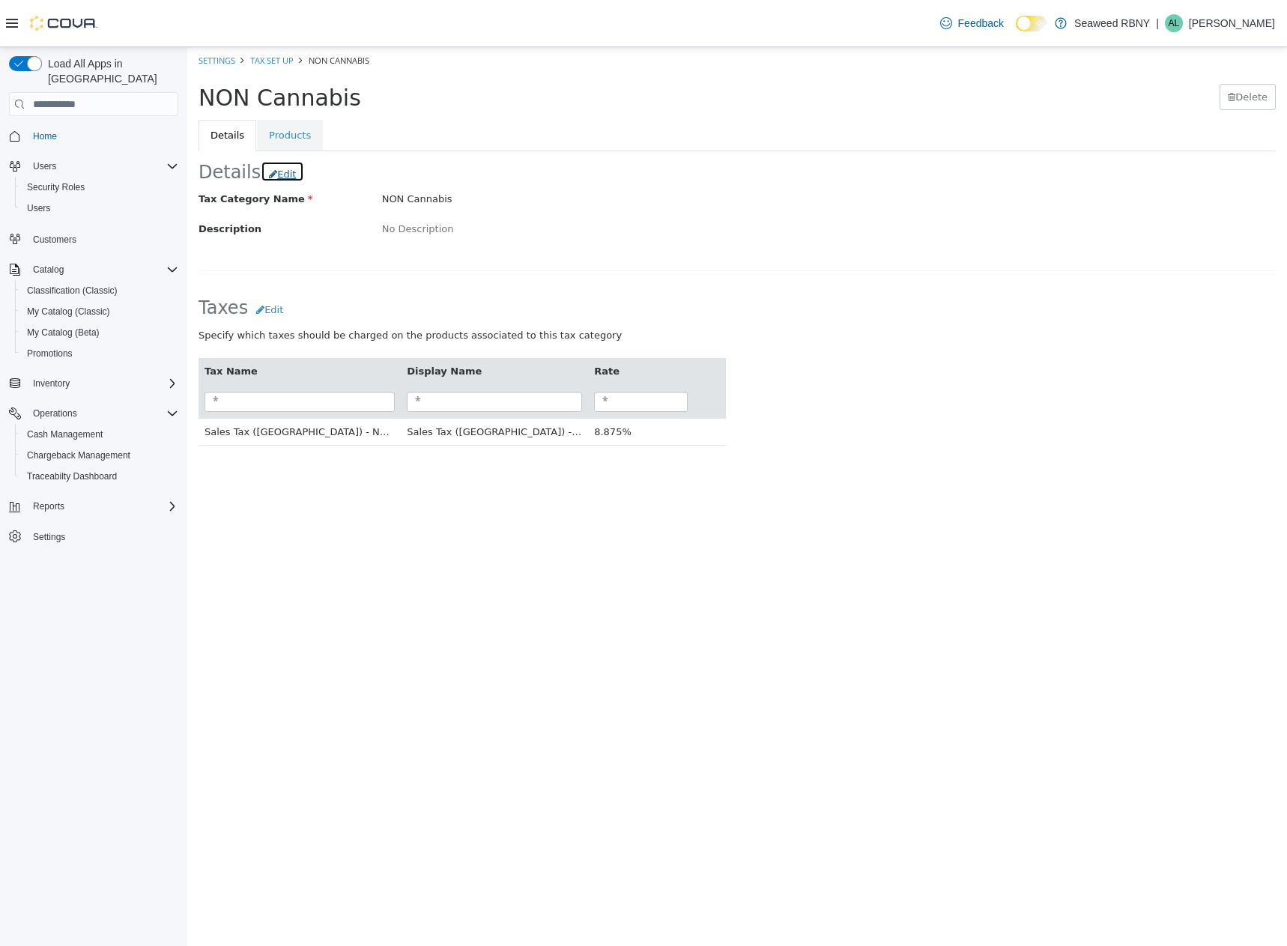
click at [274, 169] on button "Edit" at bounding box center [282, 172] width 43 height 22
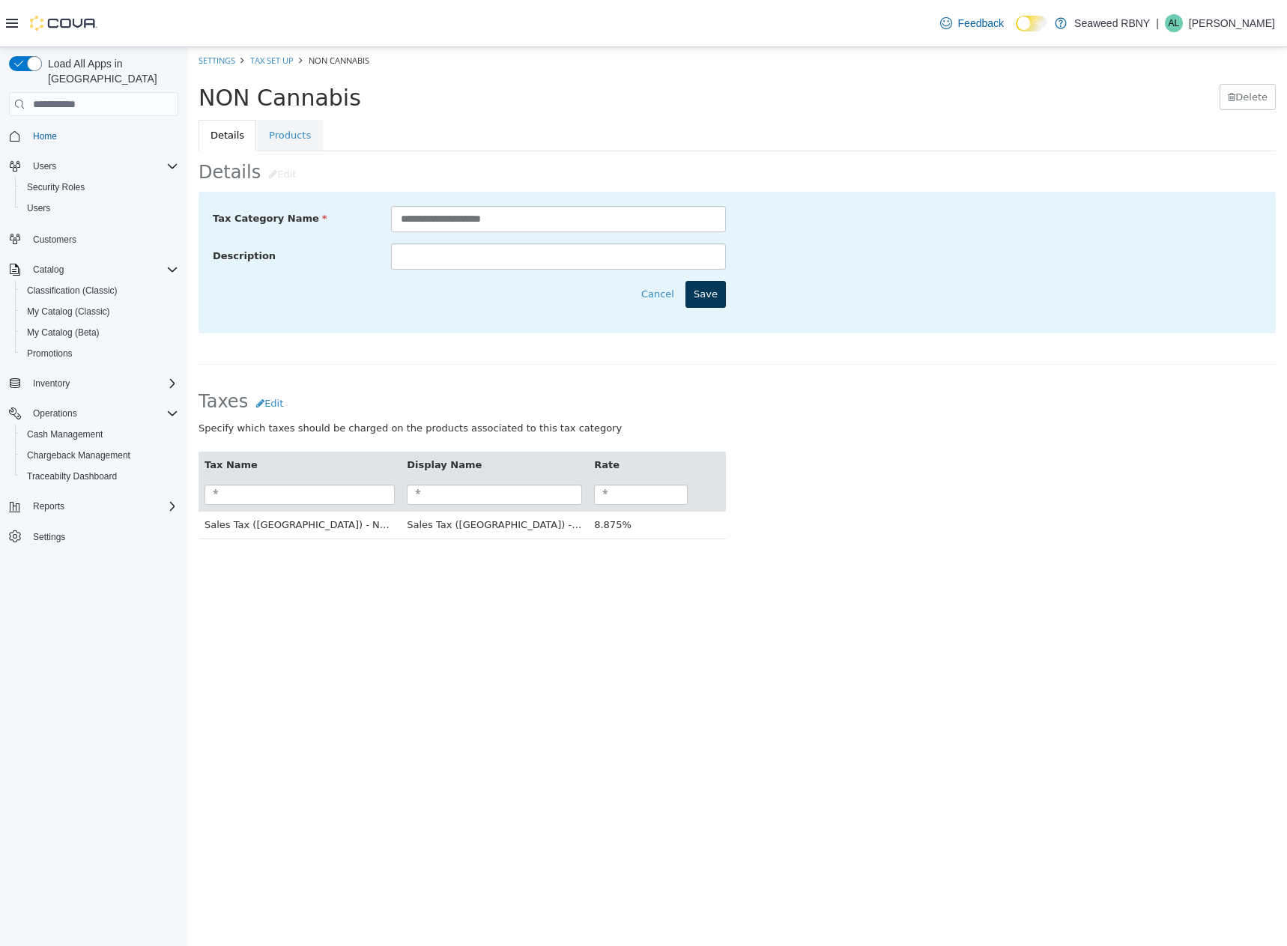
type input "**********"
click at [715, 296] on button "Save" at bounding box center [705, 294] width 40 height 27
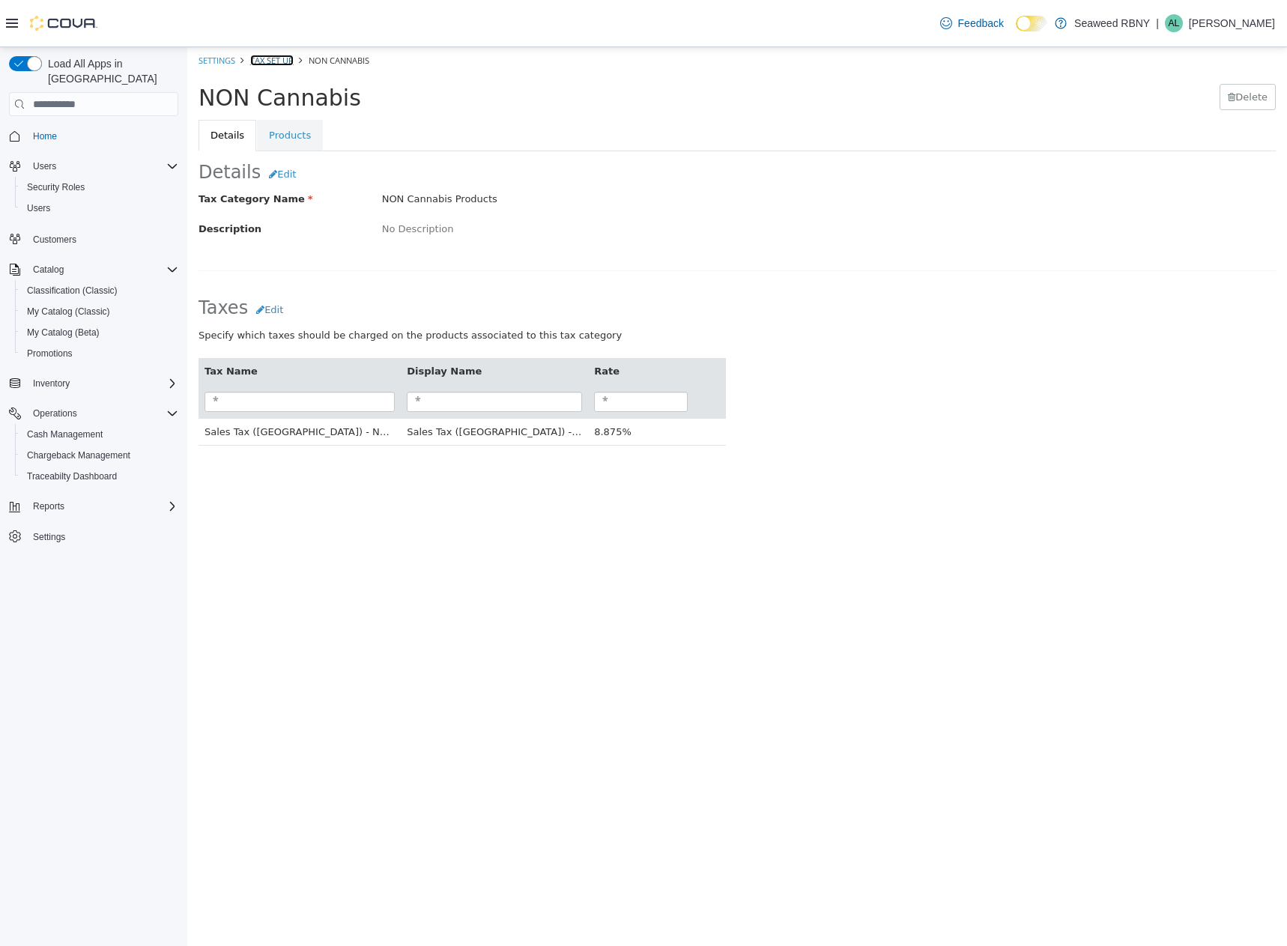
click at [266, 60] on link "Tax Set Up" at bounding box center [271, 60] width 43 height 11
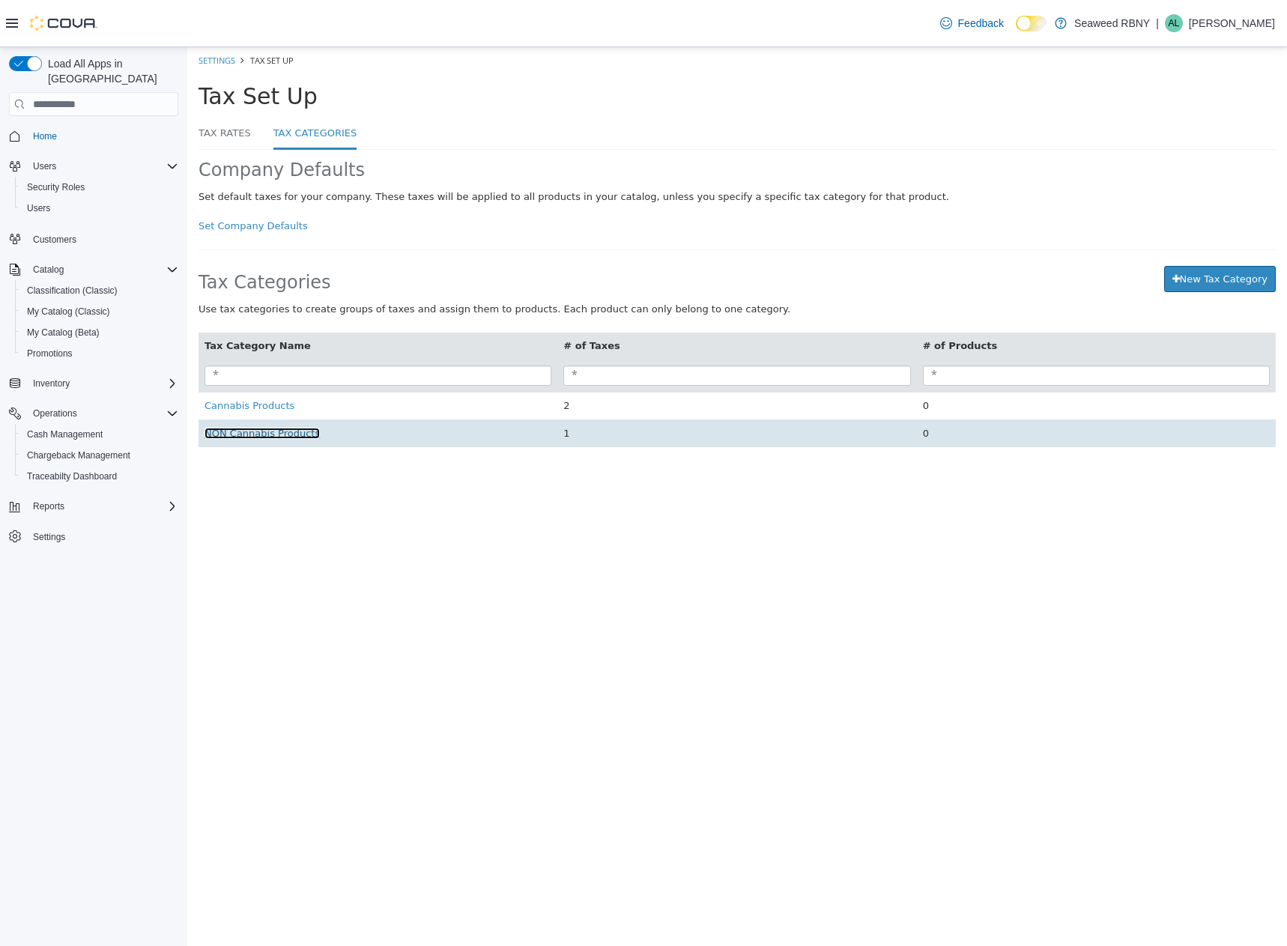
click at [247, 436] on span "NON Cannabis Products" at bounding box center [262, 433] width 115 height 11
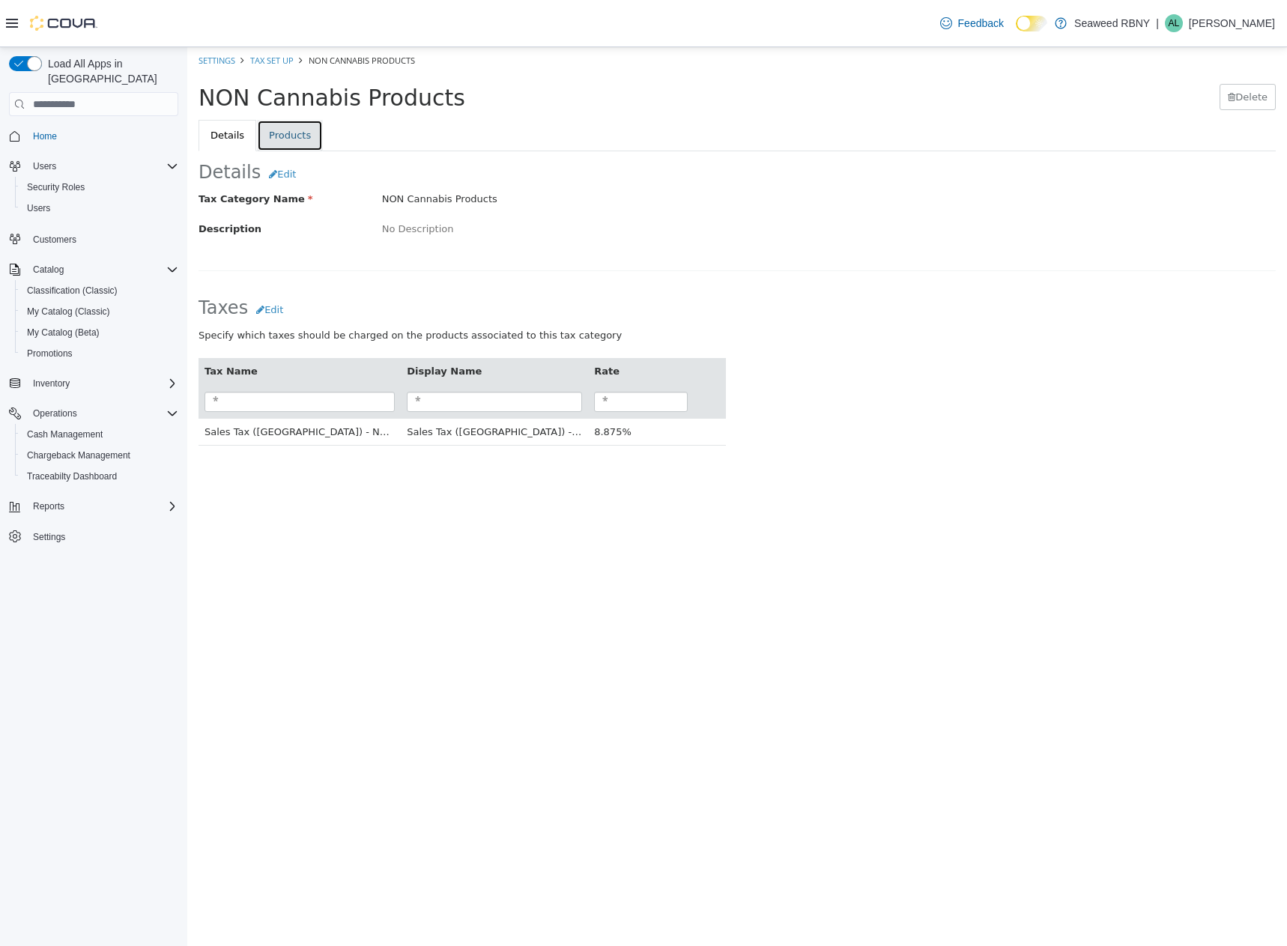
click at [294, 142] on link "Products" at bounding box center [290, 135] width 66 height 31
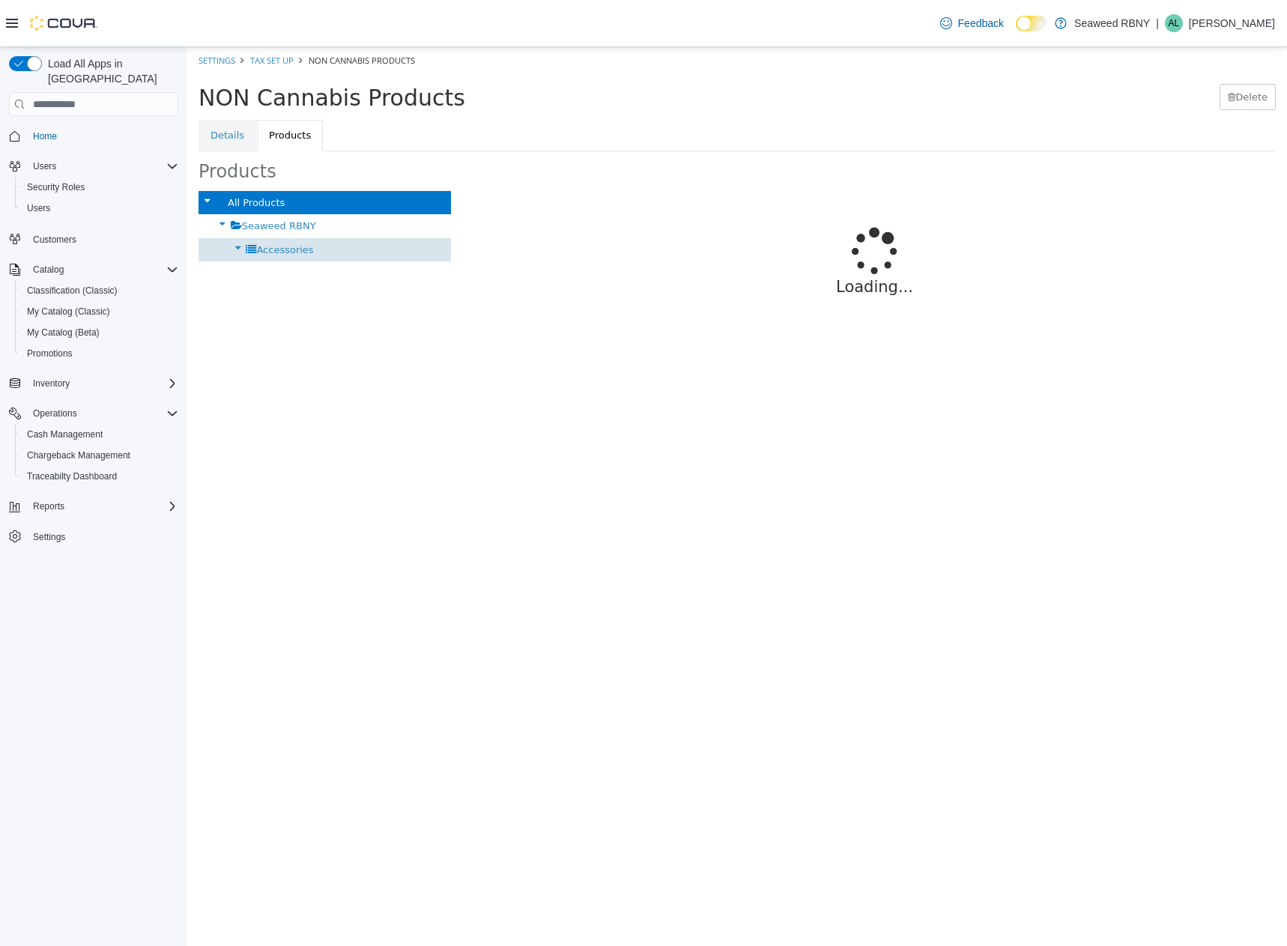
click at [288, 244] on span "Accessories" at bounding box center [284, 249] width 57 height 11
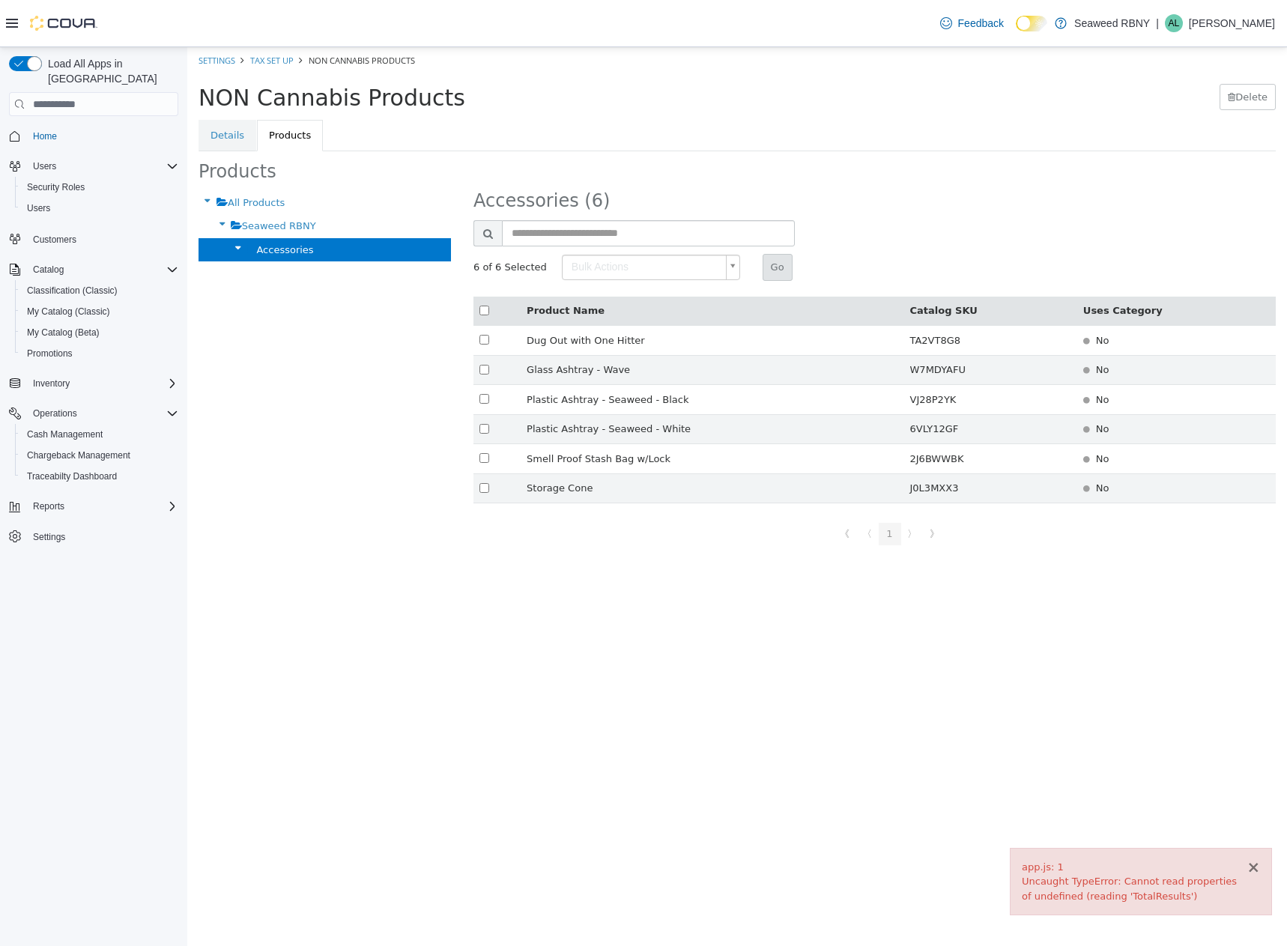
click at [1251, 868] on button "×" at bounding box center [1253, 868] width 13 height 16
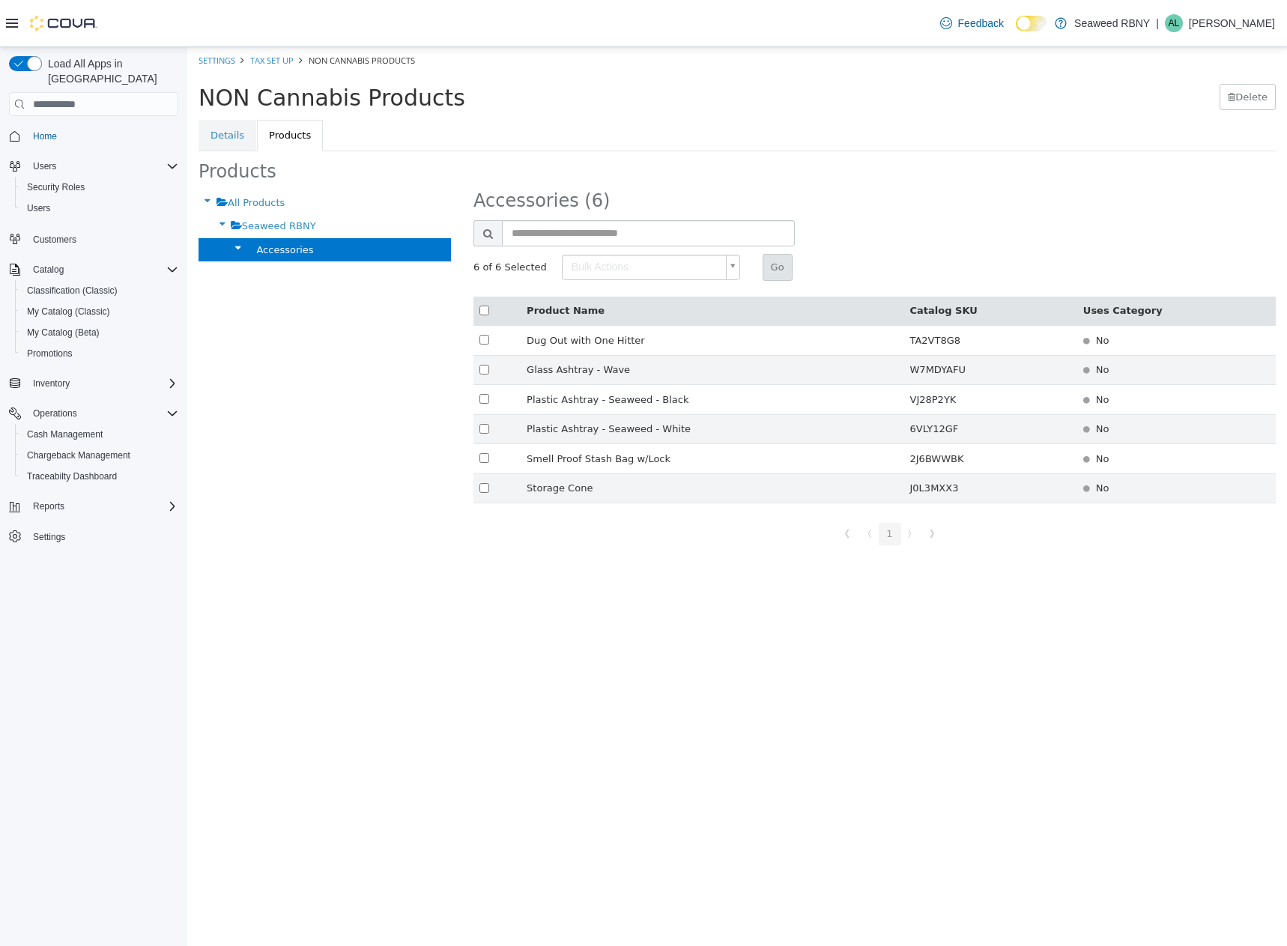
click at [742, 554] on html "× Save Successful! Settings Tax Set Up NON Cannabis Products NON Cannabis Produ…" at bounding box center [737, 300] width 1100 height 506
click at [237, 142] on link "Details" at bounding box center [228, 135] width 58 height 31
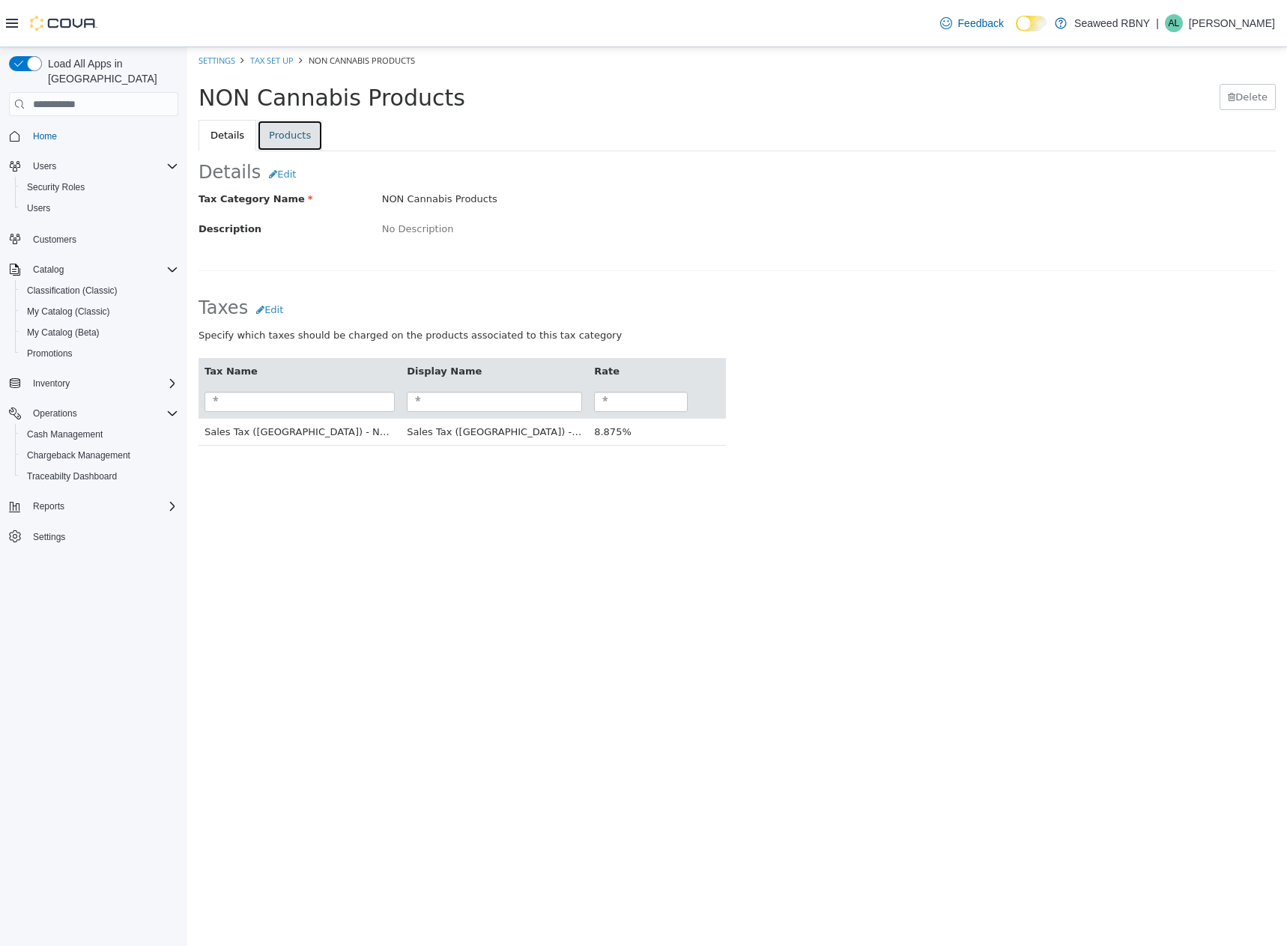
click at [288, 142] on link "Products" at bounding box center [290, 135] width 66 height 31
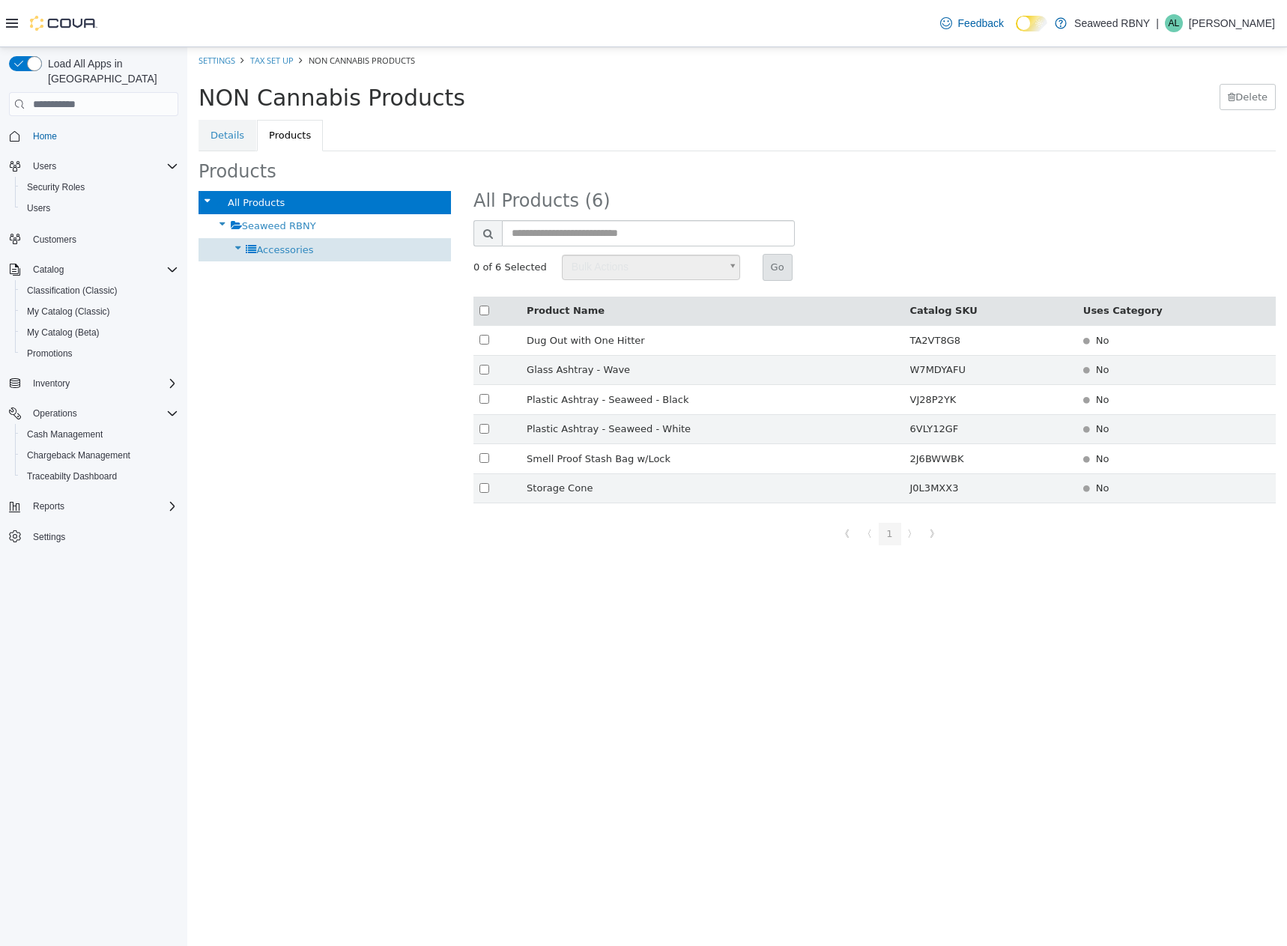
click at [262, 251] on span "Accessories" at bounding box center [284, 249] width 57 height 11
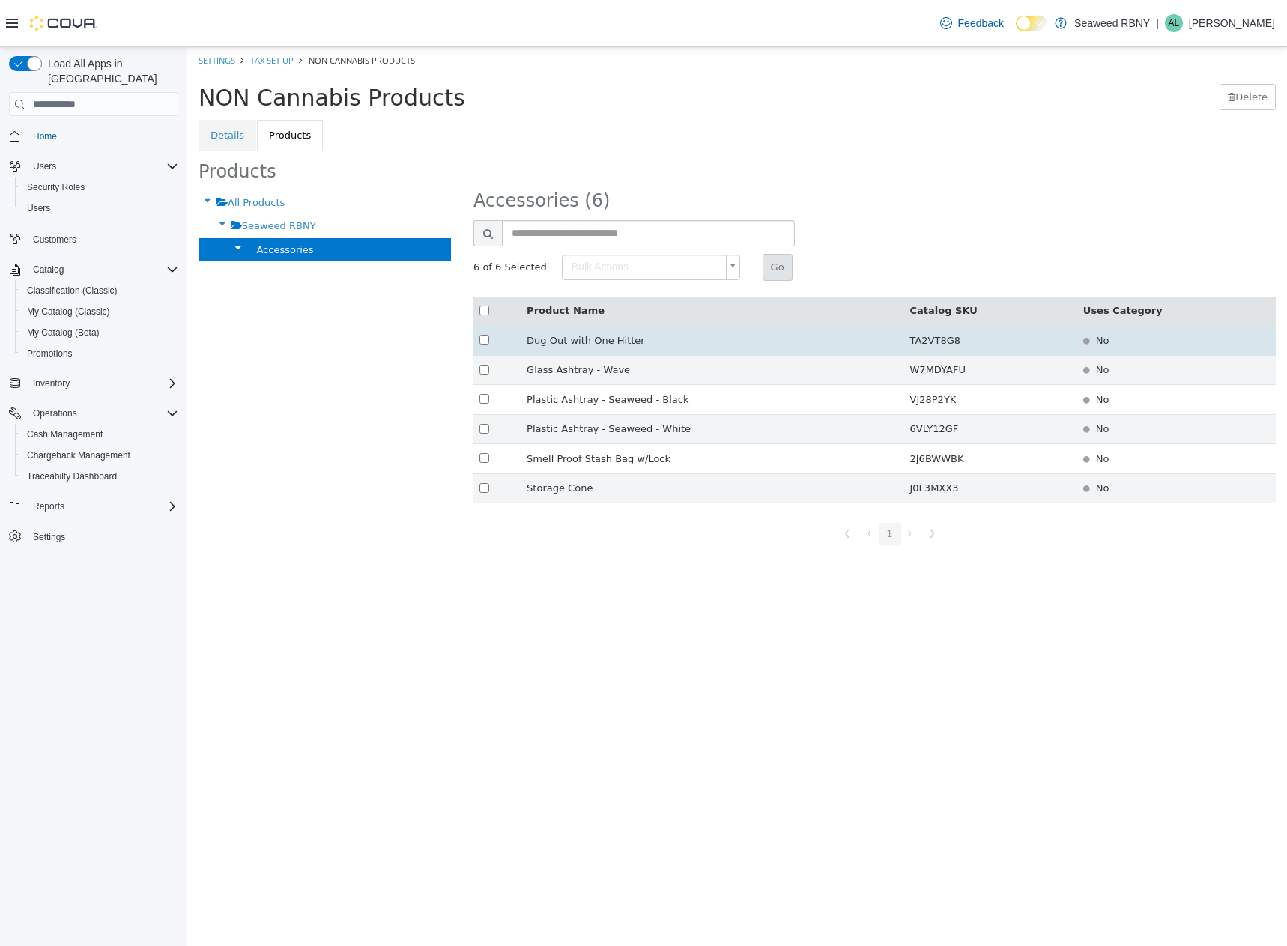
click at [476, 342] on td at bounding box center [496, 341] width 47 height 30
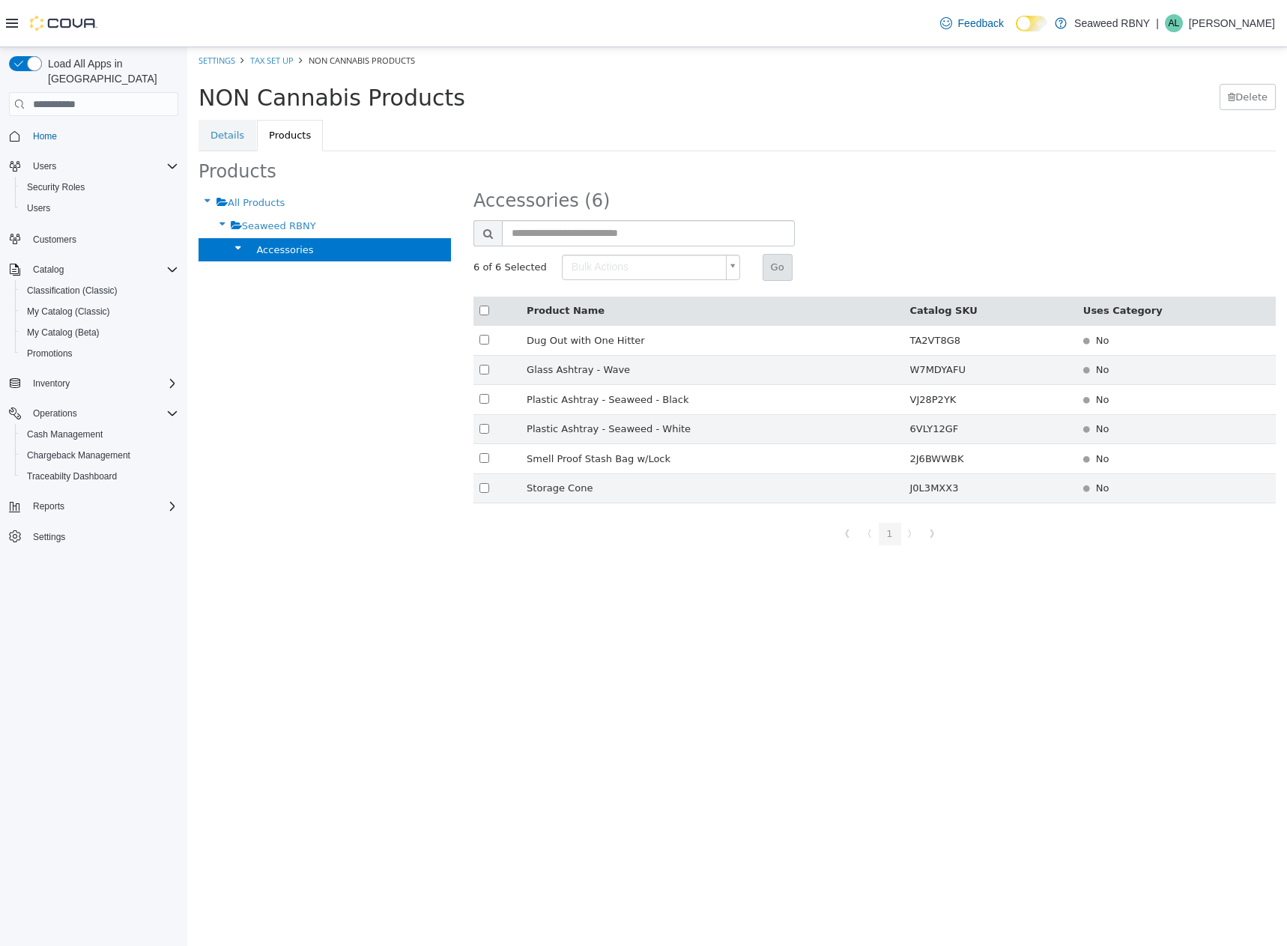
click at [716, 267] on body "× Save Successful! Settings Tax Set Up NON Cannabis Products NON Cannabis Produ…" at bounding box center [737, 300] width 1100 height 506
type input "******"
click at [763, 273] on button "Go" at bounding box center [778, 267] width 30 height 27
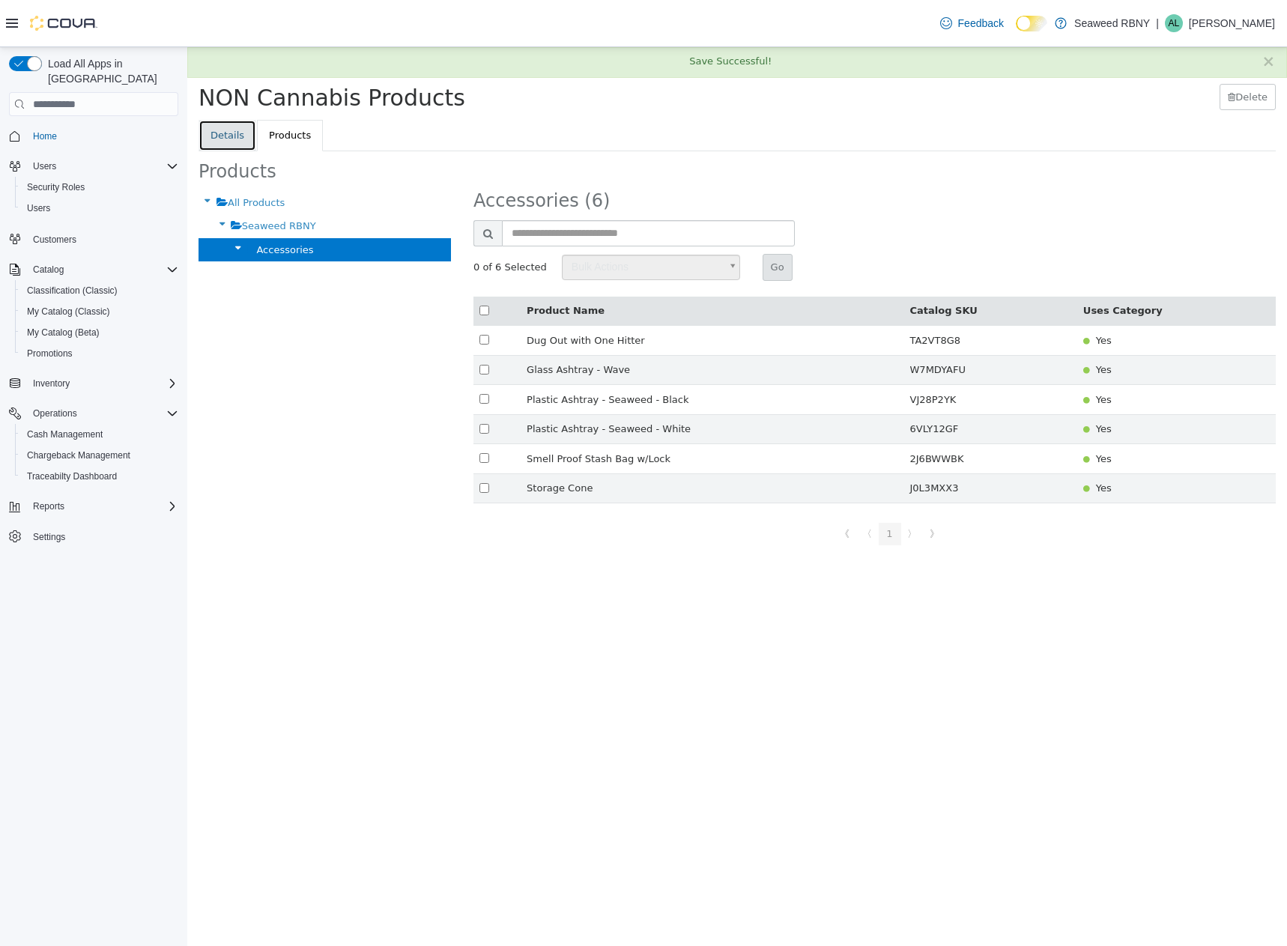
click at [234, 137] on link "Details" at bounding box center [228, 135] width 58 height 31
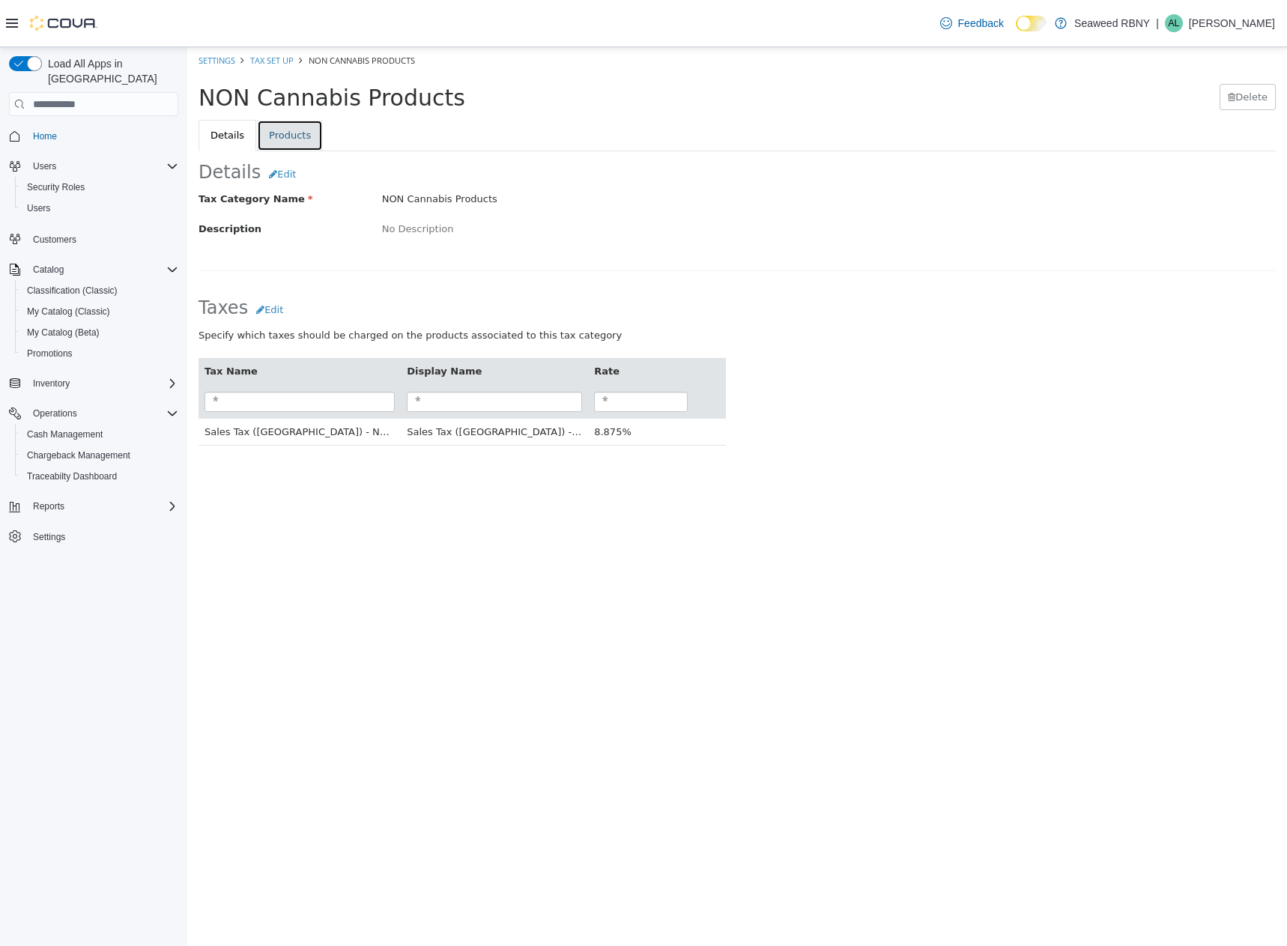
click at [297, 139] on link "Products" at bounding box center [290, 135] width 66 height 31
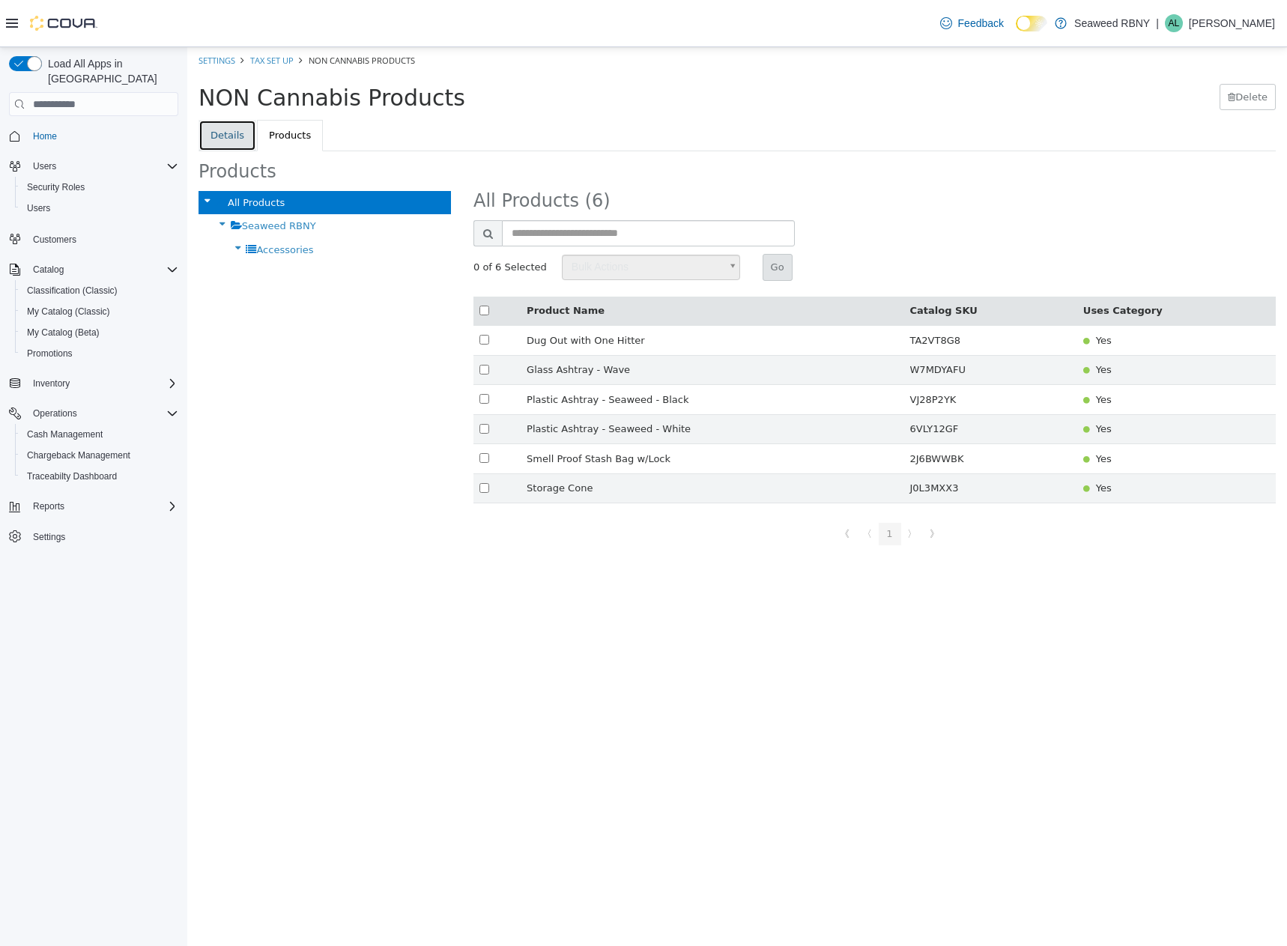
click at [216, 128] on link "Details" at bounding box center [228, 135] width 58 height 31
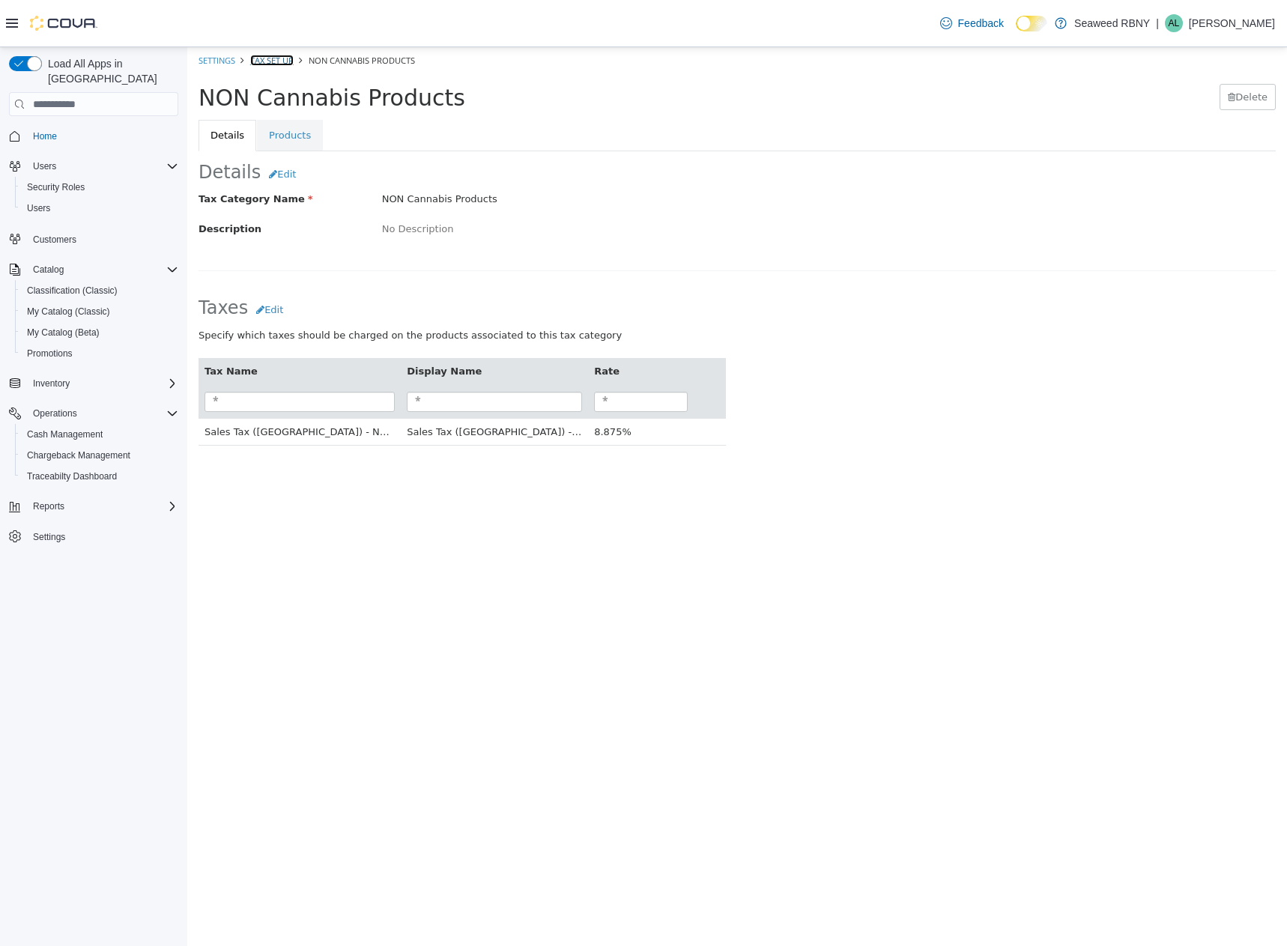
click at [254, 61] on link "Tax Set Up" at bounding box center [271, 60] width 43 height 11
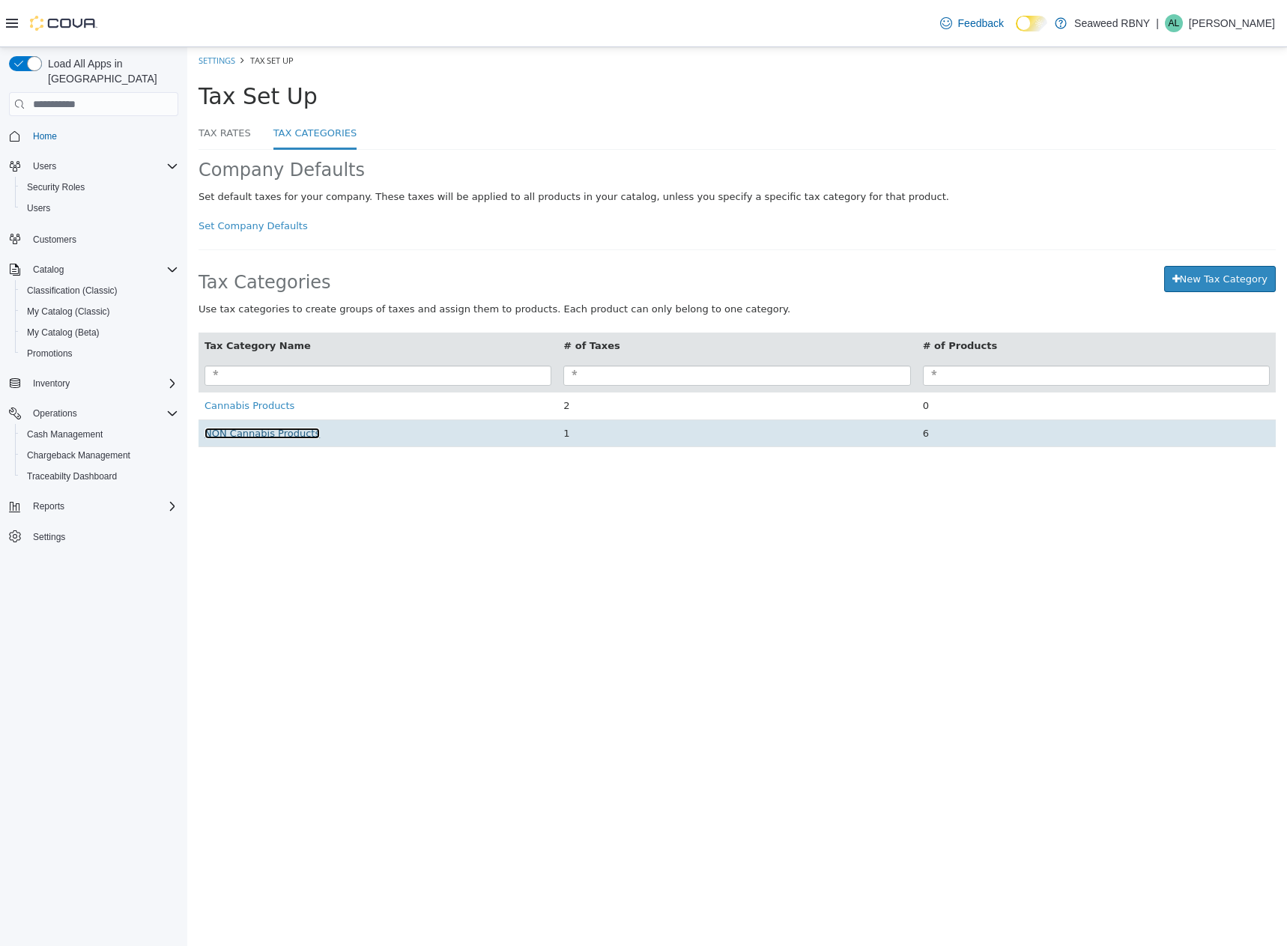
click at [297, 437] on span "NON Cannabis Products" at bounding box center [262, 433] width 115 height 11
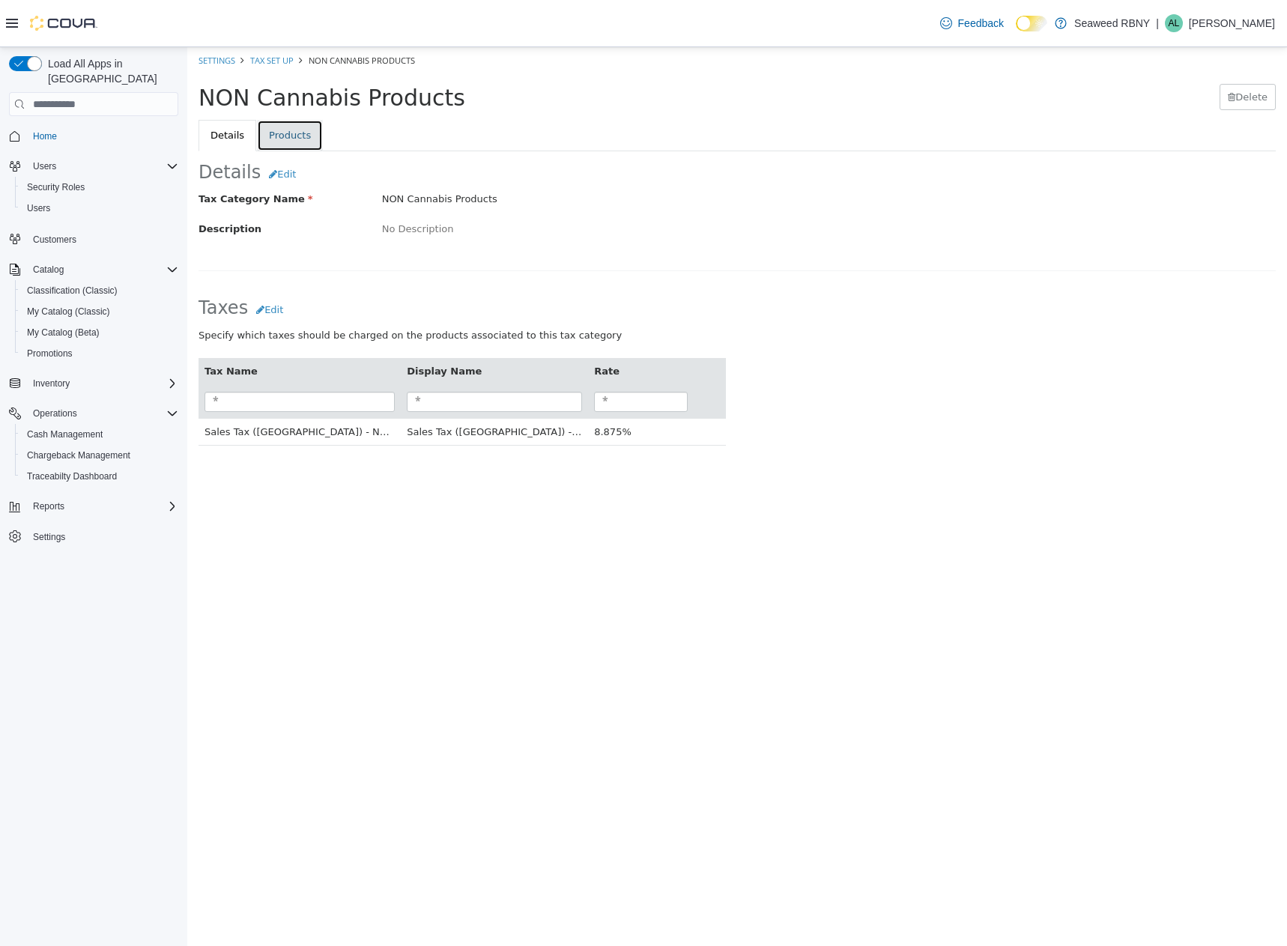
click at [280, 132] on link "Products" at bounding box center [290, 135] width 66 height 31
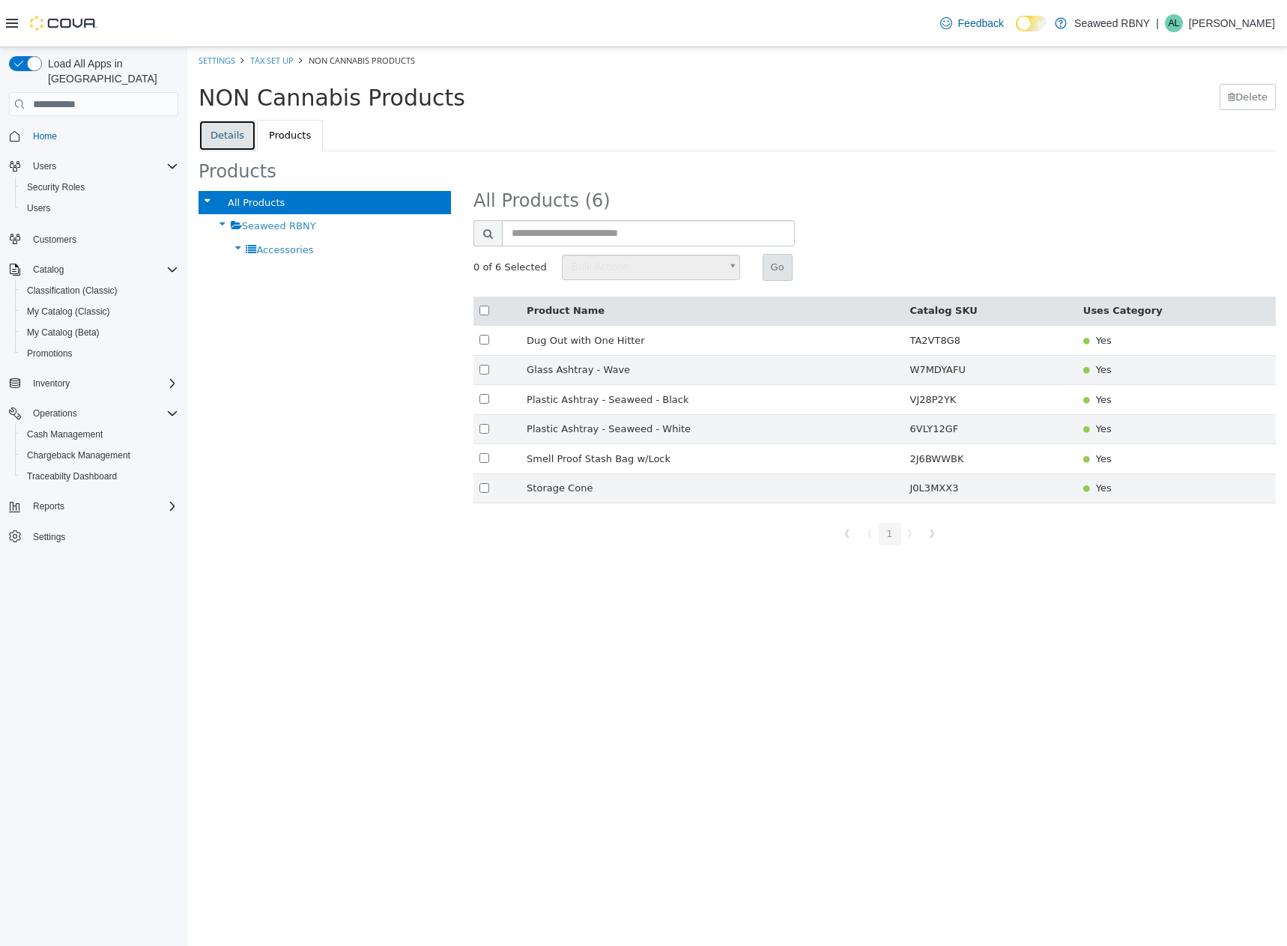
click at [222, 129] on link "Details" at bounding box center [228, 135] width 58 height 31
